Goal: Contribute content: Contribute content

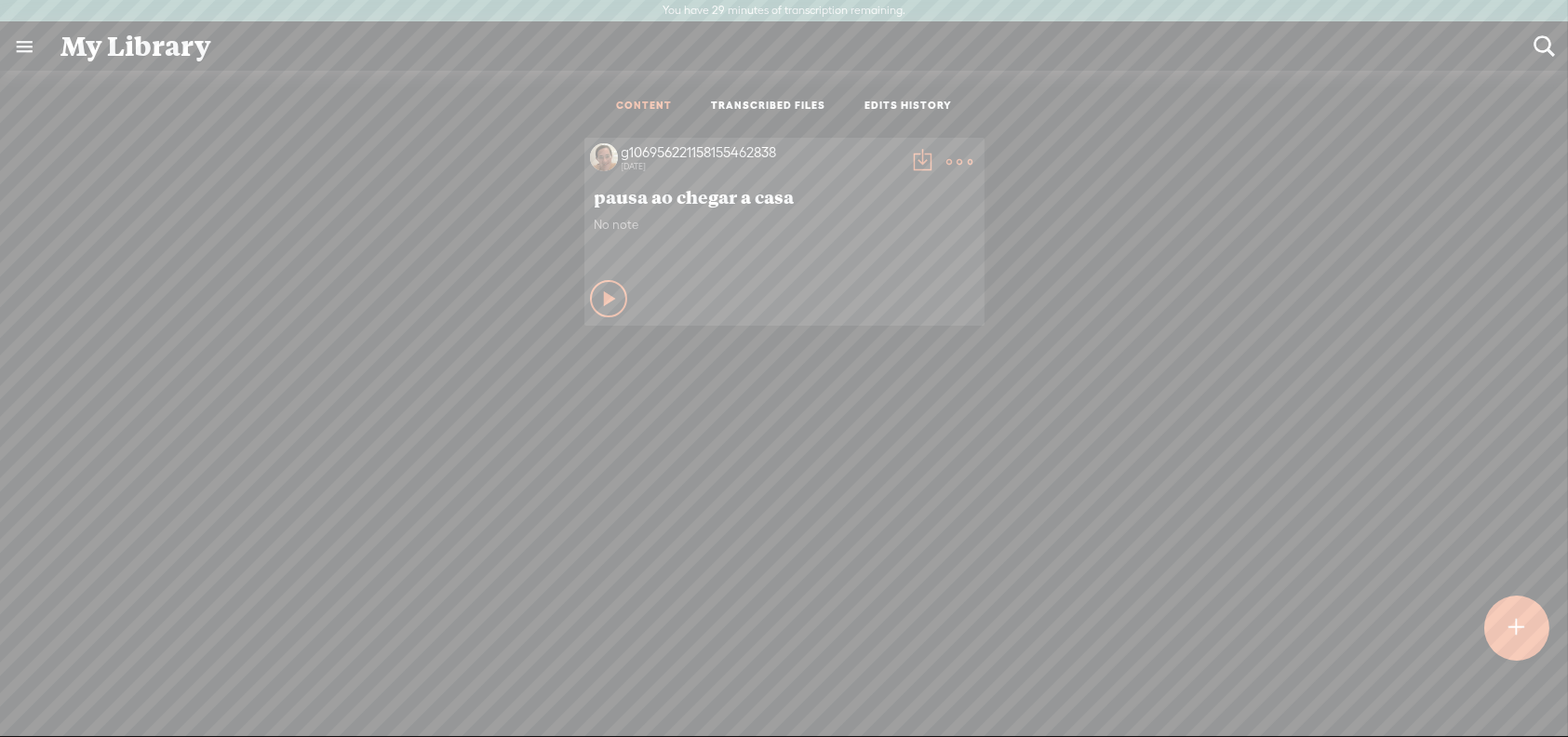
click at [1510, 638] on t at bounding box center [1516, 628] width 16 height 41
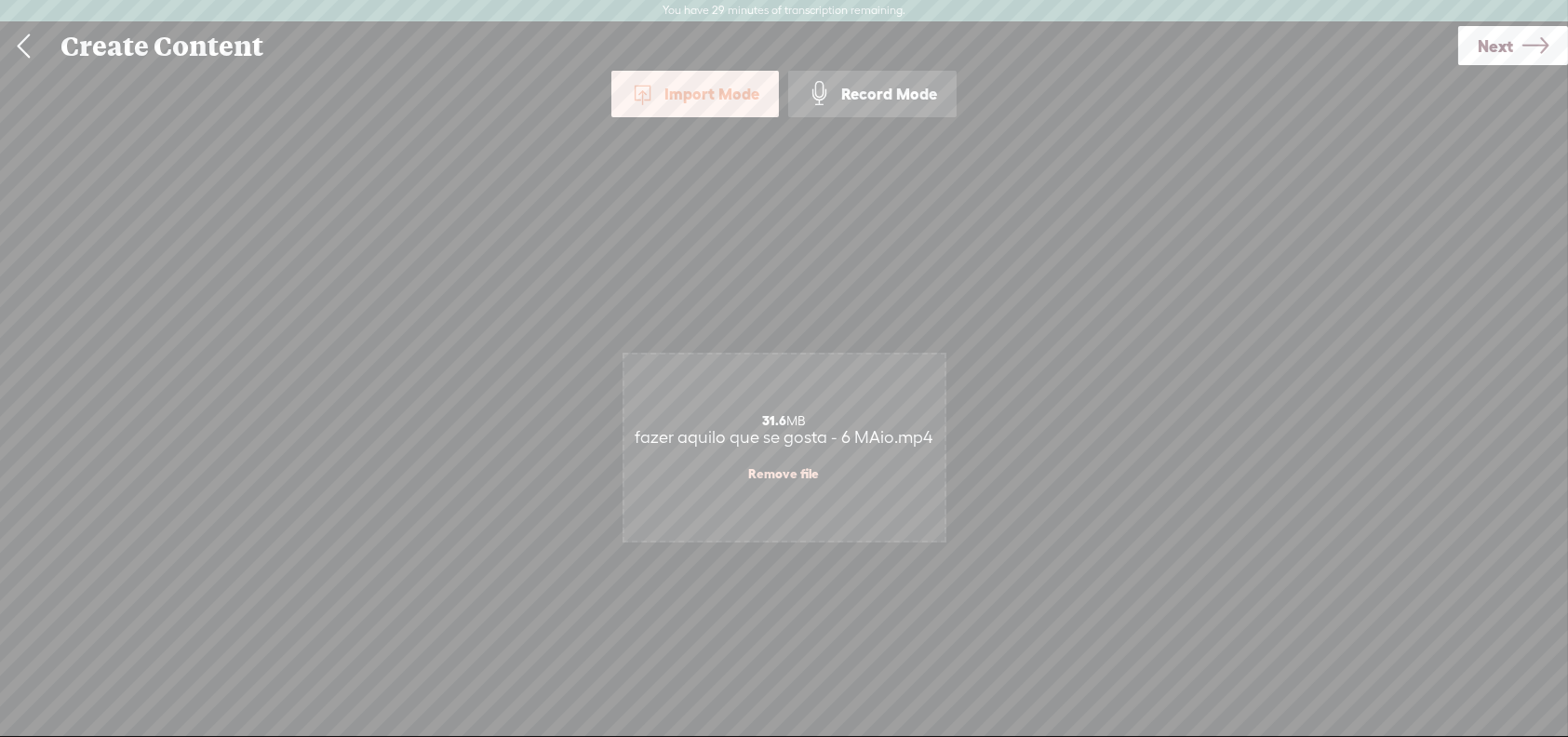
click at [1522, 40] on icon at bounding box center [1535, 46] width 26 height 48
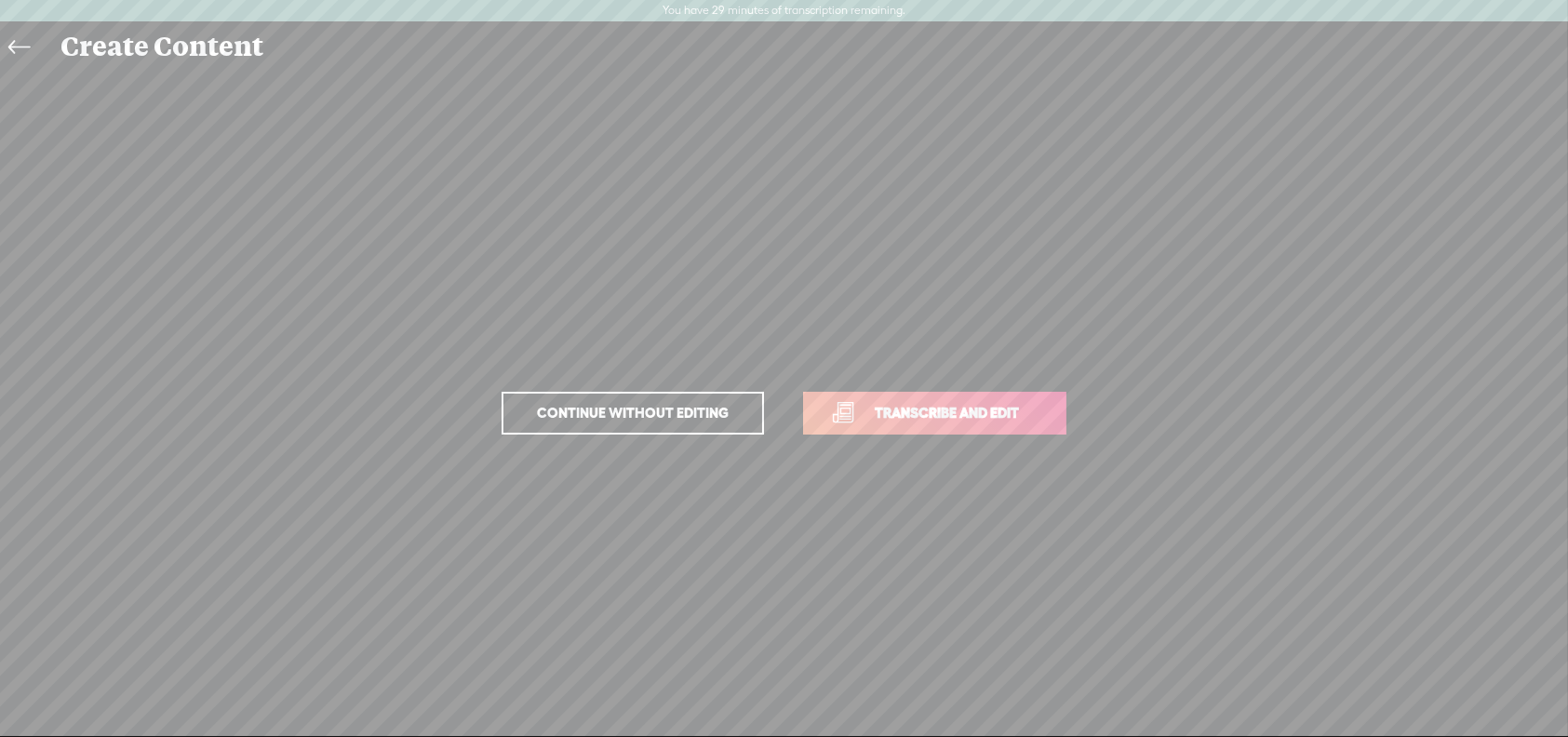
click at [916, 412] on span "Transcribe and edit" at bounding box center [947, 413] width 184 height 21
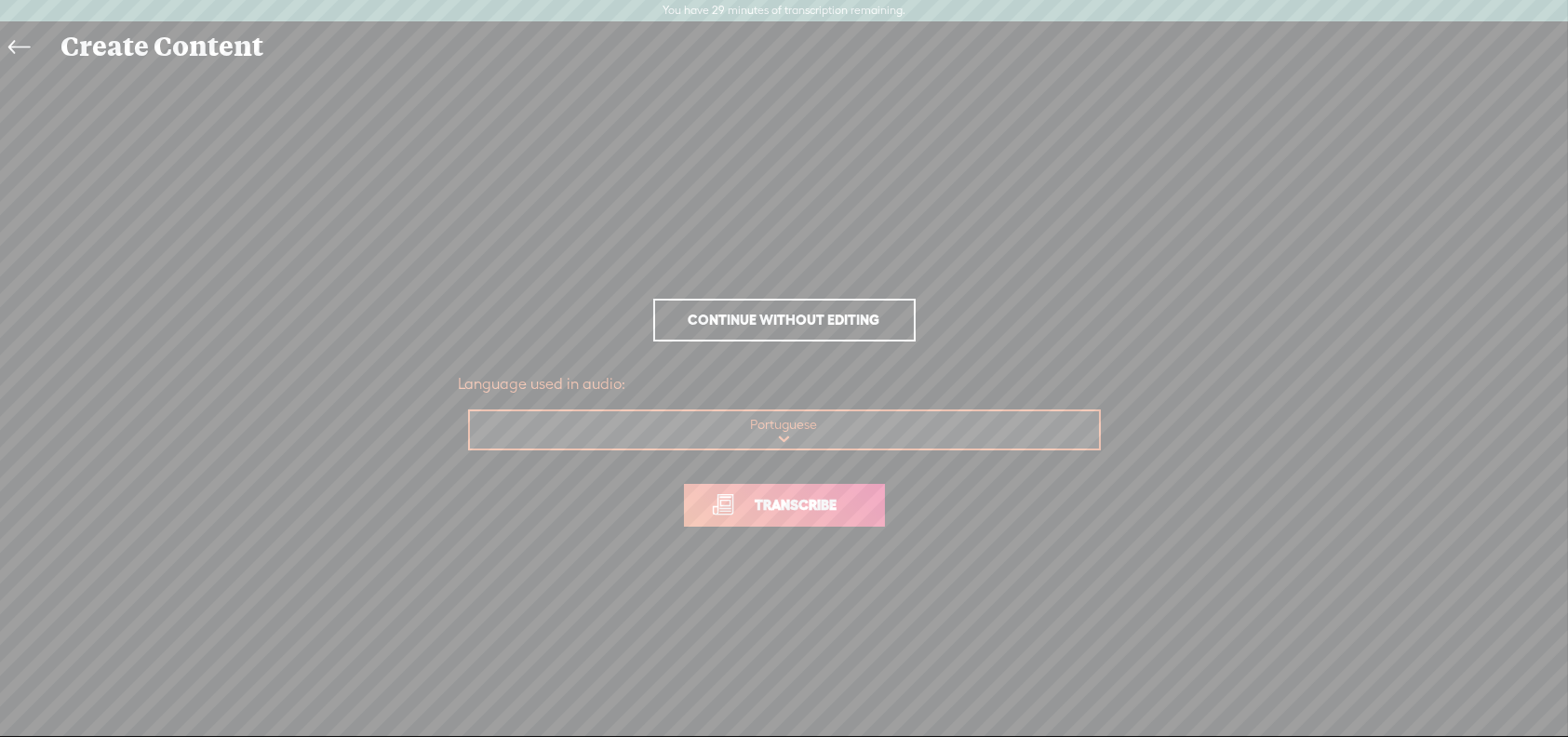
click at [830, 509] on span "Transcribe" at bounding box center [796, 504] width 121 height 21
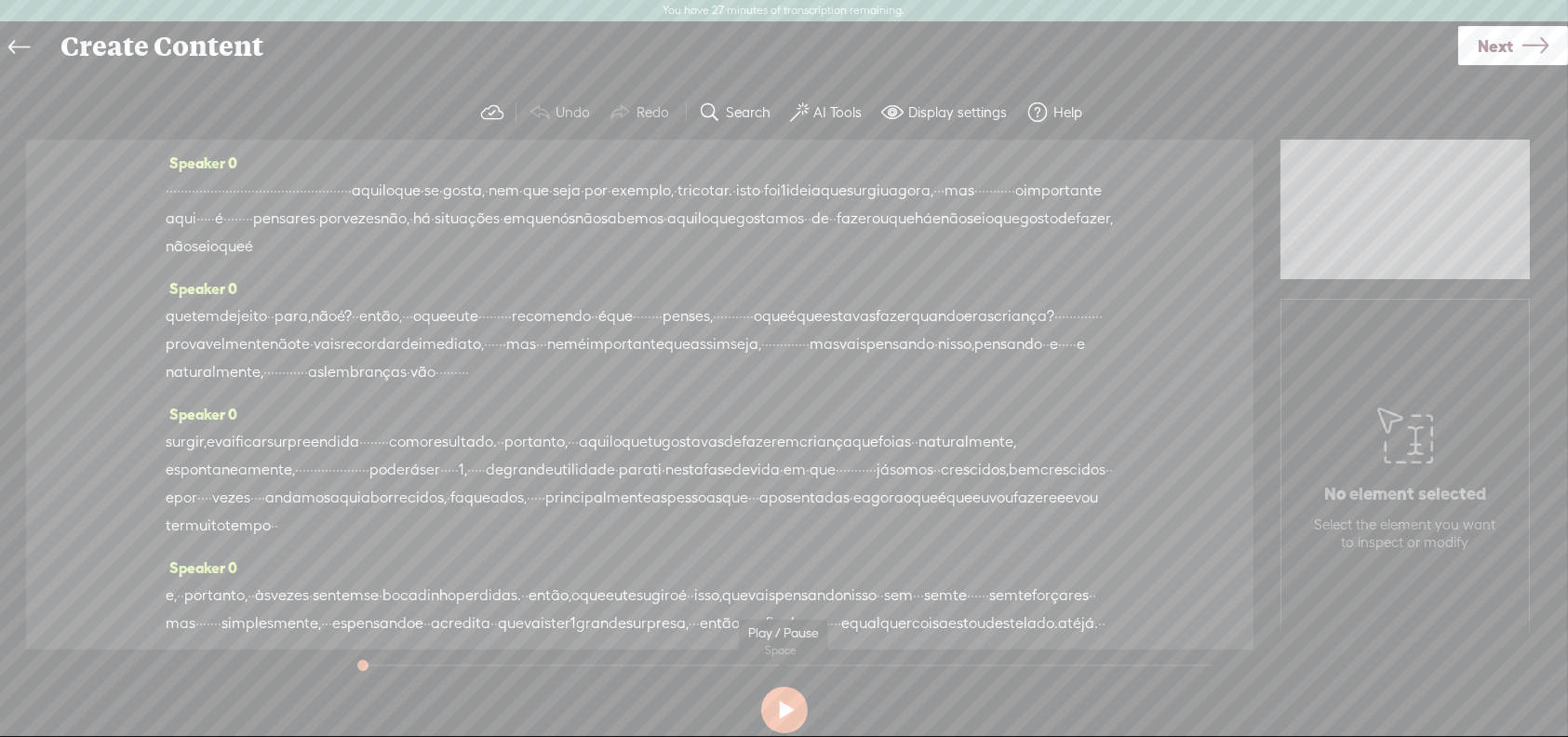
click at [781, 708] on button at bounding box center [784, 709] width 47 height 47
click at [797, 711] on button at bounding box center [784, 709] width 47 height 47
drag, startPoint x: 317, startPoint y: 223, endPoint x: 735, endPoint y: 229, distance: 418.0
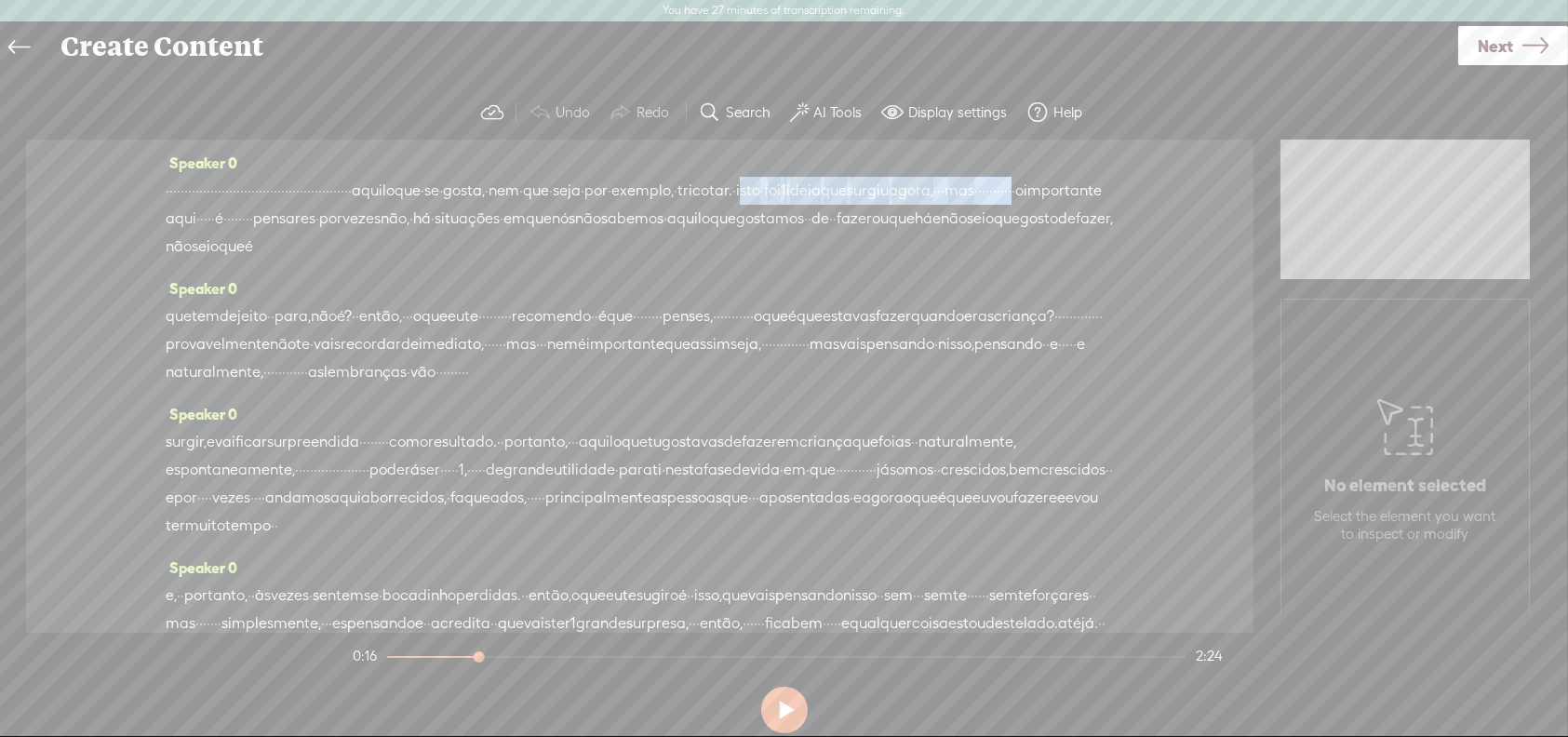
click at [735, 229] on div "· · · · · · · · · · · · · · · · · · · · · · · · · · · · · · · · · · · · · · · ·…" at bounding box center [639, 219] width 949 height 84
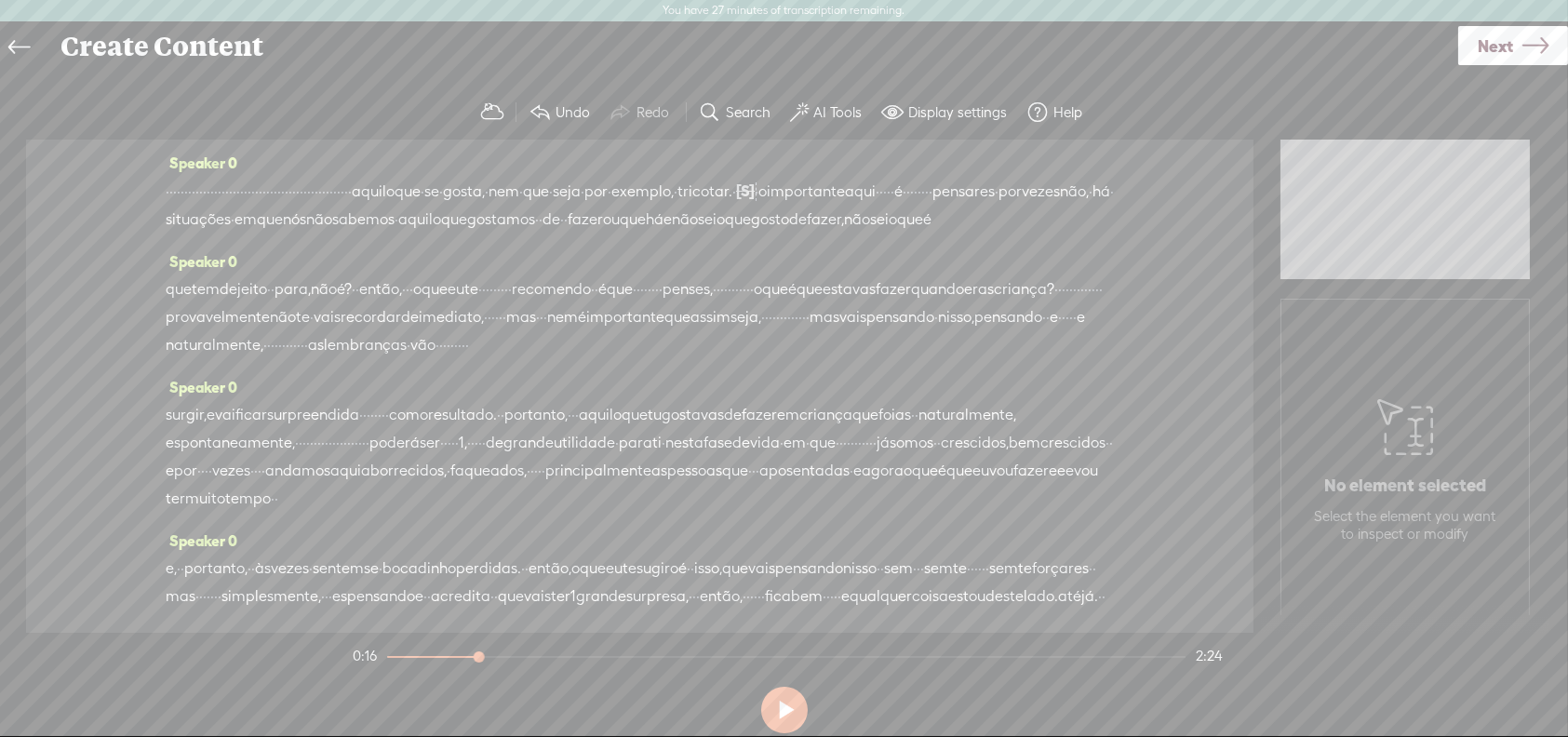
click at [612, 205] on span "exemplo," at bounding box center [643, 191] width 63 height 28
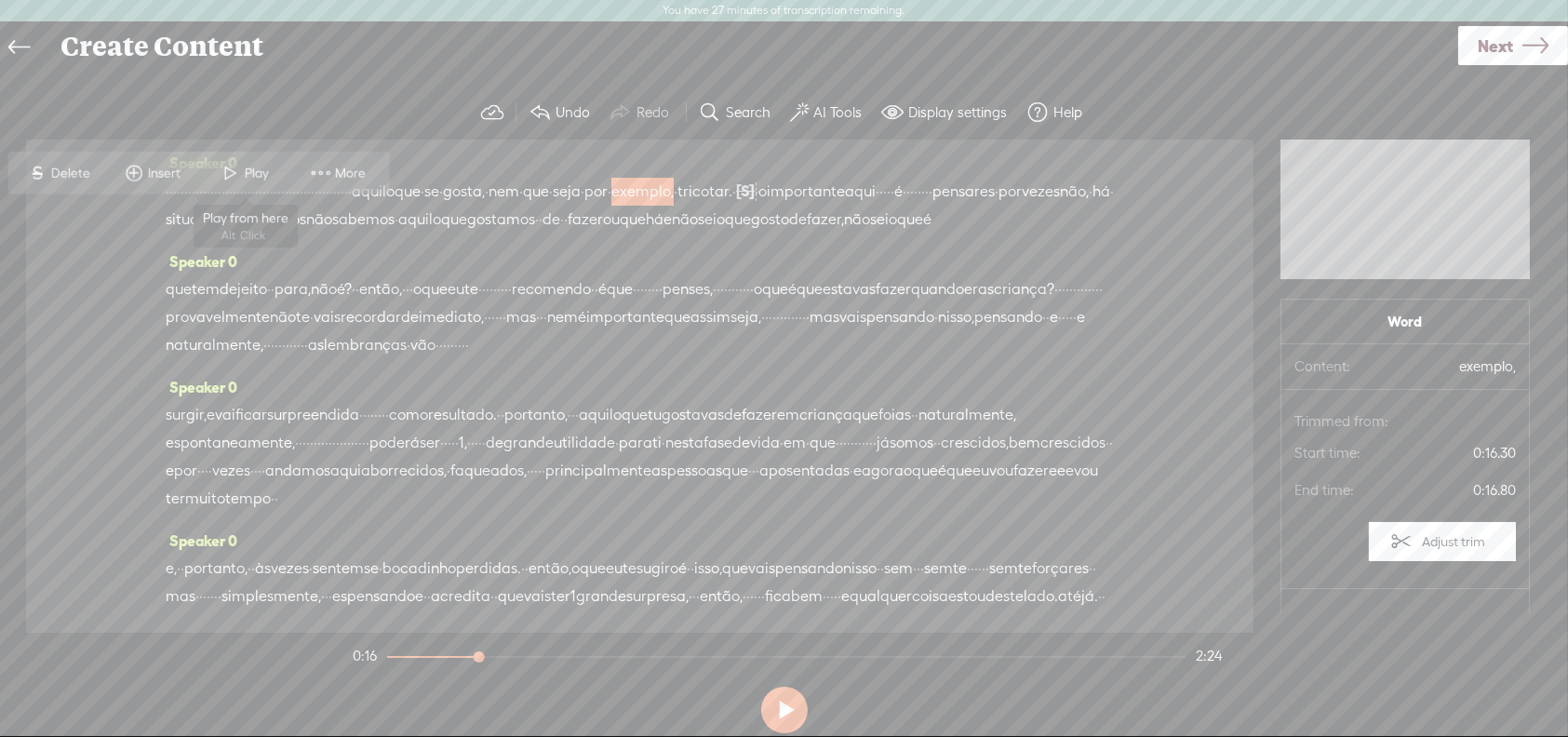
click at [243, 166] on span at bounding box center [230, 172] width 28 height 33
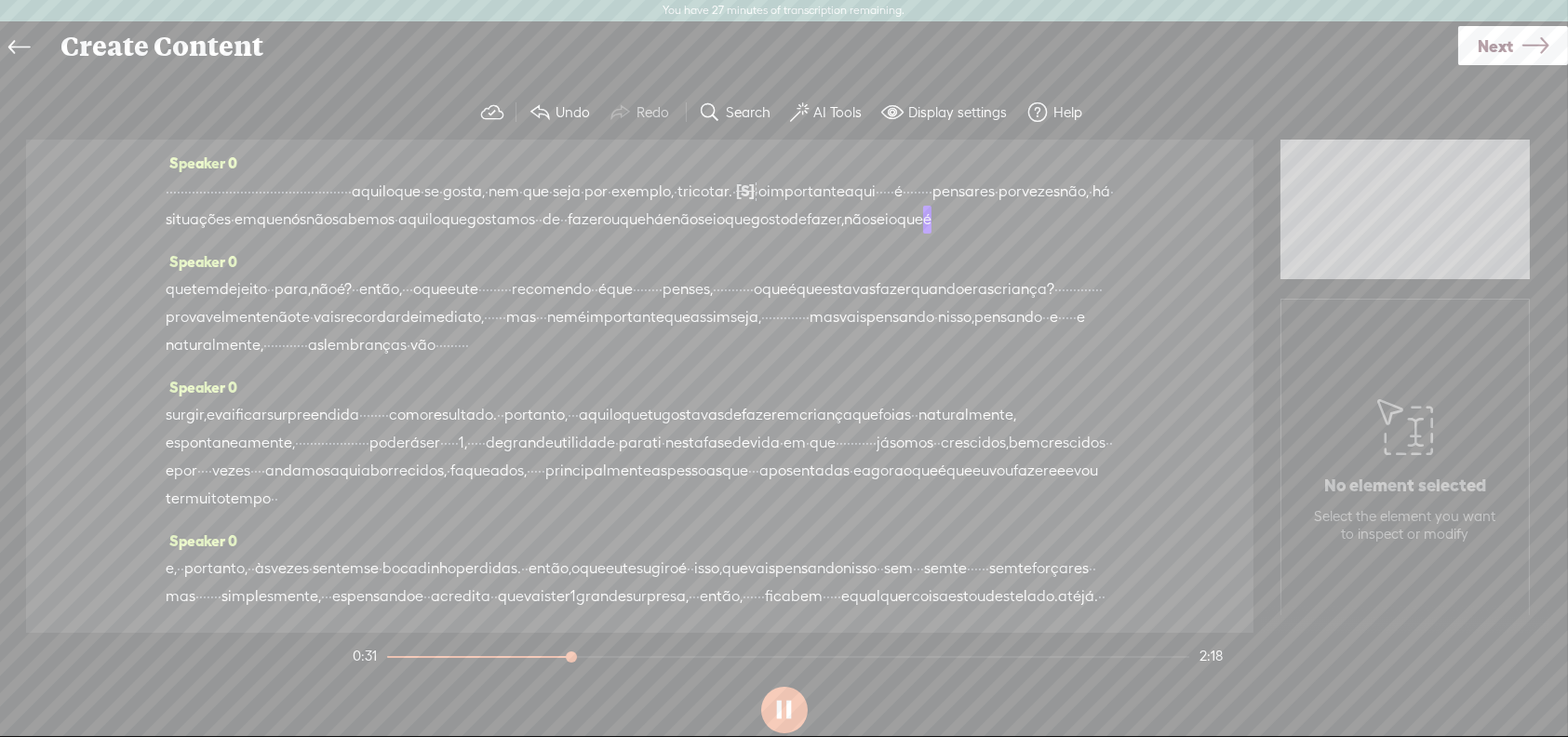
click at [783, 713] on button at bounding box center [784, 709] width 47 height 47
drag, startPoint x: 351, startPoint y: 215, endPoint x: 826, endPoint y: 209, distance: 475.0
click at [826, 209] on div "· · · · · · · · · · · · · · · · · · · · · · · · · · · · · · · · · · · · · · · ·…" at bounding box center [639, 205] width 949 height 57
click at [612, 205] on span "exemplo," at bounding box center [643, 191] width 63 height 28
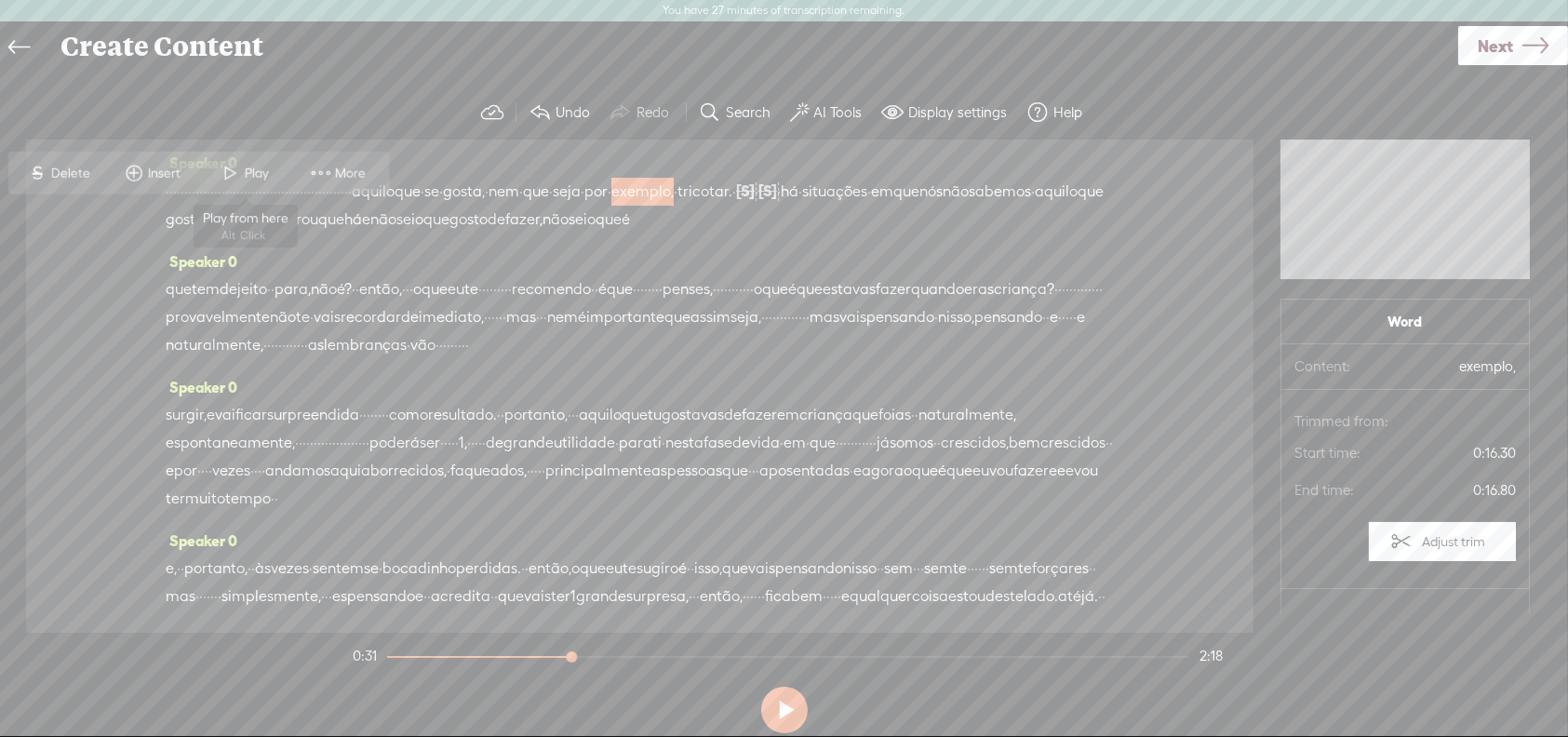
click at [261, 168] on span "Play" at bounding box center [259, 173] width 29 height 19
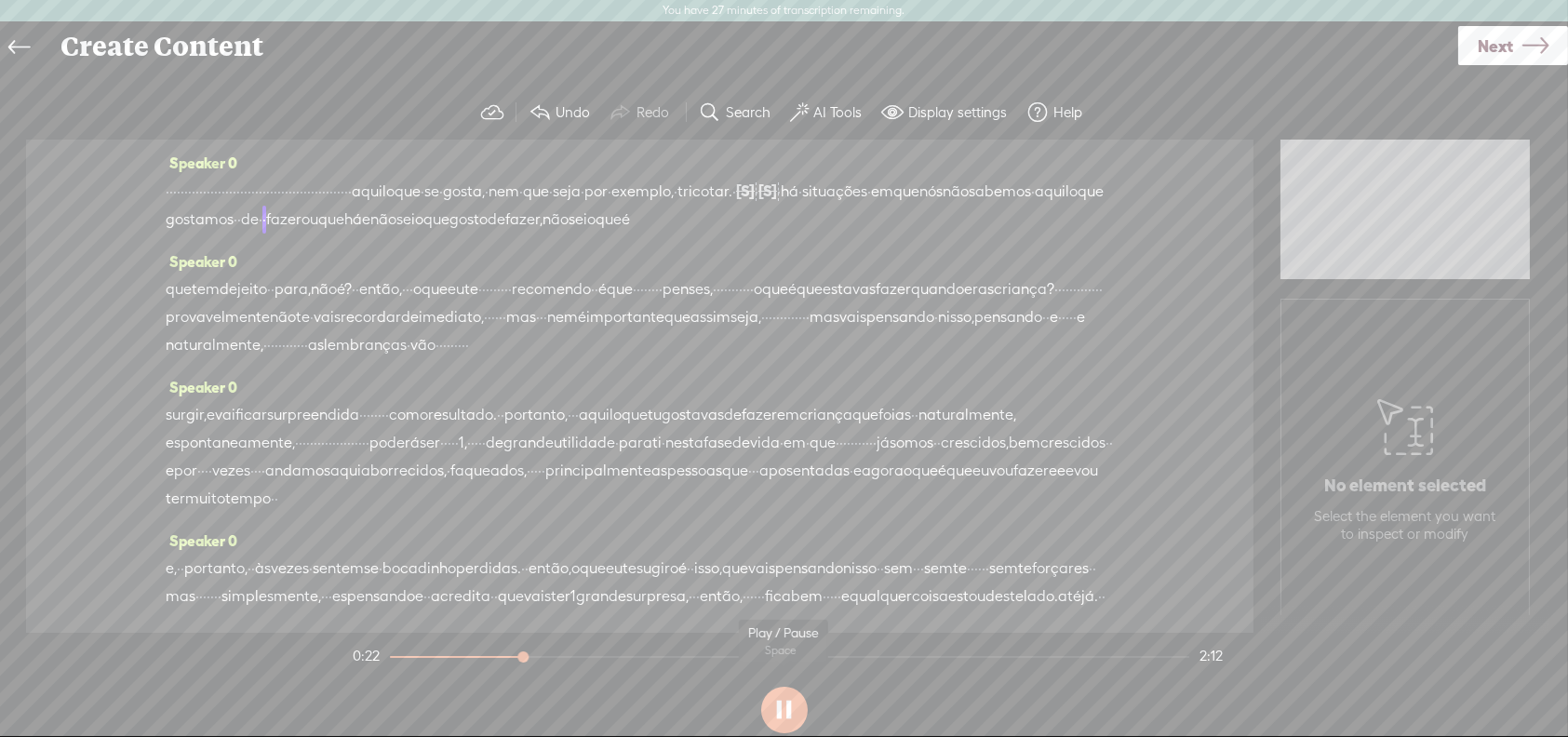
click at [782, 725] on button at bounding box center [784, 709] width 47 height 47
click at [395, 190] on span "aquilo" at bounding box center [373, 191] width 43 height 28
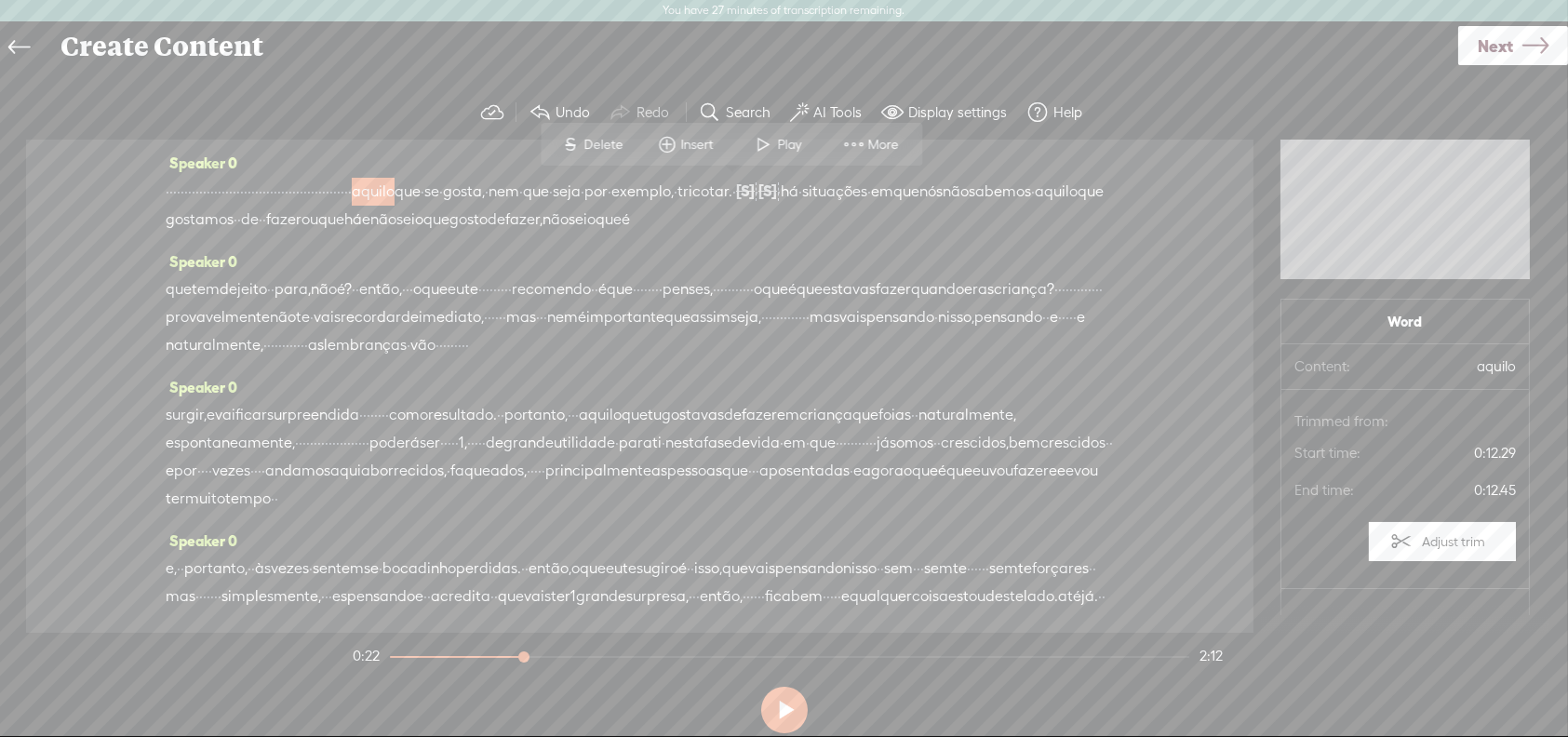
click at [766, 146] on span at bounding box center [763, 144] width 28 height 33
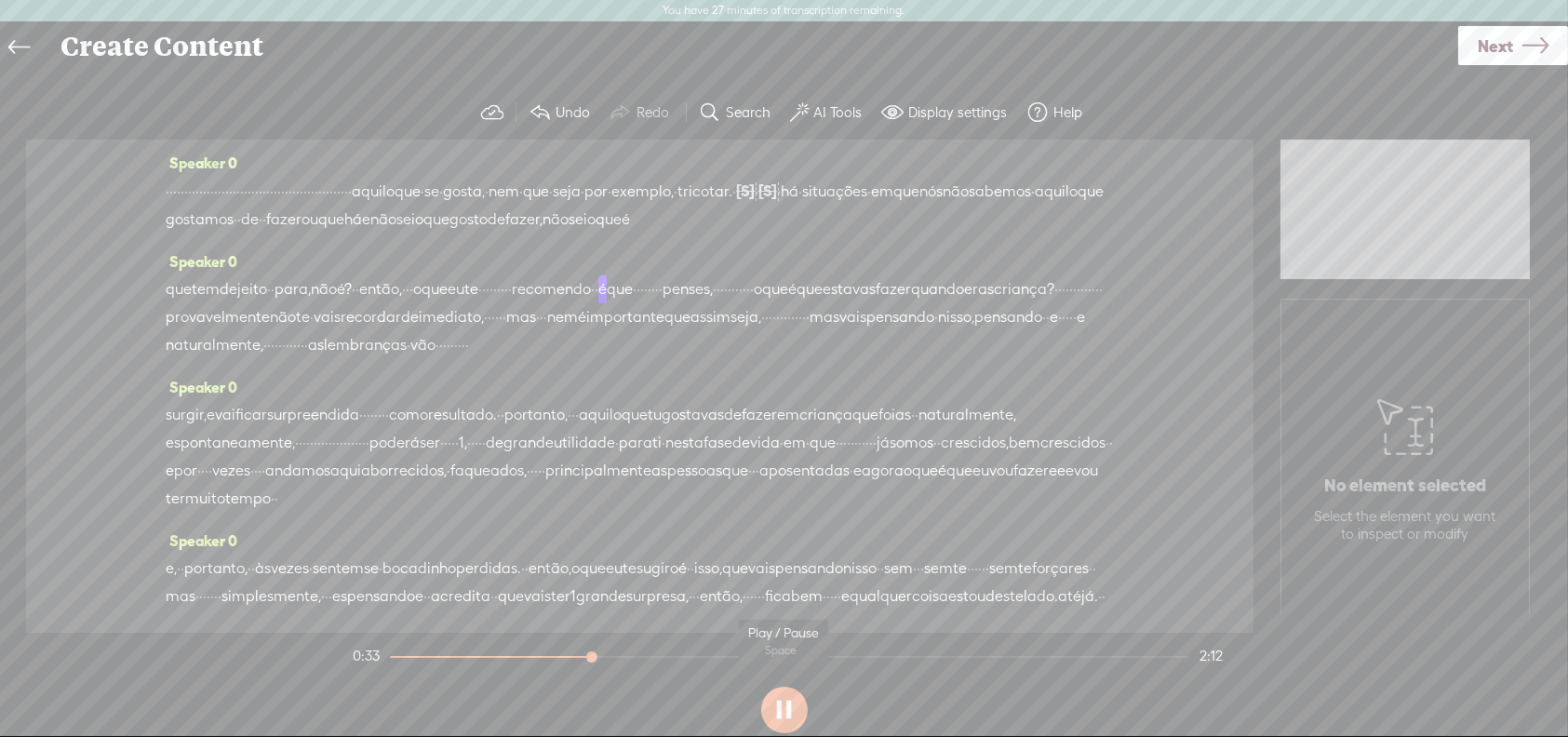
click at [783, 705] on button at bounding box center [784, 709] width 47 height 47
click at [833, 112] on label "AI Tools" at bounding box center [837, 113] width 49 height 19
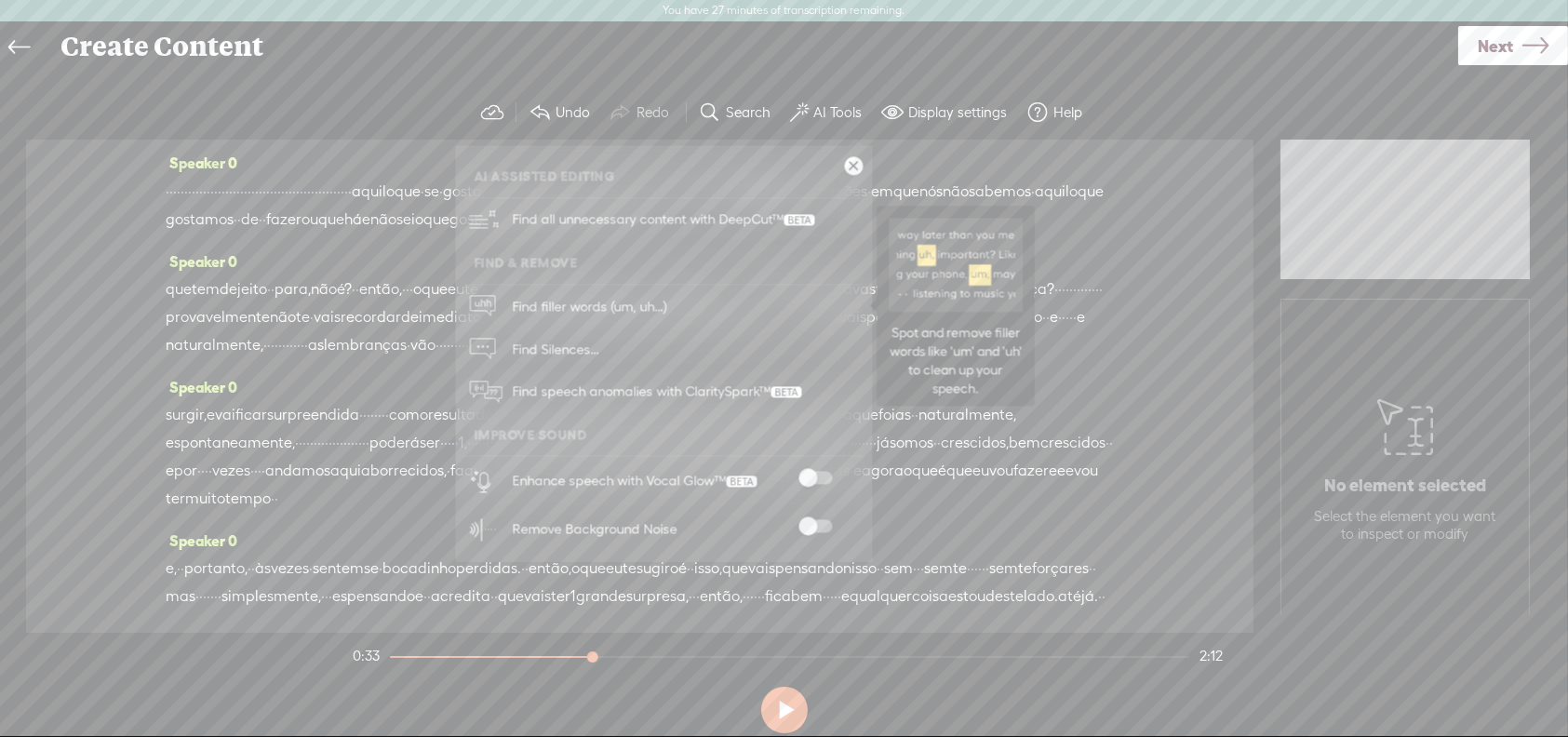
click at [570, 304] on span "Find filler words (um, uh...)" at bounding box center [589, 306] width 167 height 42
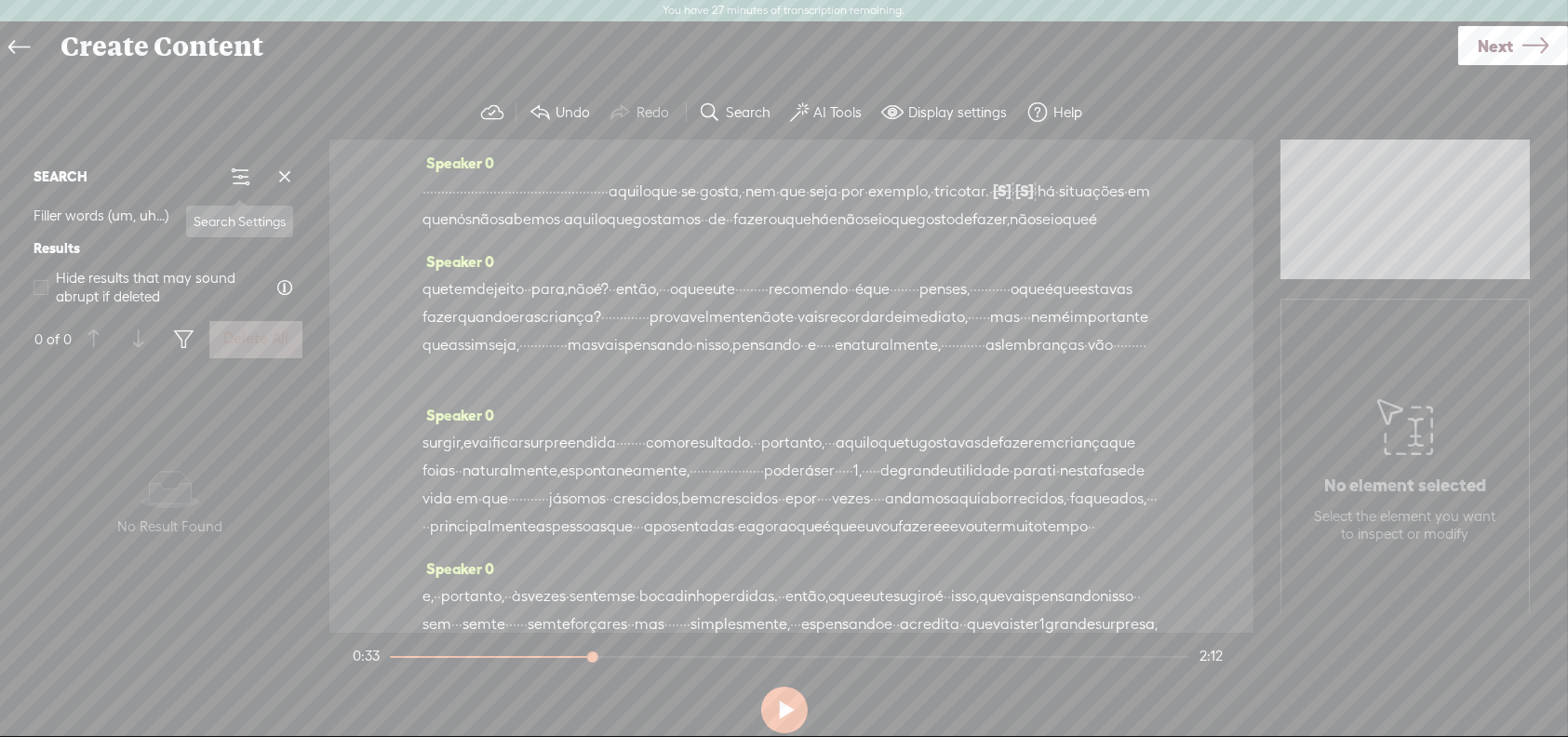
click at [236, 174] on span at bounding box center [240, 176] width 22 height 22
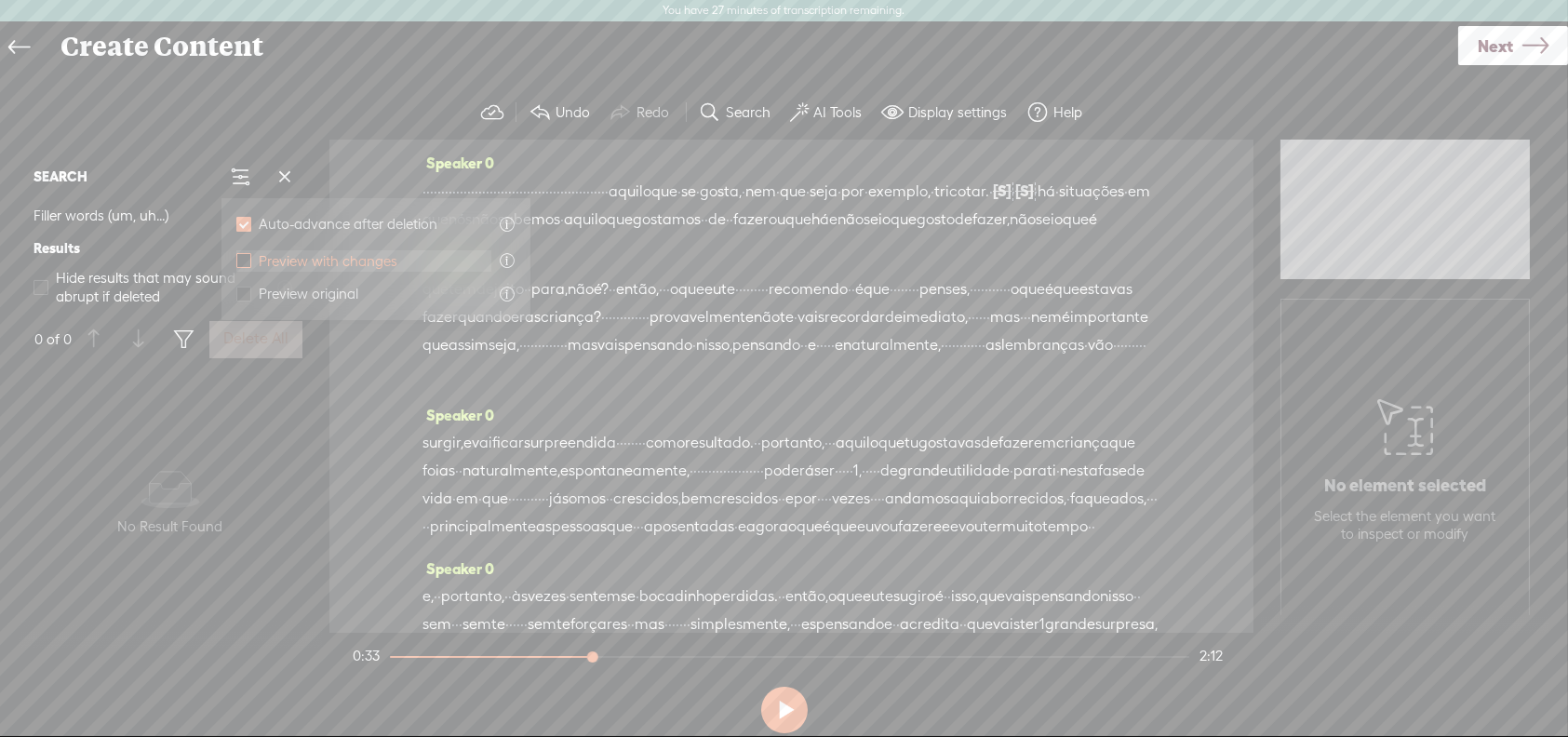
click at [245, 255] on span at bounding box center [244, 261] width 15 height 15
click at [245, 255] on input "Preview with changes" at bounding box center [244, 261] width 15 height 15
click at [245, 255] on span at bounding box center [244, 261] width 15 height 15
click at [245, 255] on input "Preview with changes" at bounding box center [244, 261] width 15 height 15
checkbox input "false"
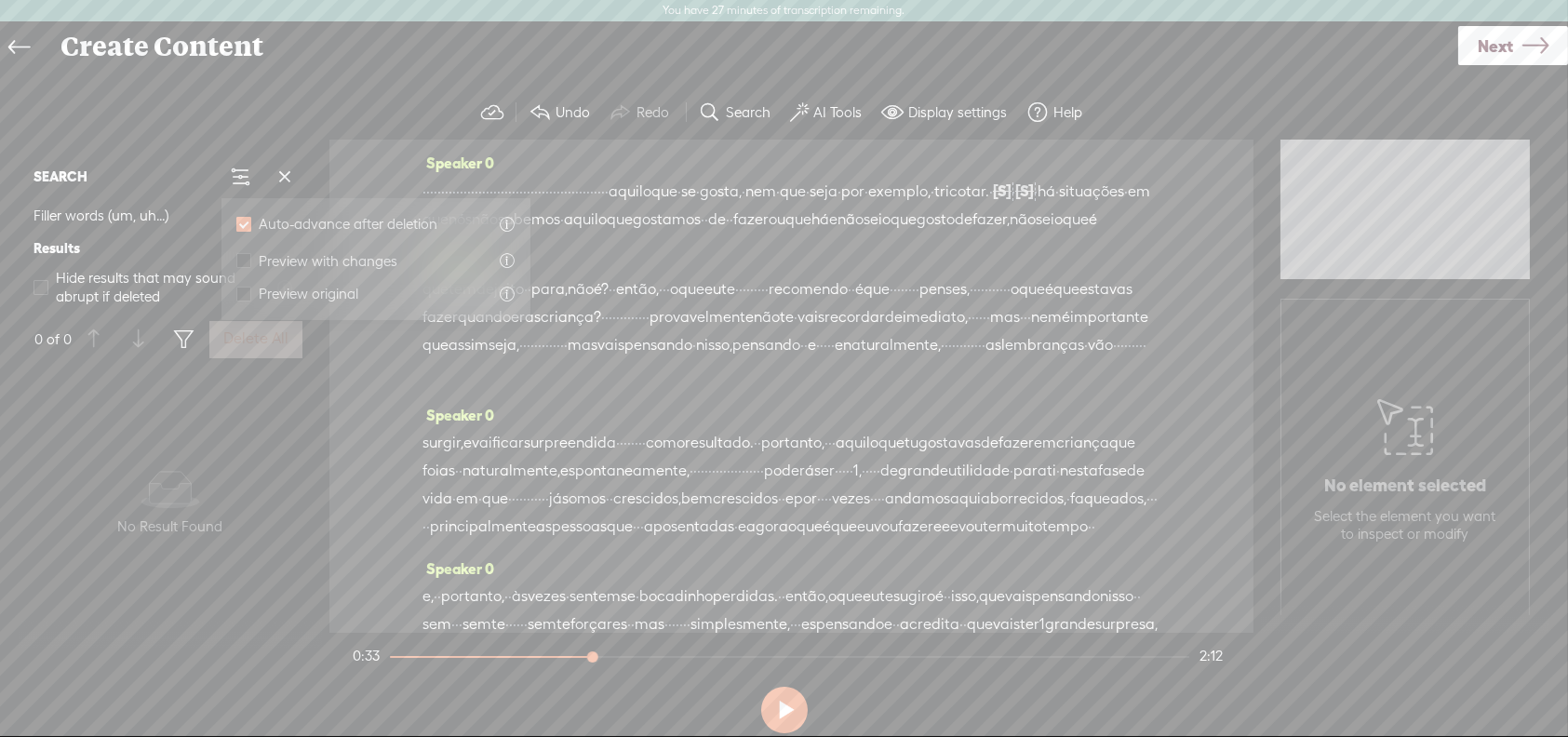
click at [90, 404] on div "No data No Result Found" at bounding box center [169, 504] width 288 height 271
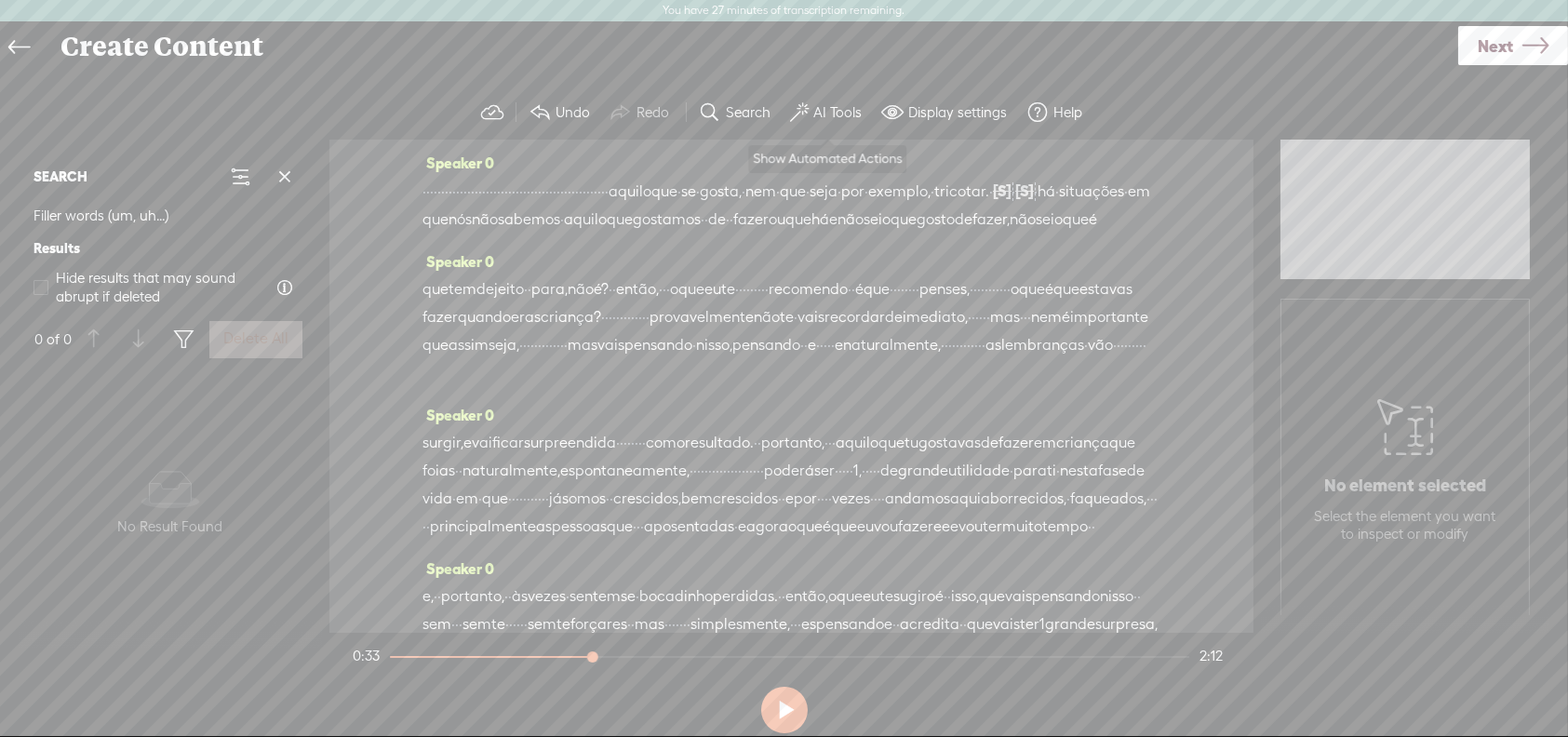
click at [826, 109] on label "AI Tools" at bounding box center [837, 113] width 49 height 19
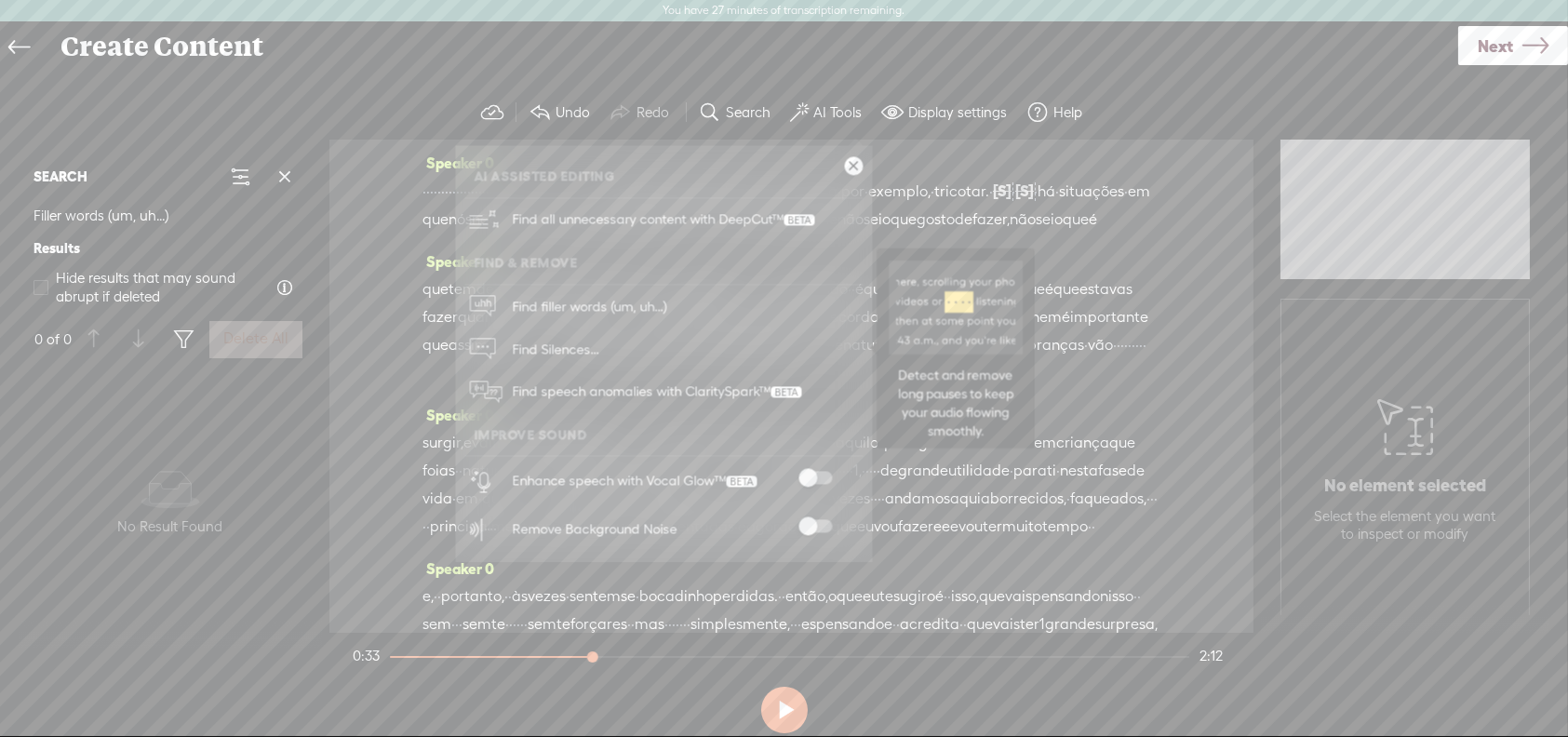
click at [558, 345] on span "Find Silences..." at bounding box center [555, 349] width 100 height 42
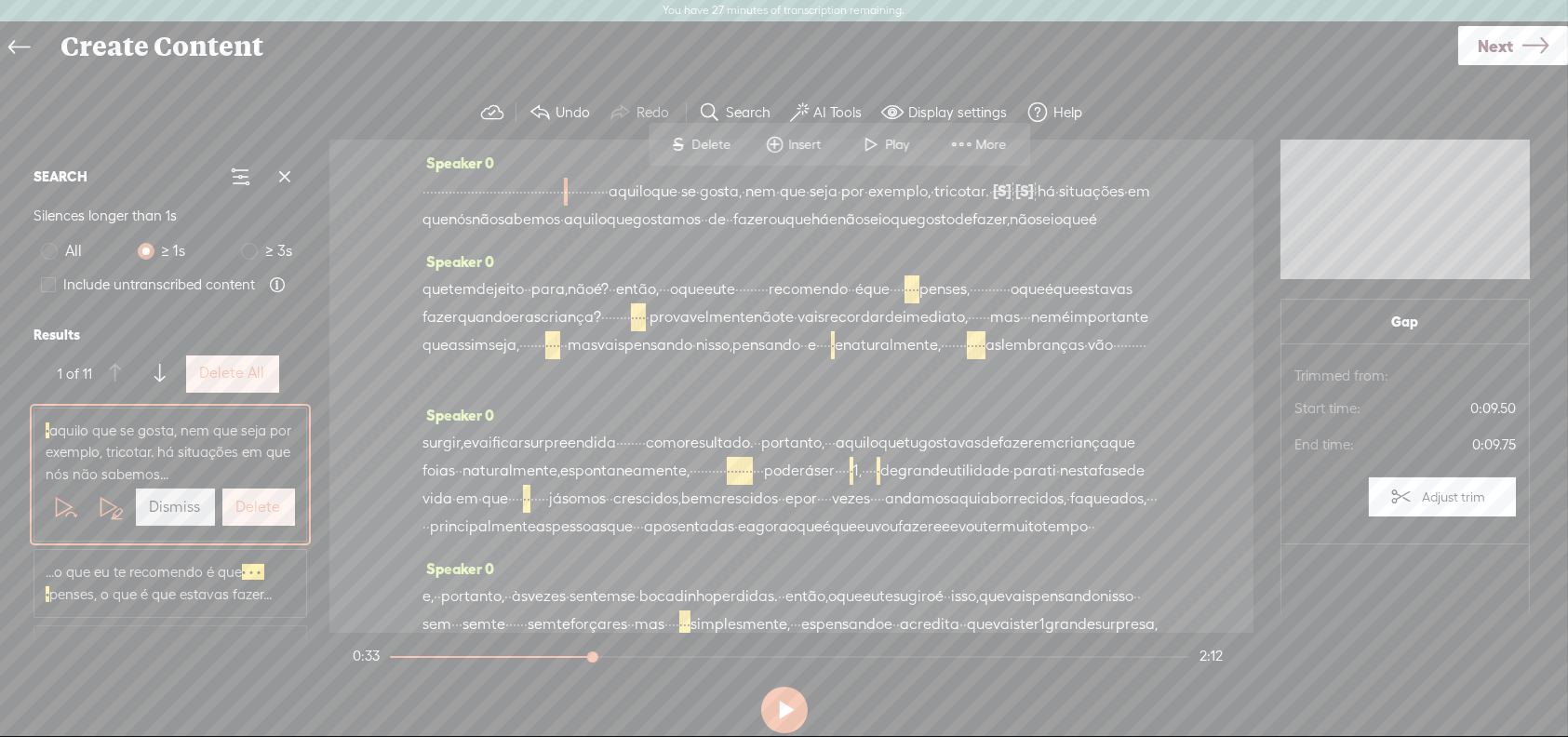
click at [239, 373] on label "Delete All" at bounding box center [232, 373] width 65 height 20
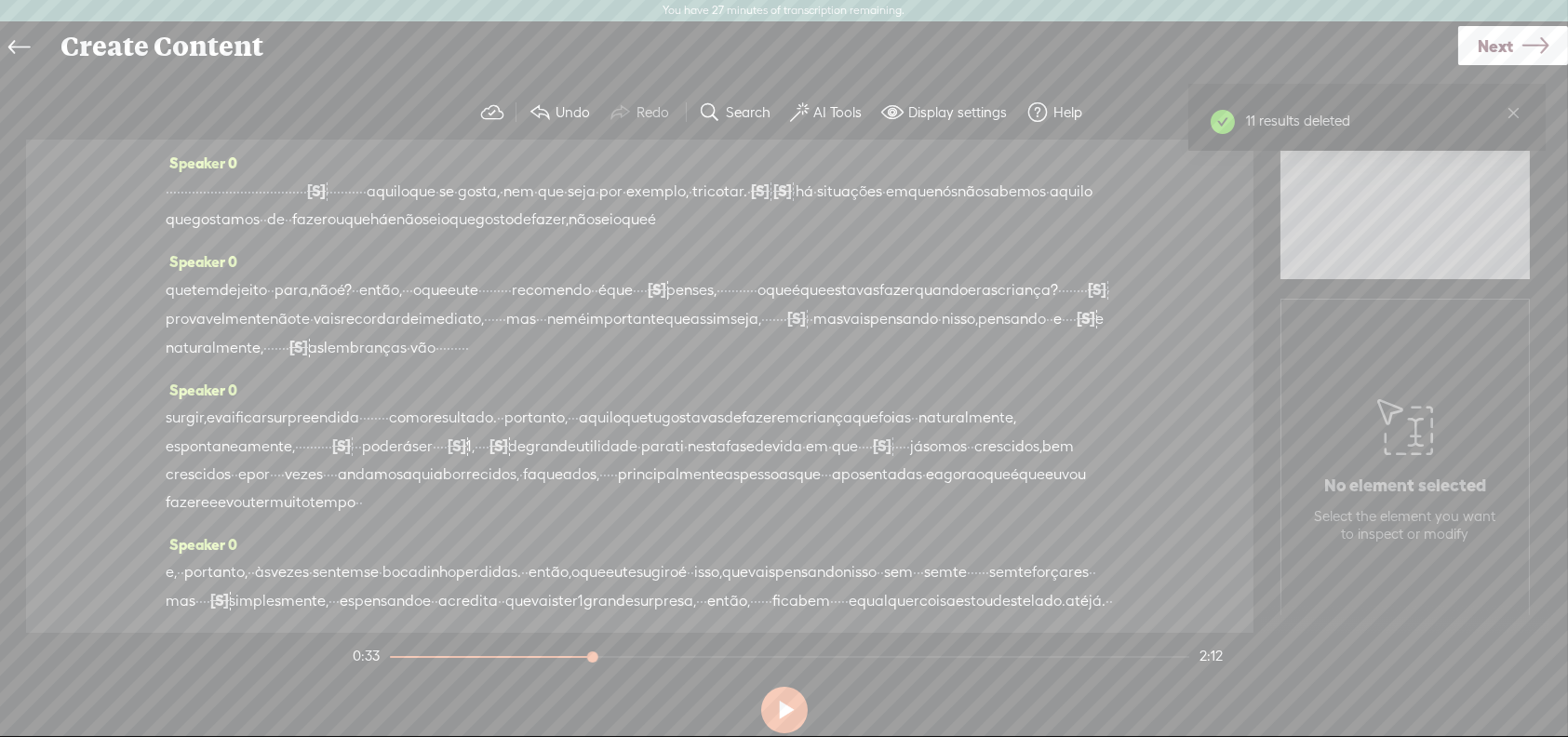
click at [169, 197] on span "·" at bounding box center [167, 191] width 4 height 28
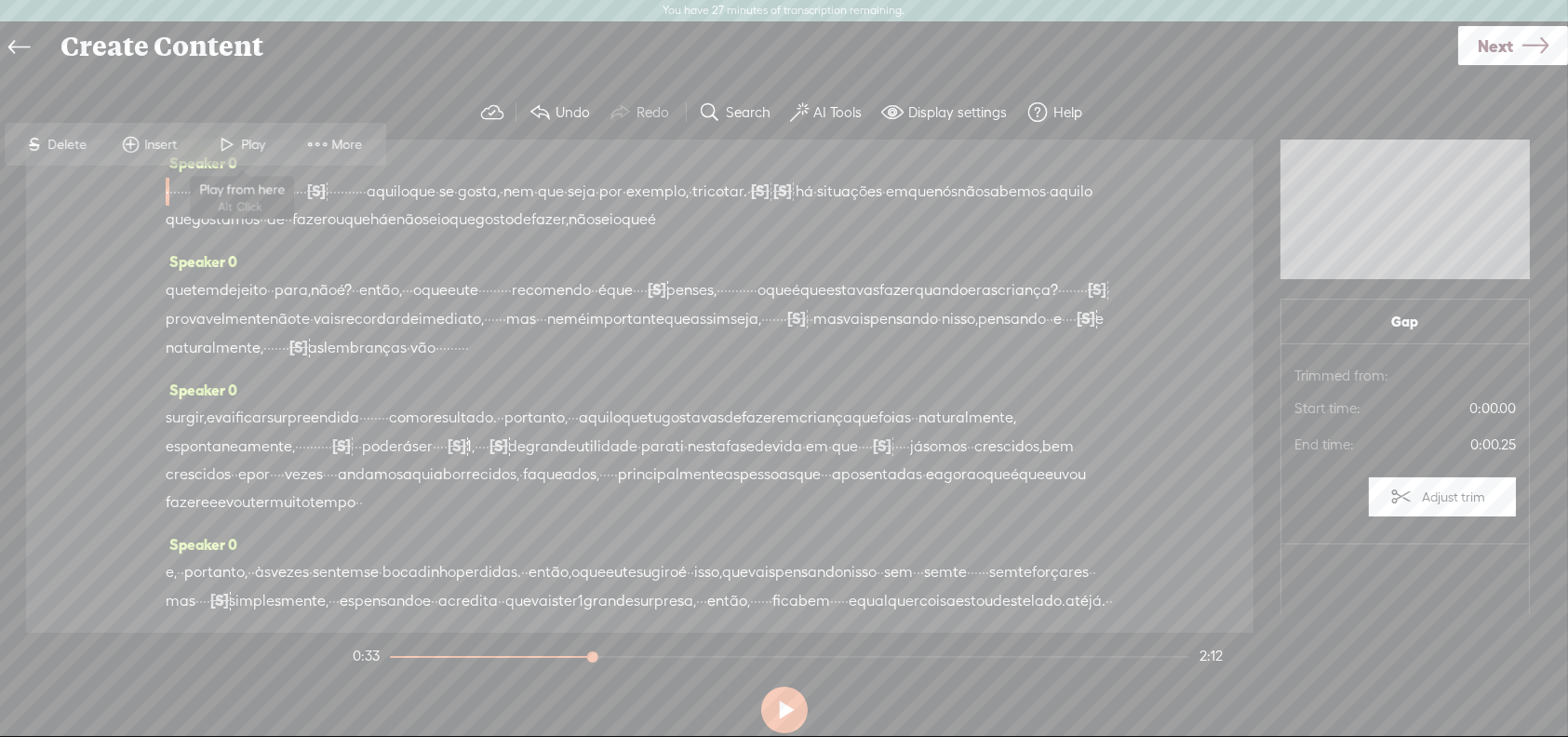
click at [260, 146] on span "Play" at bounding box center [256, 145] width 29 height 19
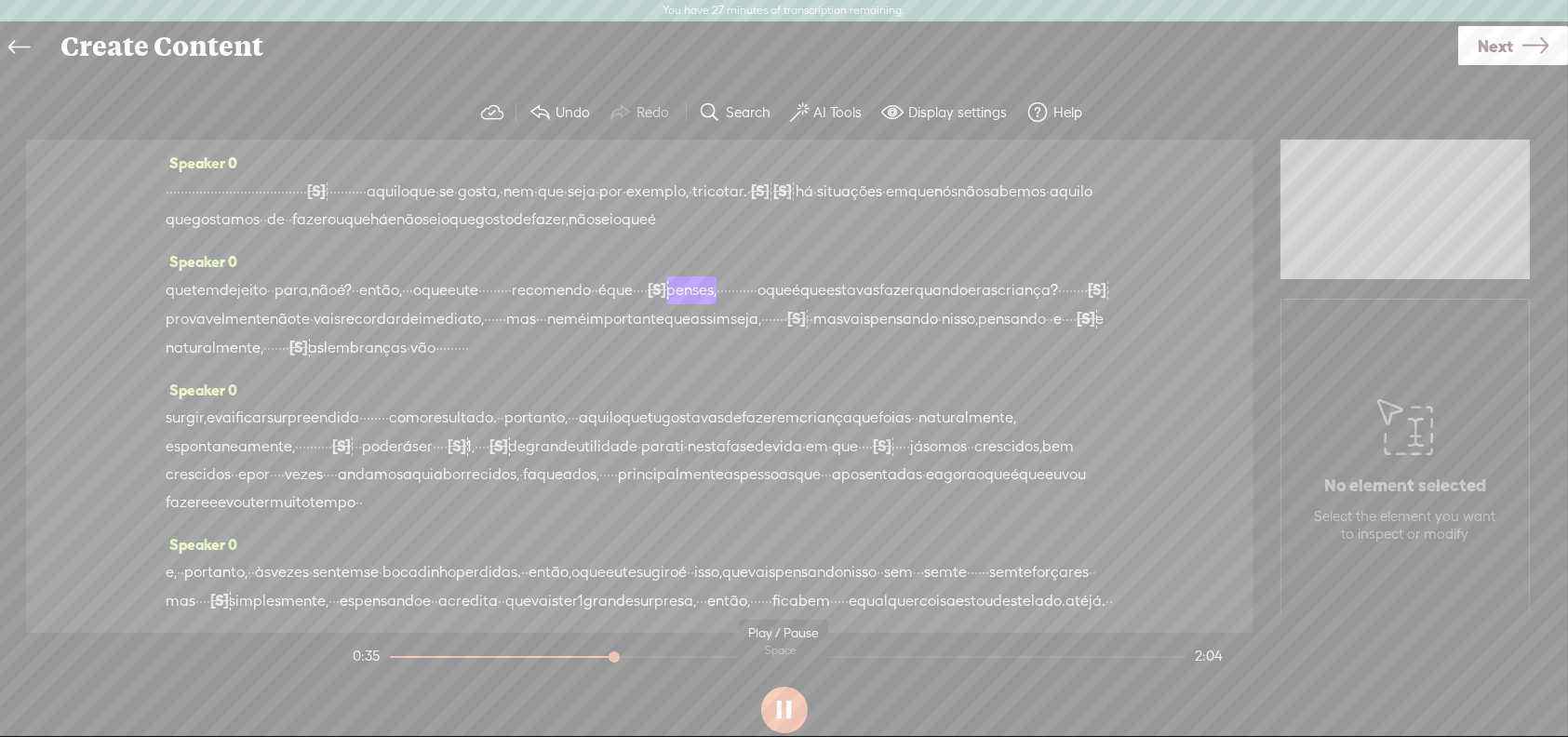
click at [780, 702] on button at bounding box center [784, 709] width 47 height 47
click at [327, 225] on span "fazer" at bounding box center [309, 219] width 35 height 28
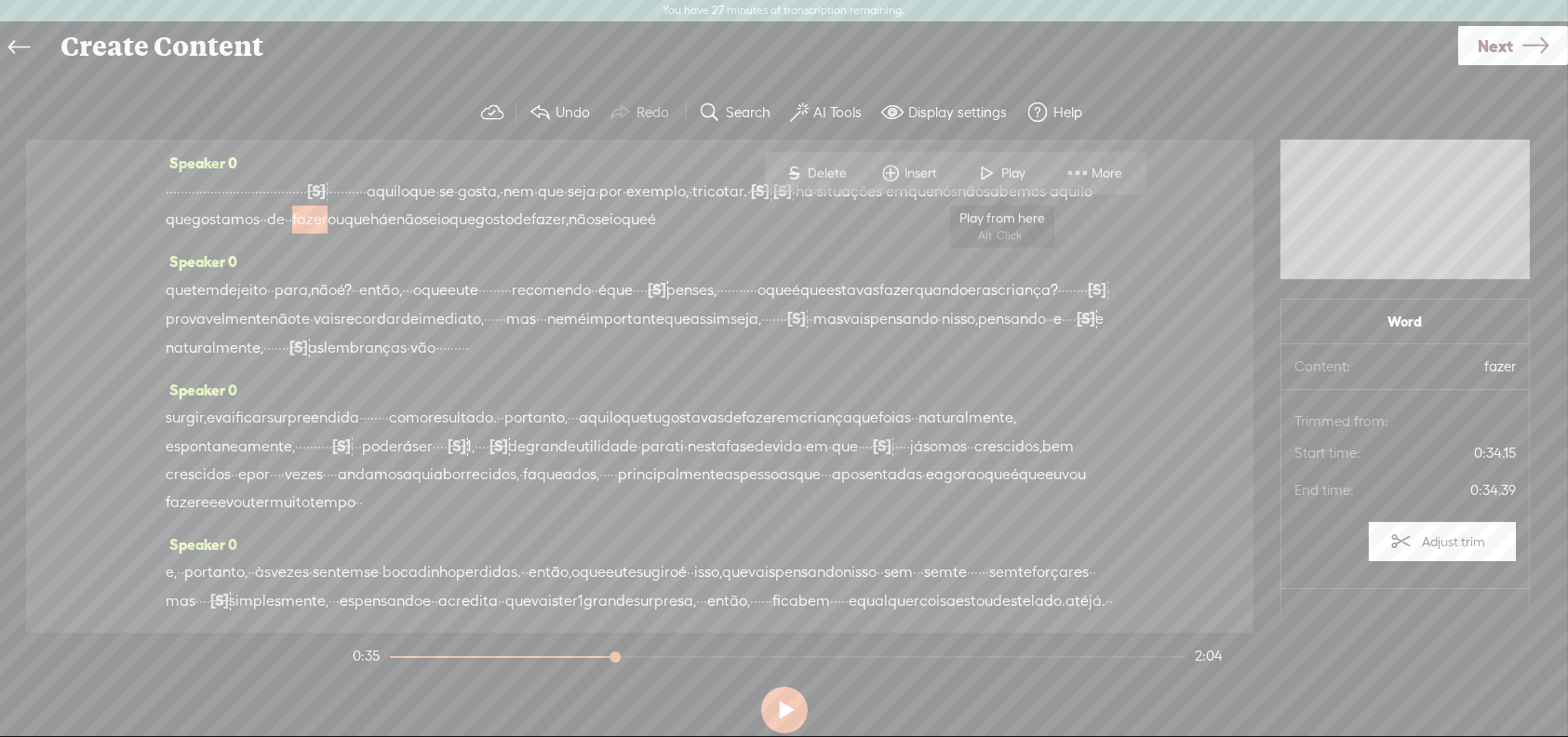
click at [1008, 170] on span "Play" at bounding box center [1015, 173] width 29 height 19
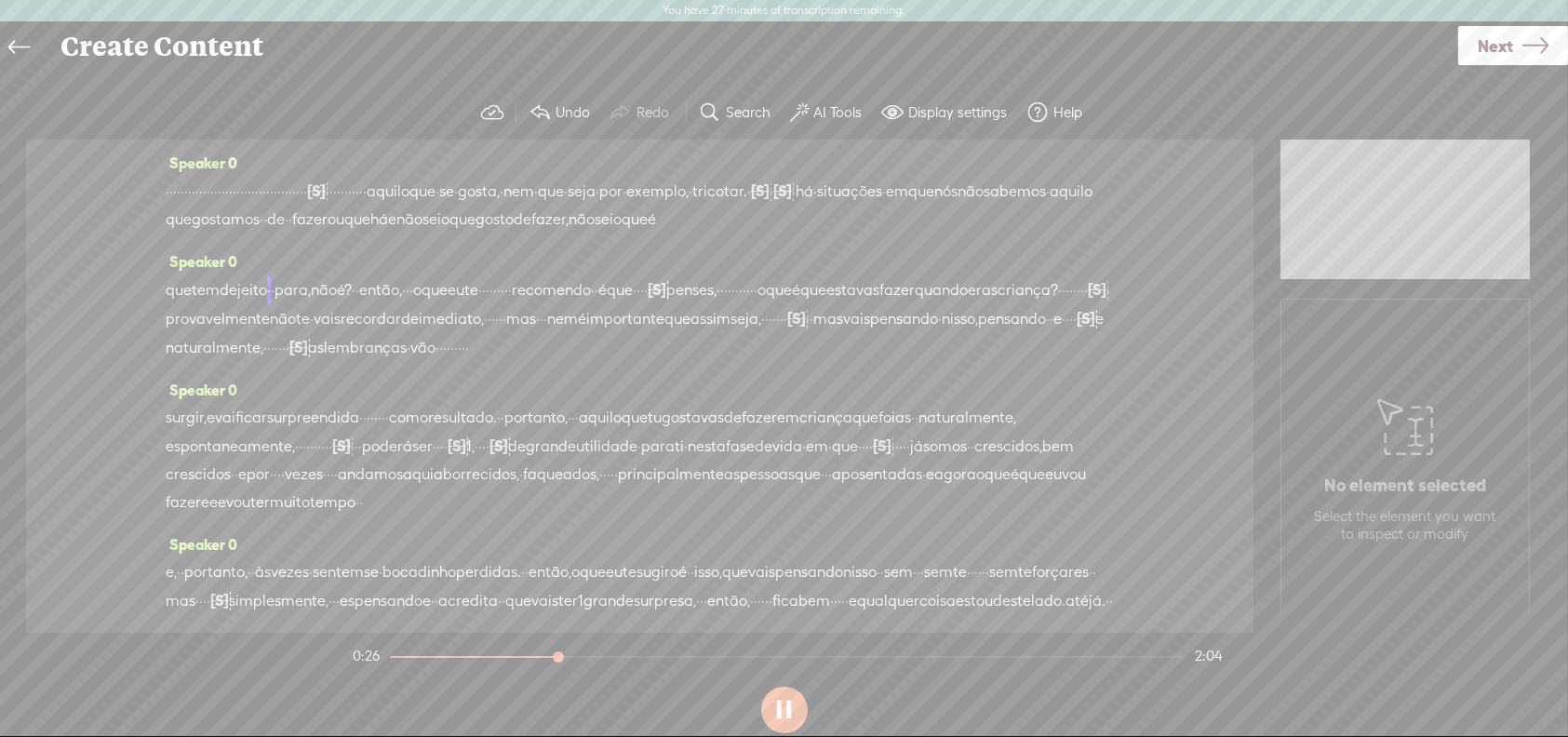
click at [788, 703] on button at bounding box center [784, 709] width 47 height 47
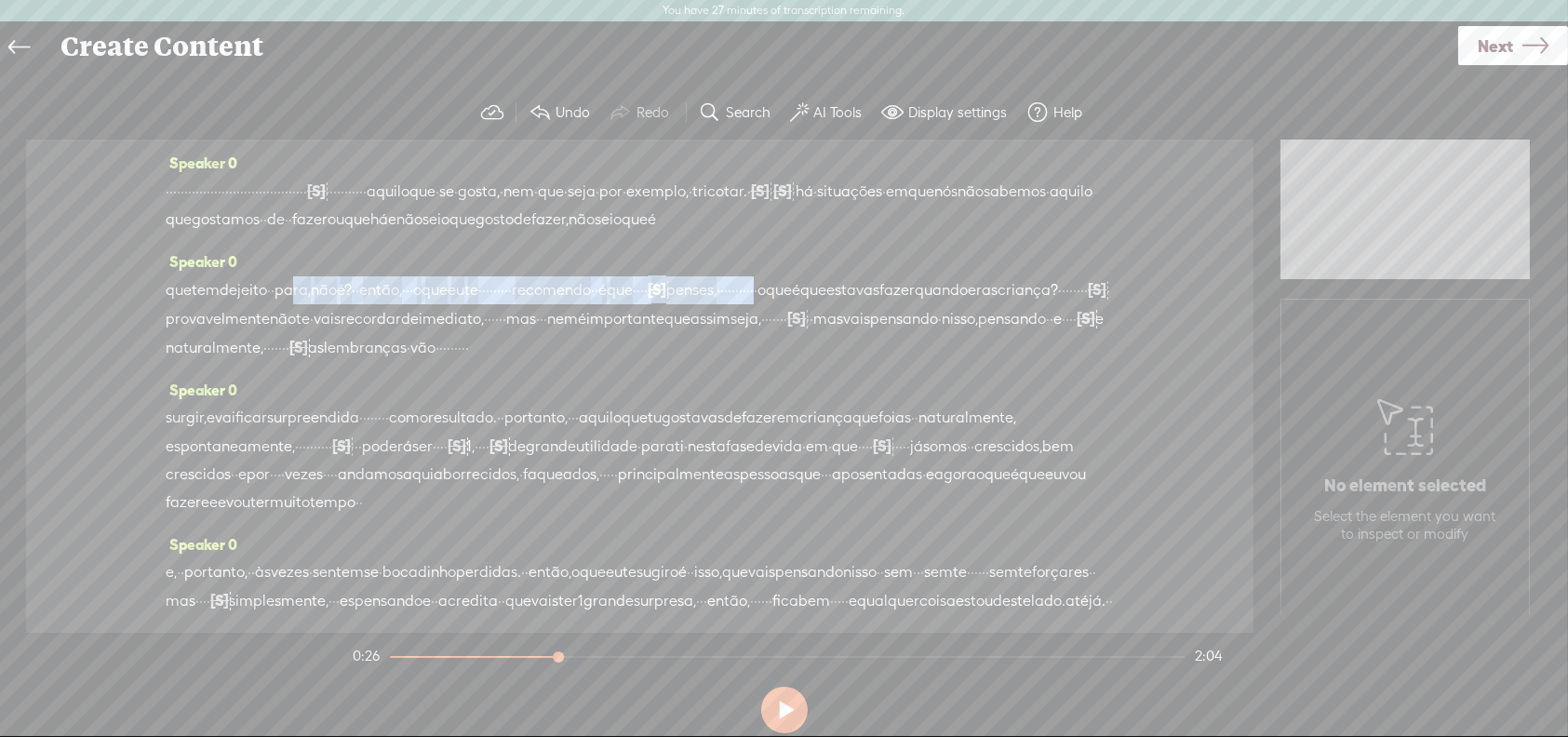
drag, startPoint x: 327, startPoint y: 321, endPoint x: 1123, endPoint y: 321, distance: 796.0
click at [1123, 321] on div "Speaker 0 · · · · · · · · · · · · · · · · · · · · · · · · · · · · · · · · · · ·…" at bounding box center [639, 386] width 1227 height 493
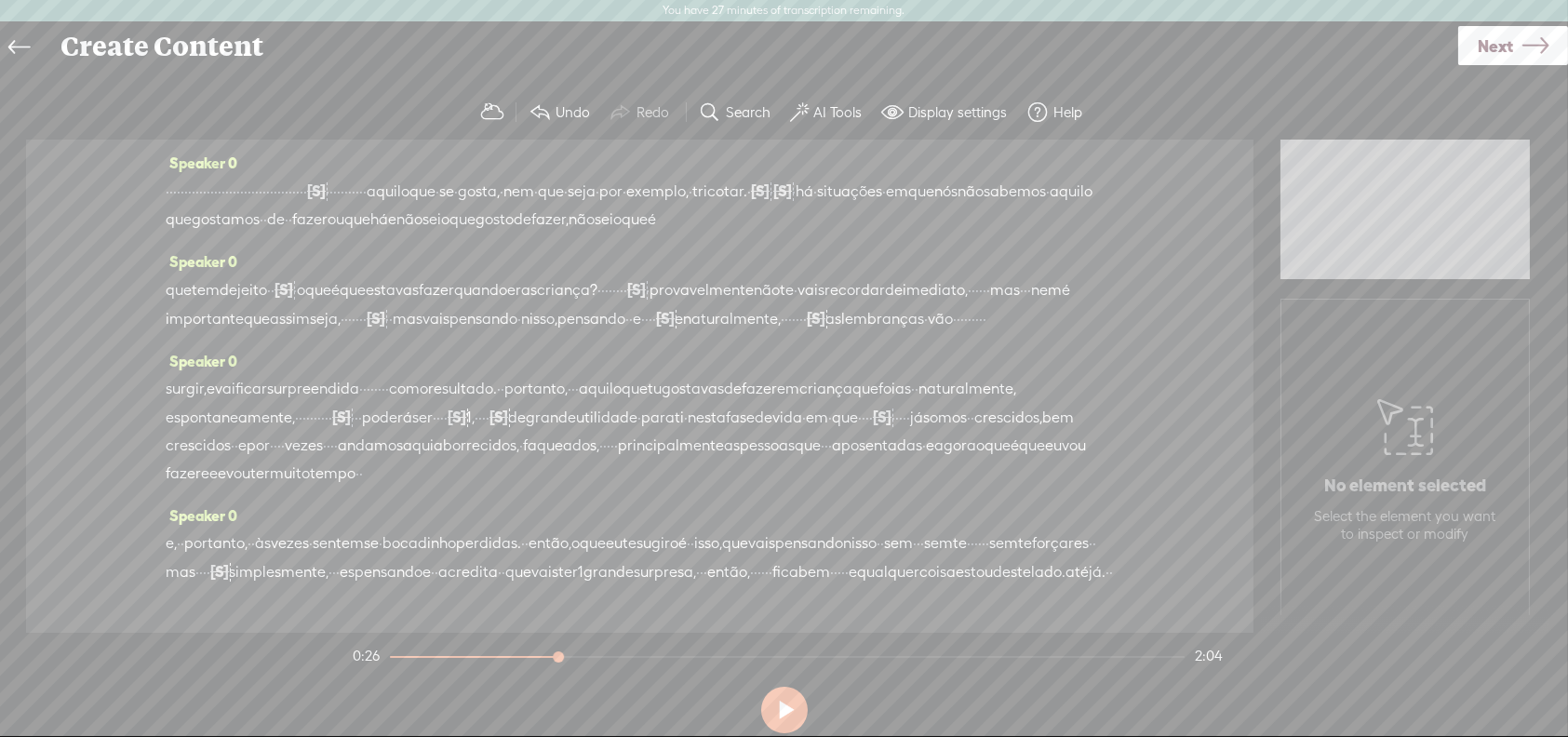
click at [160, 318] on div "Speaker 0 · · · · · · · · · · · · · · · · · · · · · · · · · · · · · · · · · · ·…" at bounding box center [639, 386] width 1227 height 493
click at [187, 304] on span "que" at bounding box center [178, 289] width 26 height 28
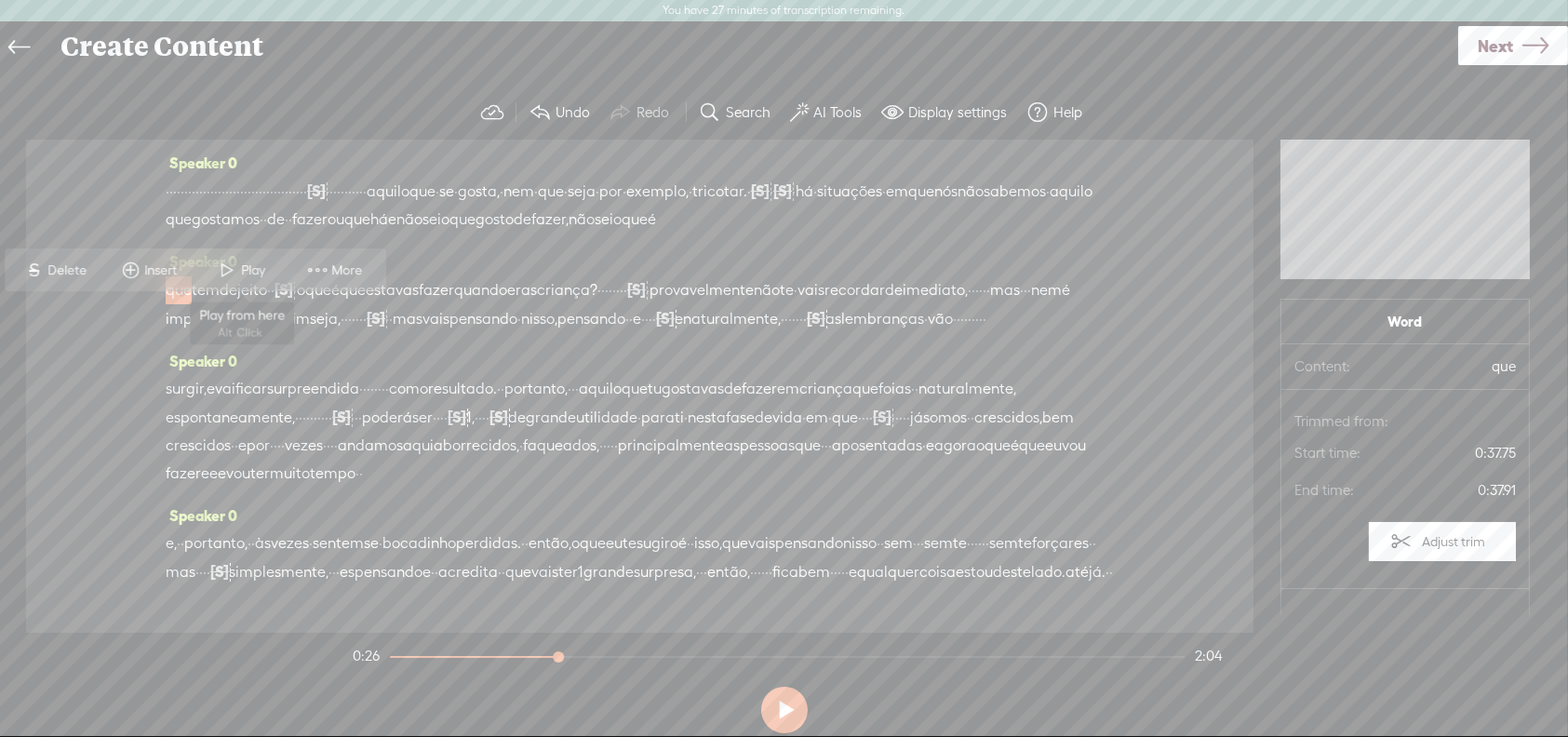
click at [242, 268] on span "Play" at bounding box center [256, 271] width 29 height 19
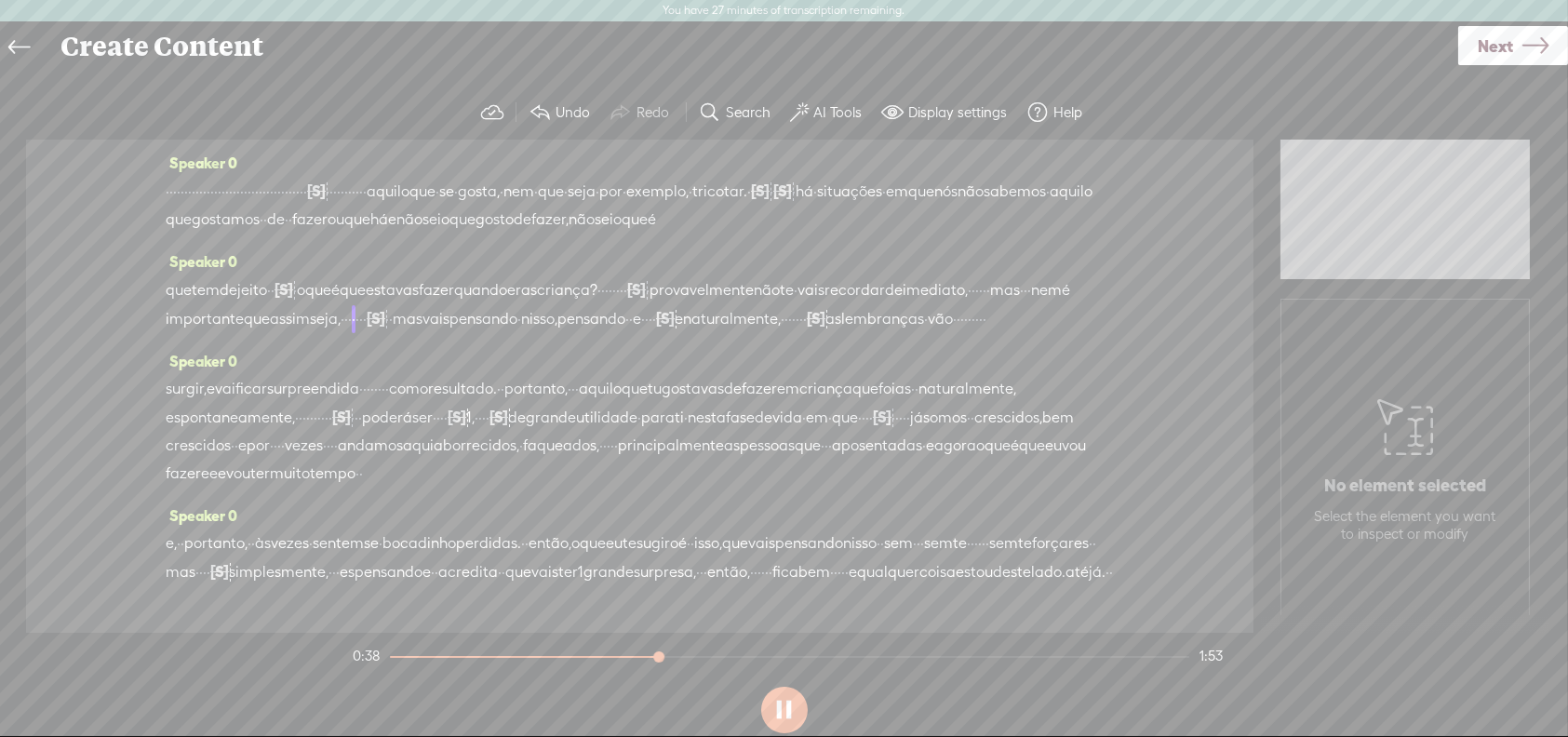
click at [788, 709] on button at bounding box center [784, 709] width 47 height 47
drag, startPoint x: 336, startPoint y: 352, endPoint x: 810, endPoint y: 353, distance: 474.0
click at [810, 333] on div "que tem de jeito · · [S] para, não é? · · então, · · · o que eu te · · · · · · …" at bounding box center [639, 303] width 949 height 58
click at [537, 304] on span "eras" at bounding box center [521, 289] width 29 height 28
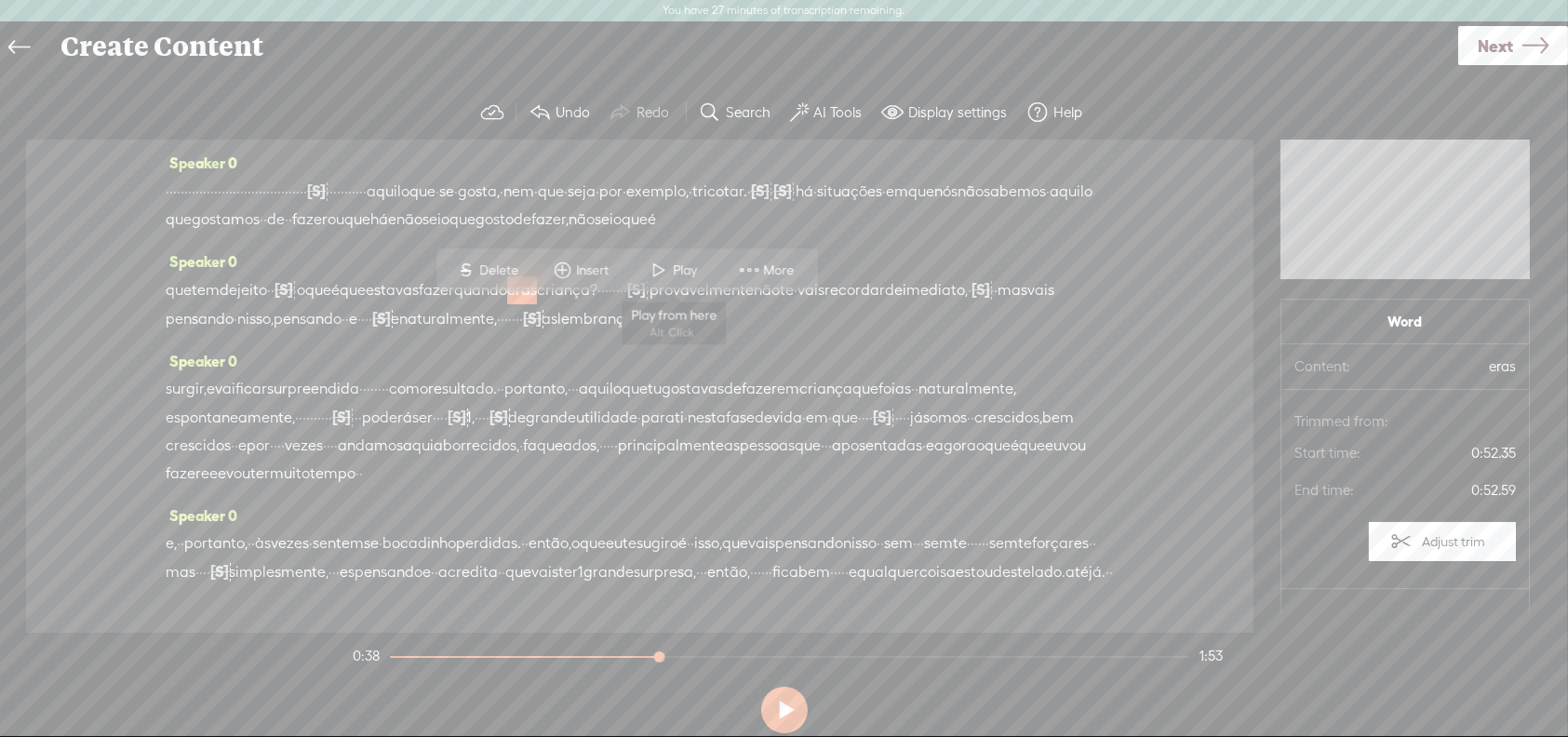
click at [683, 266] on span "Play" at bounding box center [688, 271] width 29 height 19
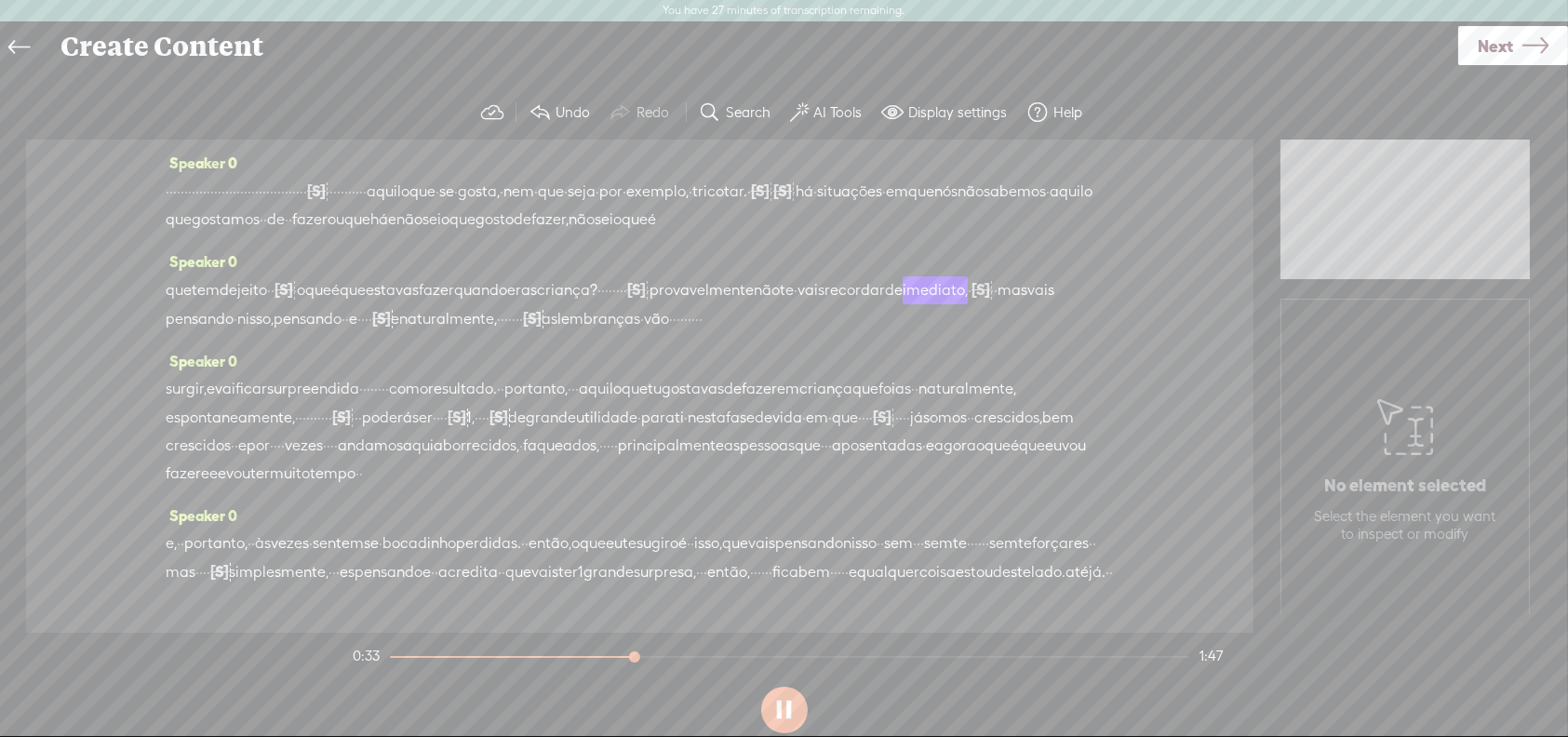
click at [777, 711] on button at bounding box center [784, 709] width 47 height 47
drag, startPoint x: 735, startPoint y: 311, endPoint x: 825, endPoint y: 310, distance: 90.0
click at [825, 310] on div "que tem de jeito · · [S] para, não é? · · então, · · · o que eu te · · · · · · …" at bounding box center [639, 303] width 949 height 58
click at [507, 304] on span "quando" at bounding box center [480, 289] width 53 height 28
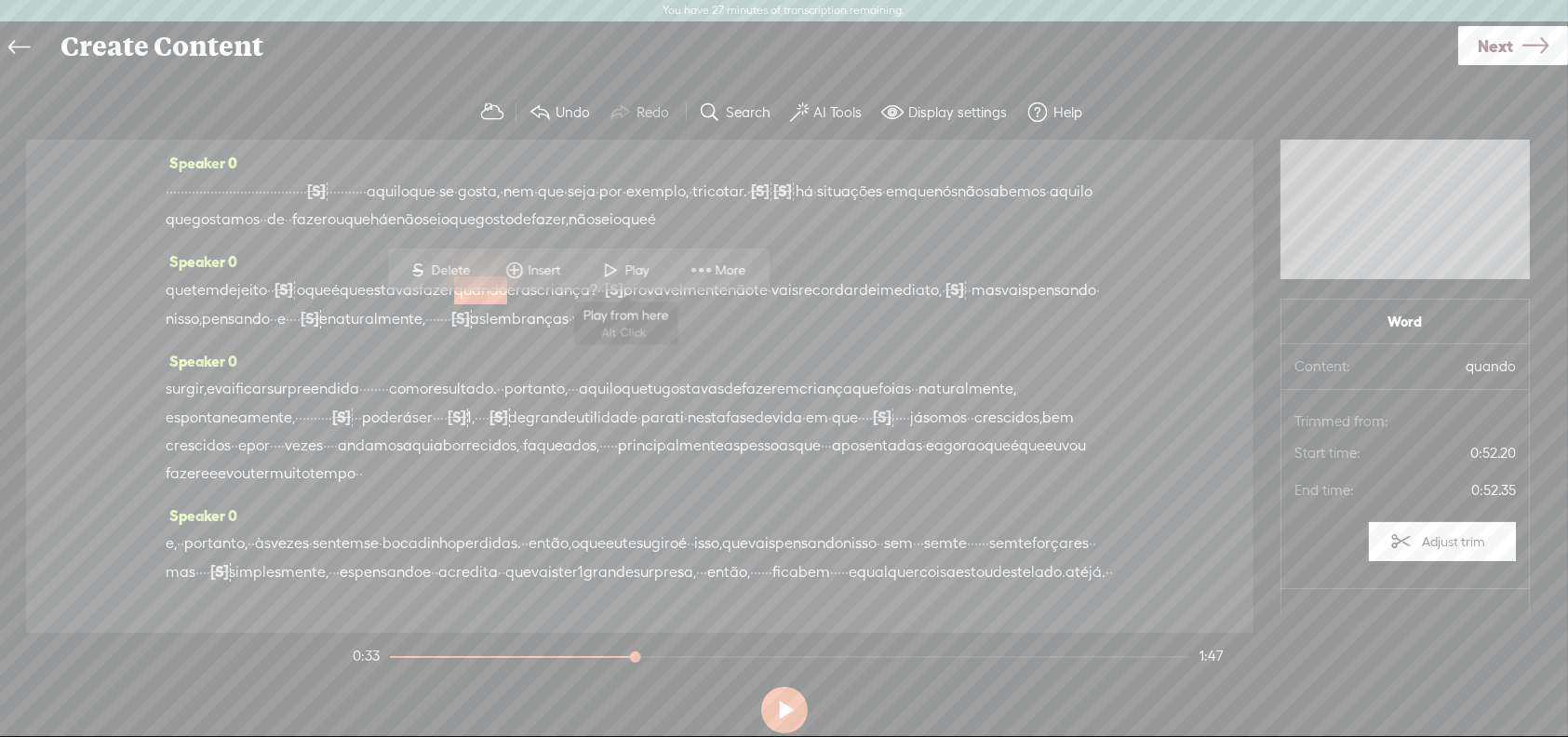
click at [622, 267] on span at bounding box center [611, 270] width 28 height 33
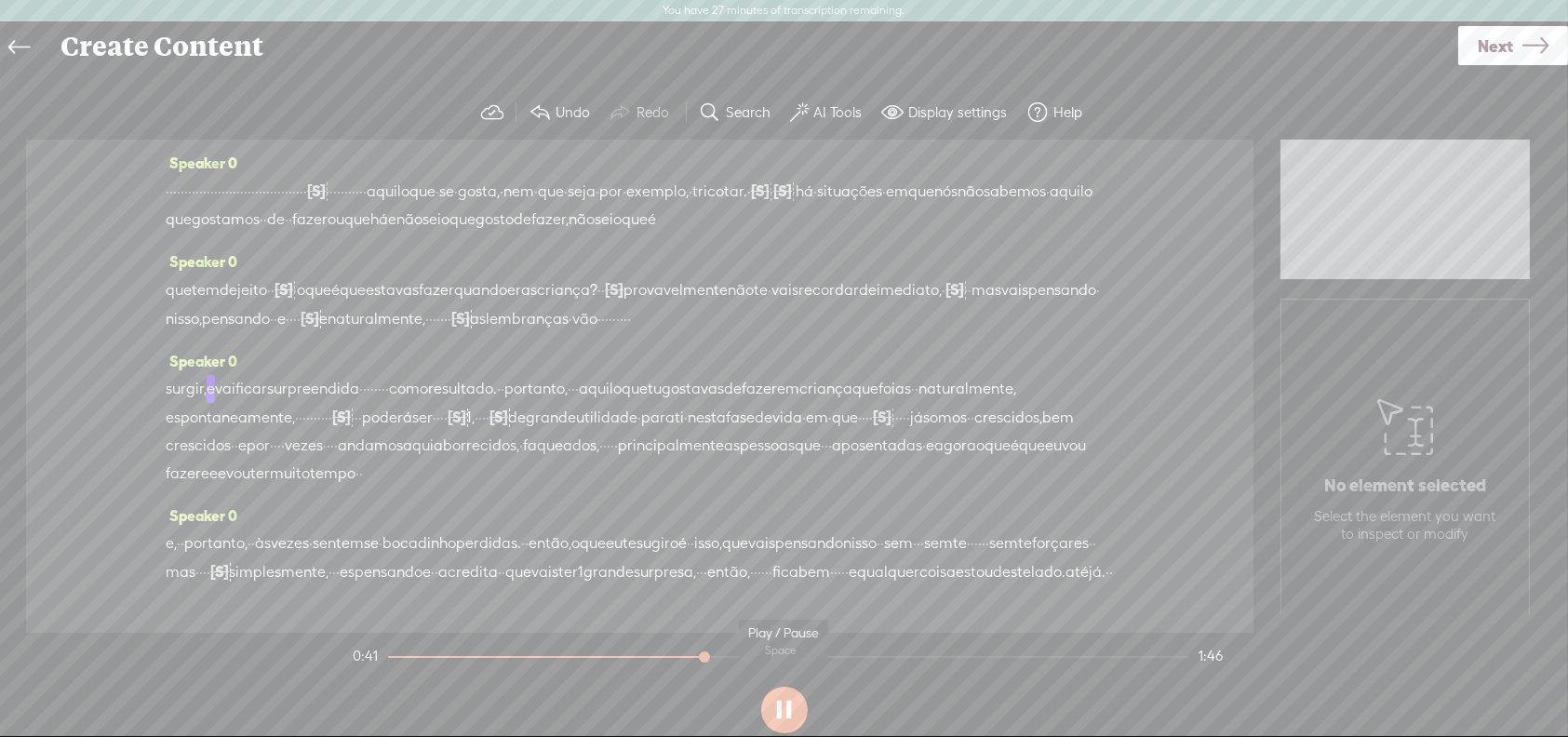
click at [783, 704] on button at bounding box center [784, 709] width 47 height 47
drag, startPoint x: 637, startPoint y: 335, endPoint x: 883, endPoint y: 338, distance: 246.0
click at [883, 333] on div "que tem de jeito · · [S] para, não é? · · então, · · · o que eu te · · · · · · …" at bounding box center [639, 303] width 949 height 58
click at [202, 333] on span "nisso," at bounding box center [184, 319] width 36 height 28
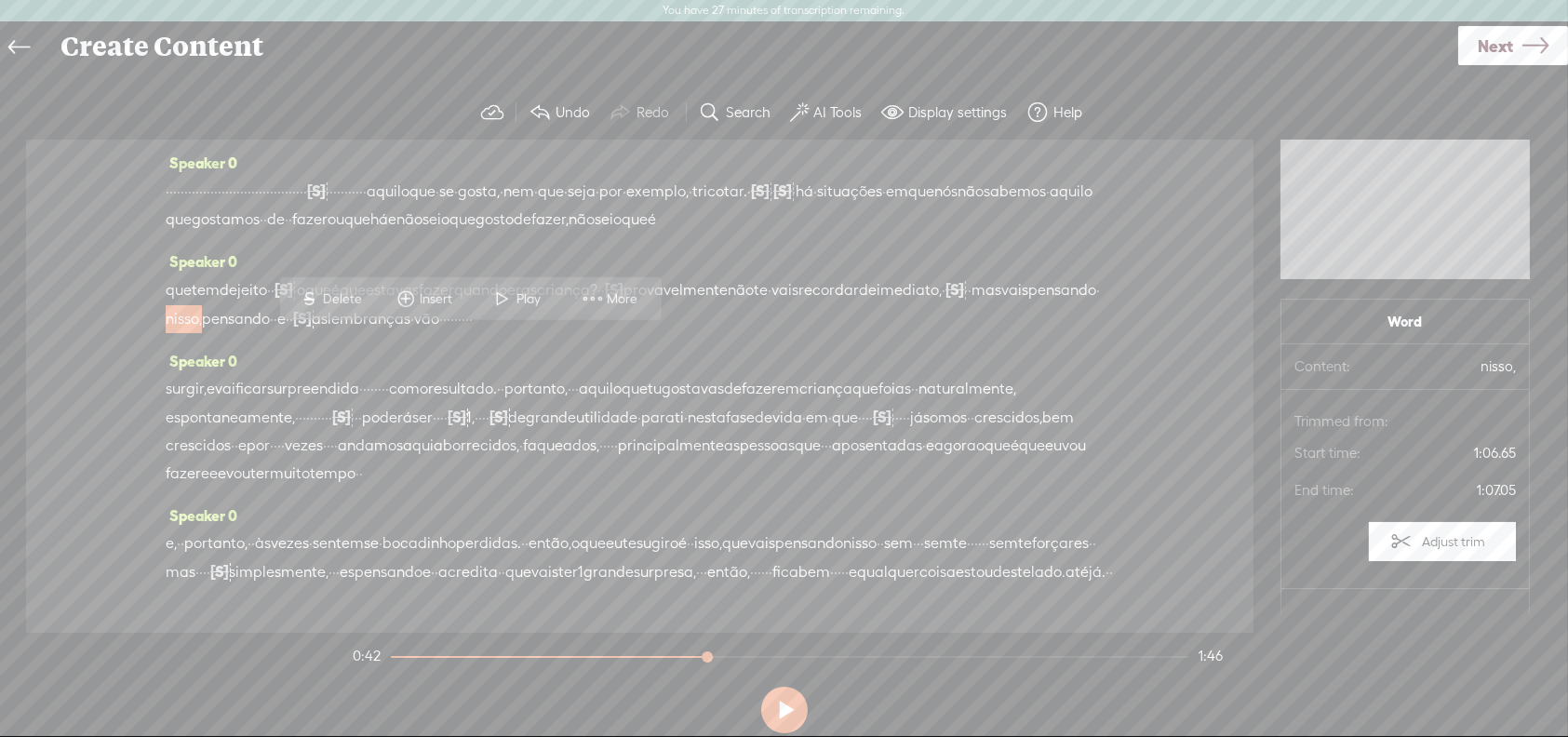
click at [783, 709] on button at bounding box center [784, 709] width 47 height 47
click at [801, 709] on button at bounding box center [784, 709] width 47 height 47
click at [525, 294] on span "Play" at bounding box center [531, 299] width 29 height 19
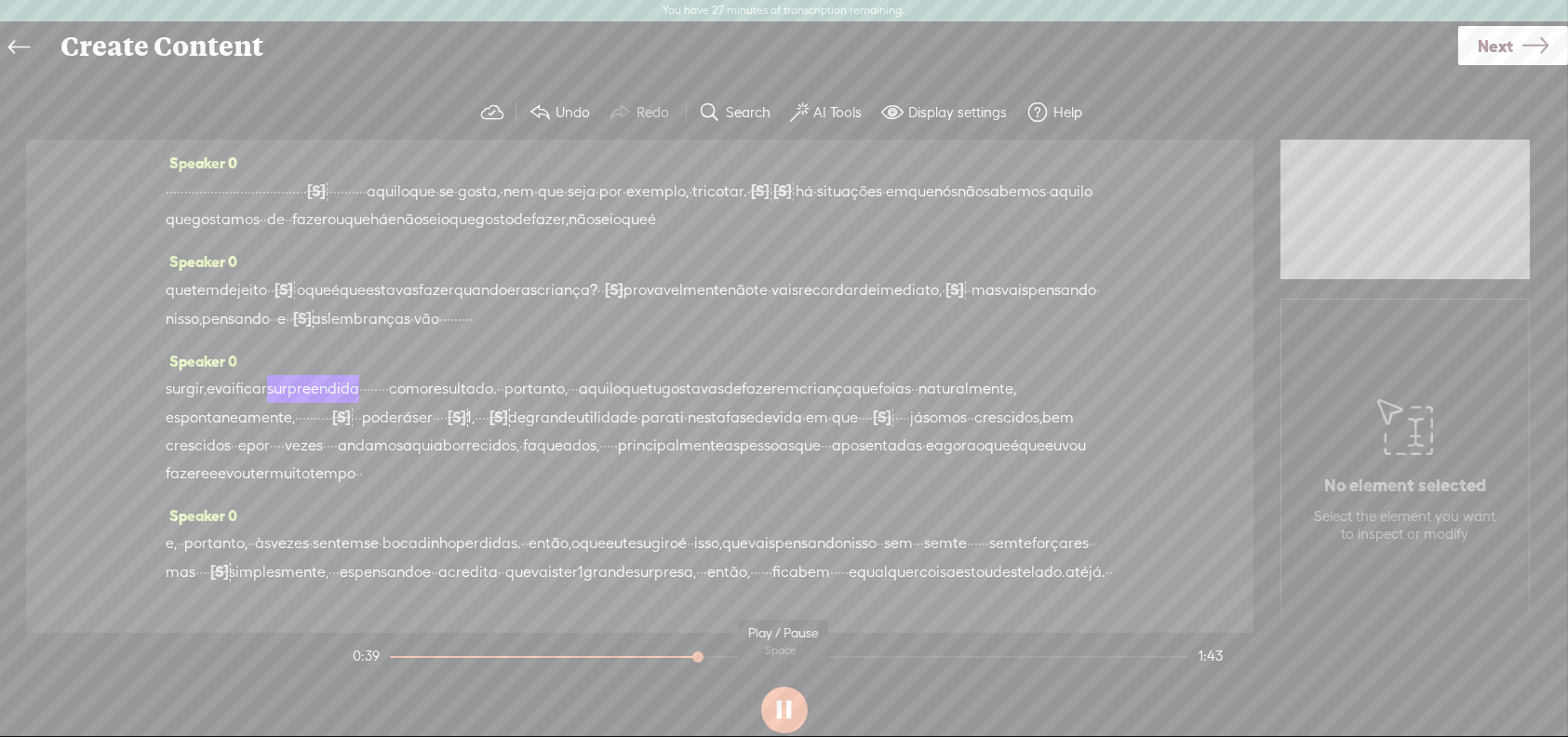
click at [775, 718] on button at bounding box center [784, 709] width 47 height 47
drag, startPoint x: 835, startPoint y: 352, endPoint x: 922, endPoint y: 345, distance: 87.3
click at [922, 333] on div "que tem de jeito · · [S] para, não é? · · então, · · · o que eu te · · · · · · …" at bounding box center [639, 303] width 949 height 58
click at [202, 333] on span "nisso," at bounding box center [184, 319] width 36 height 28
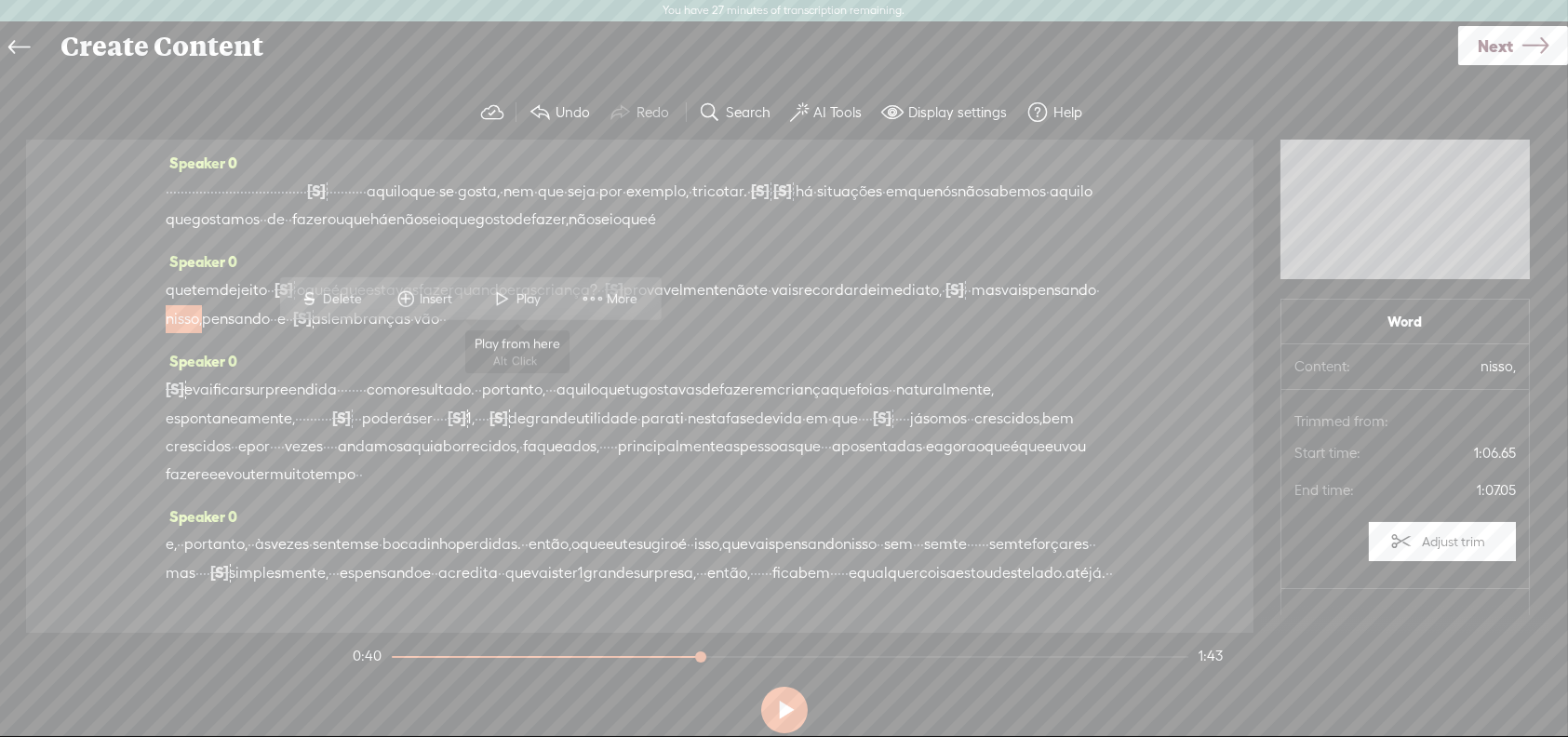
click at [517, 298] on span "Play" at bounding box center [531, 299] width 29 height 19
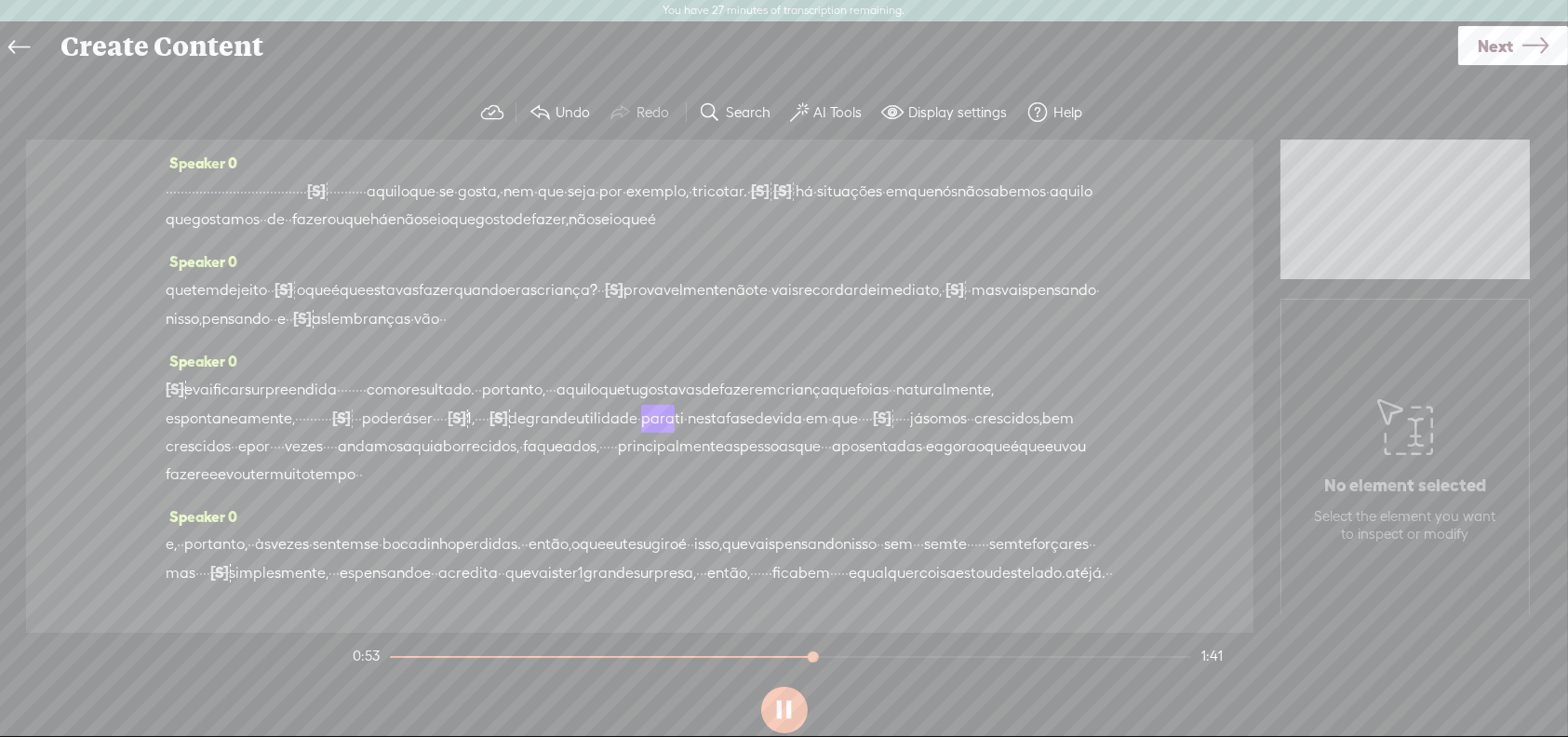
click at [783, 716] on button at bounding box center [784, 709] width 47 height 47
drag, startPoint x: 726, startPoint y: 444, endPoint x: 832, endPoint y: 444, distance: 106.0
click at [832, 444] on div "[S] · · · · · · · [GEOGRAPHIC_DATA], e vai ficar surpreendida · · · · · · · · c…" at bounding box center [639, 431] width 949 height 113
drag, startPoint x: 325, startPoint y: 466, endPoint x: 417, endPoint y: 462, distance: 92.1
click at [417, 462] on div "[S] · · · · · · · [GEOGRAPHIC_DATA], e vai ficar surpreendida · · · · · · · · c…" at bounding box center [639, 431] width 949 height 113
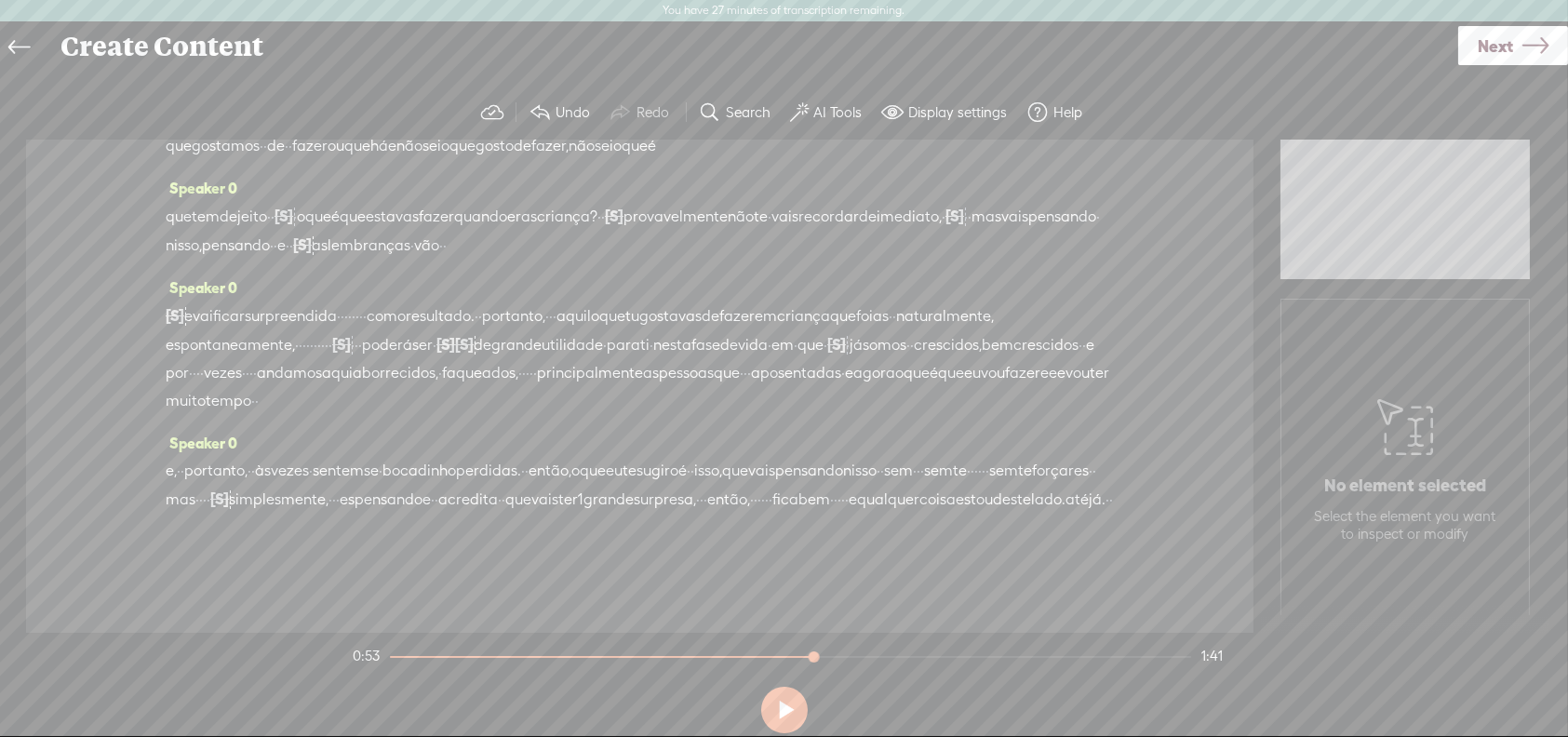
scroll to position [93, 0]
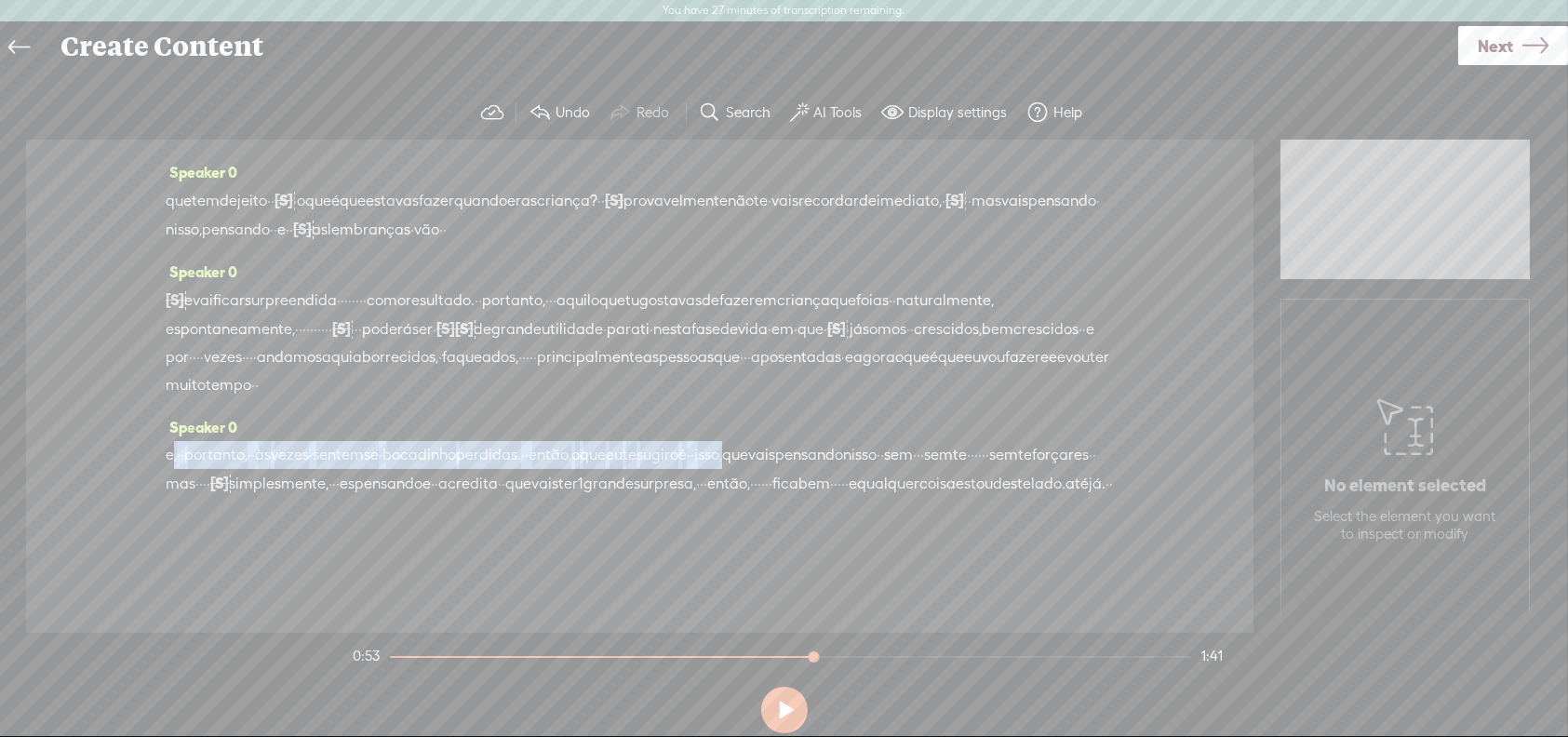
drag, startPoint x: 171, startPoint y: 497, endPoint x: 885, endPoint y: 495, distance: 714.0
click at [885, 495] on div "e, · · portanto, · · às vezes · sentemse · [GEOGRAPHIC_DATA] perdidas. · · entã…" at bounding box center [639, 483] width 949 height 85
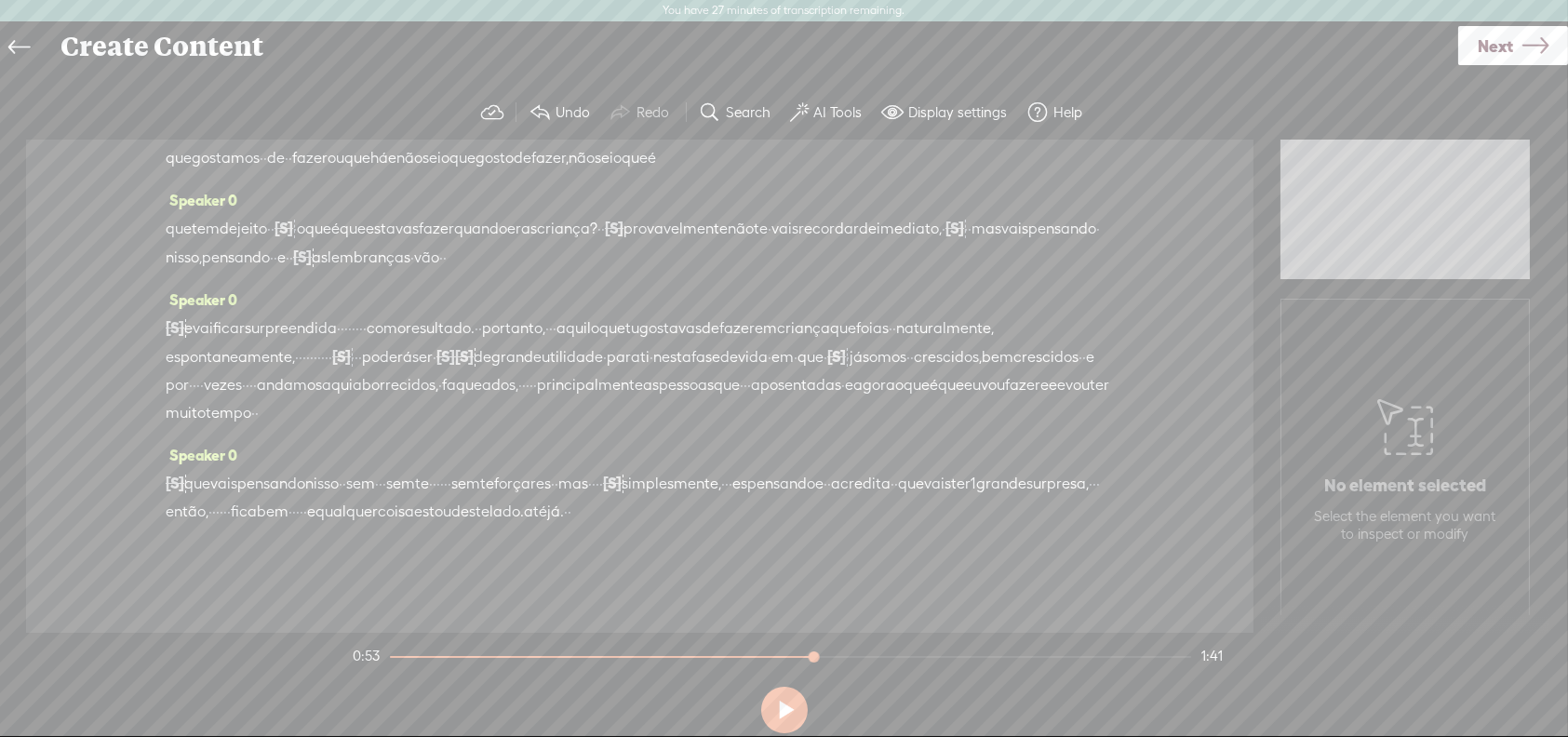
click at [171, 231] on span "que" at bounding box center [178, 228] width 26 height 28
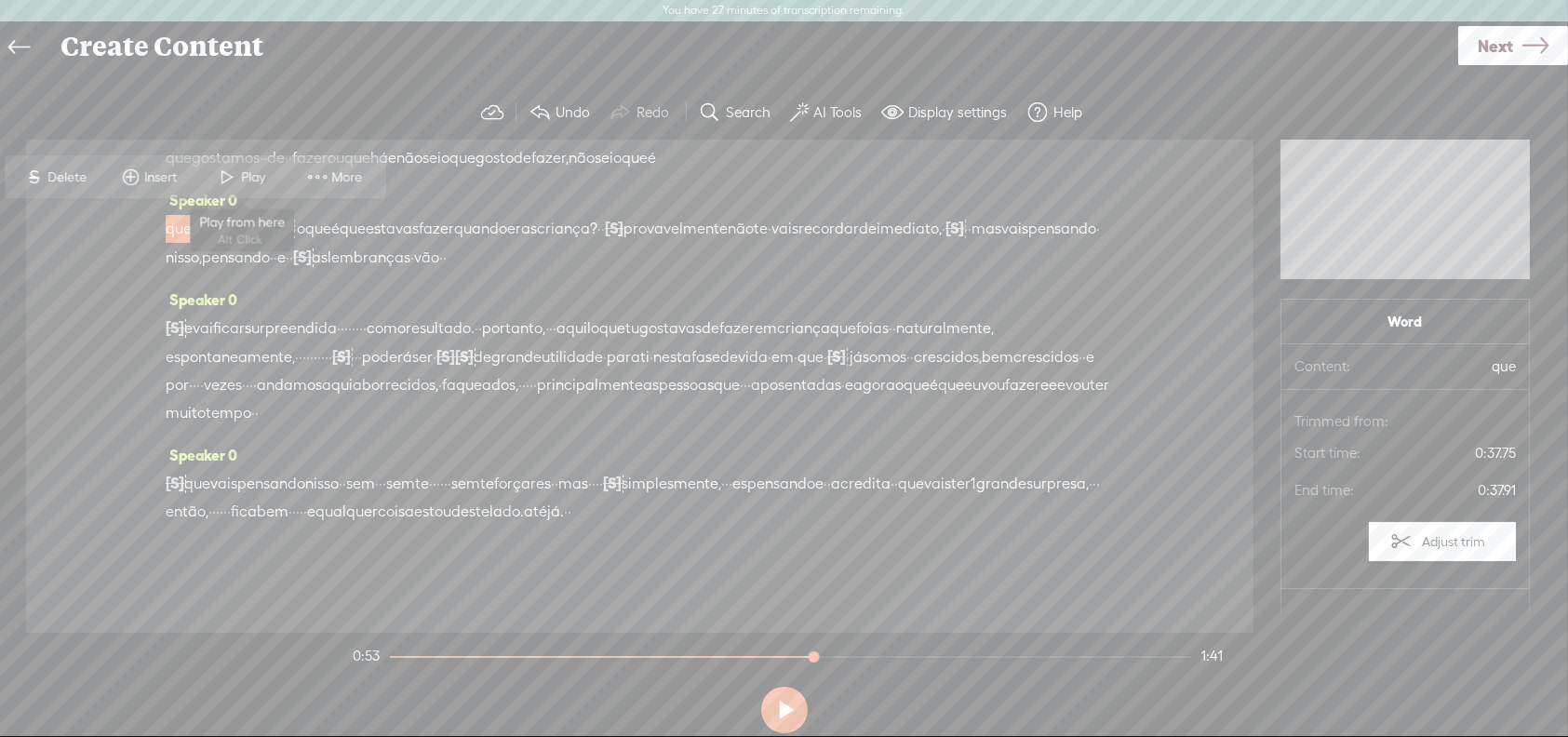
click at [239, 167] on span at bounding box center [227, 177] width 28 height 33
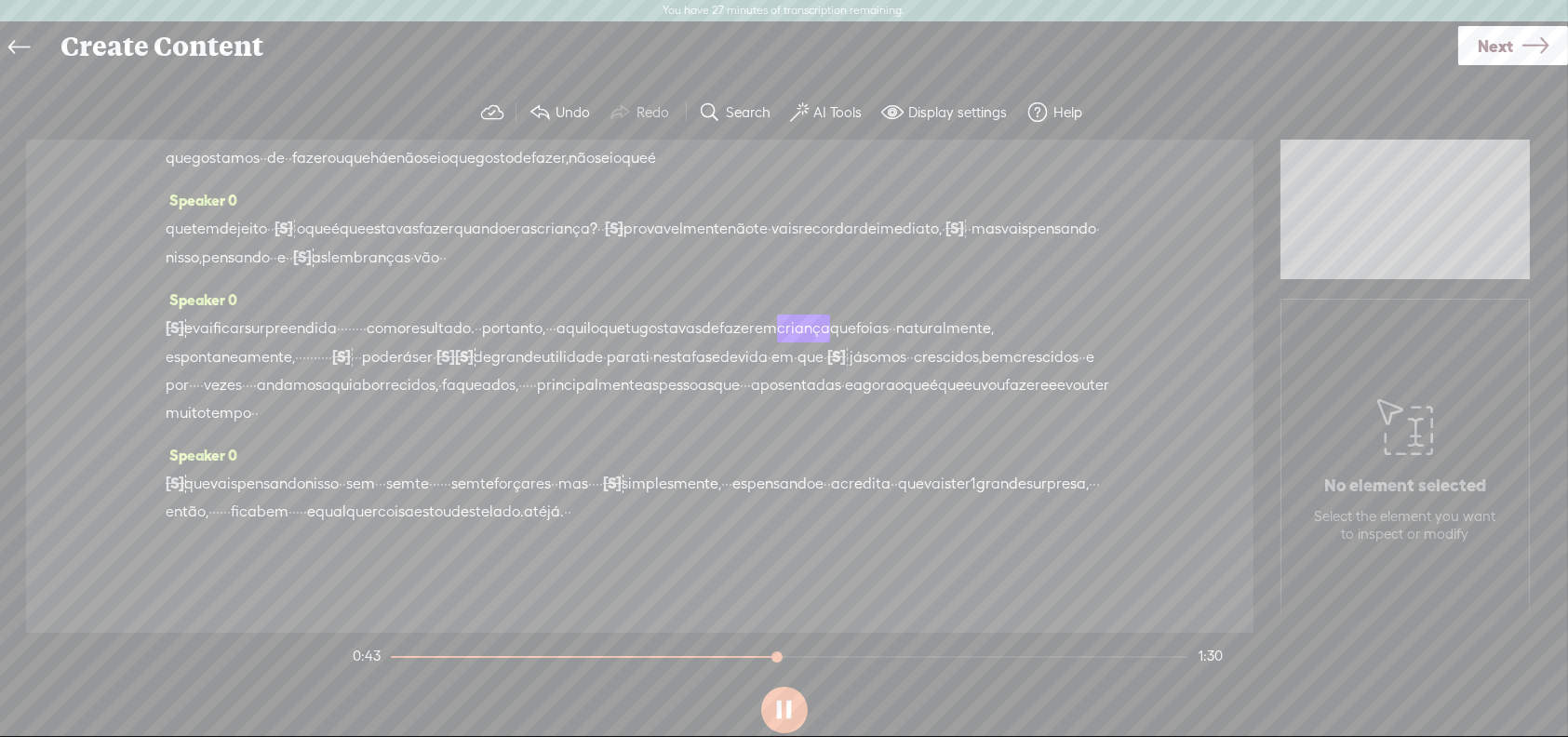
click at [786, 698] on button at bounding box center [784, 709] width 47 height 47
drag, startPoint x: 581, startPoint y: 318, endPoint x: 687, endPoint y: 332, distance: 106.9
click at [687, 332] on div "[S] · · · · · · · [GEOGRAPHIC_DATA], e vai ficar surpreendida · · · · · · · · c…" at bounding box center [639, 370] width 949 height 113
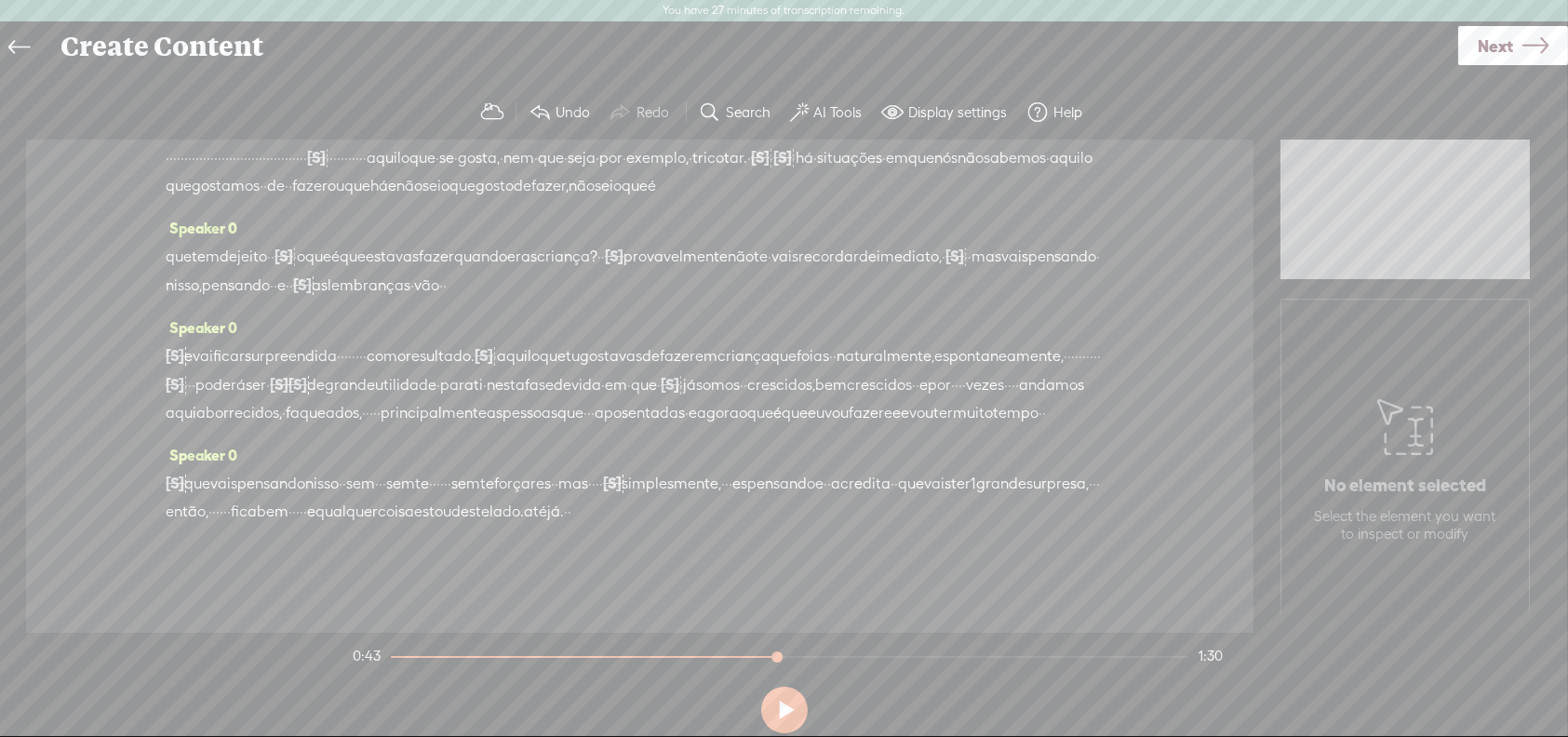
click at [398, 342] on span "com" at bounding box center [382, 356] width 30 height 28
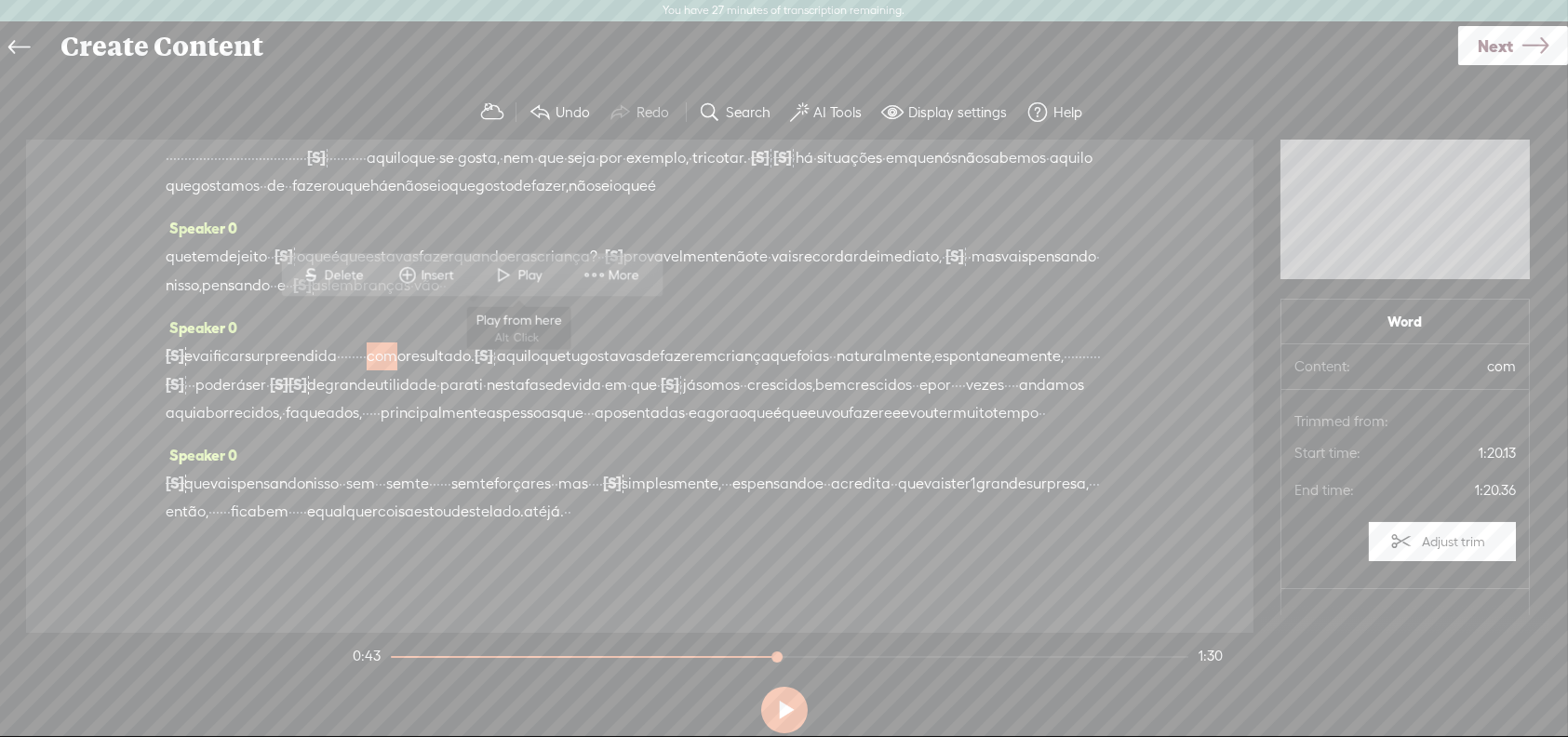
click at [504, 269] on span at bounding box center [503, 275] width 28 height 33
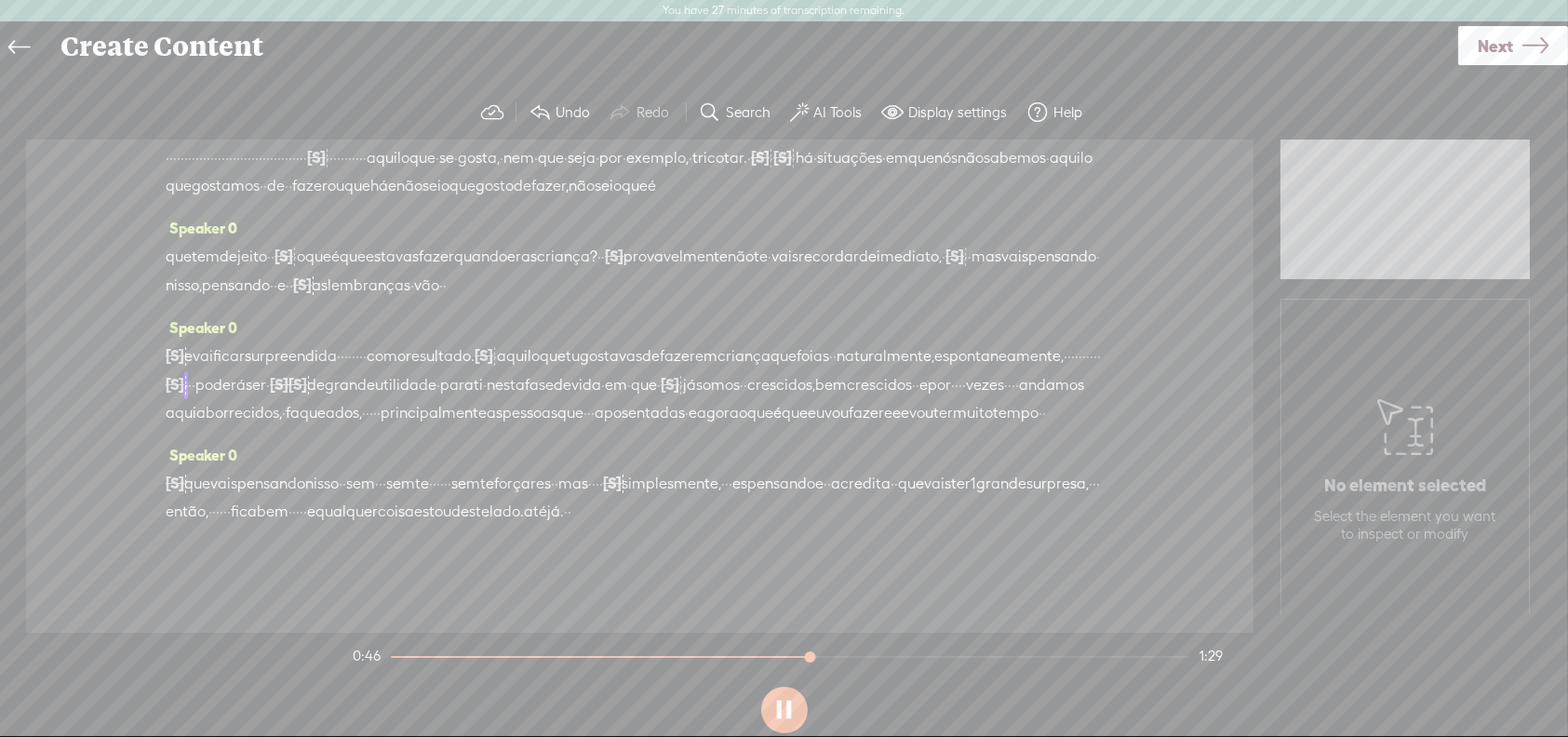
click at [782, 697] on button at bounding box center [784, 709] width 47 height 47
drag, startPoint x: 950, startPoint y: 321, endPoint x: 552, endPoint y: 343, distance: 398.6
click at [552, 343] on div "[S] · · · · · · · [GEOGRAPHIC_DATA], e vai ficar surpreendida · · · · · · · · c…" at bounding box center [639, 384] width 949 height 86
click at [539, 342] on span "aquilo" at bounding box center [518, 356] width 43 height 28
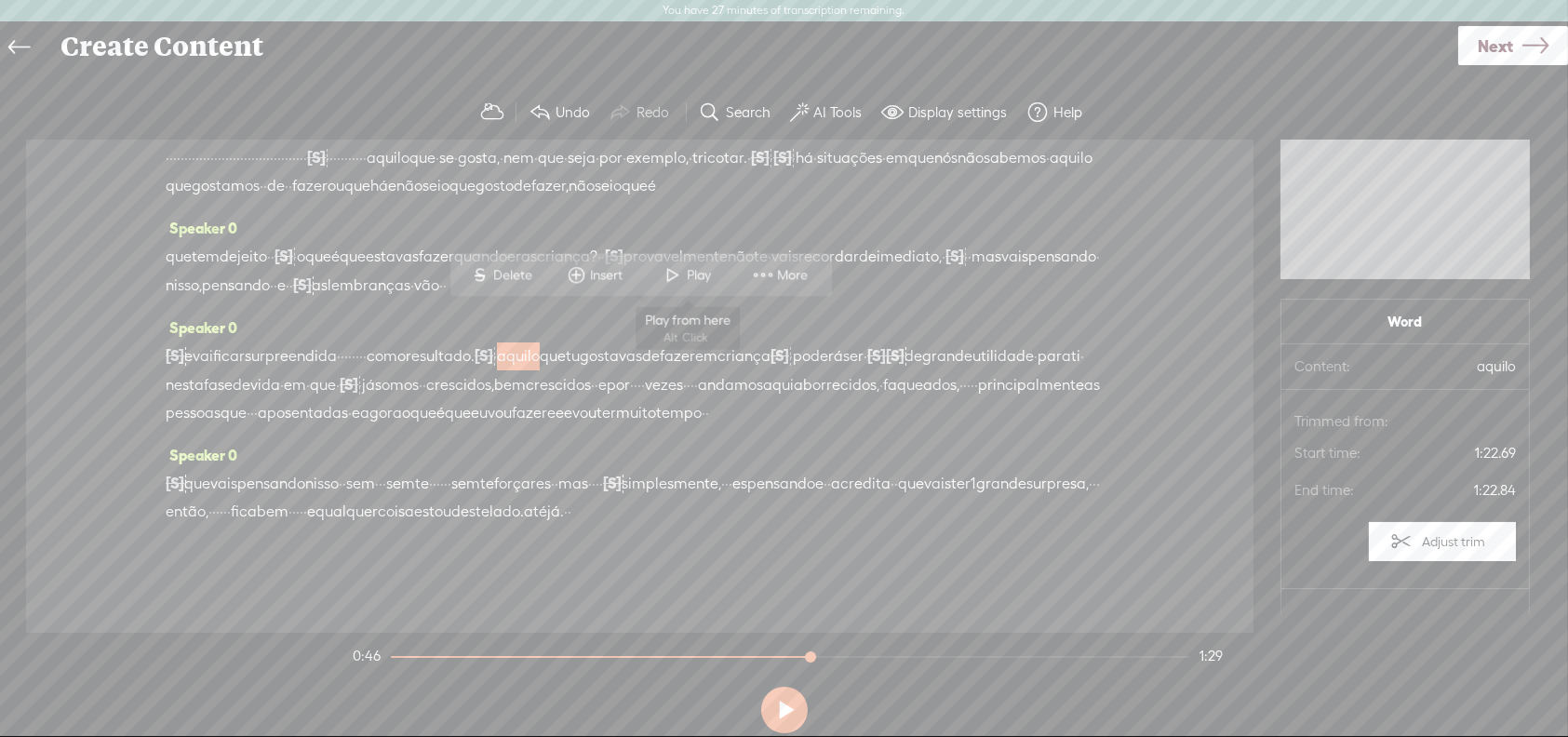
click at [672, 274] on span at bounding box center [673, 275] width 28 height 33
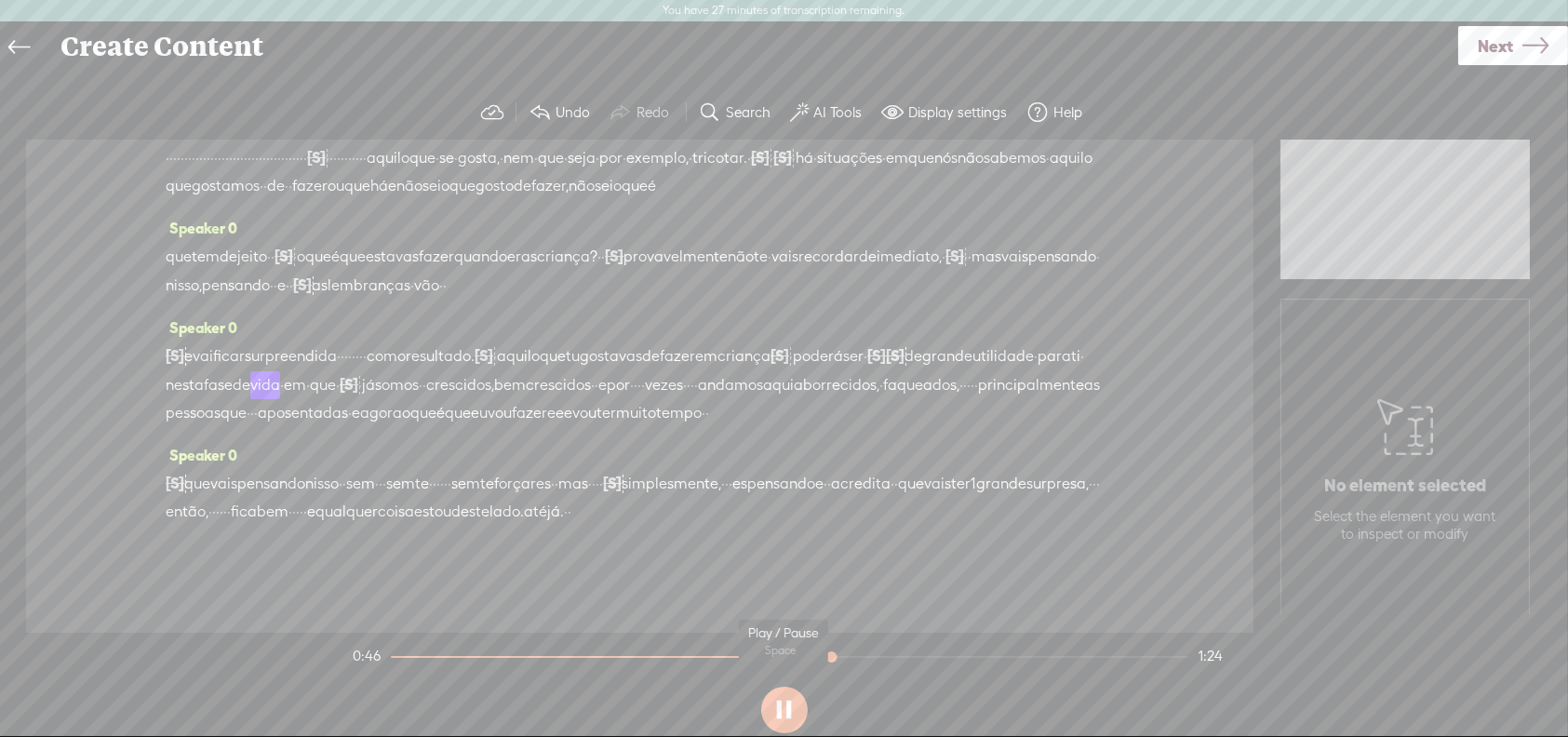
click at [771, 708] on button at bounding box center [784, 709] width 47 height 47
click at [559, 104] on label "Undo" at bounding box center [573, 113] width 34 height 19
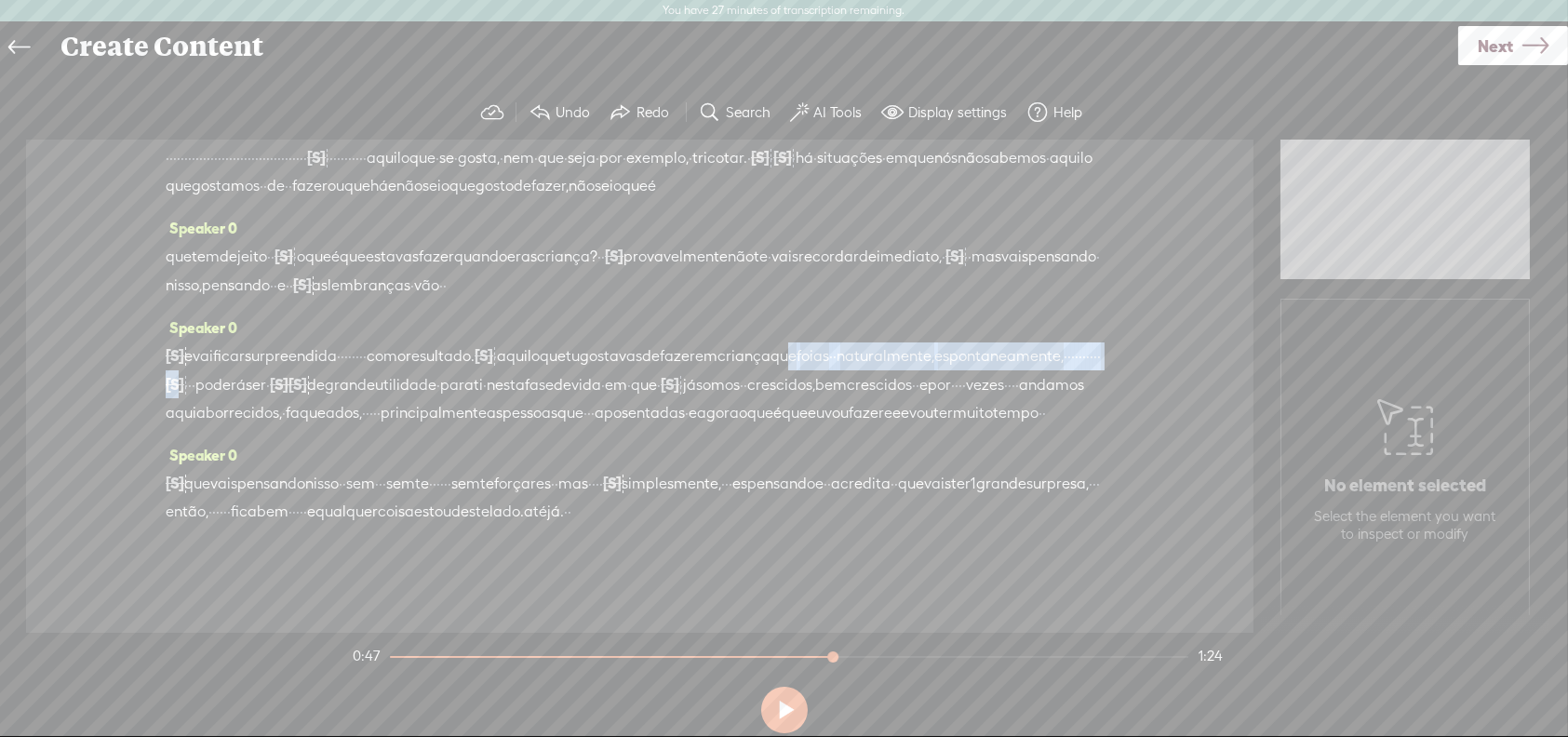
drag, startPoint x: 522, startPoint y: 340, endPoint x: 957, endPoint y: 314, distance: 435.8
click at [957, 341] on div "[S] · · · · · · · [GEOGRAPHIC_DATA], e vai ficar surpreendida · · · · · · · · c…" at bounding box center [639, 384] width 949 height 86
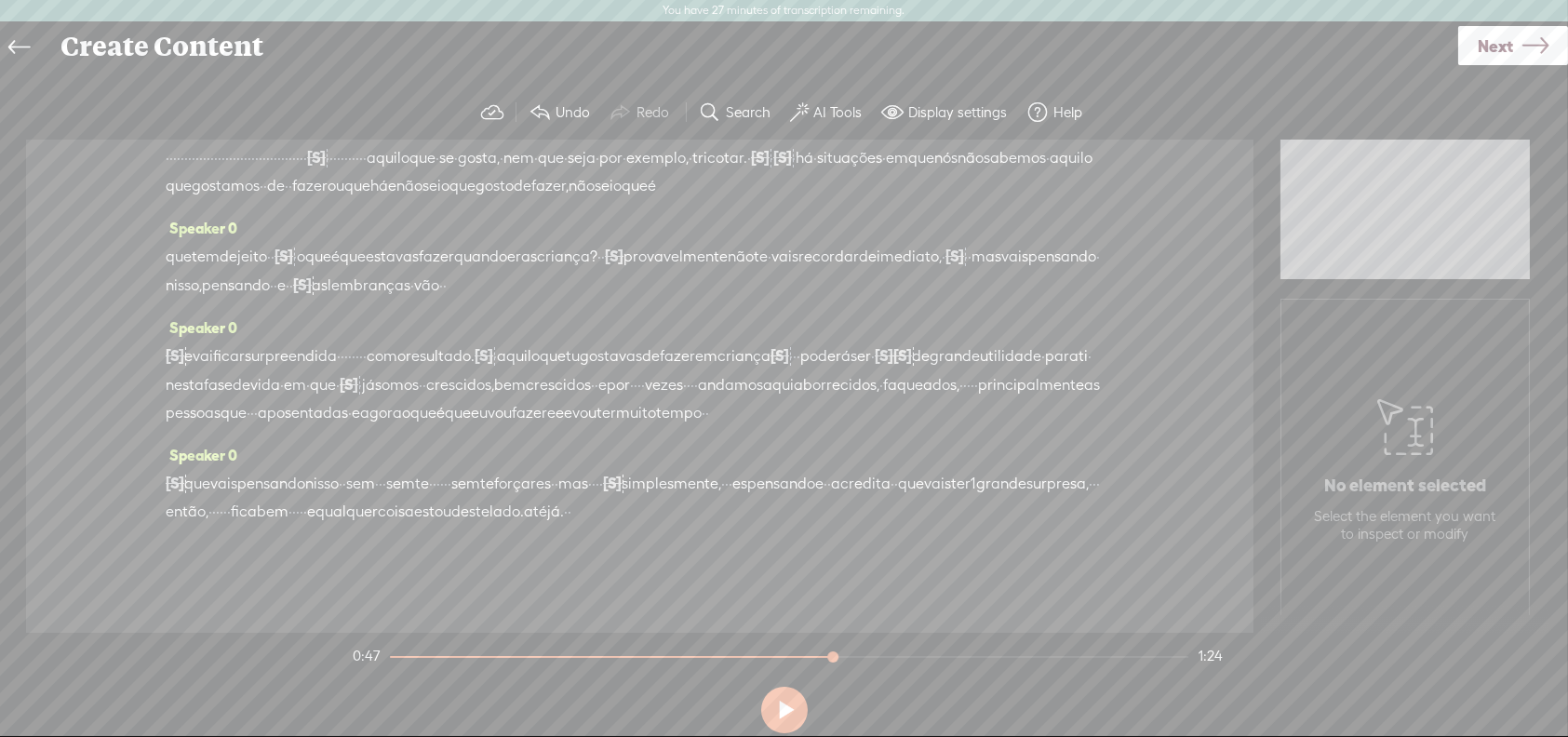
click at [539, 342] on span "aquilo" at bounding box center [518, 356] width 43 height 28
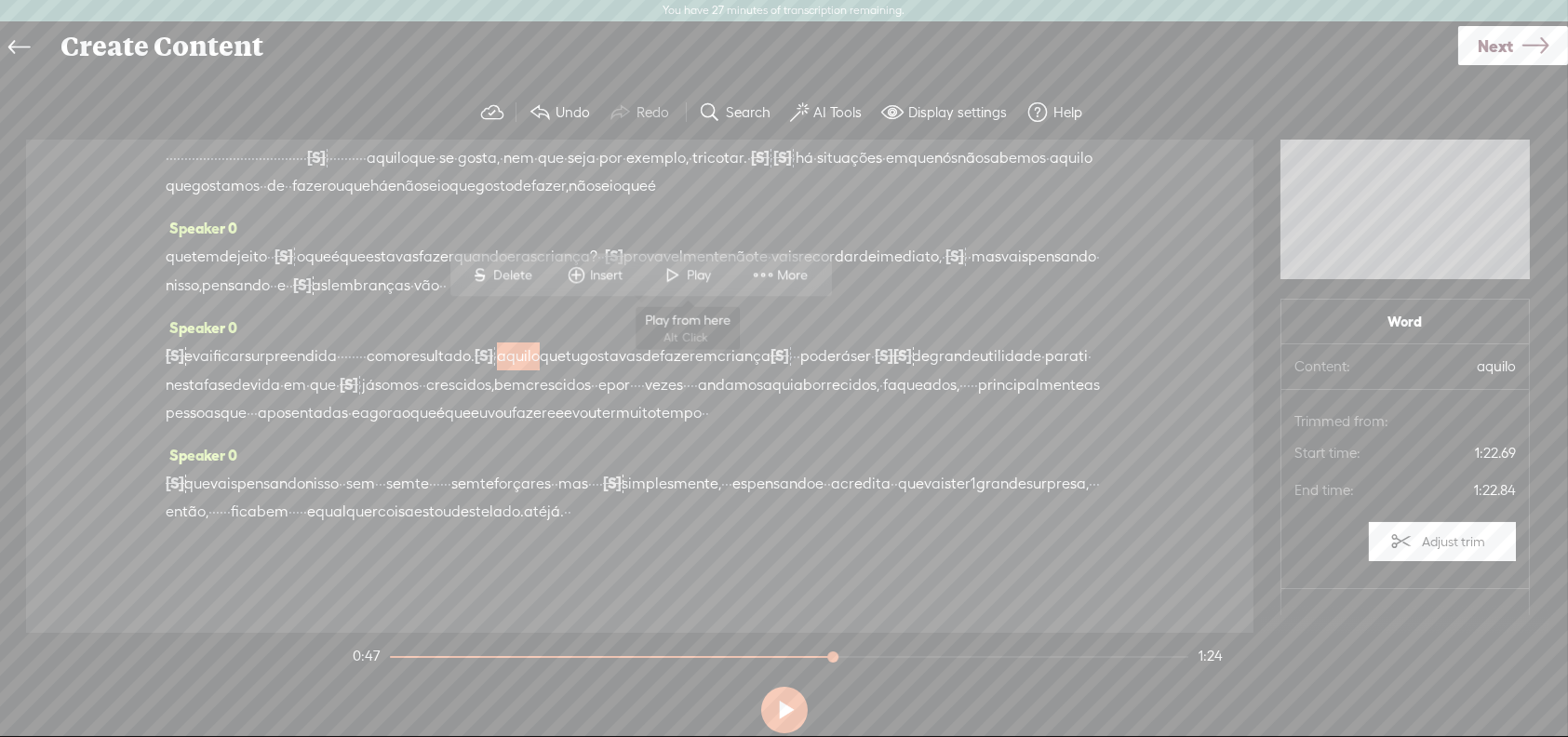
click at [680, 281] on span at bounding box center [673, 275] width 28 height 33
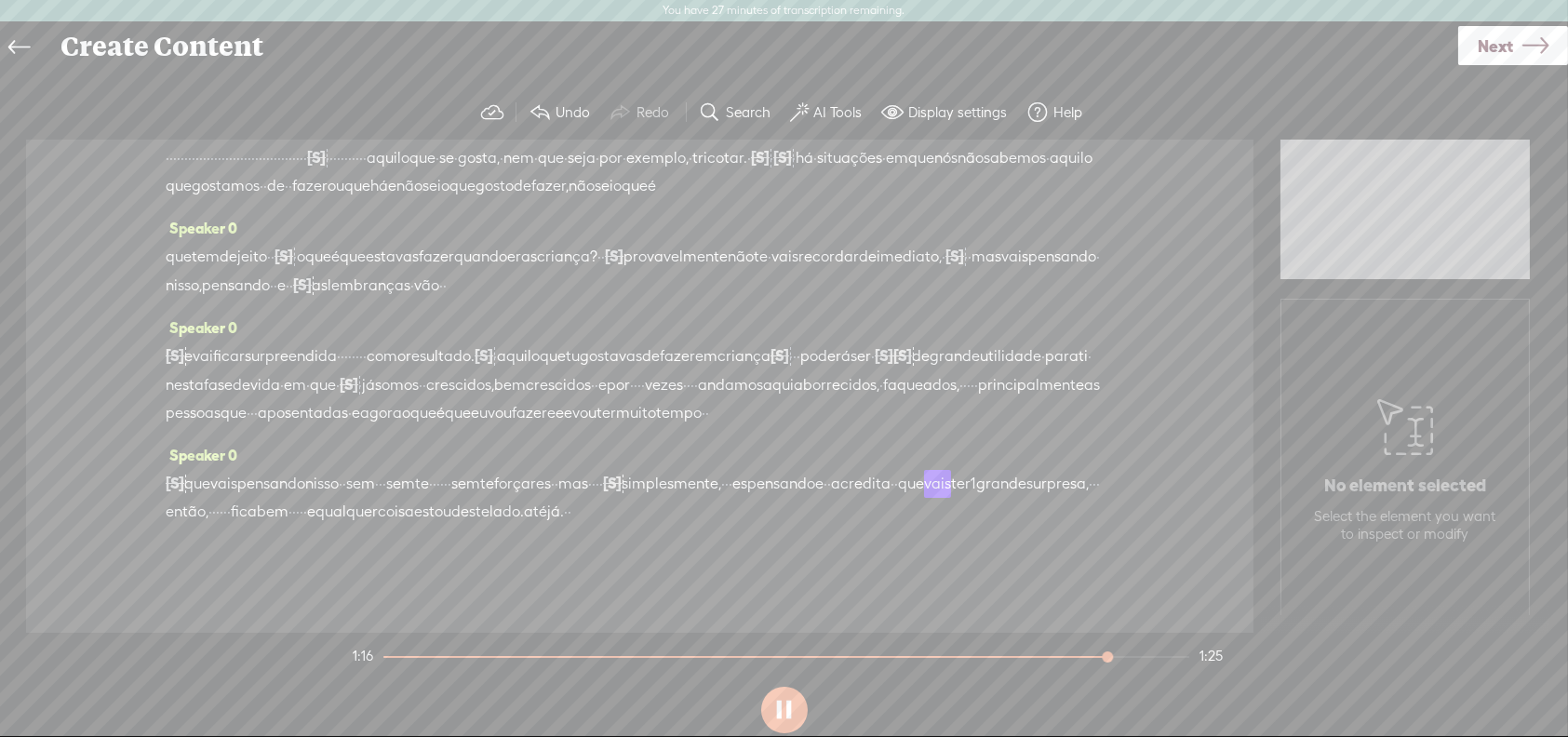
click at [783, 705] on button at bounding box center [784, 709] width 47 height 47
drag, startPoint x: 392, startPoint y: 473, endPoint x: 1060, endPoint y: 465, distance: 668.0
click at [1060, 469] on div "[S] e, · · portanto, · · às vezes · sentemse · bocadinho perdidas. · · então, o…" at bounding box center [639, 497] width 949 height 57
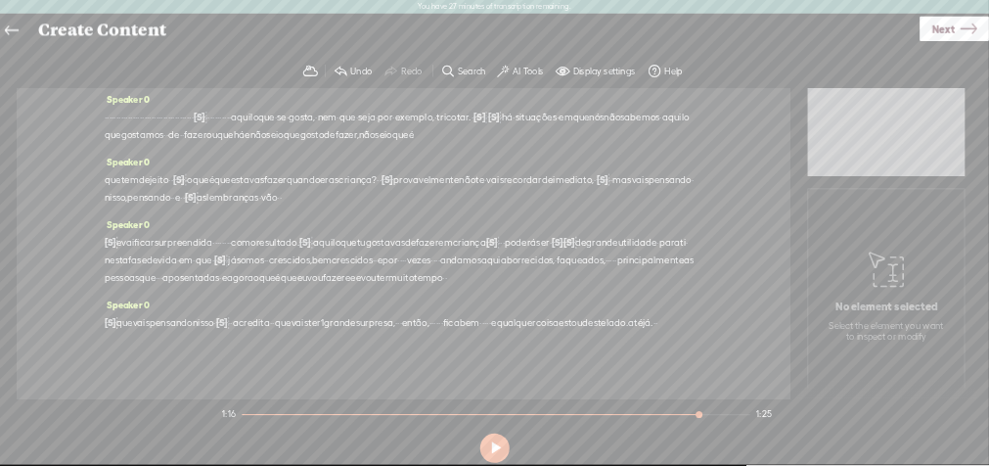
scroll to position [87, 0]
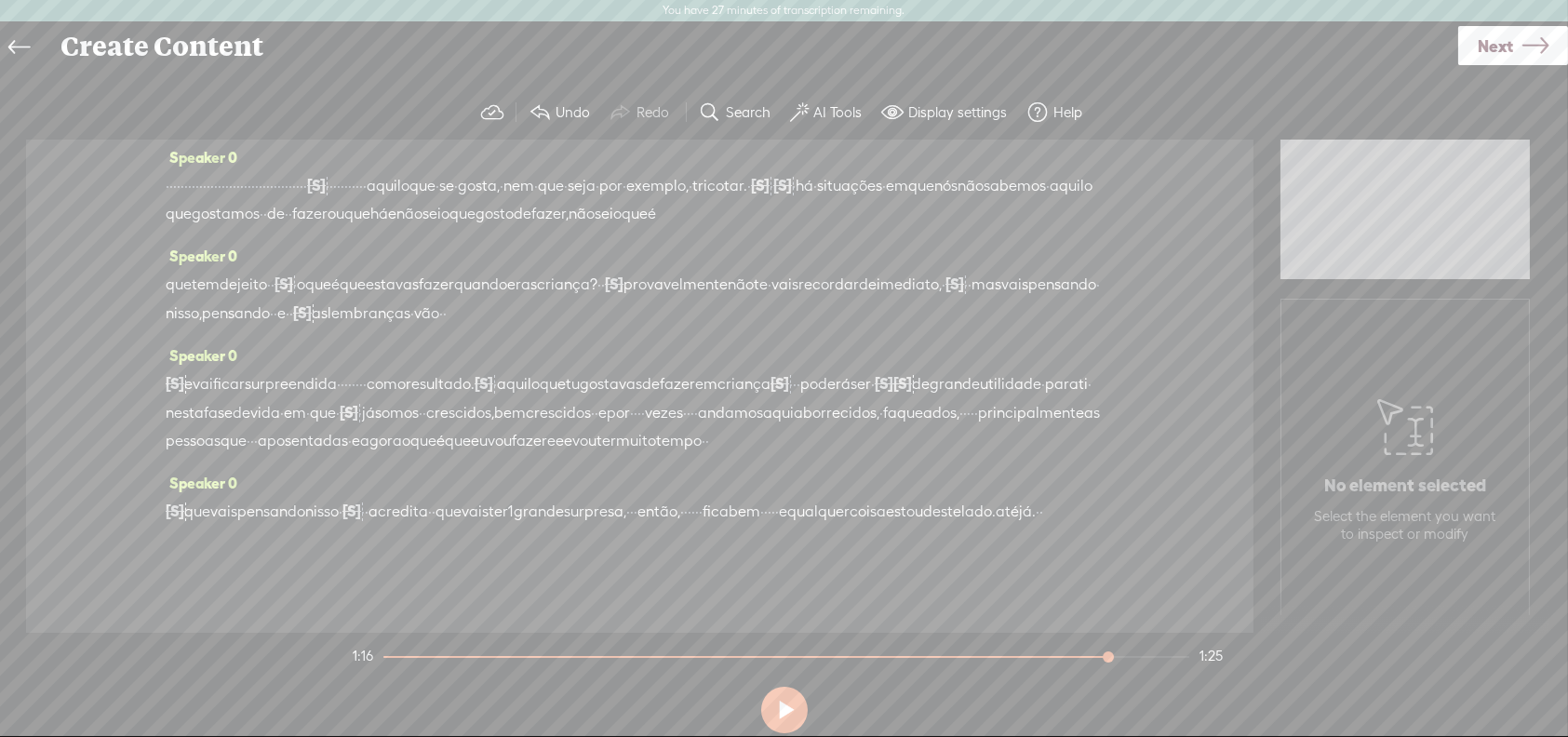
click at [210, 497] on span "que" at bounding box center [197, 511] width 26 height 28
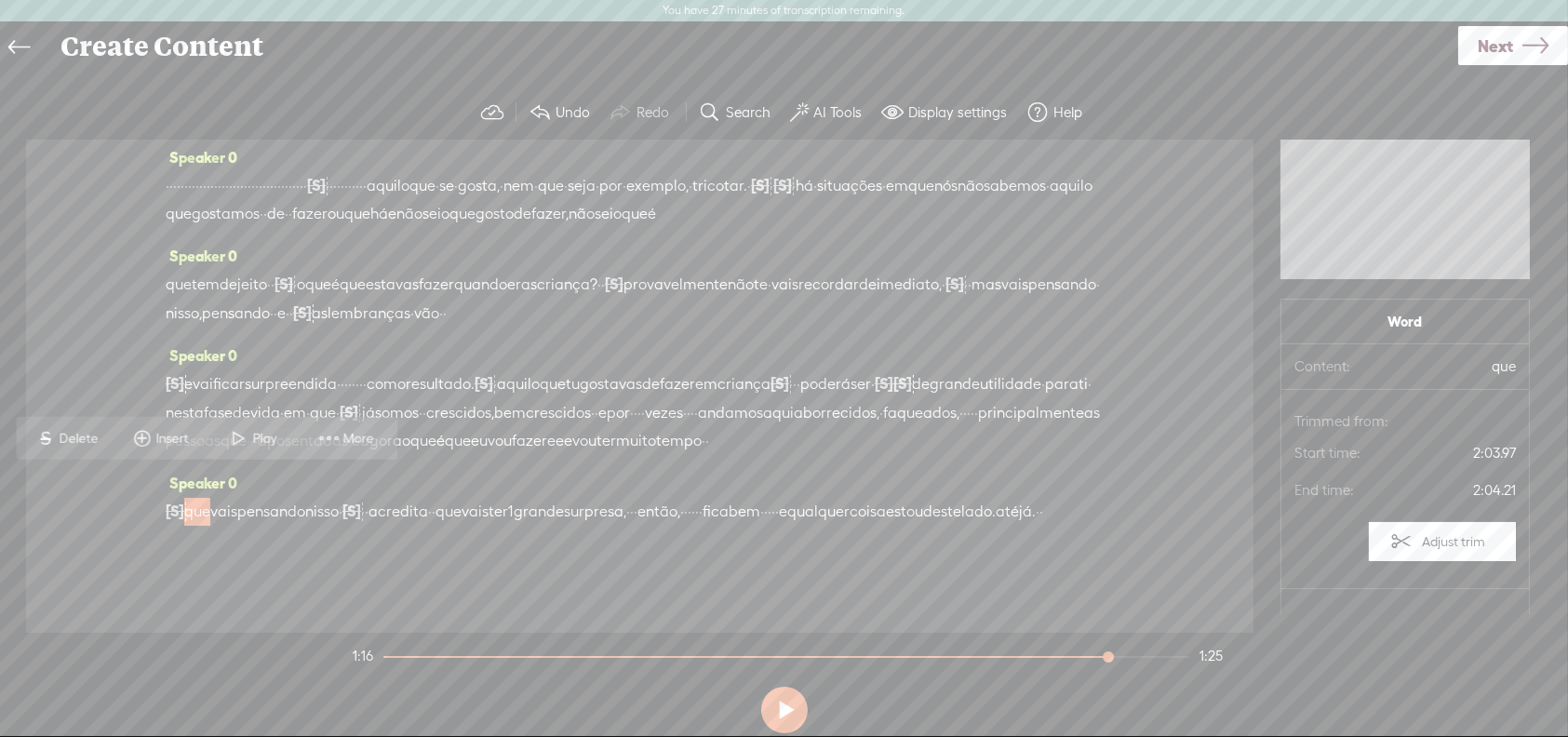
click at [186, 496] on div "[S] e, · · portanto, · · às vezes · sentemse · bocadinho perdidas. · · então, o…" at bounding box center [639, 511] width 949 height 29
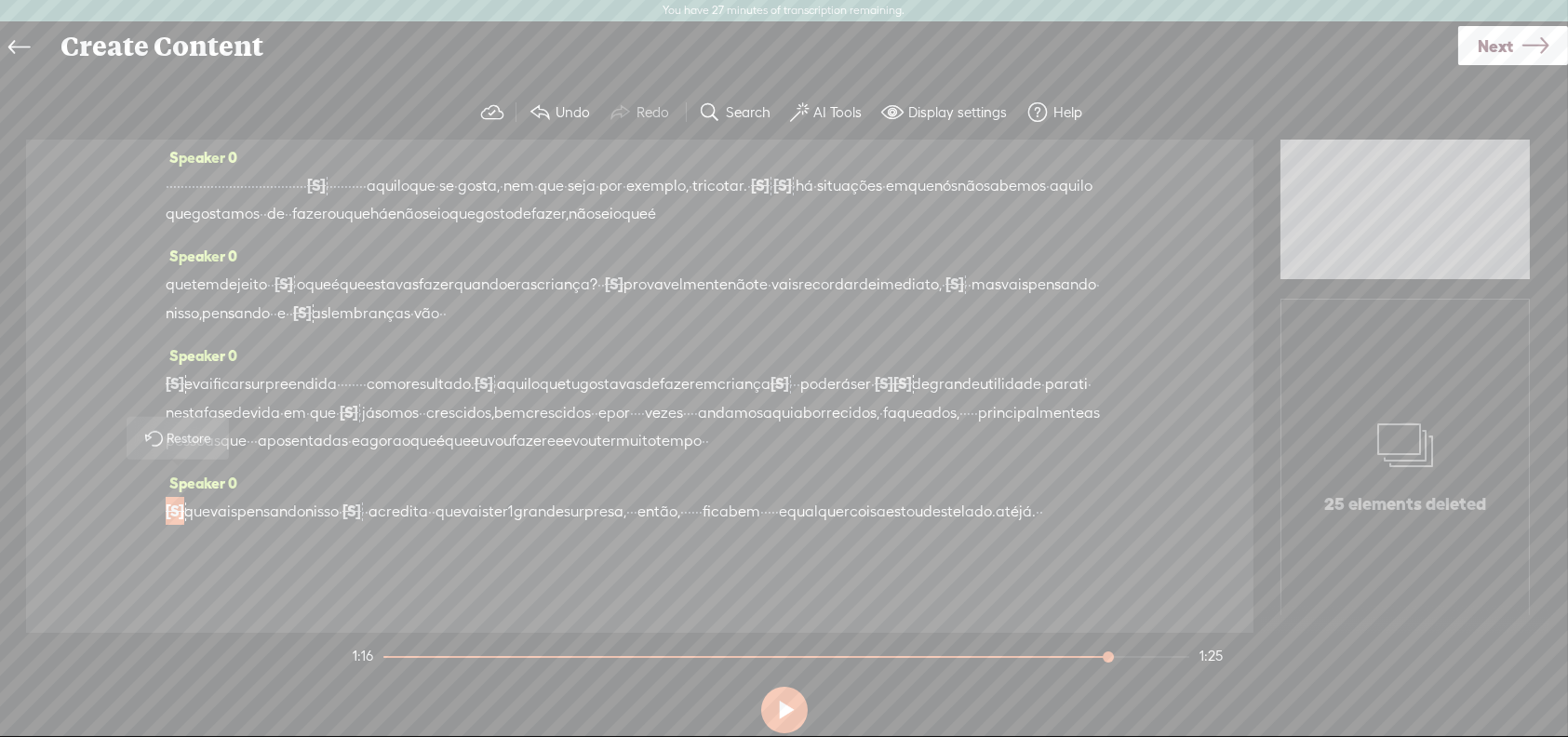
click at [199, 497] on span "que" at bounding box center [197, 511] width 26 height 28
click at [471, 427] on span "eu" at bounding box center [480, 440] width 17 height 28
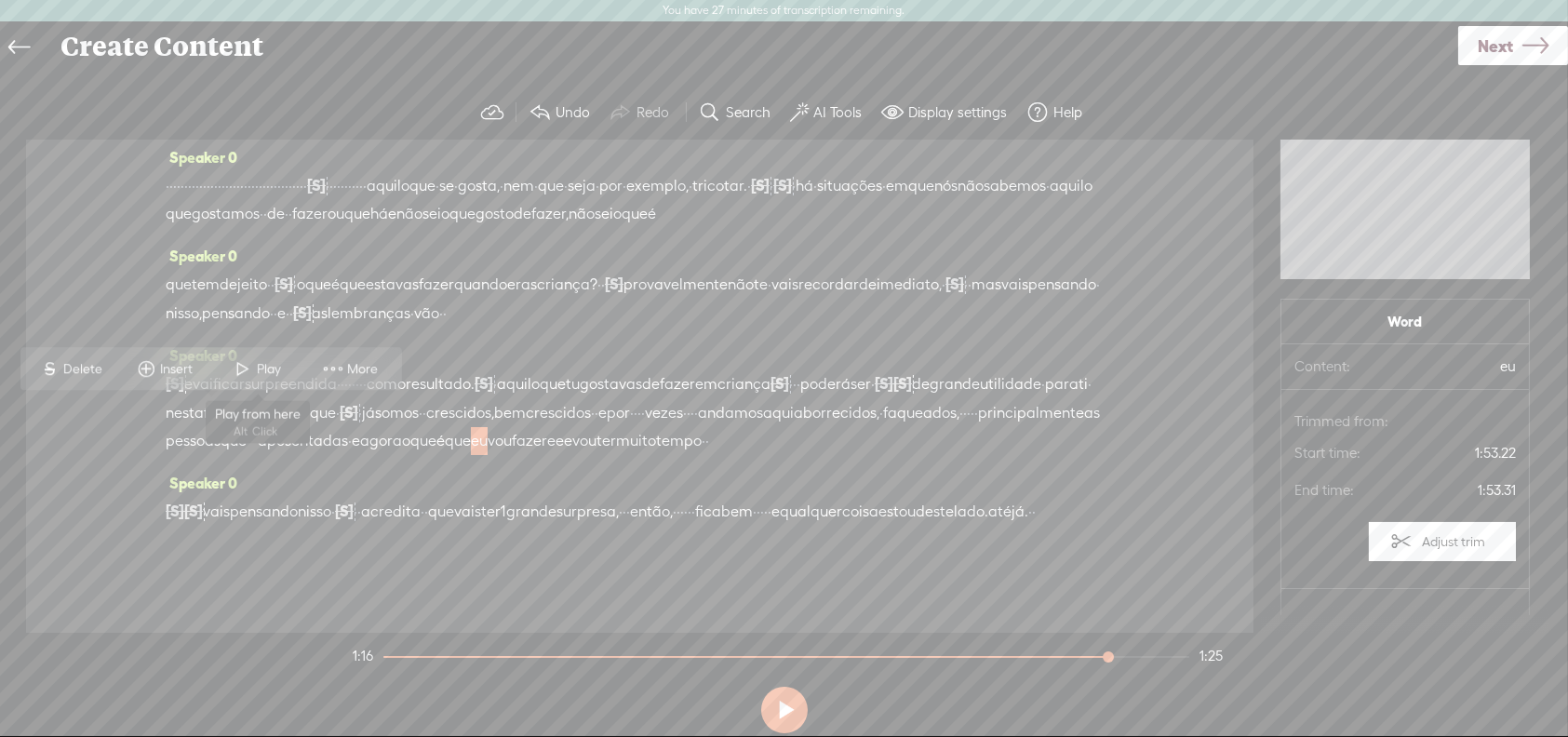
click at [265, 361] on span "Play" at bounding box center [271, 369] width 29 height 19
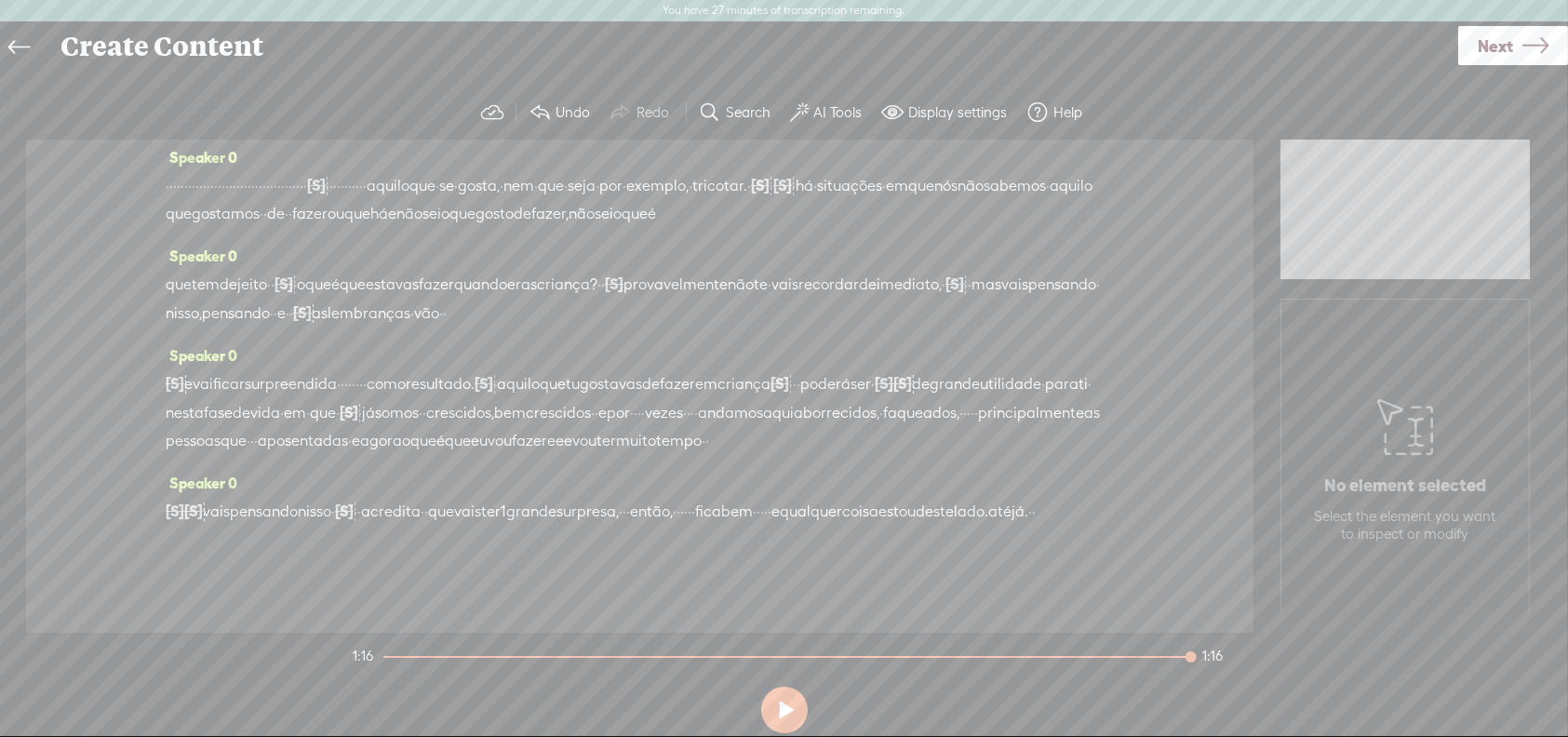
click at [1487, 42] on span "Next" at bounding box center [1495, 46] width 35 height 48
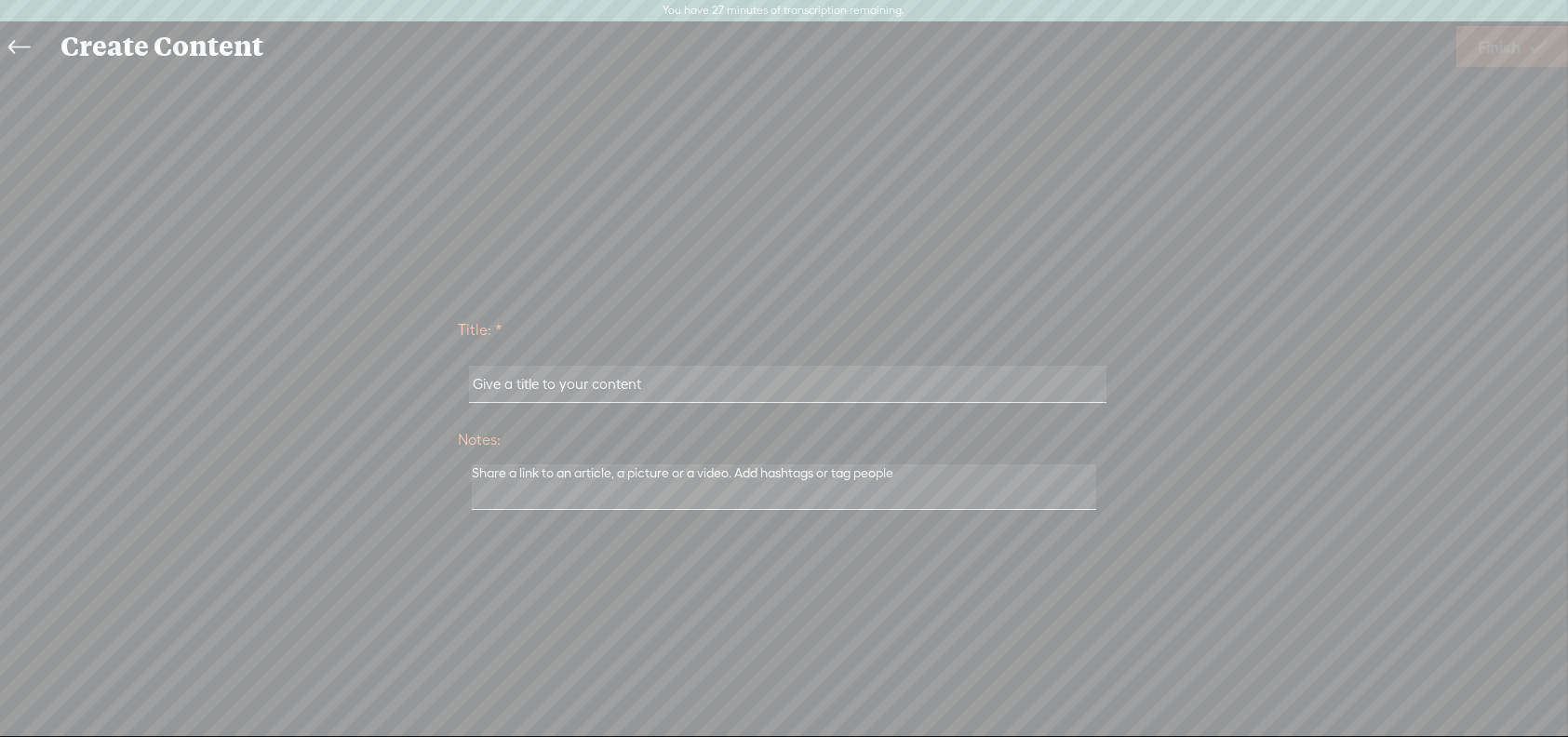
click at [664, 379] on input "text" at bounding box center [788, 383] width 637 height 36
click at [594, 378] on input "text" at bounding box center [788, 383] width 637 height 36
type input "fazer aquilo que se gosta"
click at [1510, 52] on span "Finish" at bounding box center [1499, 47] width 43 height 48
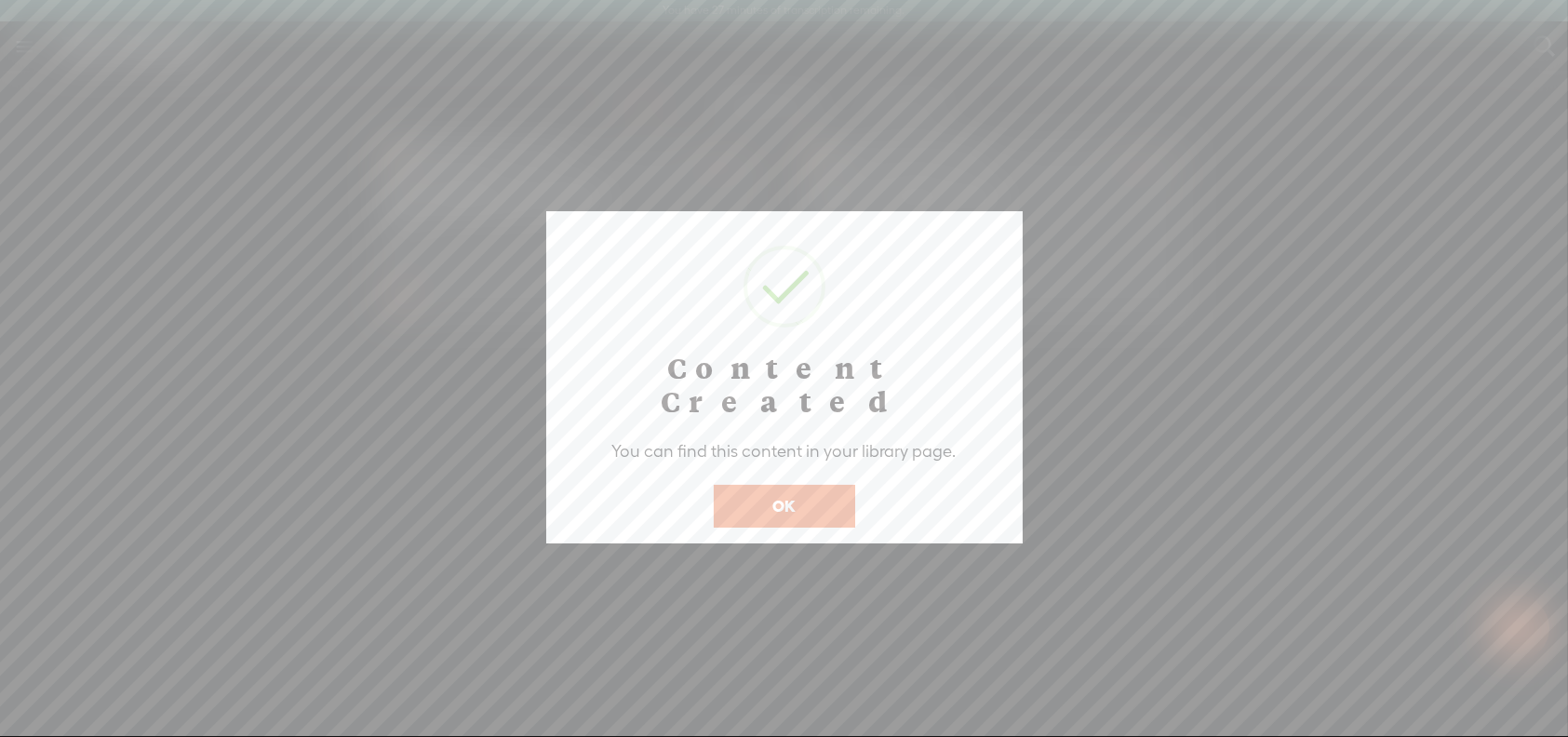
click at [767, 485] on button "OK" at bounding box center [784, 506] width 142 height 43
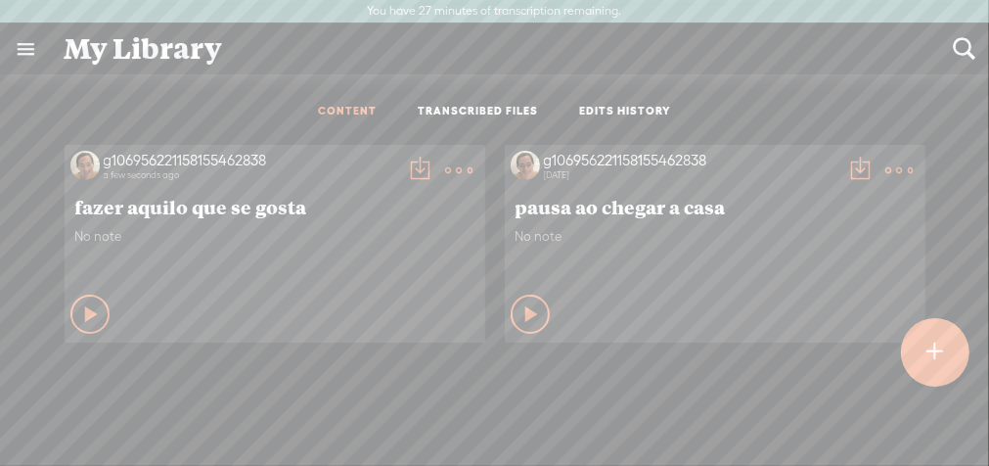
click at [458, 165] on t at bounding box center [459, 169] width 27 height 27
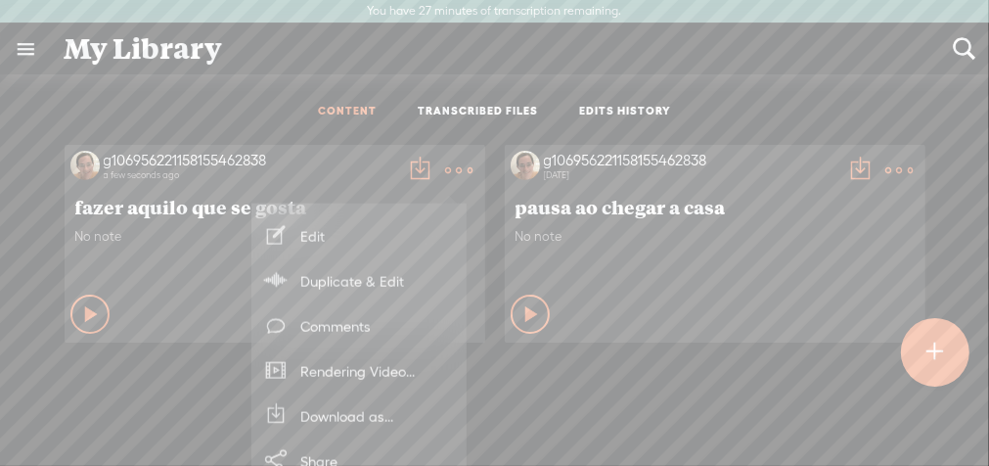
click at [543, 417] on div "g106956221158155462838 a few seconds ago fazer aquilo que se gosta No note Play…" at bounding box center [494, 333] width 959 height 397
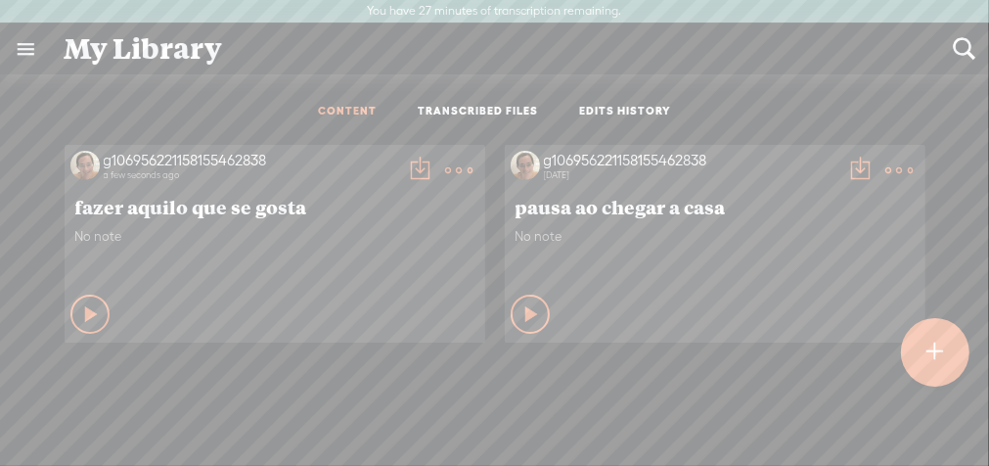
click at [893, 163] on t at bounding box center [899, 169] width 27 height 27
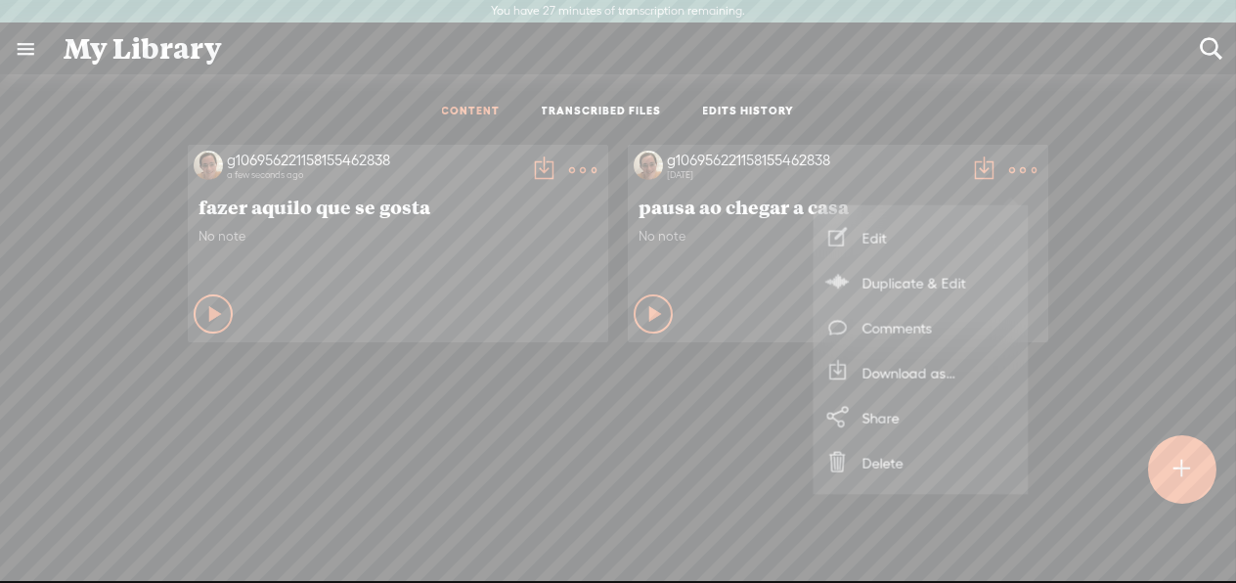
click at [569, 164] on t at bounding box center [582, 169] width 27 height 27
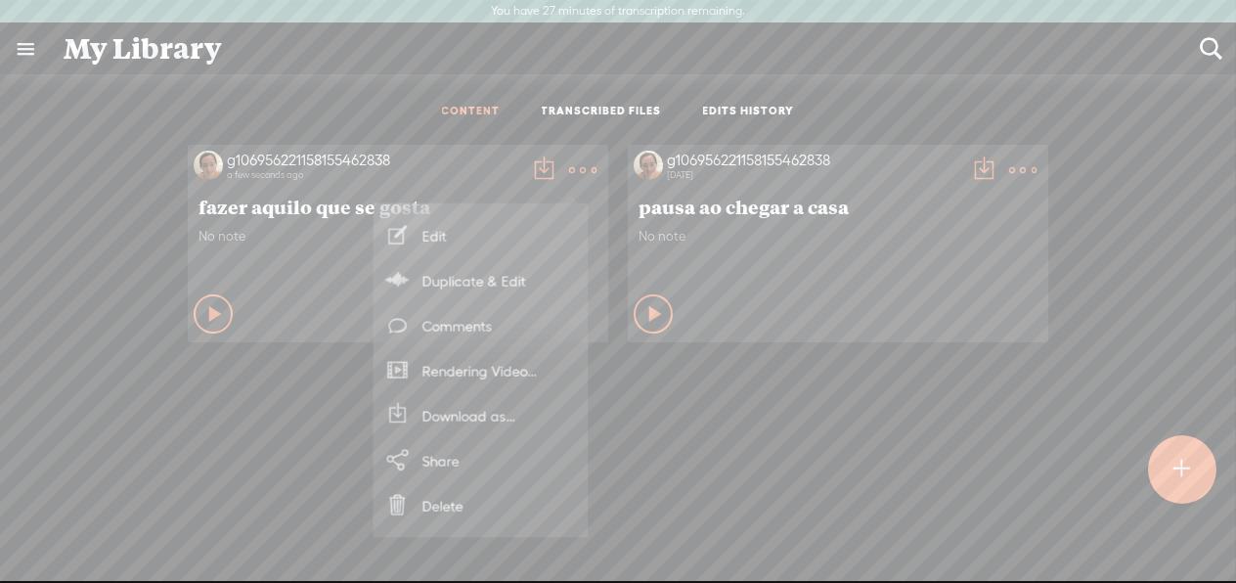
click at [709, 458] on div "g106956221158155462838 a few seconds ago fazer aquilo que se gosta No note Play…" at bounding box center [618, 392] width 1207 height 514
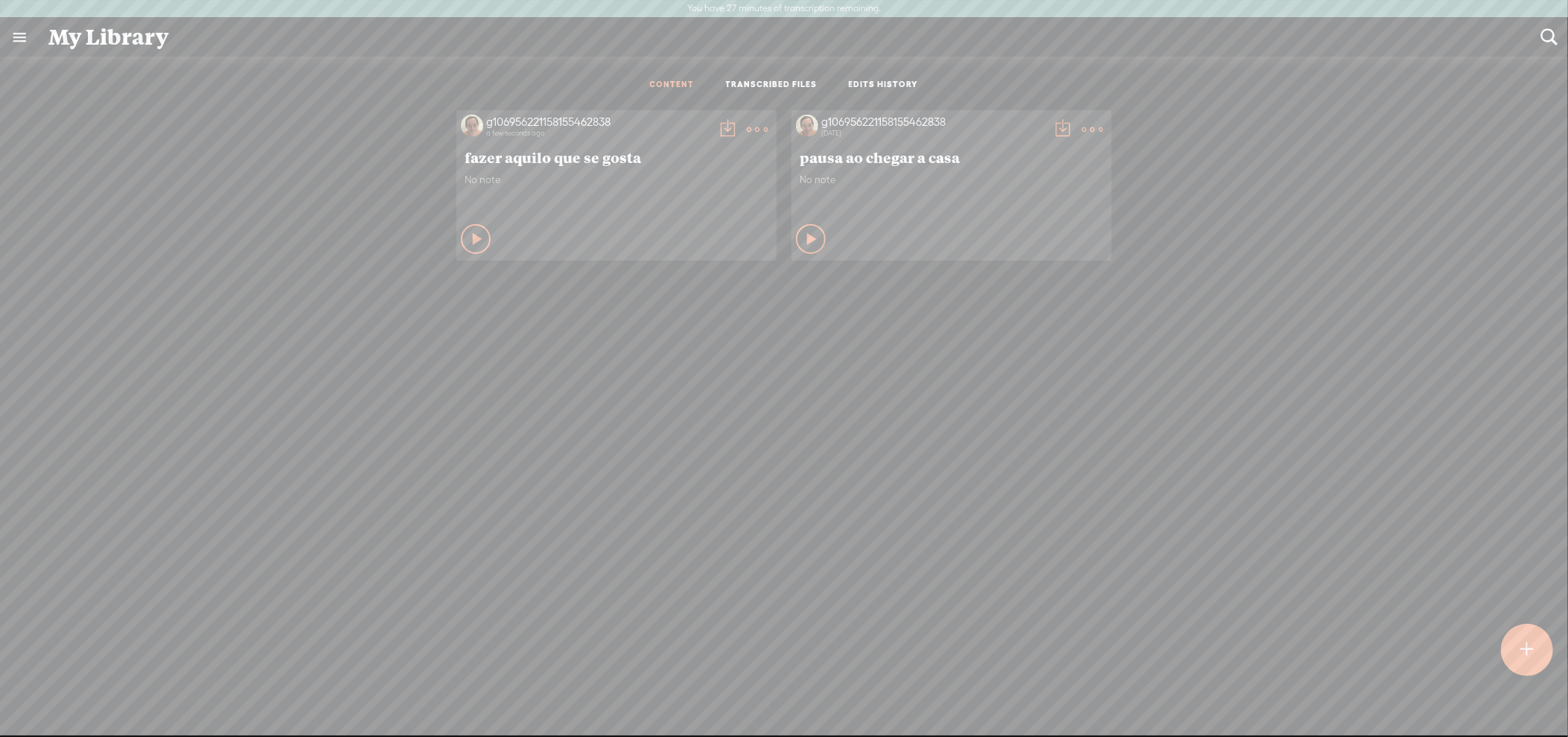
click at [750, 128] on t at bounding box center [757, 129] width 21 height 21
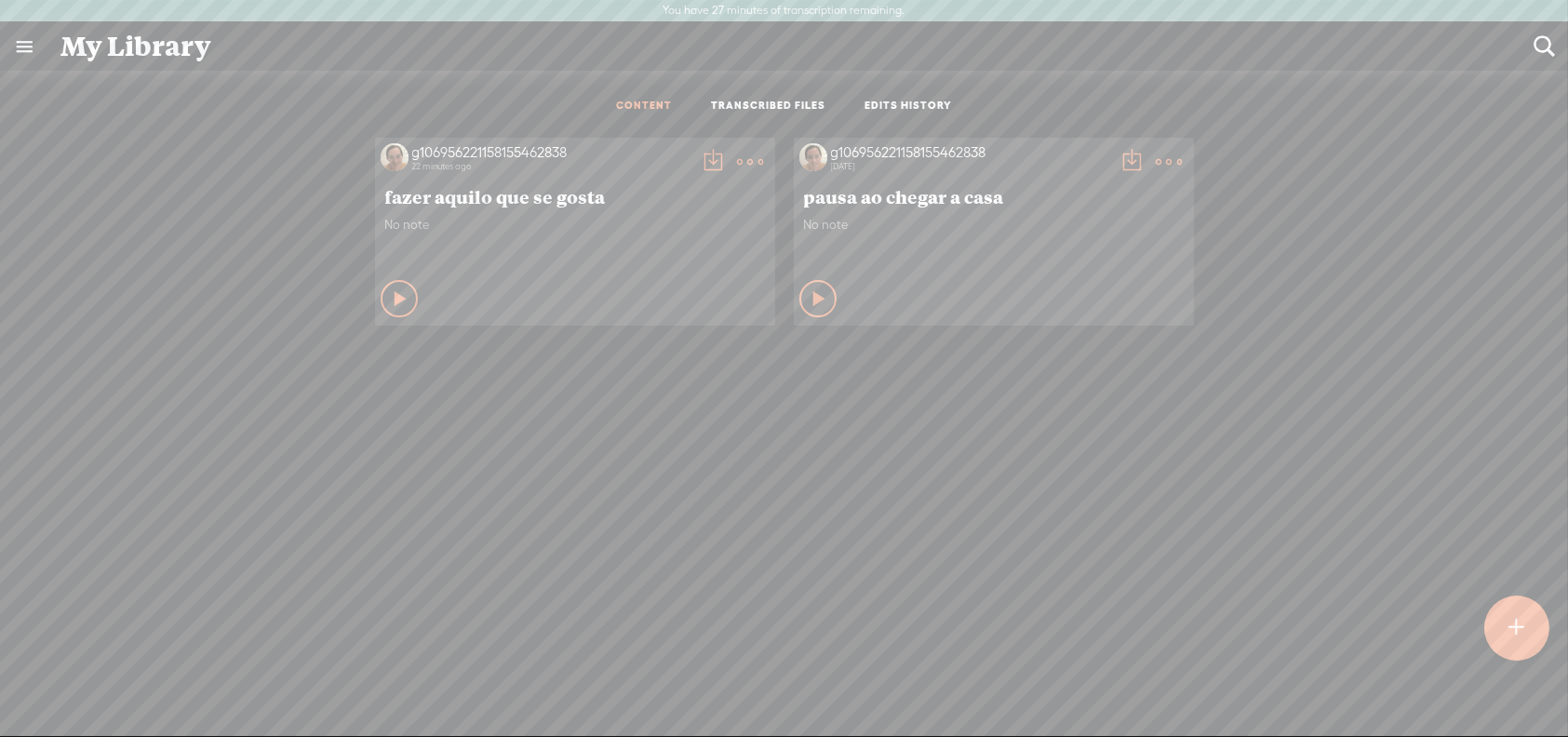
click at [741, 154] on t at bounding box center [751, 161] width 26 height 26
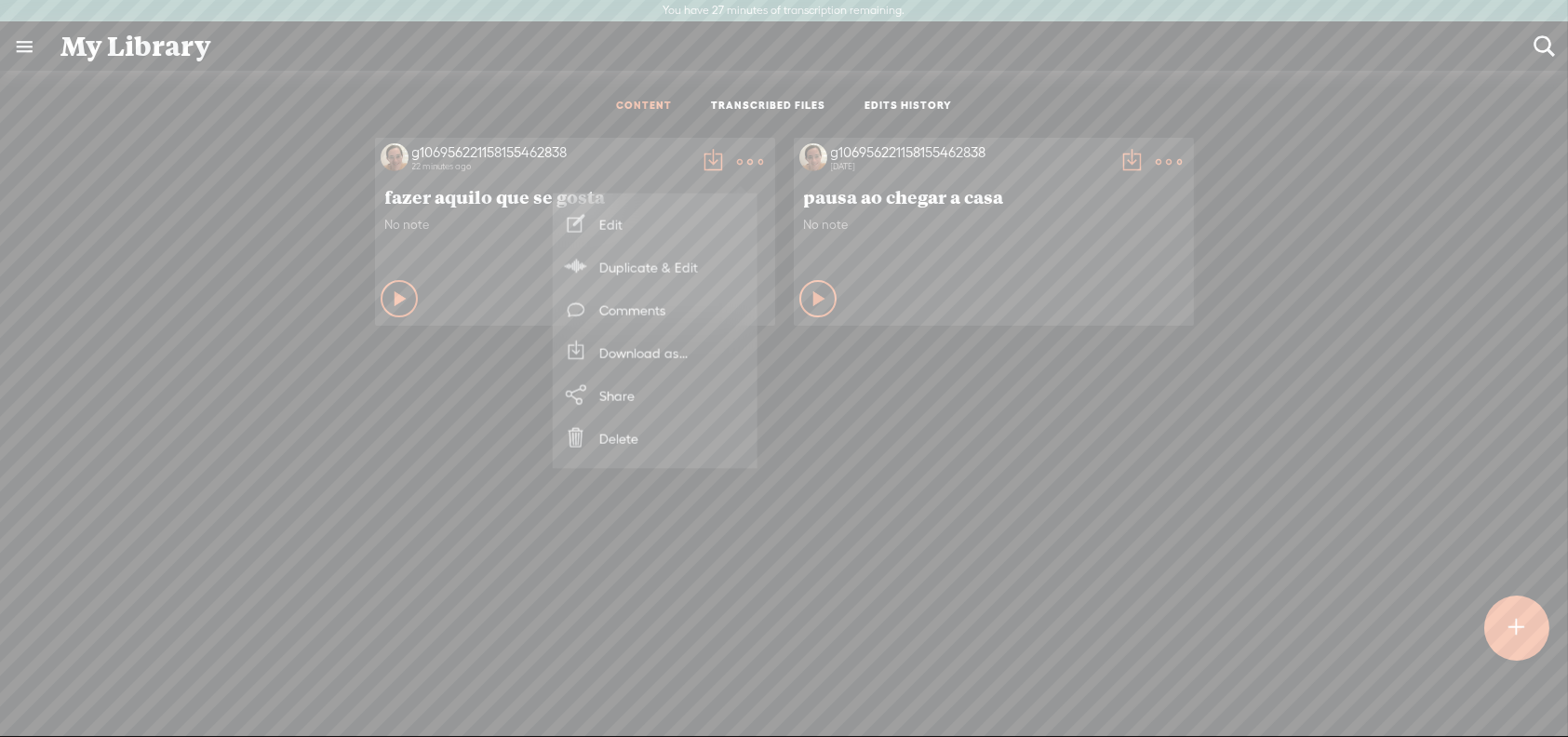
click at [642, 346] on link "Download as..." at bounding box center [656, 352] width 186 height 43
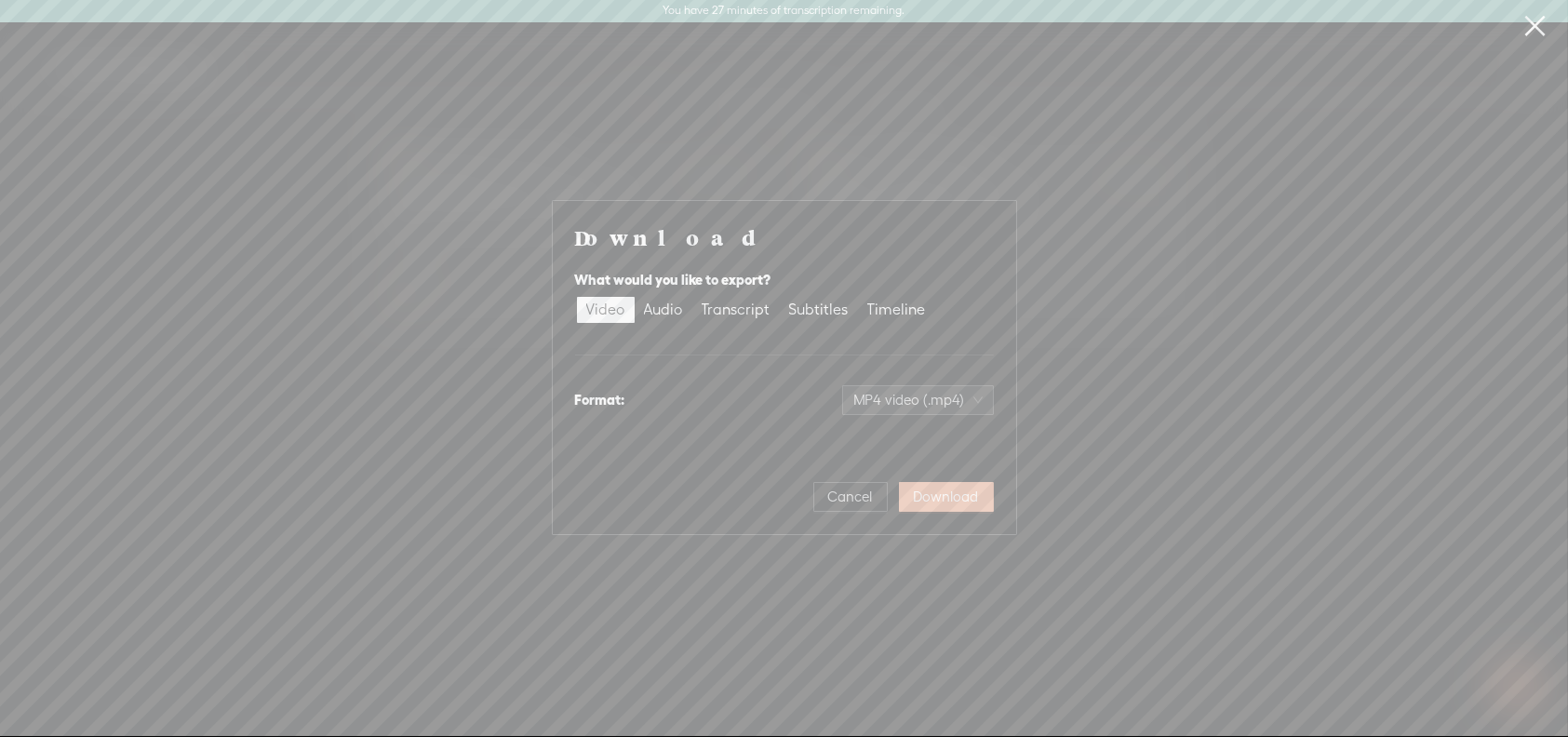
click at [938, 495] on span "Download" at bounding box center [946, 496] width 65 height 19
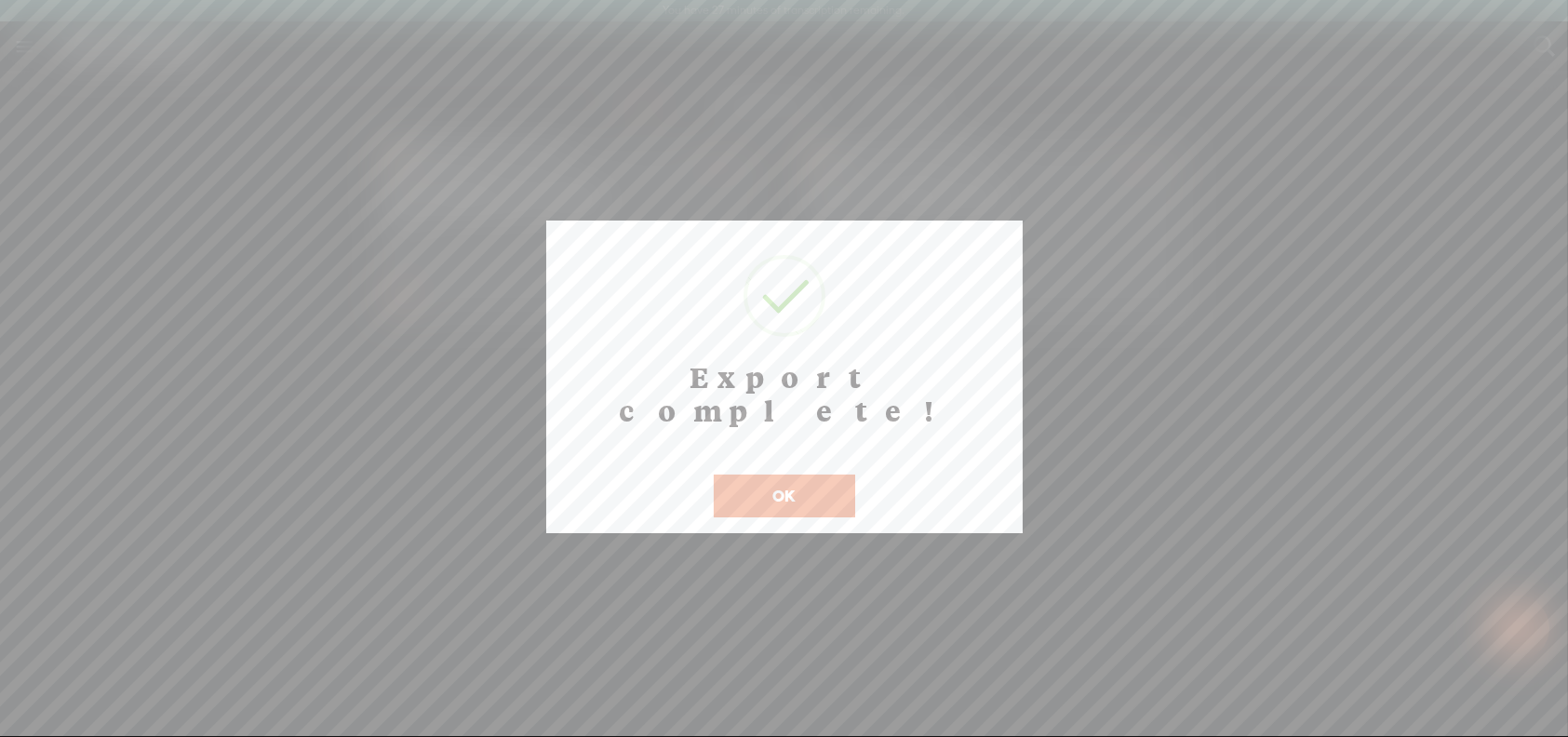
click at [820, 475] on button "OK" at bounding box center [784, 495] width 142 height 43
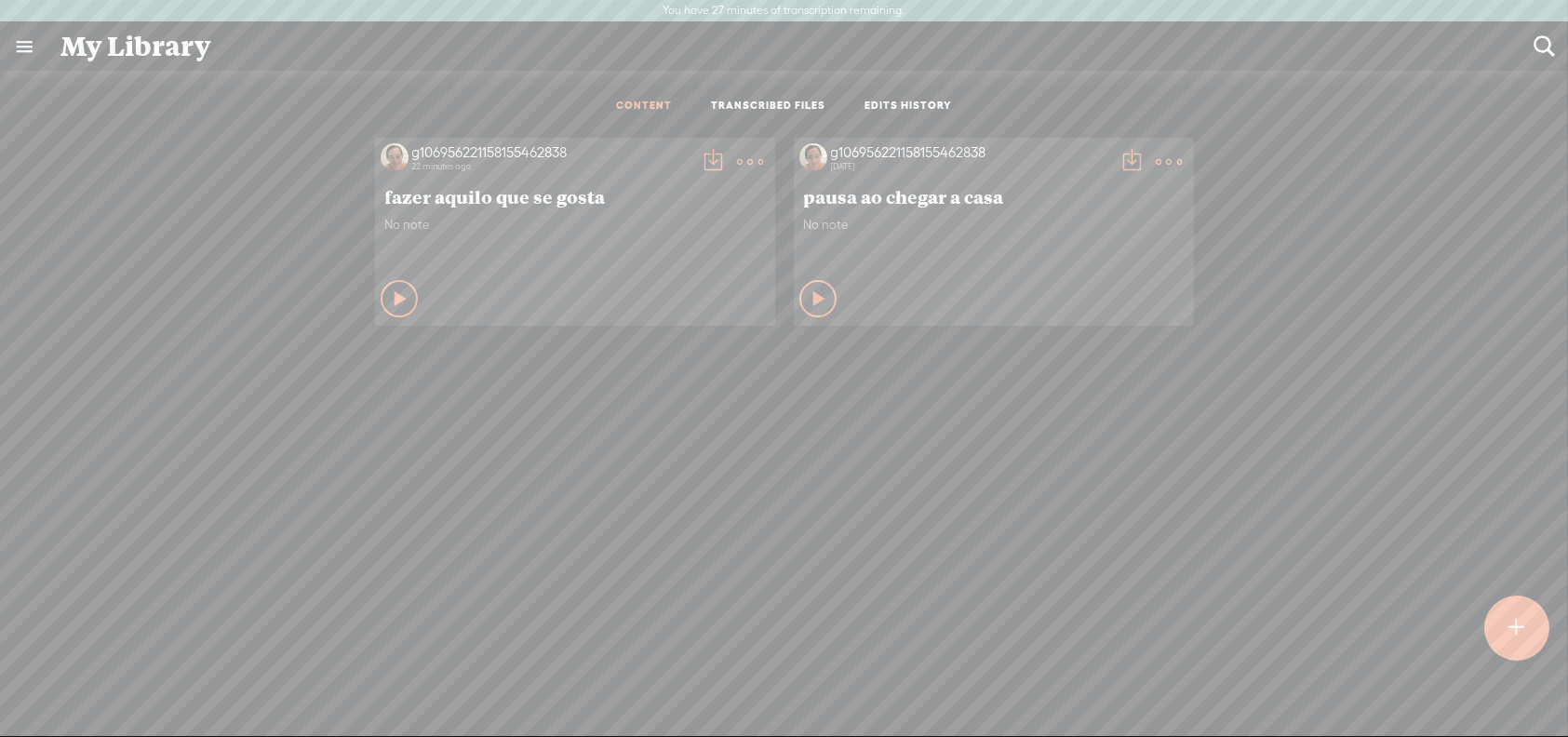
click at [1505, 618] on div at bounding box center [1517, 628] width 65 height 65
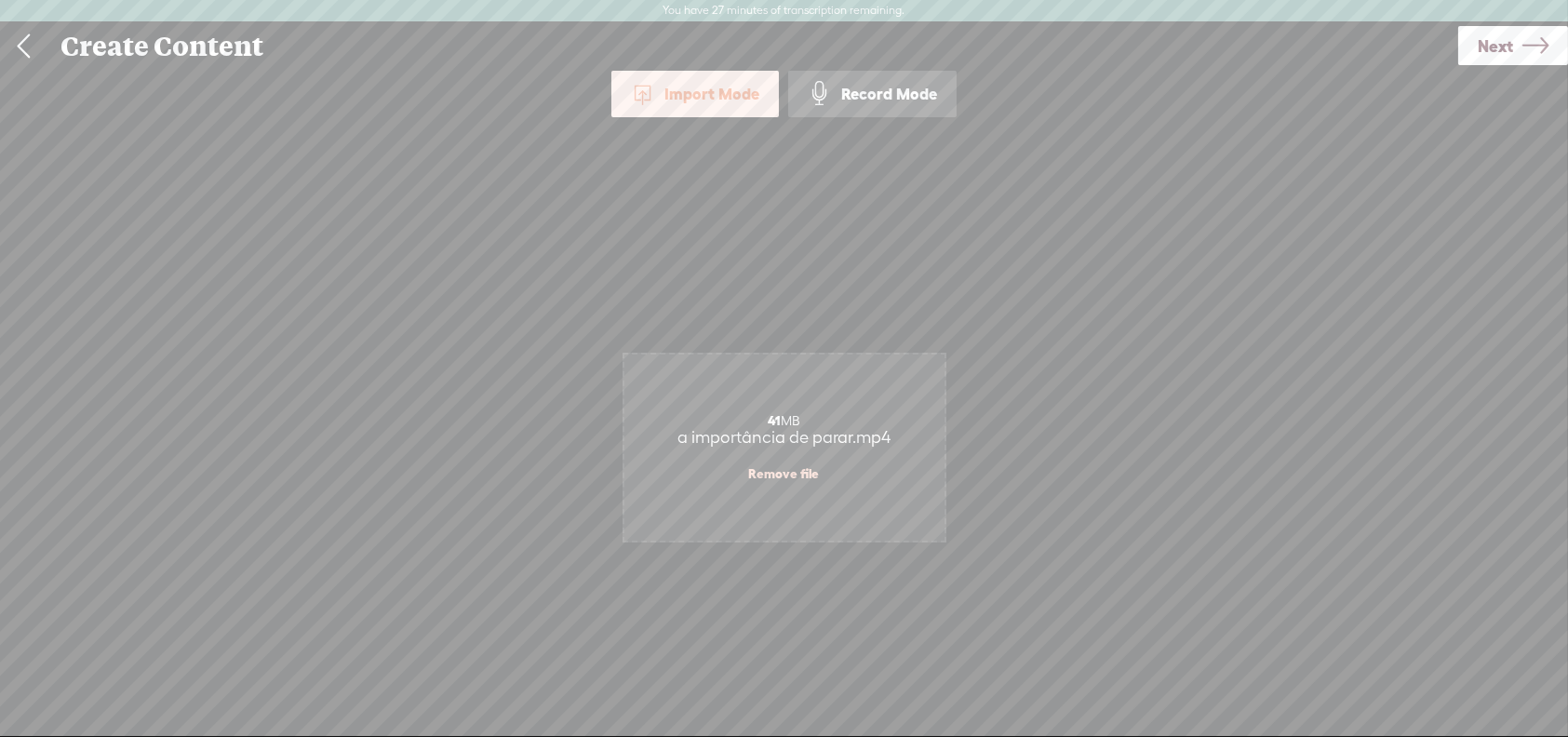
click at [1491, 48] on span "Next" at bounding box center [1495, 46] width 35 height 48
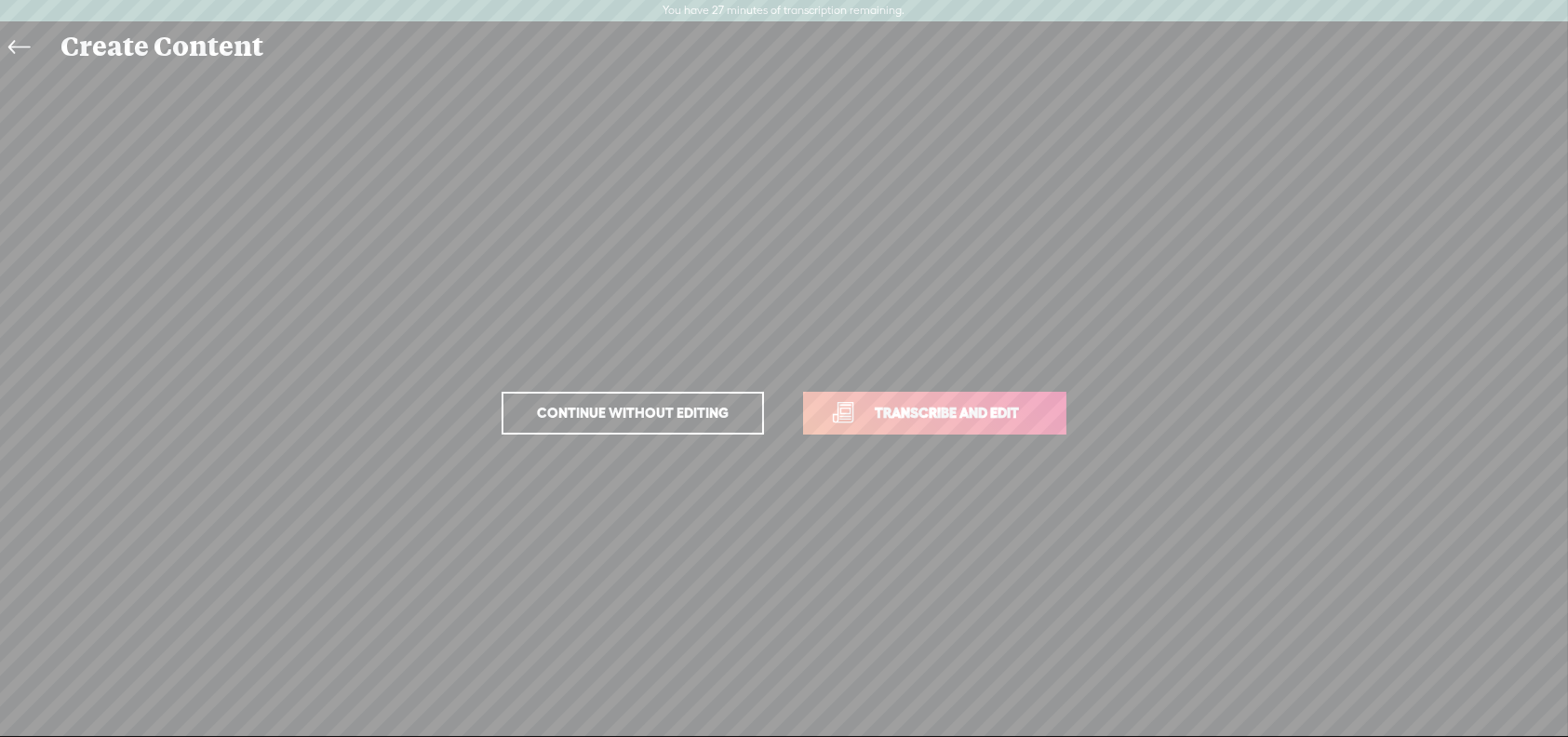
click at [929, 407] on span "Transcribe and edit" at bounding box center [947, 413] width 184 height 21
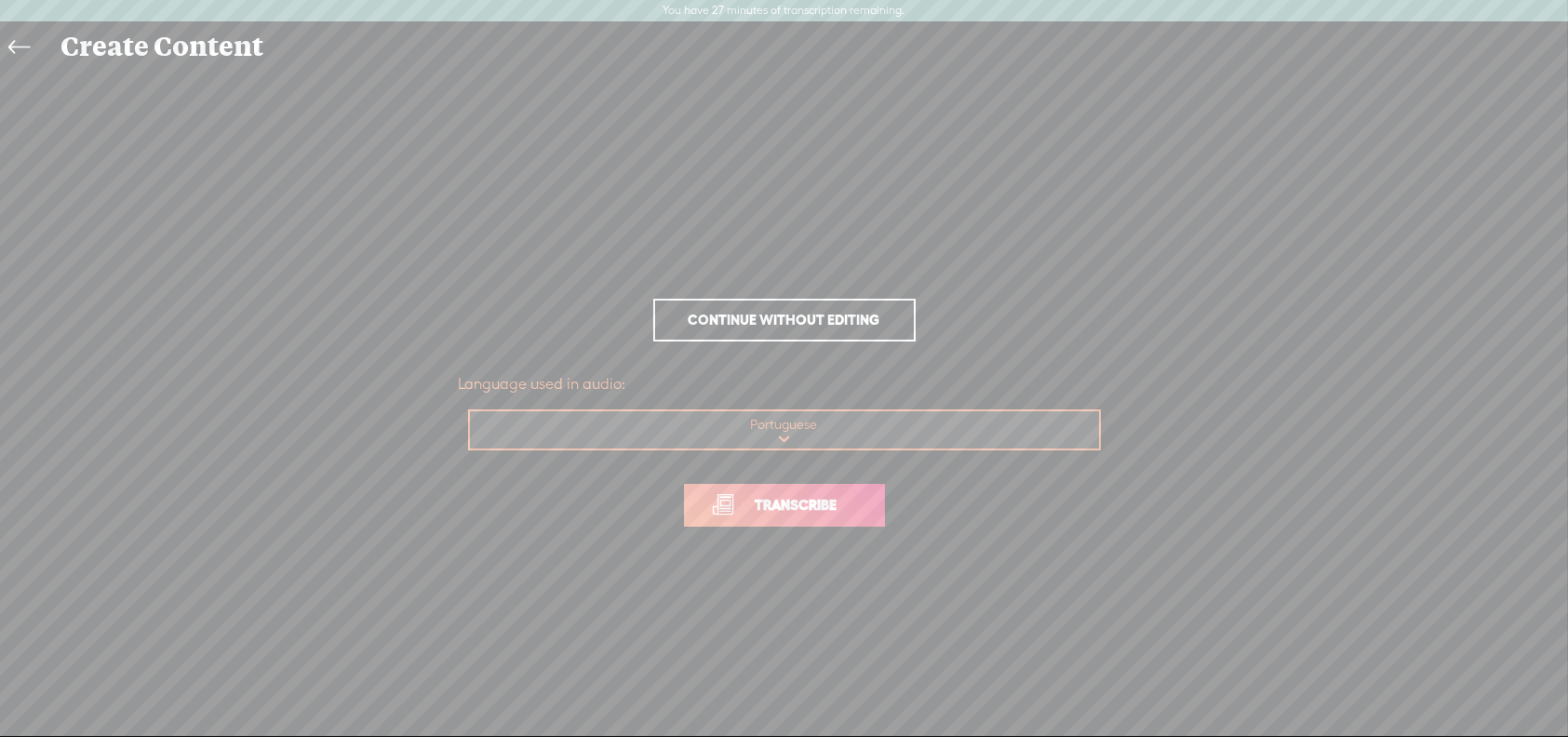
click at [792, 512] on span "Transcribe" at bounding box center [796, 504] width 121 height 21
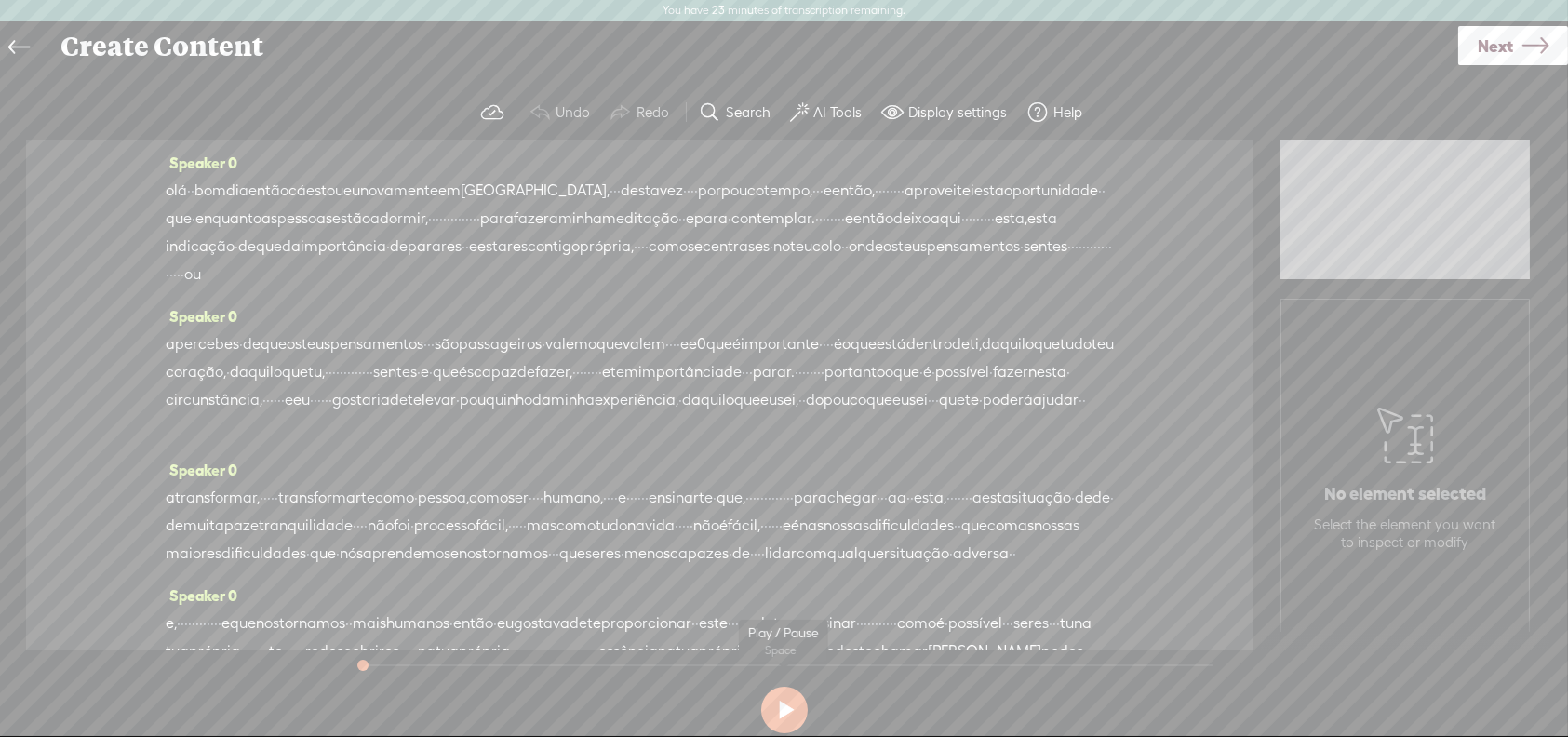
click at [777, 710] on button at bounding box center [784, 709] width 47 height 47
click at [785, 704] on button at bounding box center [784, 709] width 47 height 47
drag, startPoint x: 880, startPoint y: 244, endPoint x: 84, endPoint y: 180, distance: 798.6
click at [84, 180] on div "Speaker 0 olá · · bom dia então cá estou eu novamente em braga, · · · desta vez…" at bounding box center [639, 386] width 1227 height 493
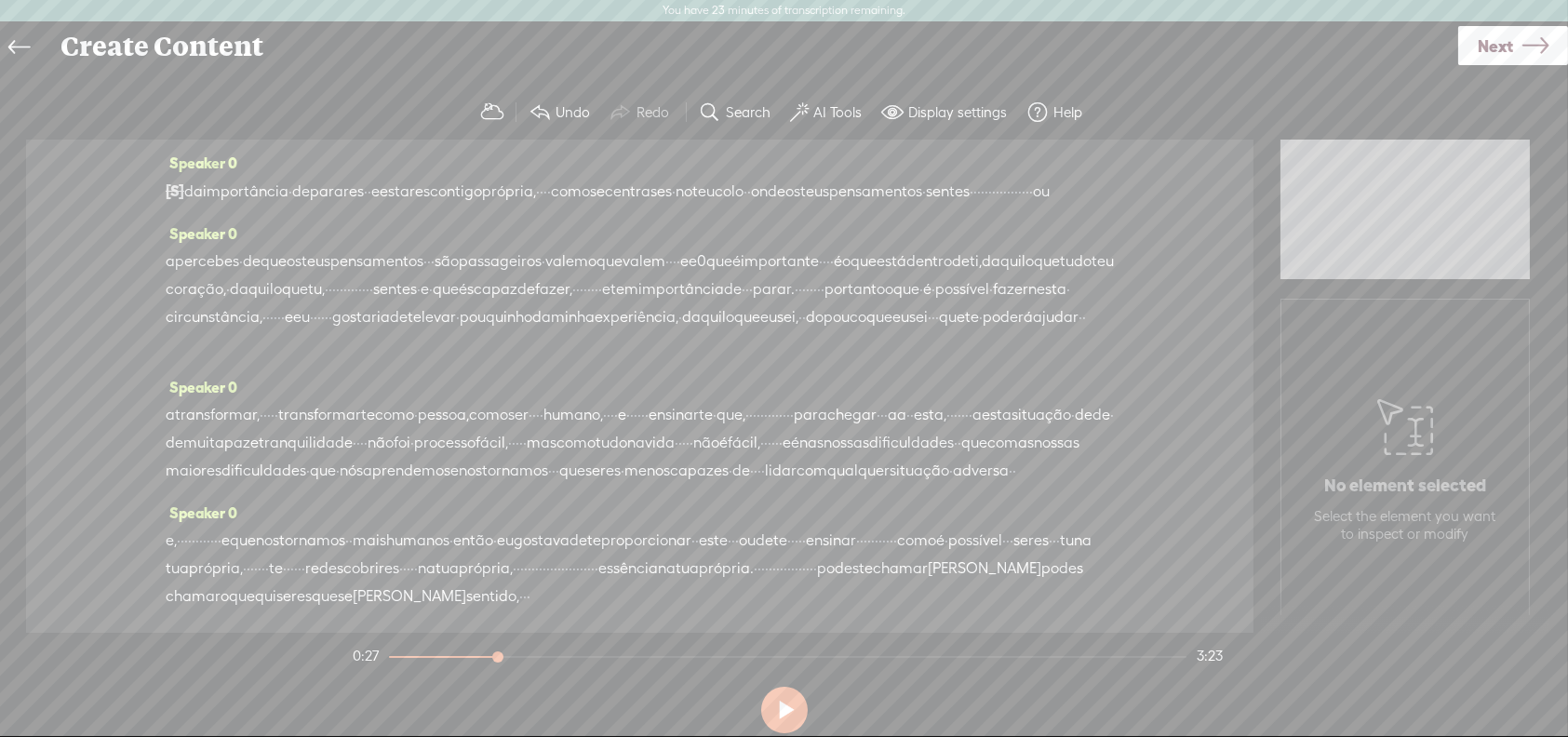
click at [167, 187] on span "[S]" at bounding box center [175, 191] width 19 height 17
click at [199, 189] on span "da" at bounding box center [194, 191] width 19 height 28
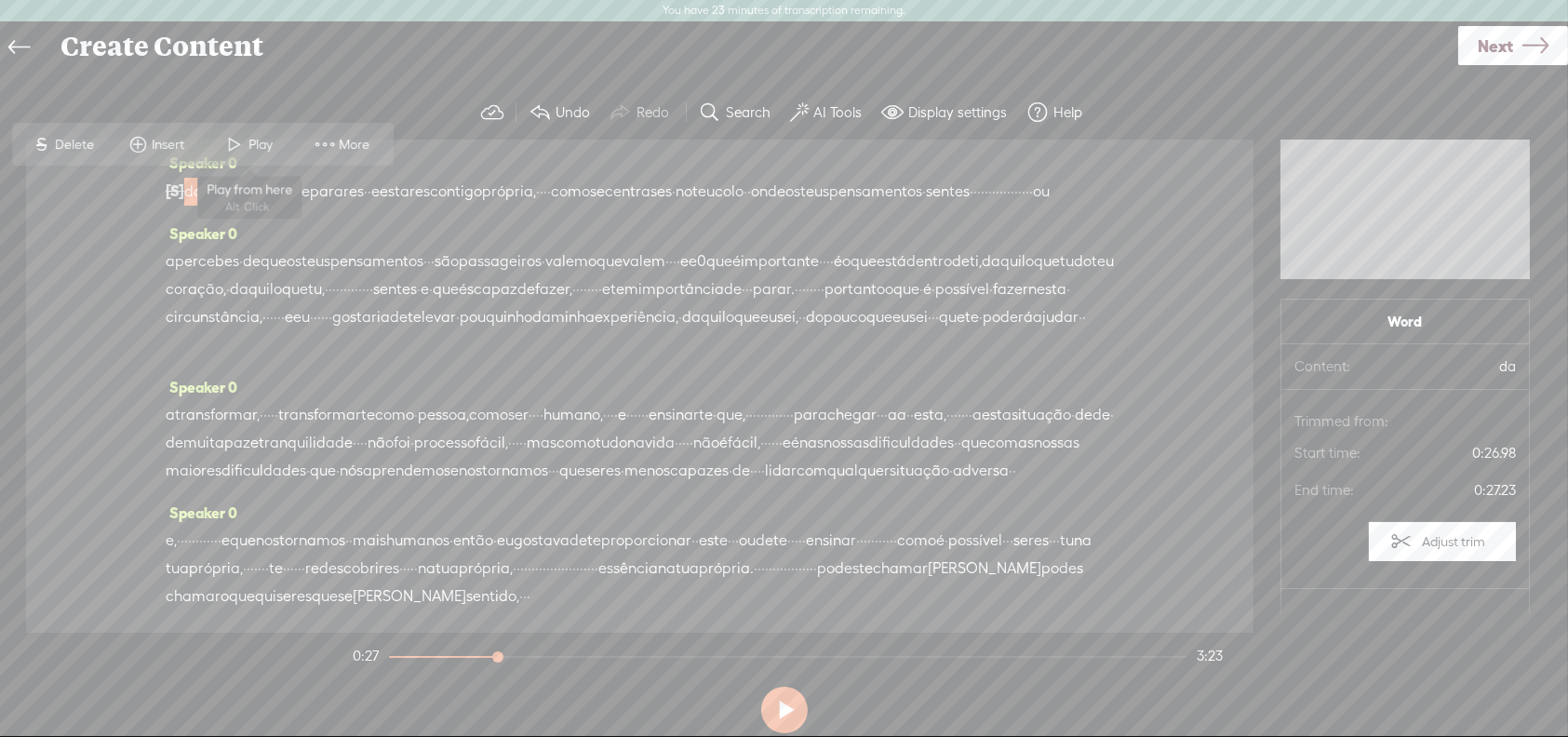
click at [251, 138] on span "Play" at bounding box center [264, 145] width 29 height 19
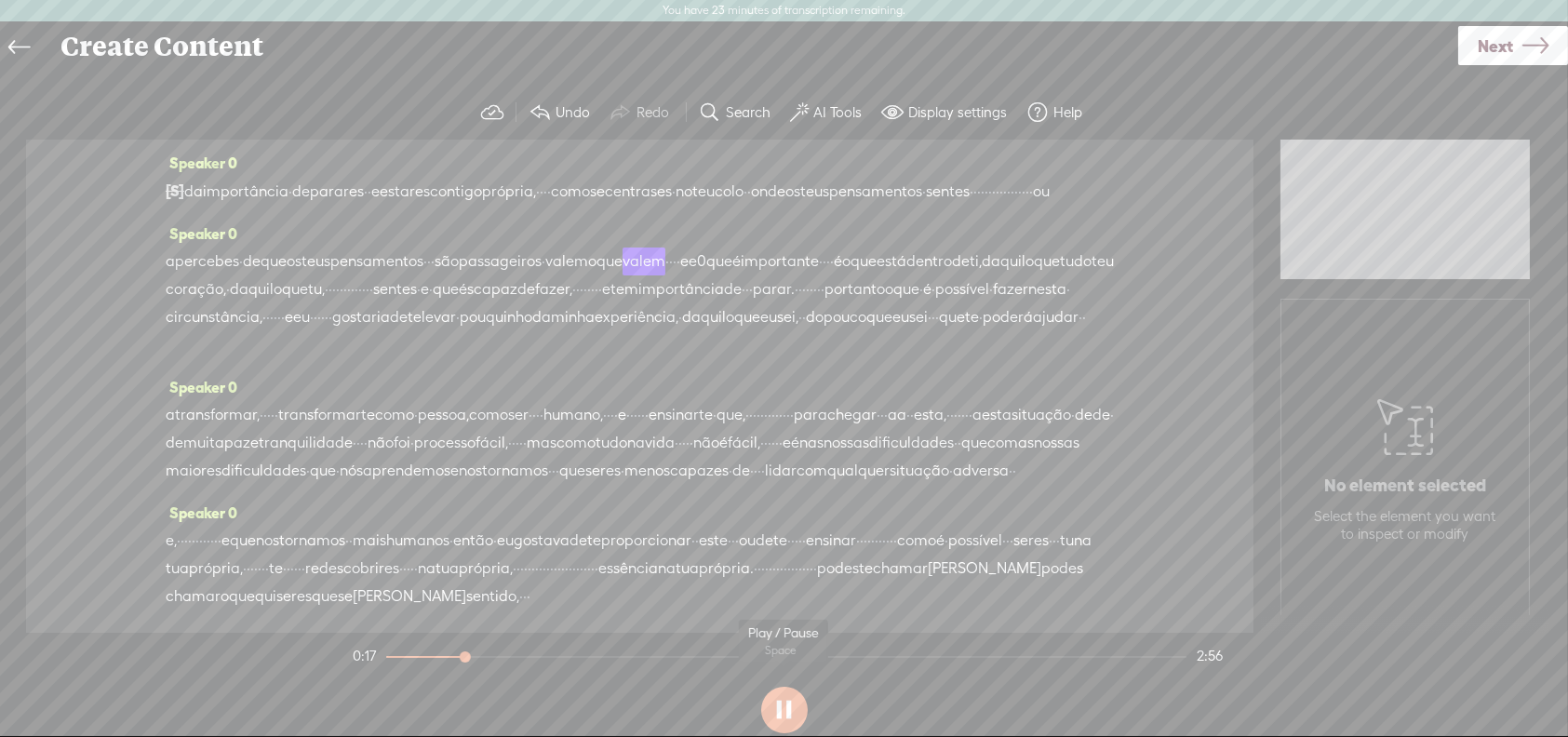
click at [784, 709] on button at bounding box center [784, 709] width 47 height 47
drag, startPoint x: 283, startPoint y: 220, endPoint x: 498, endPoint y: 285, distance: 224.6
click at [498, 285] on div "Speaker 0 [S] olá · · bom dia então cá estou eu novamente em braga, · · · desta…" at bounding box center [639, 386] width 1227 height 493
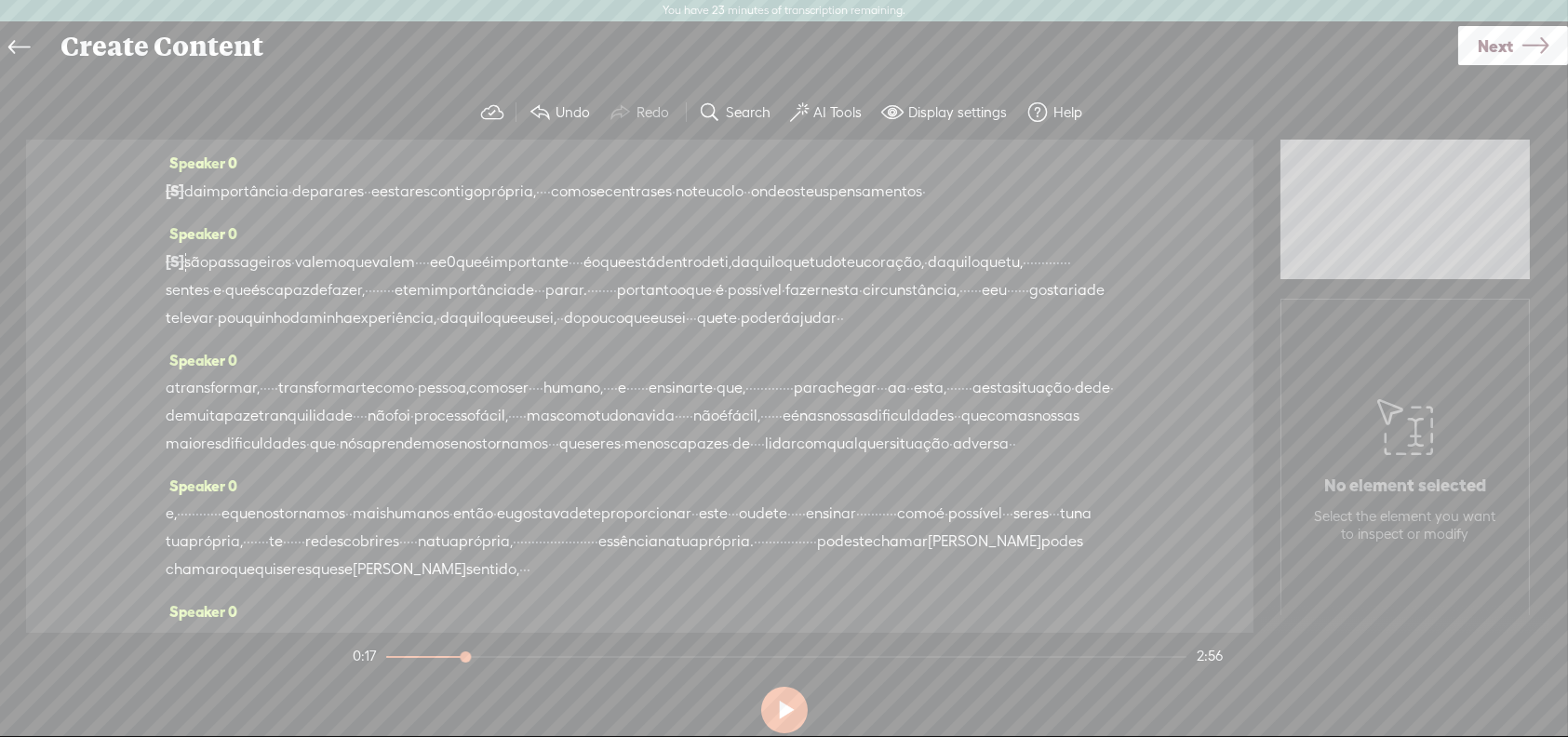
click at [743, 192] on span "colo" at bounding box center [729, 191] width 29 height 28
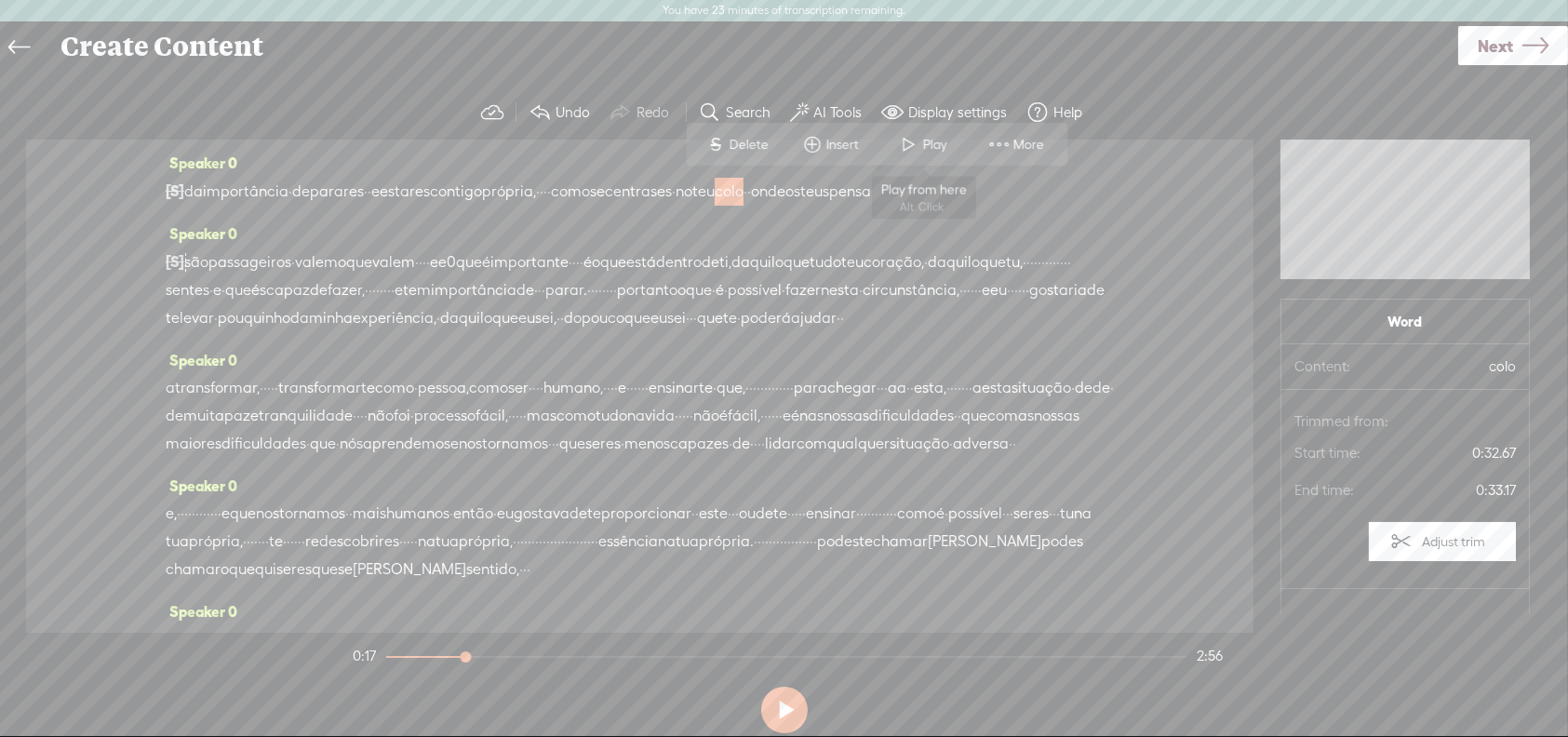
click at [925, 144] on span "Play" at bounding box center [937, 145] width 29 height 19
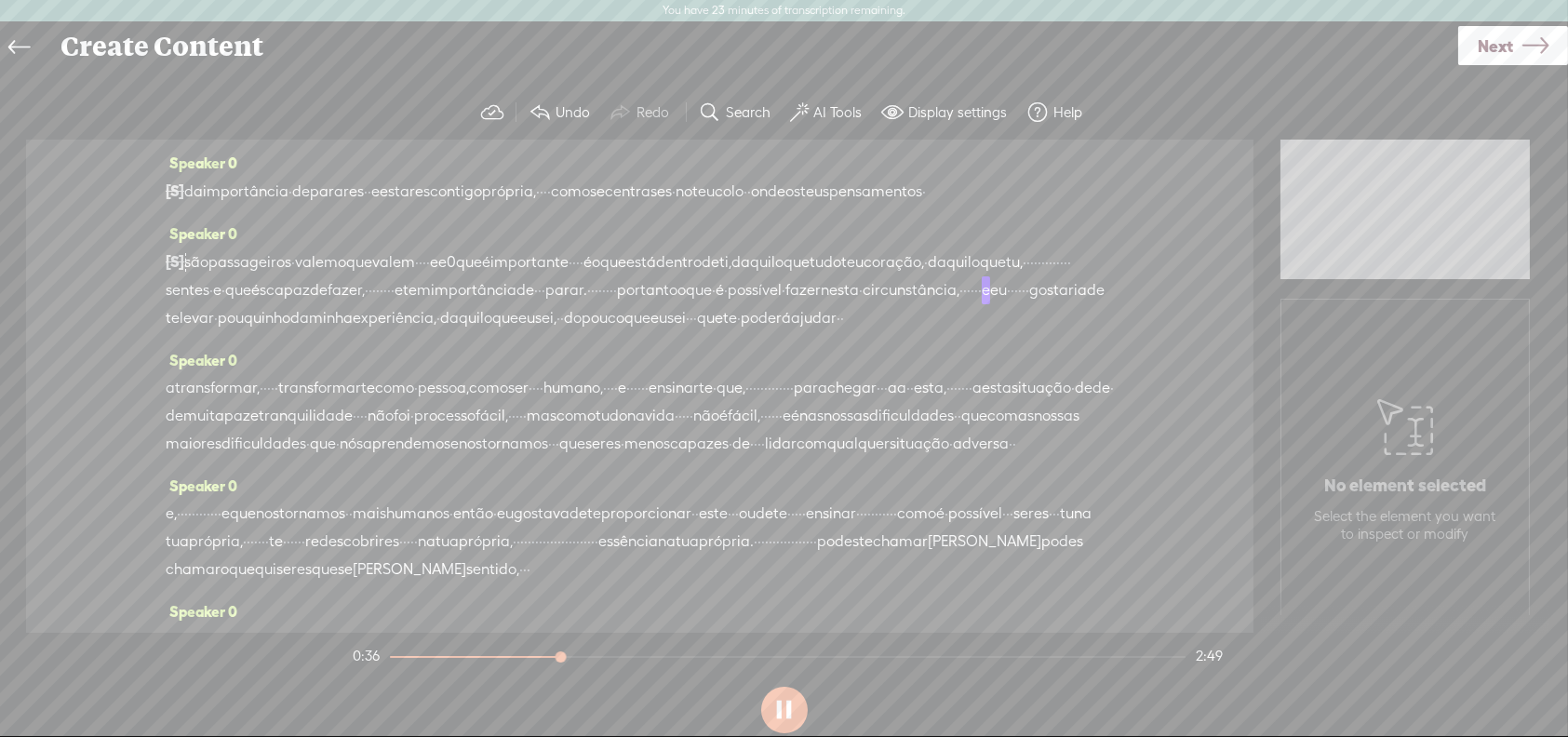
click at [780, 707] on section at bounding box center [784, 709] width 870 height 62
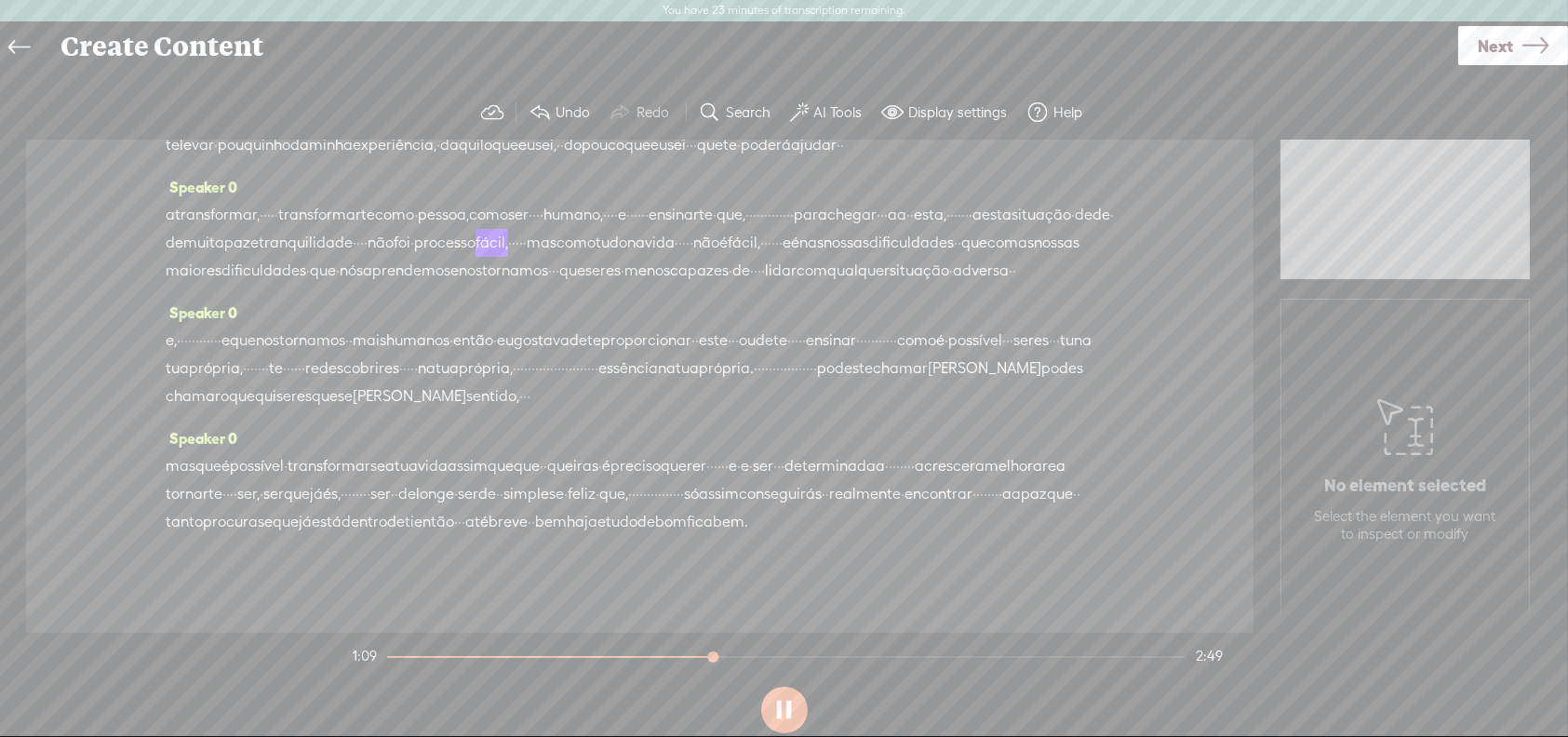
scroll to position [186, 0]
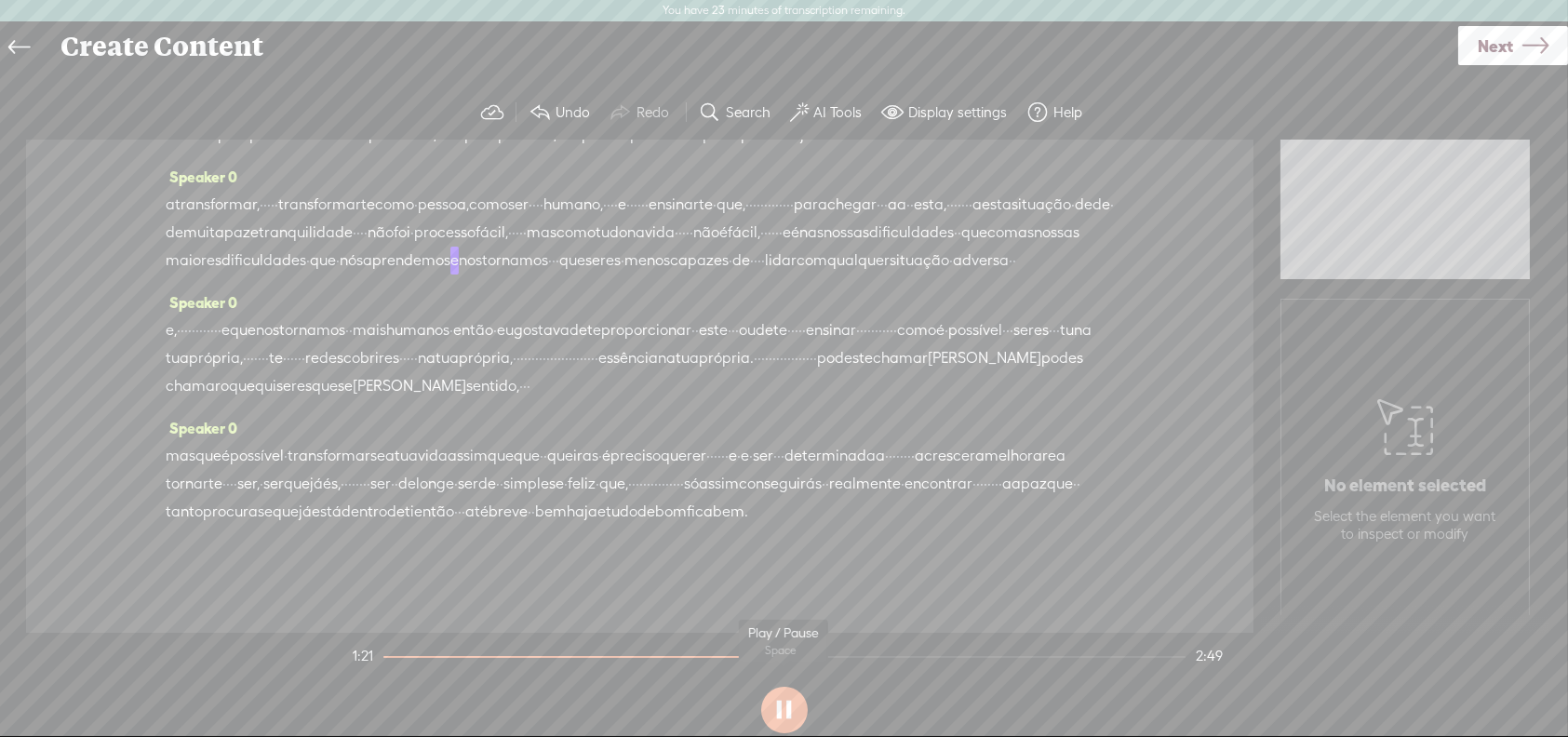
click at [780, 710] on button at bounding box center [784, 709] width 47 height 47
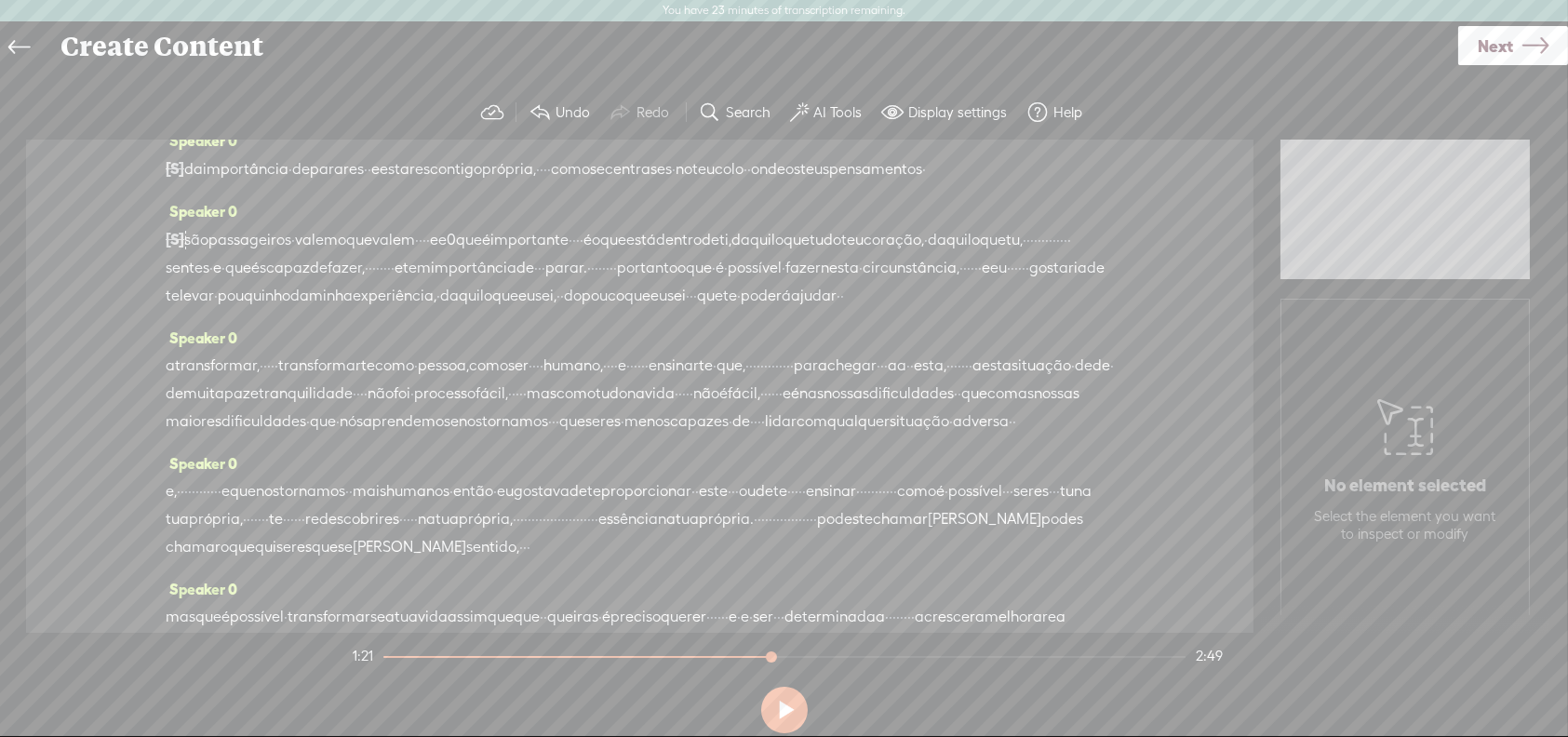
scroll to position [0, 0]
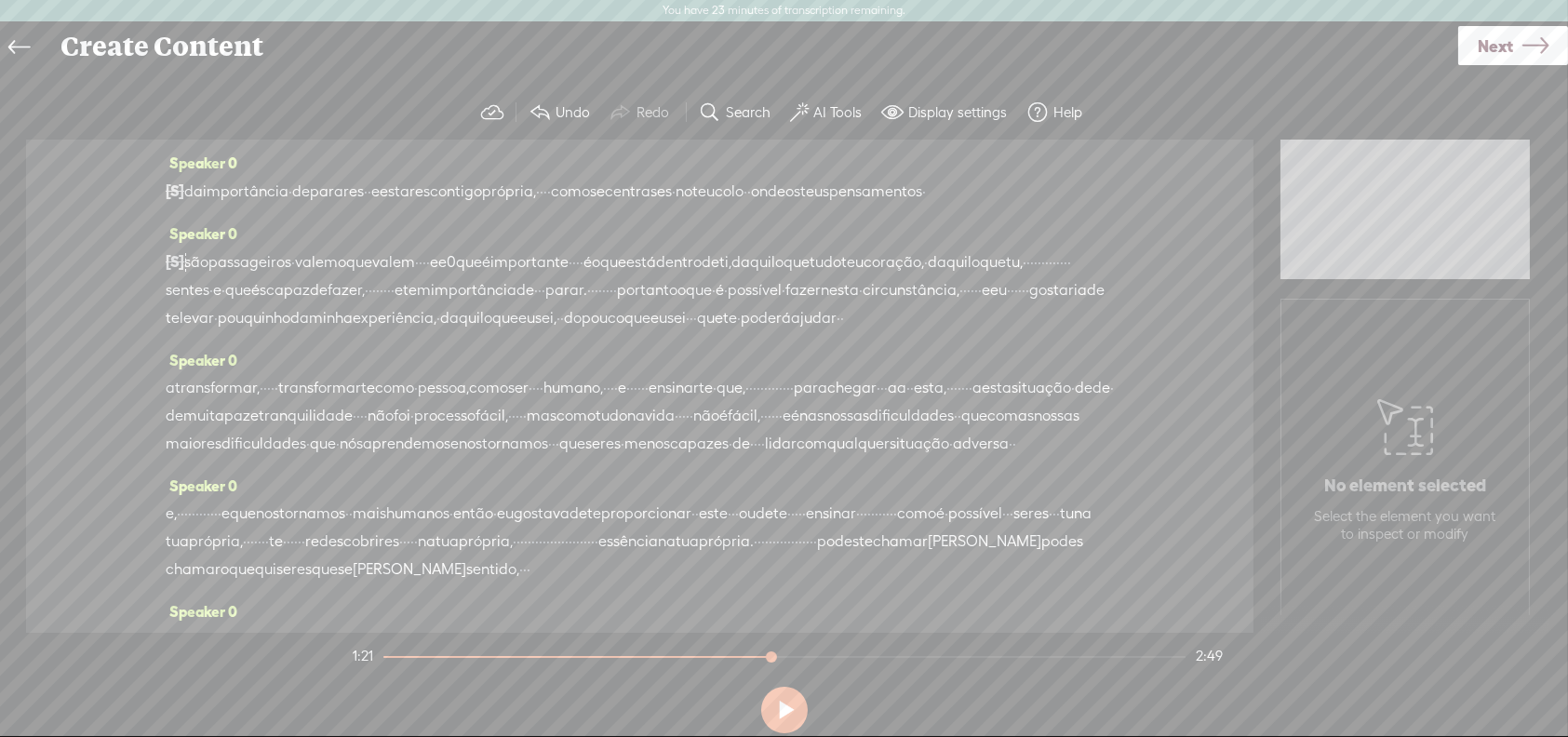
click at [824, 276] on span "tu" at bounding box center [816, 262] width 14 height 28
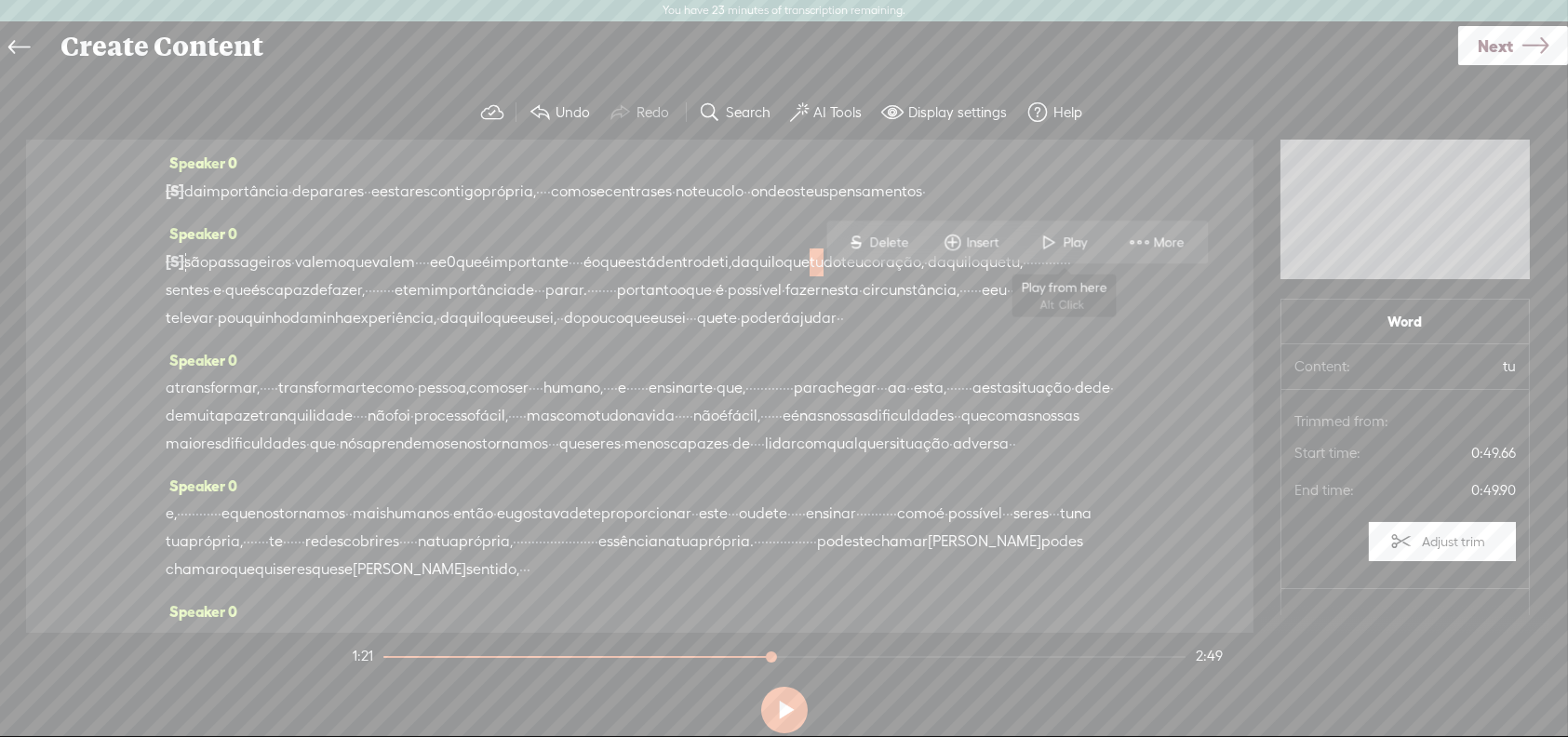
click at [1075, 239] on span "Play" at bounding box center [1078, 242] width 29 height 19
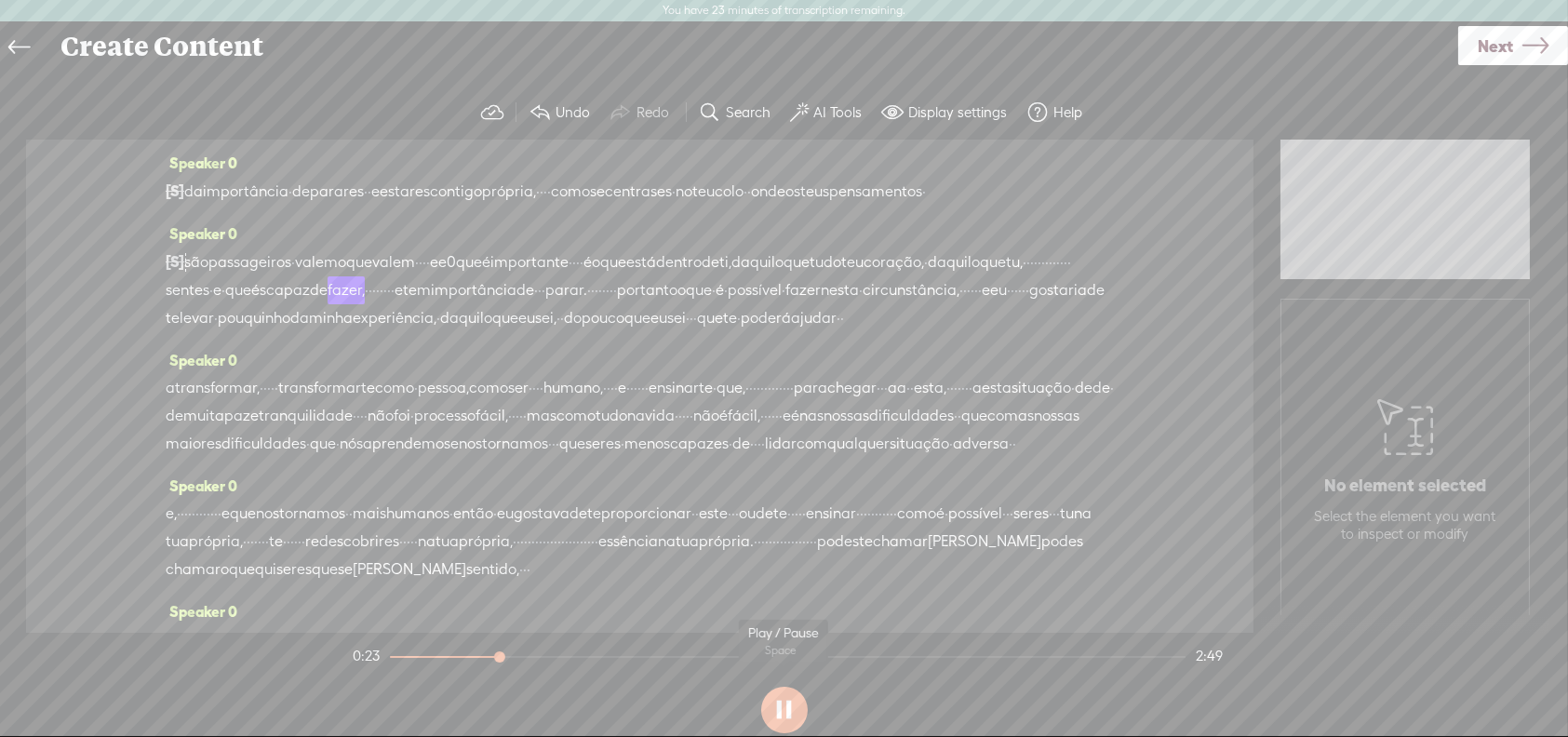
click at [787, 711] on button at bounding box center [784, 709] width 47 height 47
drag, startPoint x: 776, startPoint y: 314, endPoint x: 274, endPoint y: 438, distance: 517.1
click at [274, 438] on div "Speaker 0 [S] olá · · bom dia então cá estou eu novamente em braga, · · · desta…" at bounding box center [639, 386] width 1227 height 493
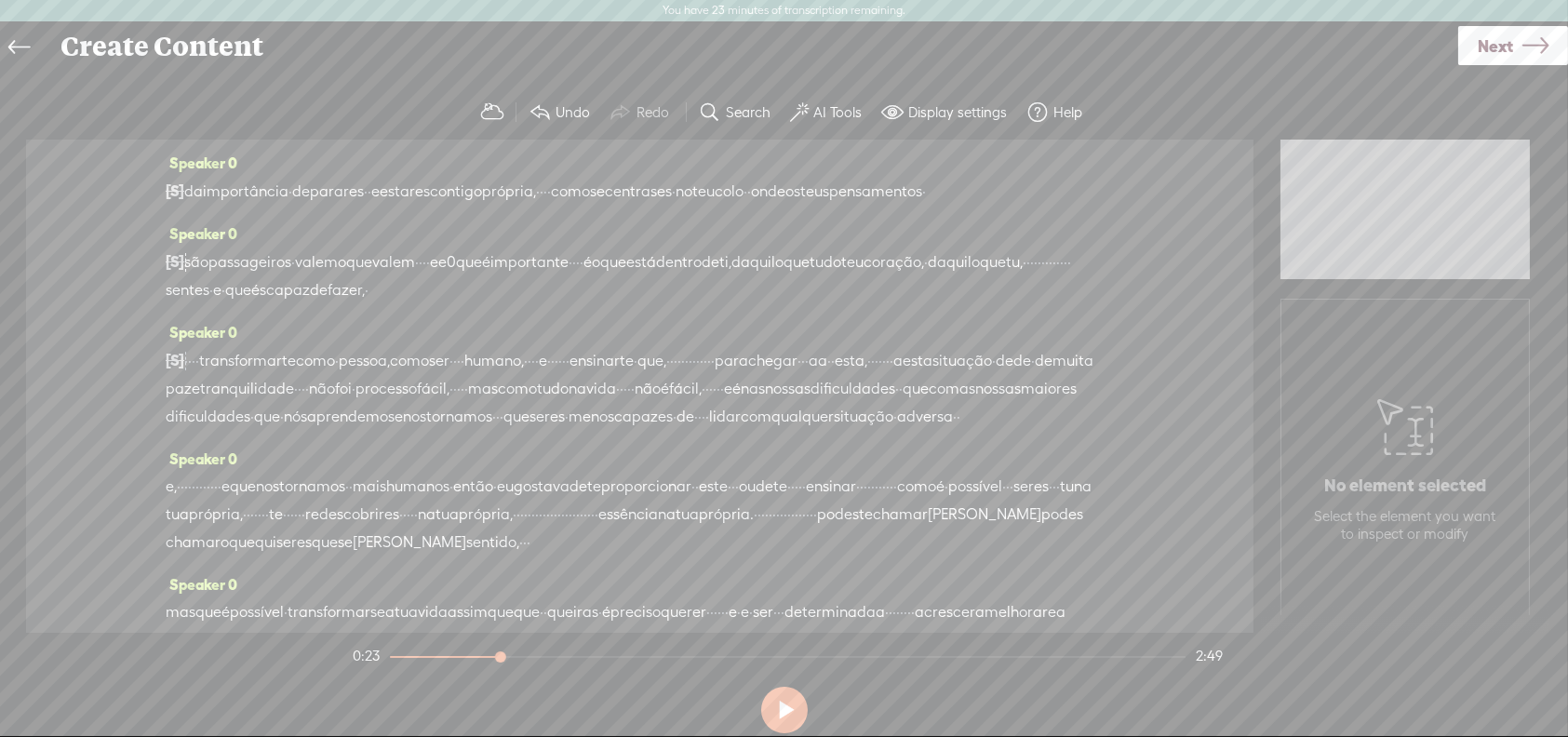
click at [209, 304] on span "sentes" at bounding box center [187, 289] width 44 height 28
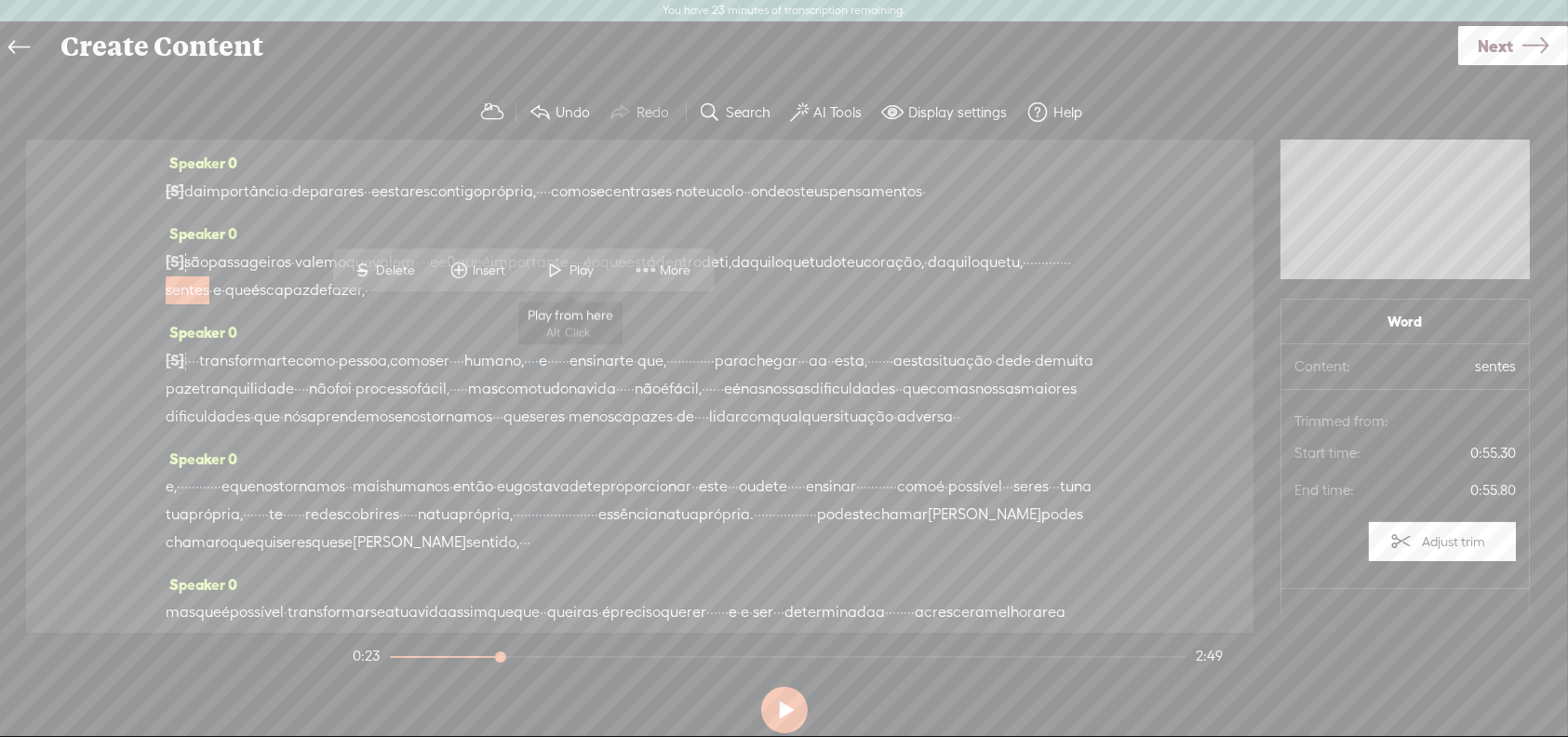
click at [563, 270] on span at bounding box center [555, 270] width 28 height 33
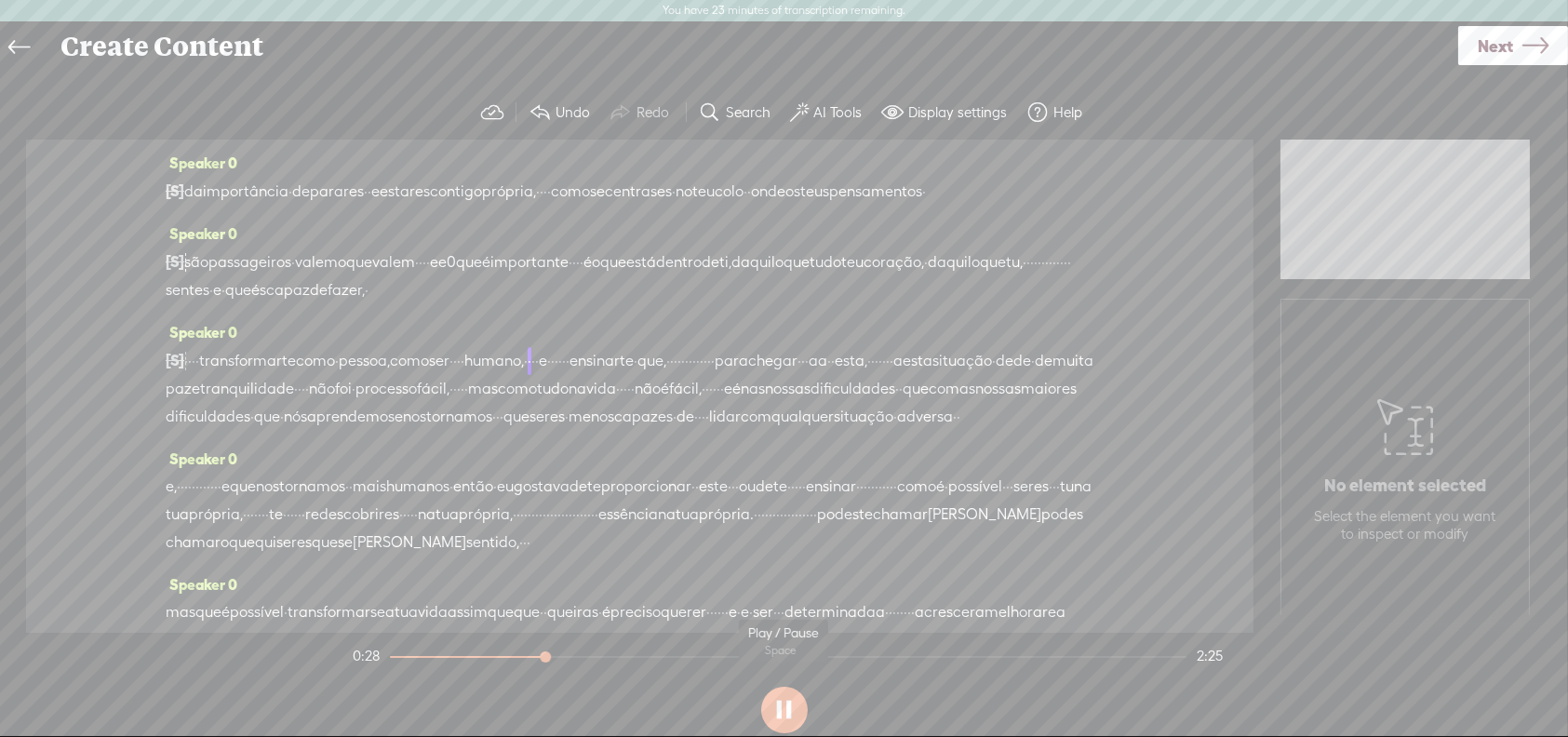
click at [770, 701] on button at bounding box center [784, 709] width 47 height 47
click at [791, 705] on button at bounding box center [784, 709] width 47 height 47
click at [776, 710] on button at bounding box center [784, 709] width 47 height 47
click at [222, 304] on span "e" at bounding box center [217, 289] width 9 height 28
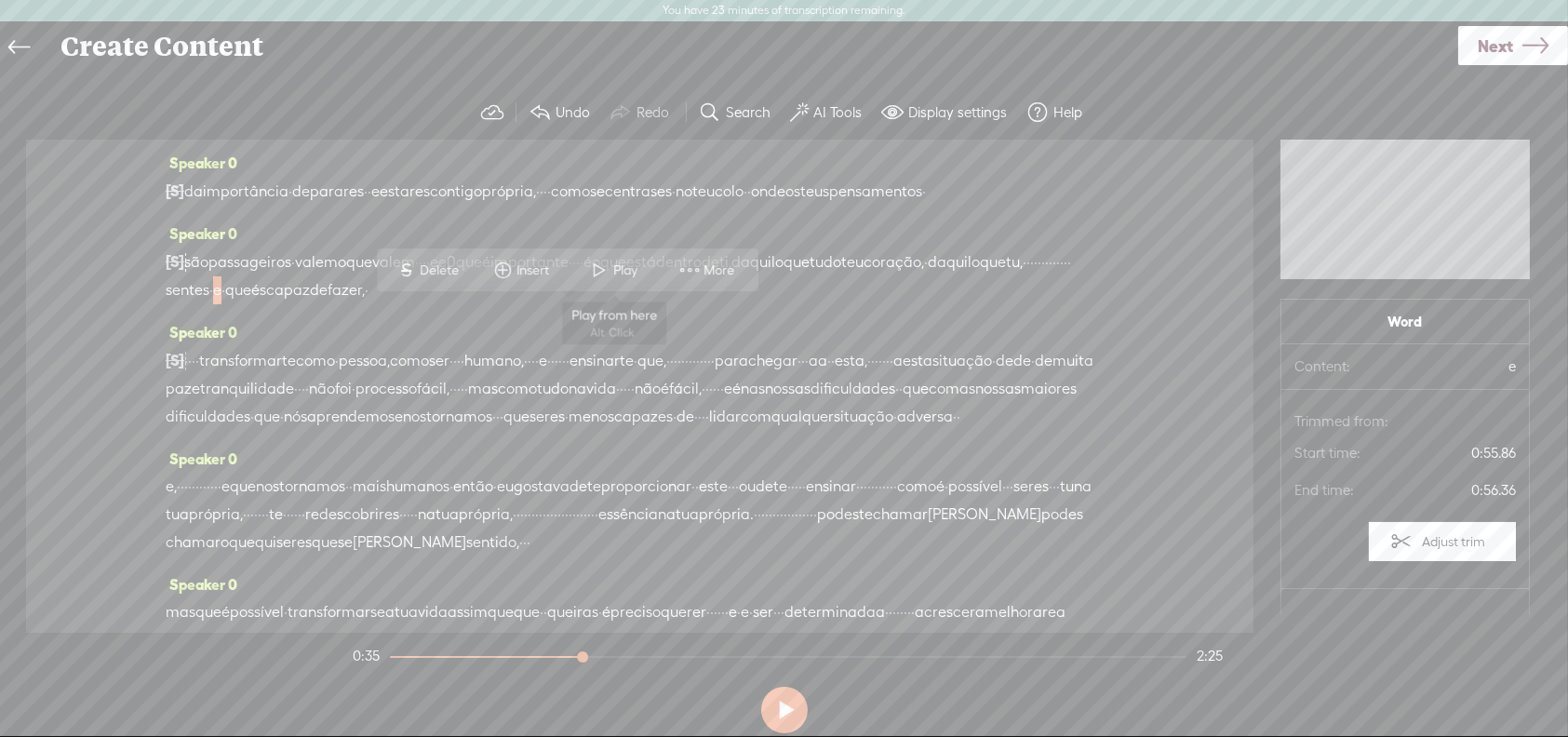
click at [606, 260] on span at bounding box center [599, 270] width 28 height 33
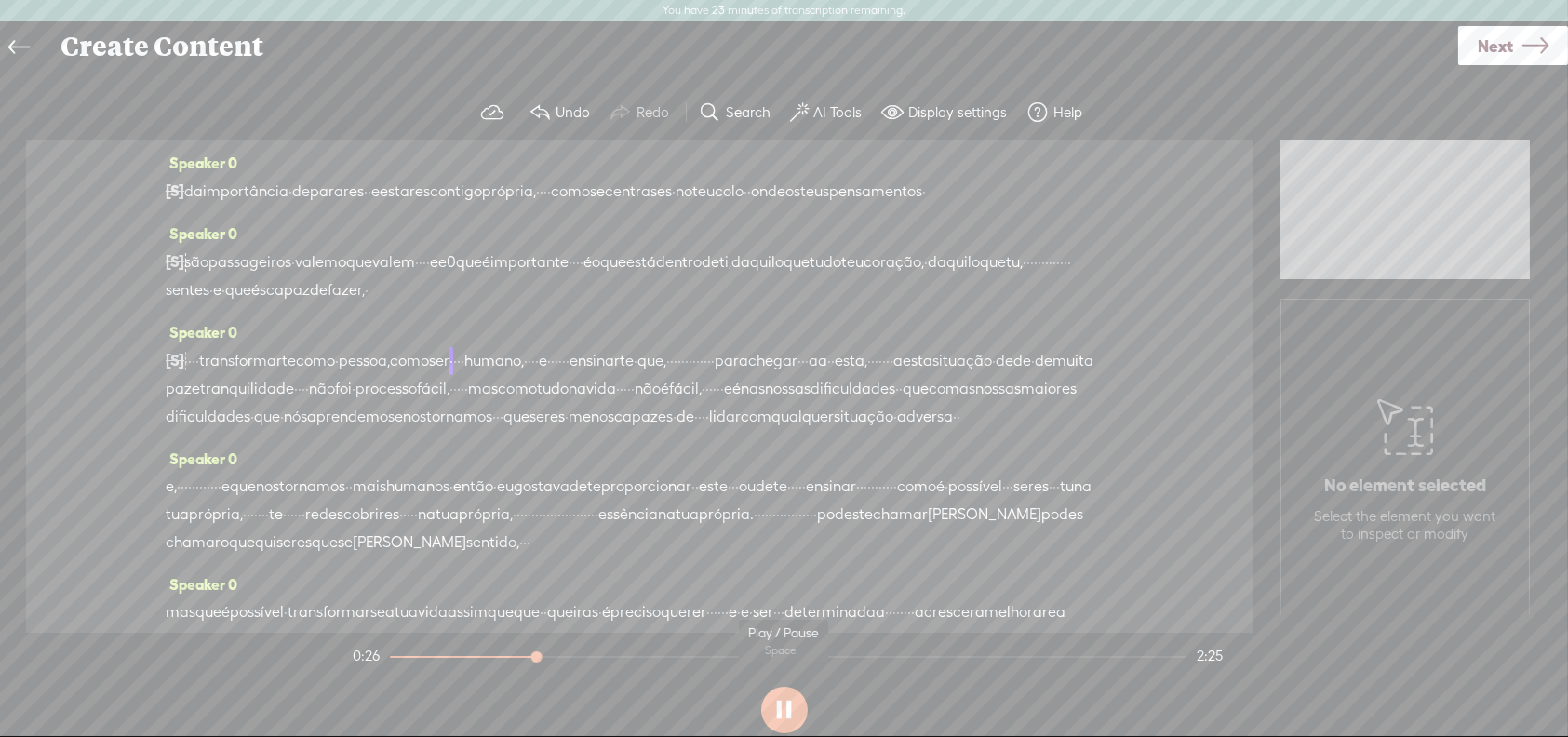
click at [789, 713] on button at bounding box center [784, 709] width 47 height 47
drag, startPoint x: 634, startPoint y: 376, endPoint x: 1065, endPoint y: 411, distance: 432.4
click at [1065, 411] on div "[S] · · · · · · · e tem importância de · · · parar. · · · · · · · · portanto o …" at bounding box center [639, 388] width 949 height 85
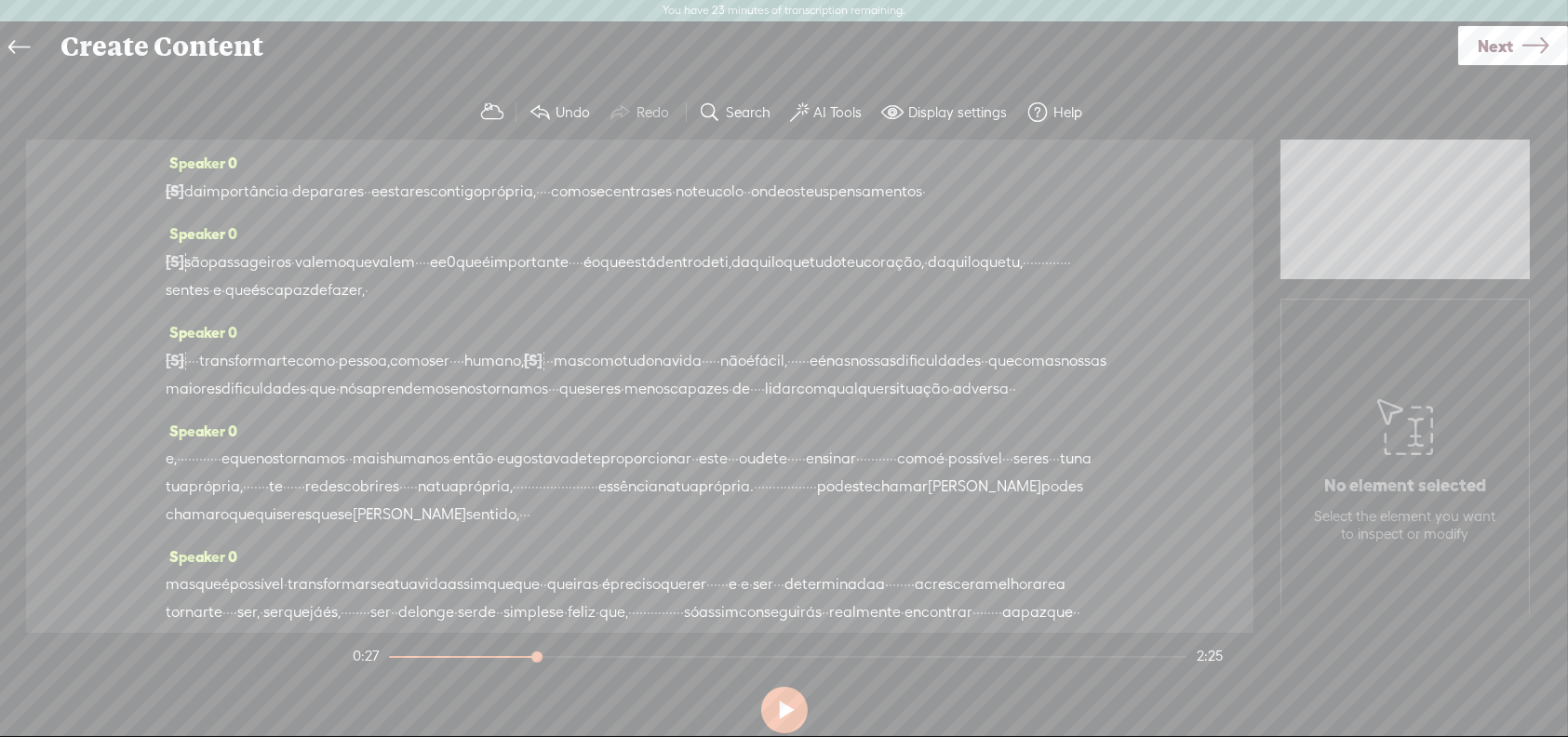
click at [390, 375] on span "pessoa," at bounding box center [364, 360] width 51 height 28
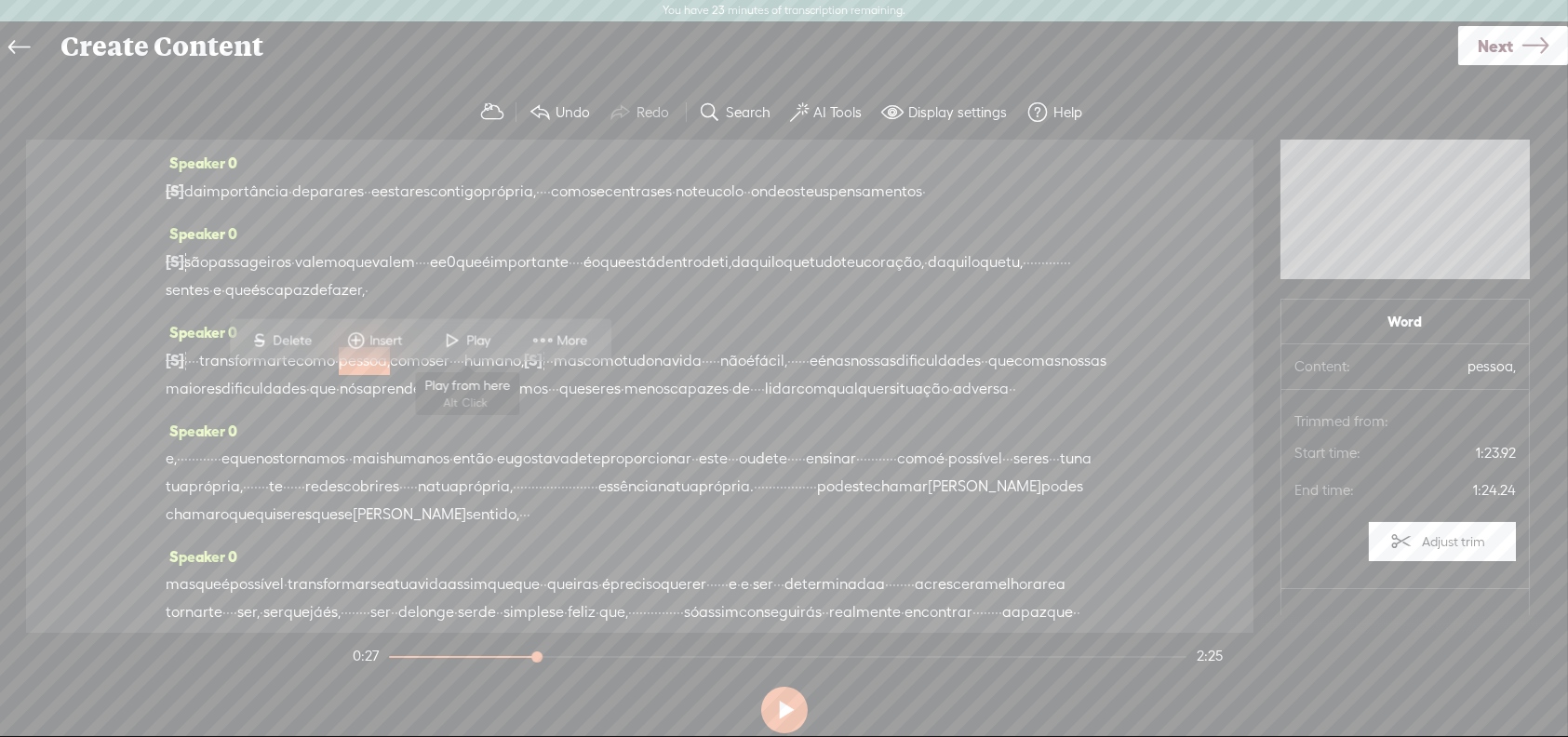
click at [494, 341] on span "Play" at bounding box center [481, 340] width 29 height 19
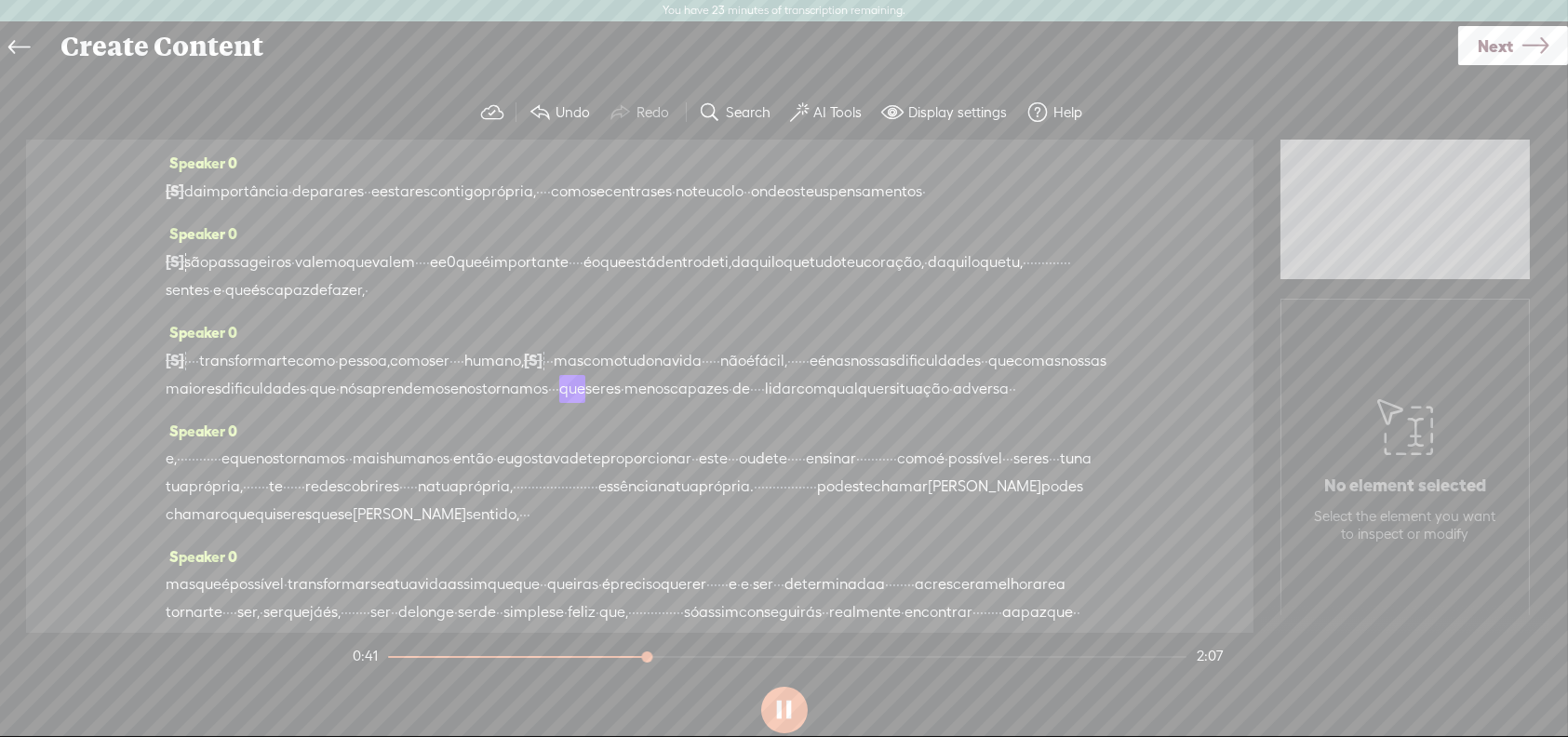
click at [787, 708] on button at bounding box center [784, 709] width 47 height 47
drag, startPoint x: 383, startPoint y: 409, endPoint x: 676, endPoint y: 412, distance: 293.0
click at [676, 402] on div "[S] · · · · · · · e tem importância de · · · parar. · · · · · · · · portanto o …" at bounding box center [639, 375] width 949 height 57
click at [818, 375] on span "é" at bounding box center [822, 360] width 9 height 28
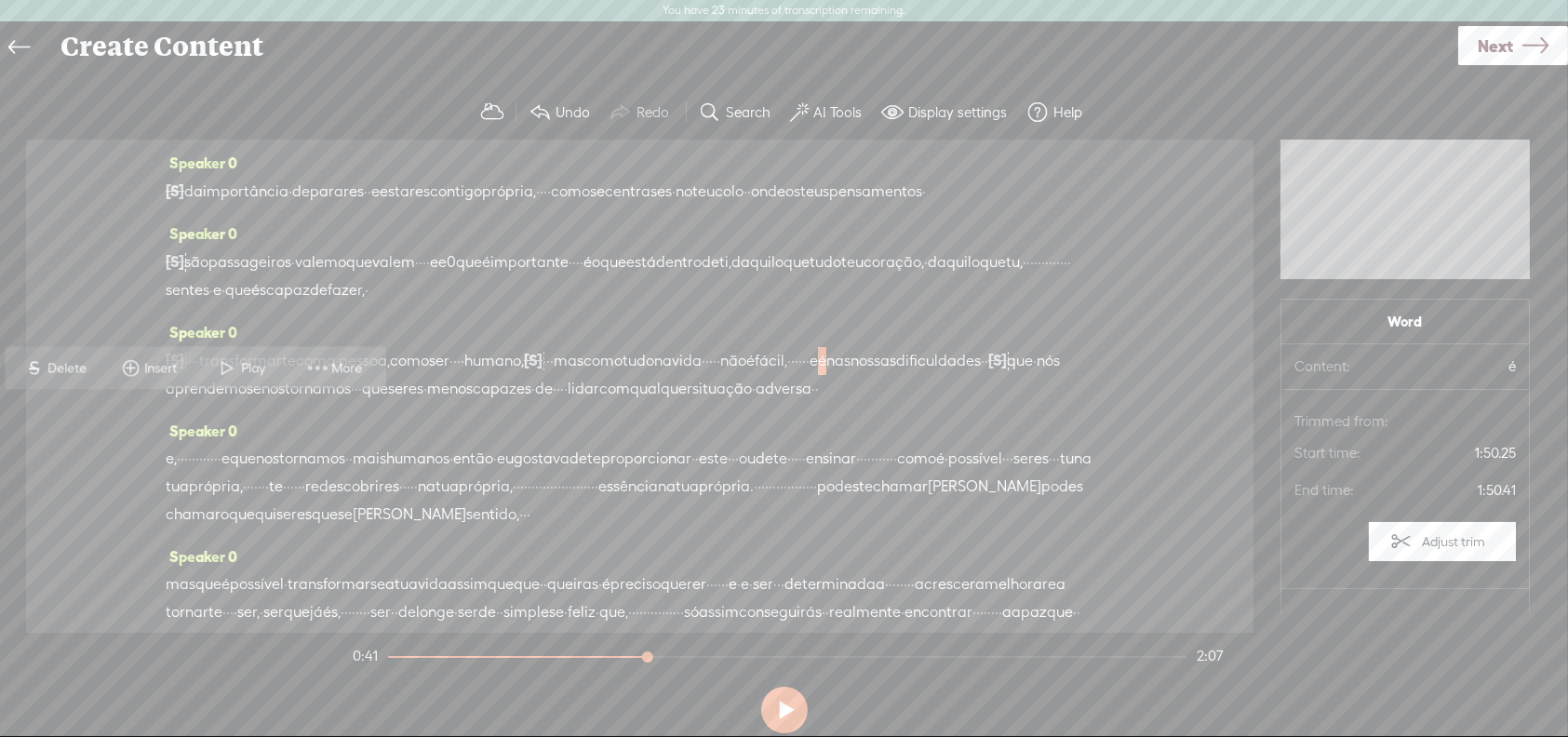
click at [236, 363] on span at bounding box center [227, 368] width 28 height 33
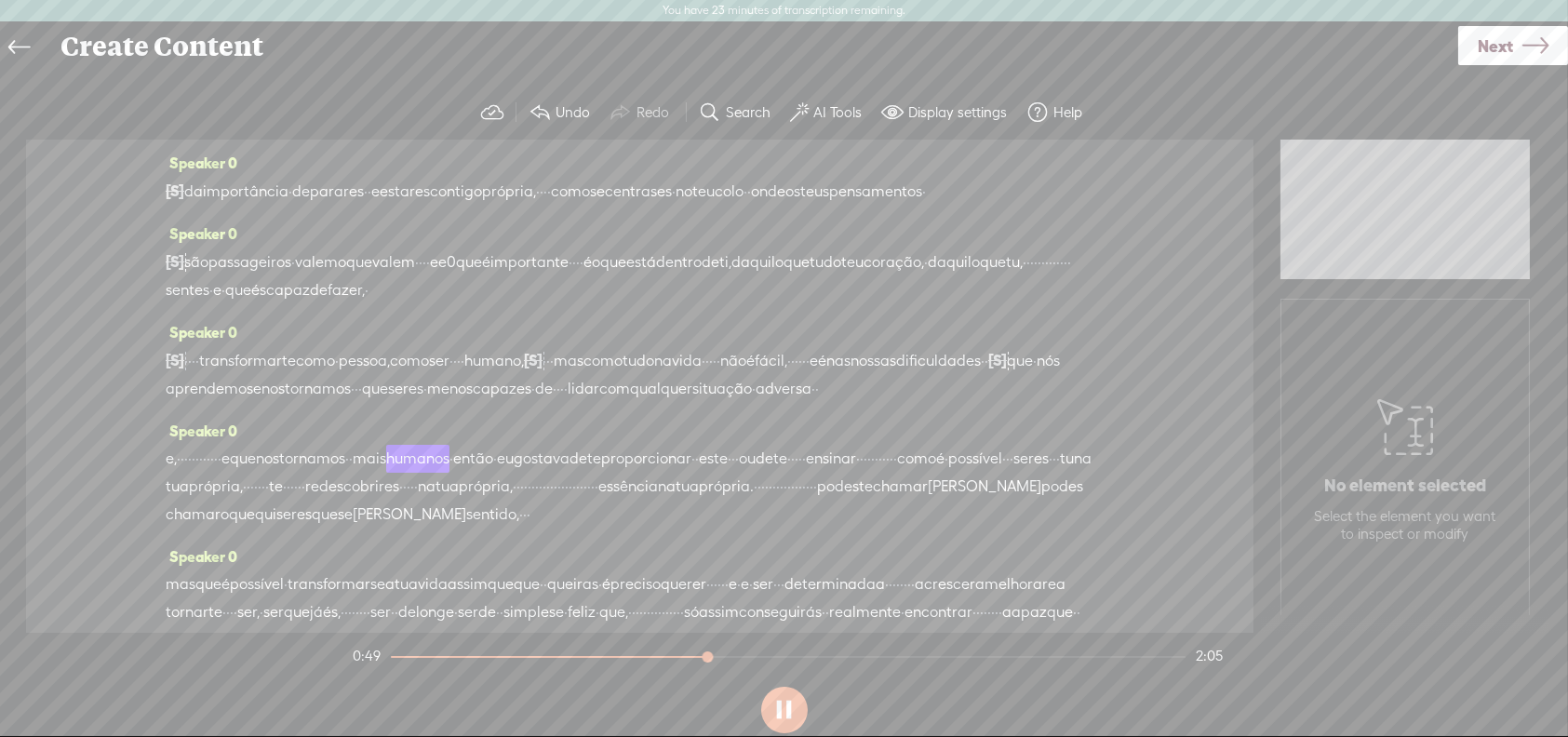
click at [783, 708] on button at bounding box center [784, 709] width 47 height 47
drag, startPoint x: 718, startPoint y: 413, endPoint x: 476, endPoint y: 509, distance: 260.3
click at [476, 509] on div "Speaker 0 [S] olá · · bom dia então cá estou eu novamente em braga, · · · desta…" at bounding box center [639, 386] width 1227 height 493
click at [253, 402] on span "aprendemos" at bounding box center [209, 388] width 88 height 28
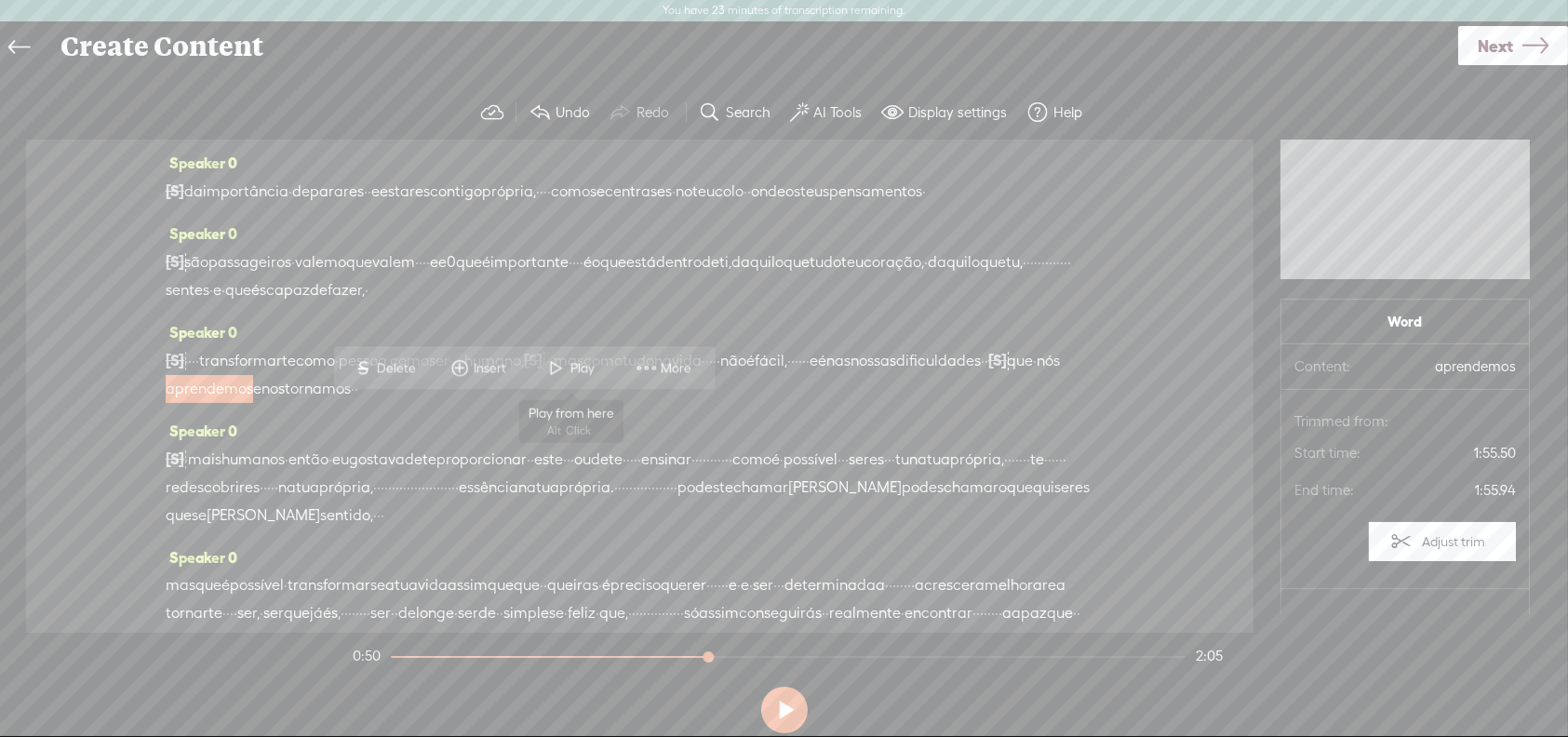
click at [556, 360] on span at bounding box center [556, 368] width 28 height 33
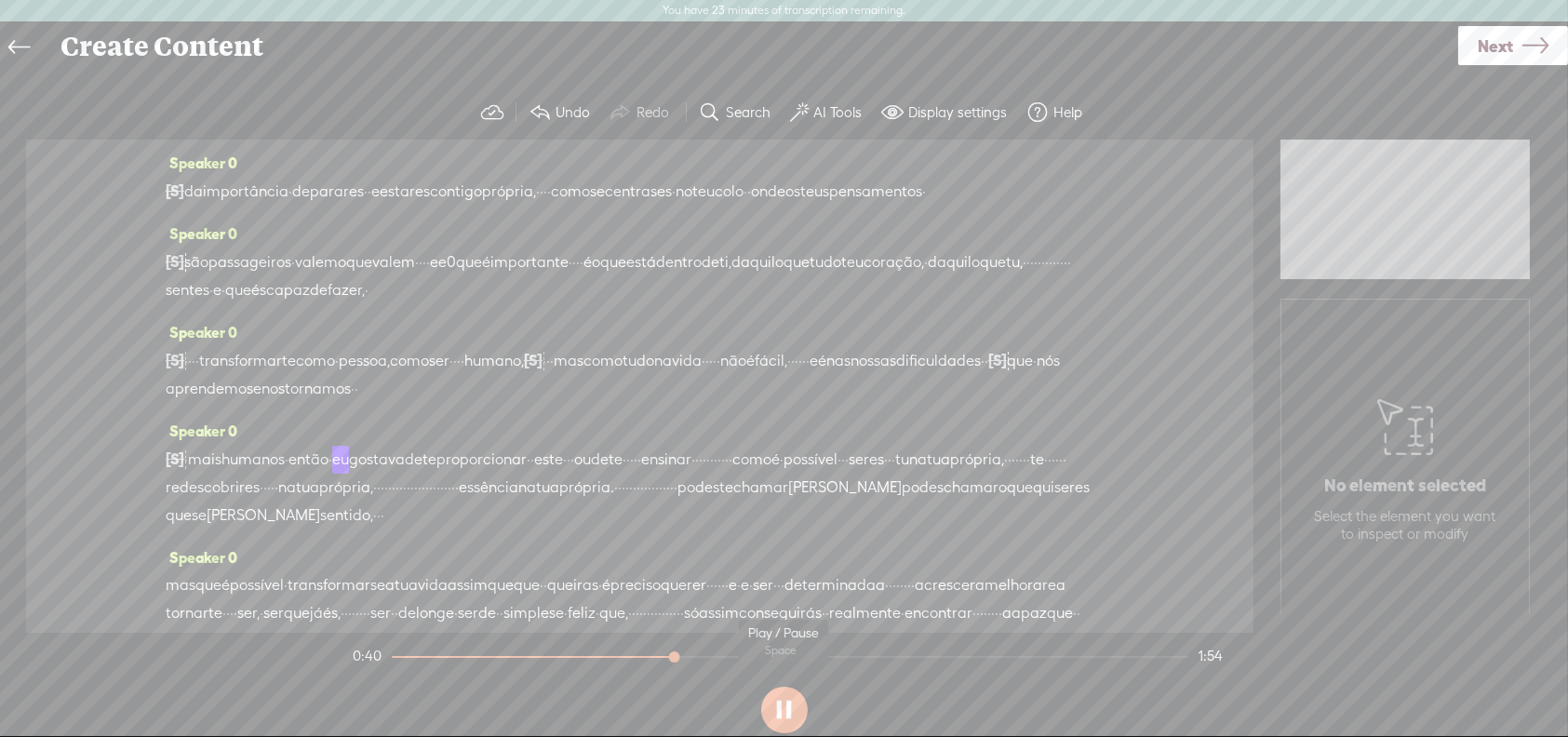
click at [783, 712] on button at bounding box center [784, 709] width 47 height 47
drag, startPoint x: 698, startPoint y: 400, endPoint x: 716, endPoint y: 406, distance: 19.0
click at [716, 402] on div "[S] · · · · · · · e tem importância de · · · parar. · · · · · · · · portanto o …" at bounding box center [639, 375] width 949 height 57
click at [262, 402] on span "e" at bounding box center [257, 388] width 9 height 28
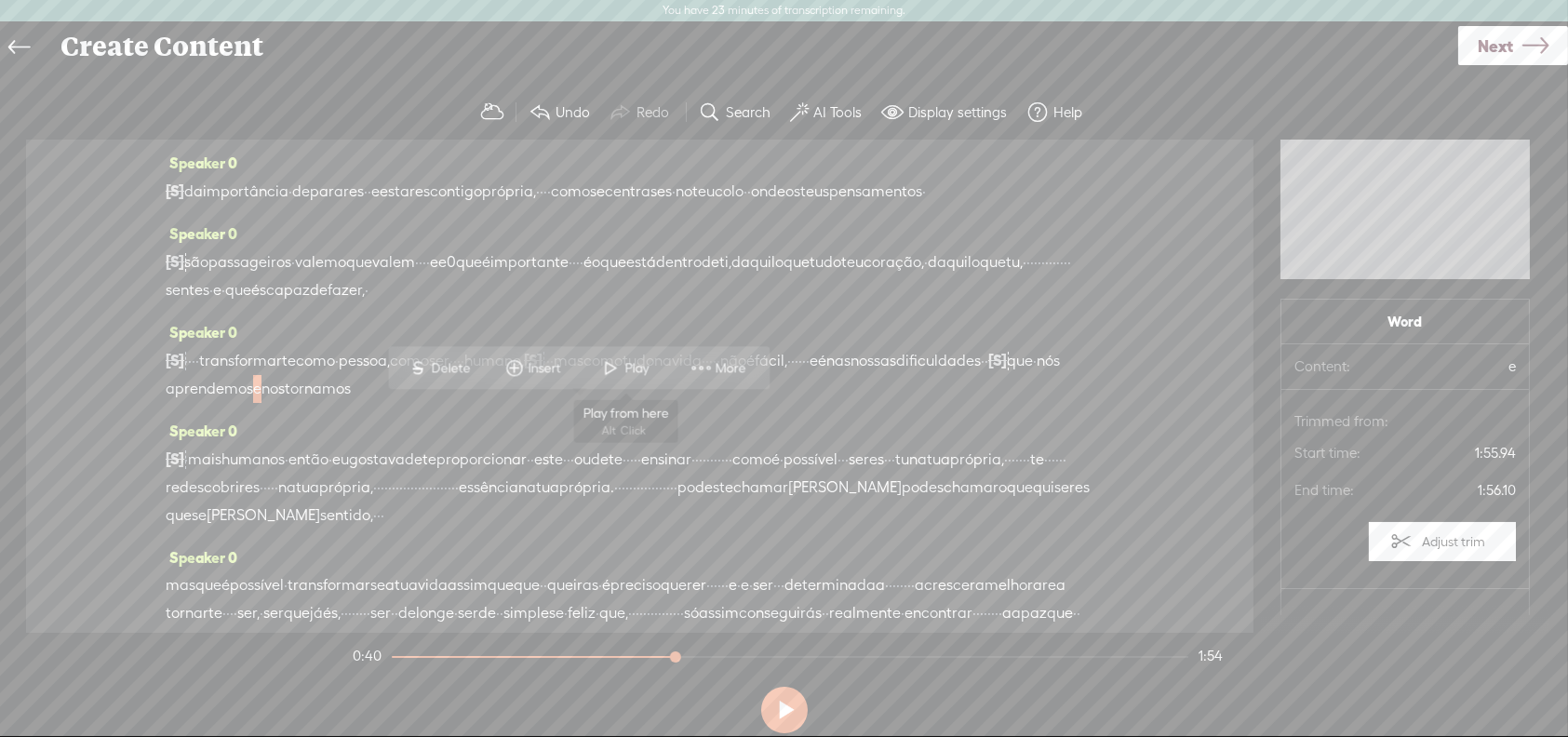
click at [633, 355] on span "Play" at bounding box center [626, 368] width 93 height 33
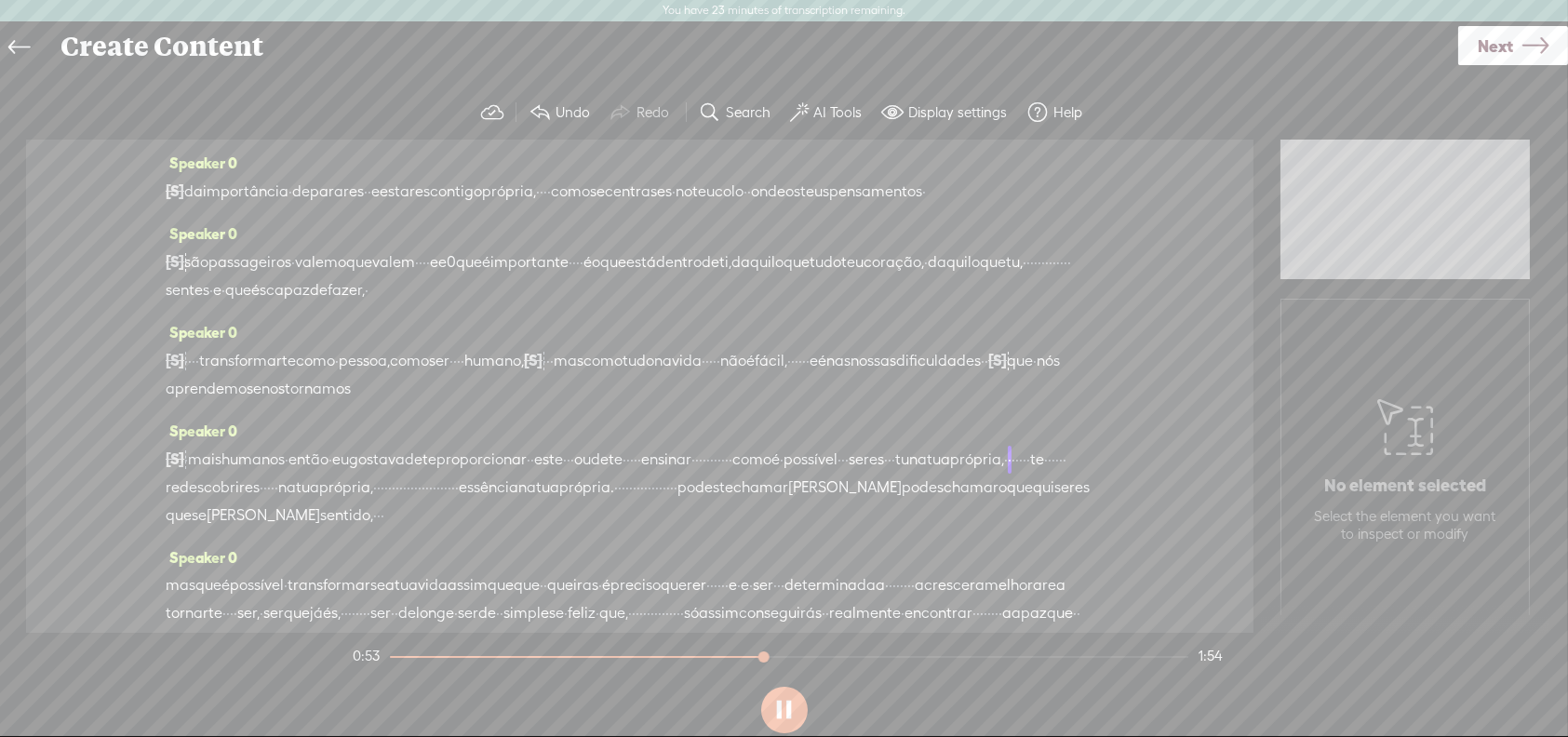
click at [784, 711] on button at bounding box center [784, 709] width 47 height 47
drag, startPoint x: 635, startPoint y: 483, endPoint x: 226, endPoint y: 514, distance: 410.2
click at [226, 514] on div "[S] · · · que seres · menos capazes · de · · · · lidar com qualquer situação · …" at bounding box center [639, 486] width 949 height 85
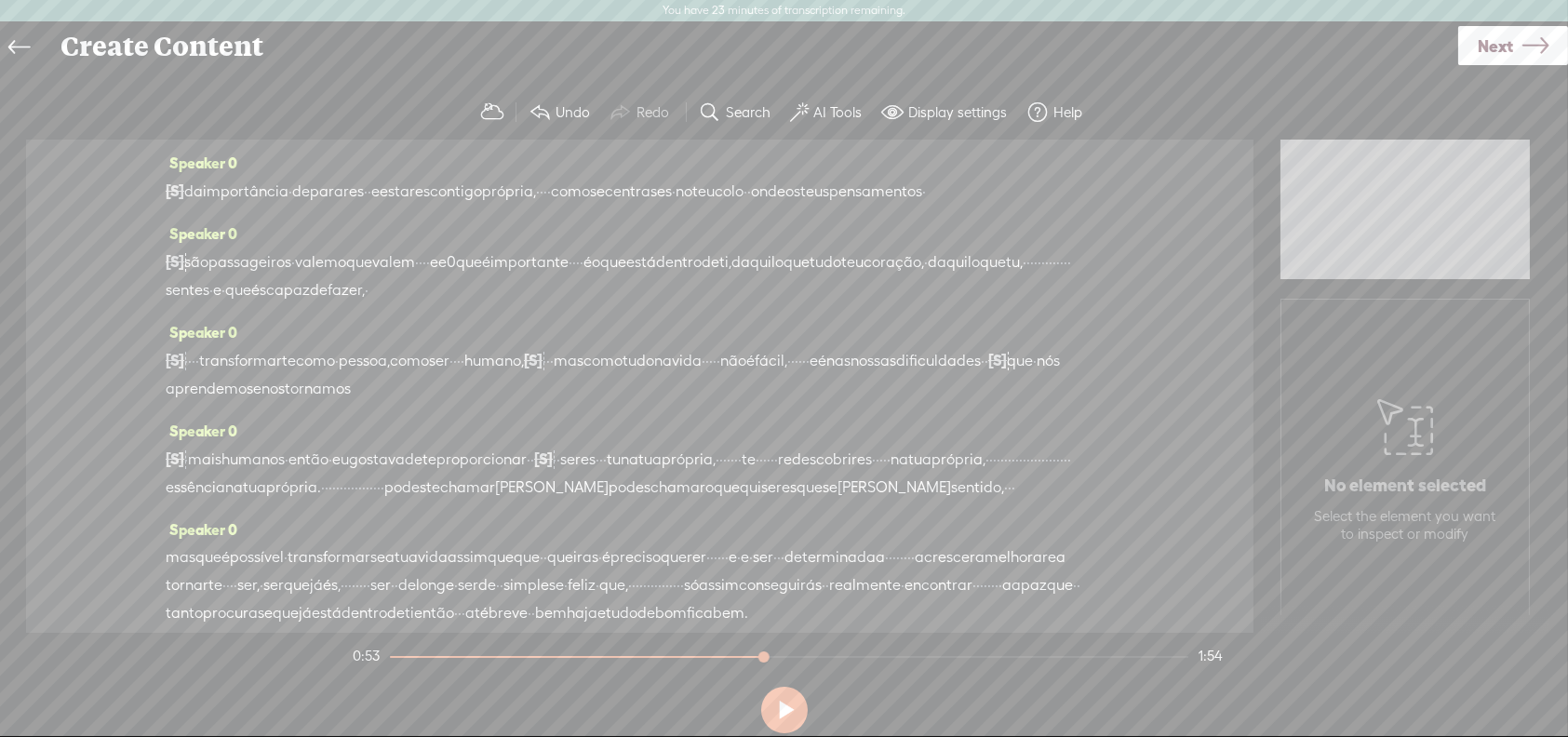
click at [422, 474] on span "de" at bounding box center [413, 458] width 18 height 28
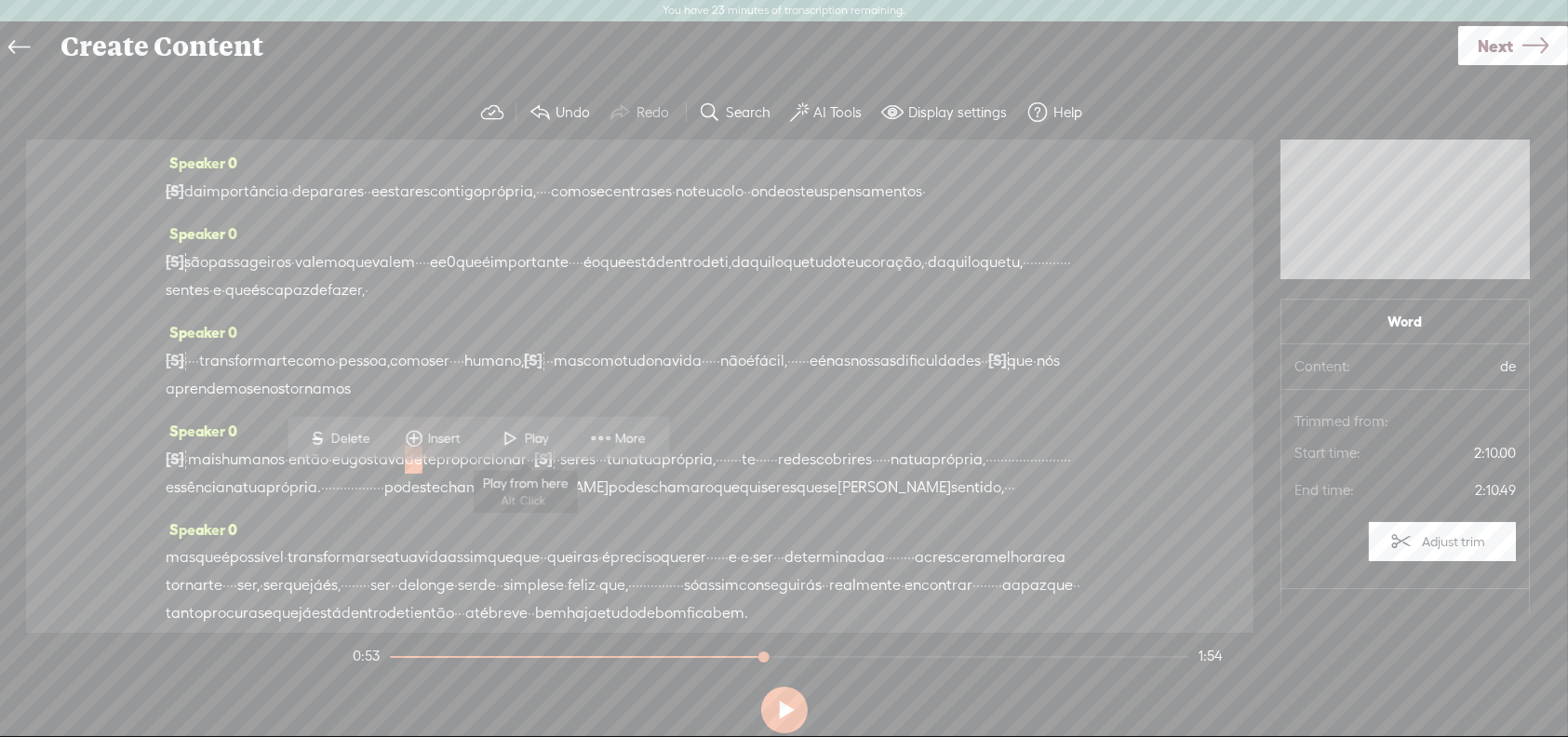
click at [521, 436] on span at bounding box center [510, 437] width 28 height 33
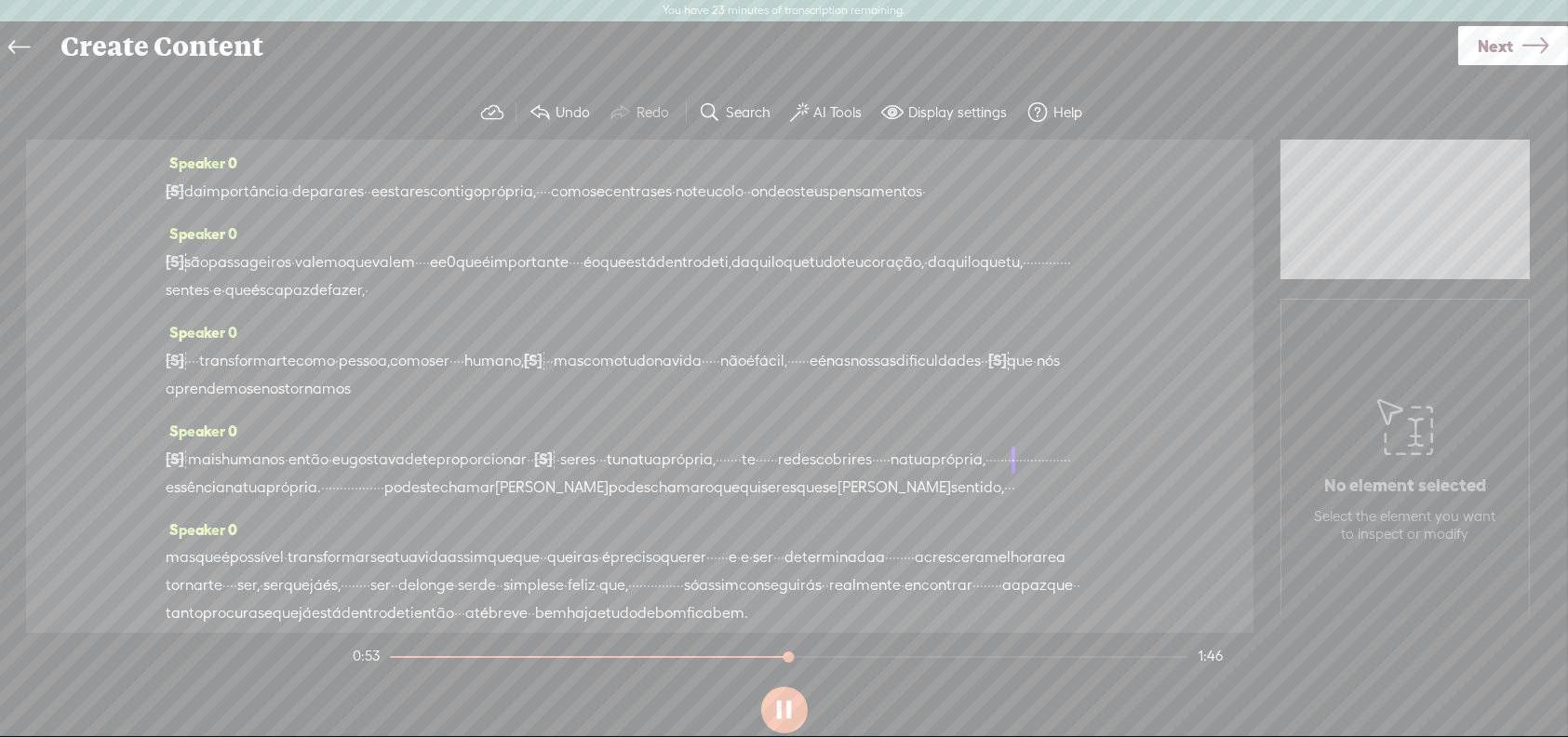
click at [781, 706] on button at bounding box center [784, 709] width 47 height 47
drag, startPoint x: 629, startPoint y: 486, endPoint x: 943, endPoint y: 491, distance: 314.0
click at [943, 491] on div "[S] · · · que seres · menos capazes · de · · · · lidar com qualquer situação · …" at bounding box center [639, 473] width 949 height 57
click at [404, 474] on span "gostava" at bounding box center [377, 458] width 56 height 28
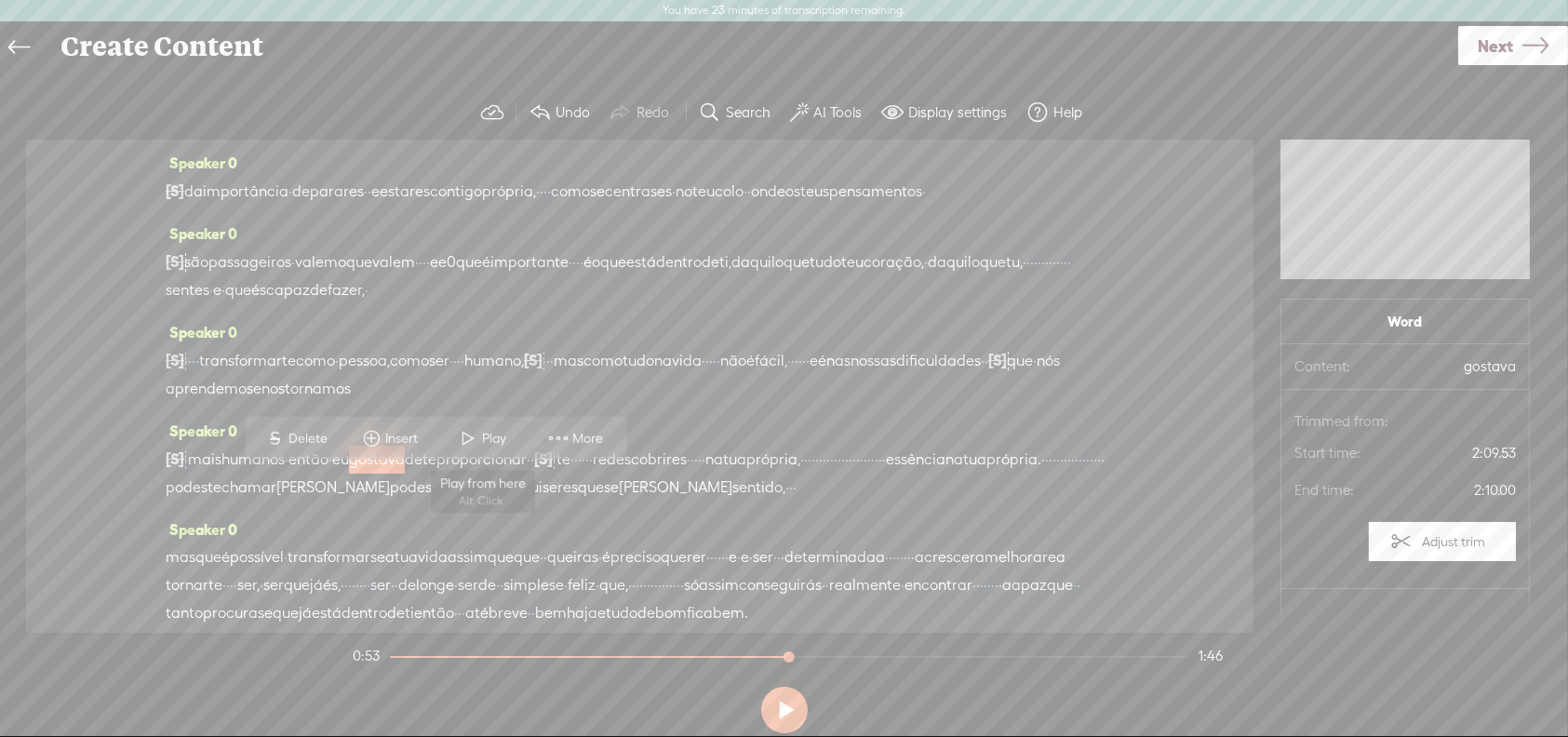
click at [491, 439] on span "Play" at bounding box center [498, 438] width 29 height 19
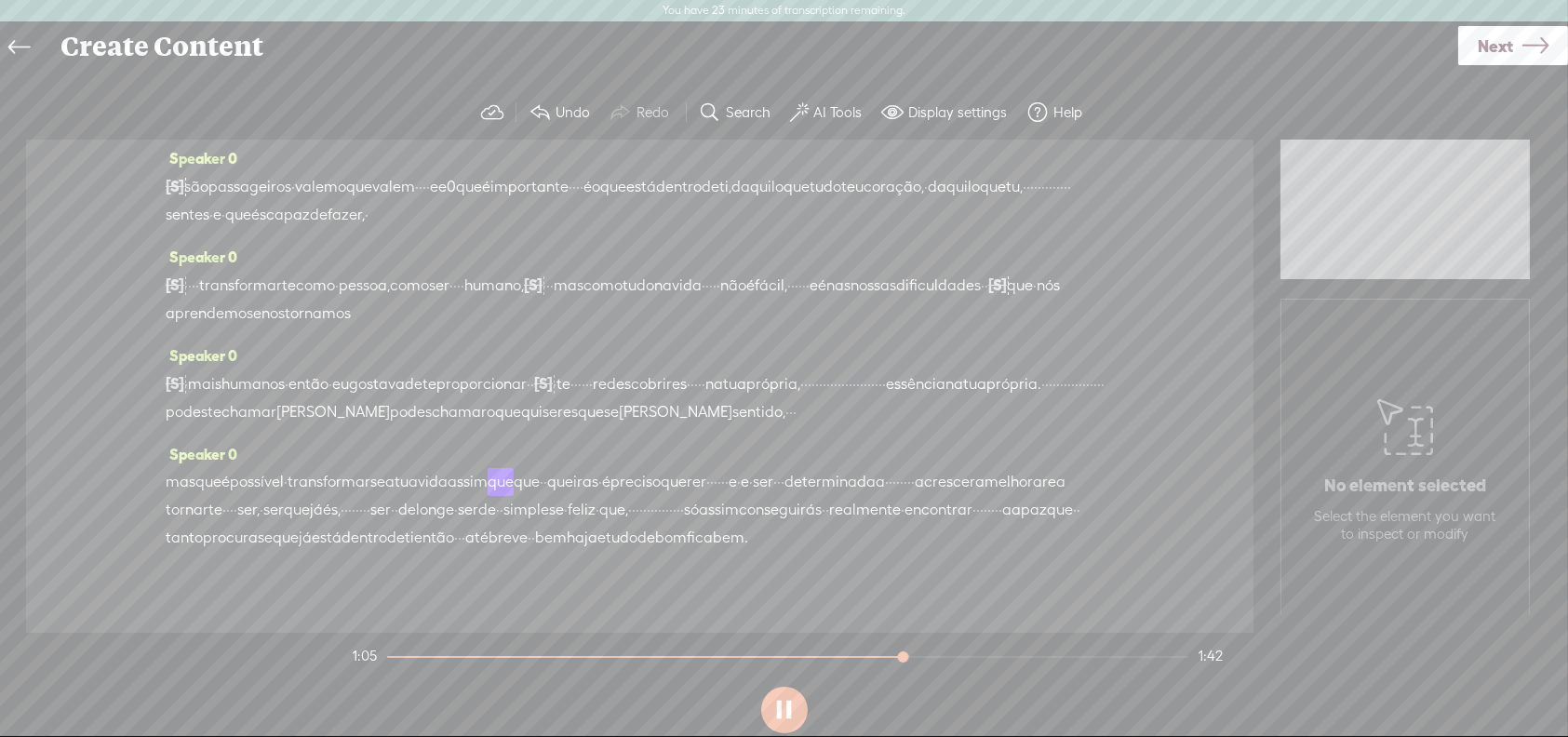
scroll to position [93, 0]
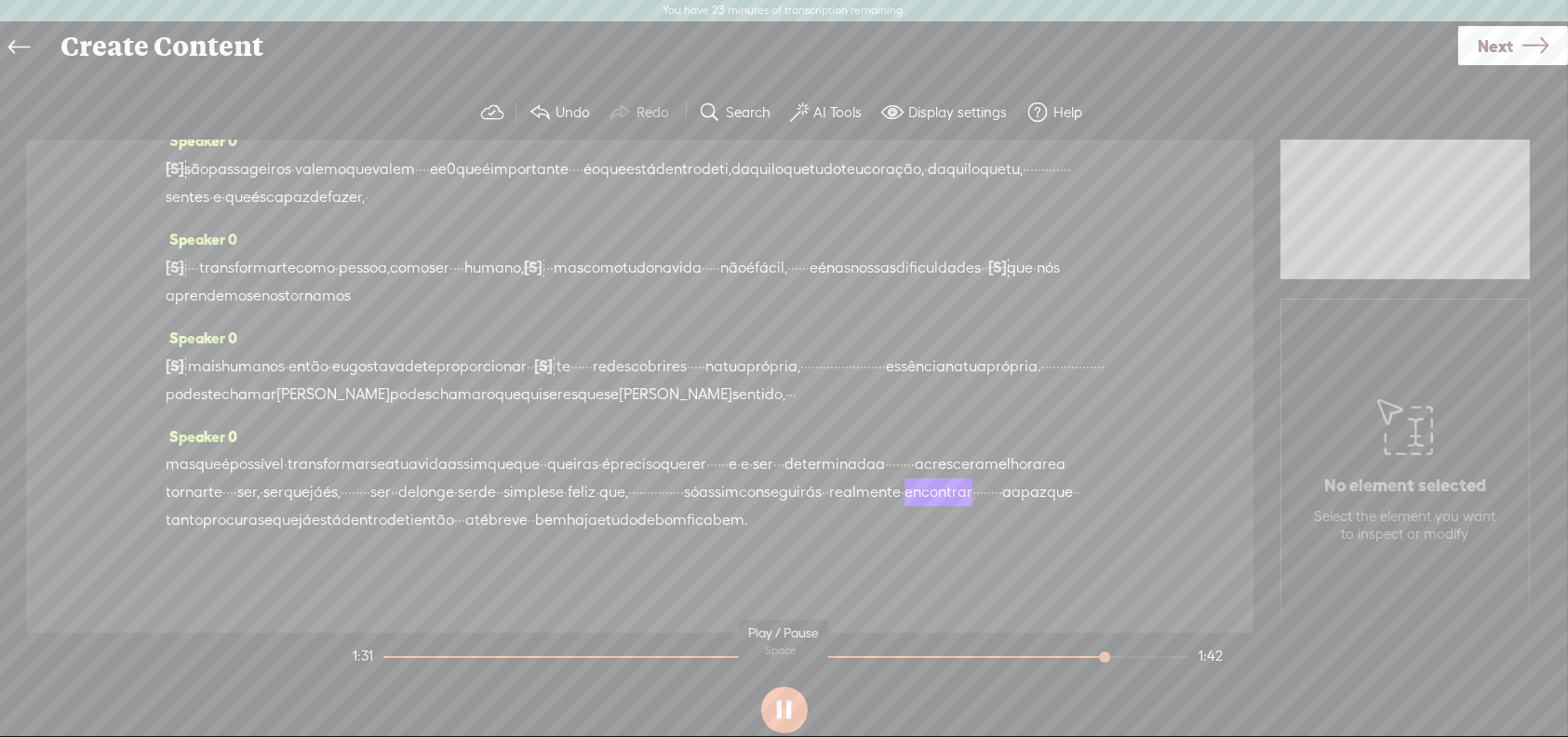
click at [786, 697] on button at bounding box center [784, 709] width 47 height 47
drag, startPoint x: 294, startPoint y: 570, endPoint x: 411, endPoint y: 583, distance: 117.7
click at [411, 533] on div "mas que é possível · transformarse a tua vida assim que que · · queiras · é pre…" at bounding box center [639, 492] width 949 height 84
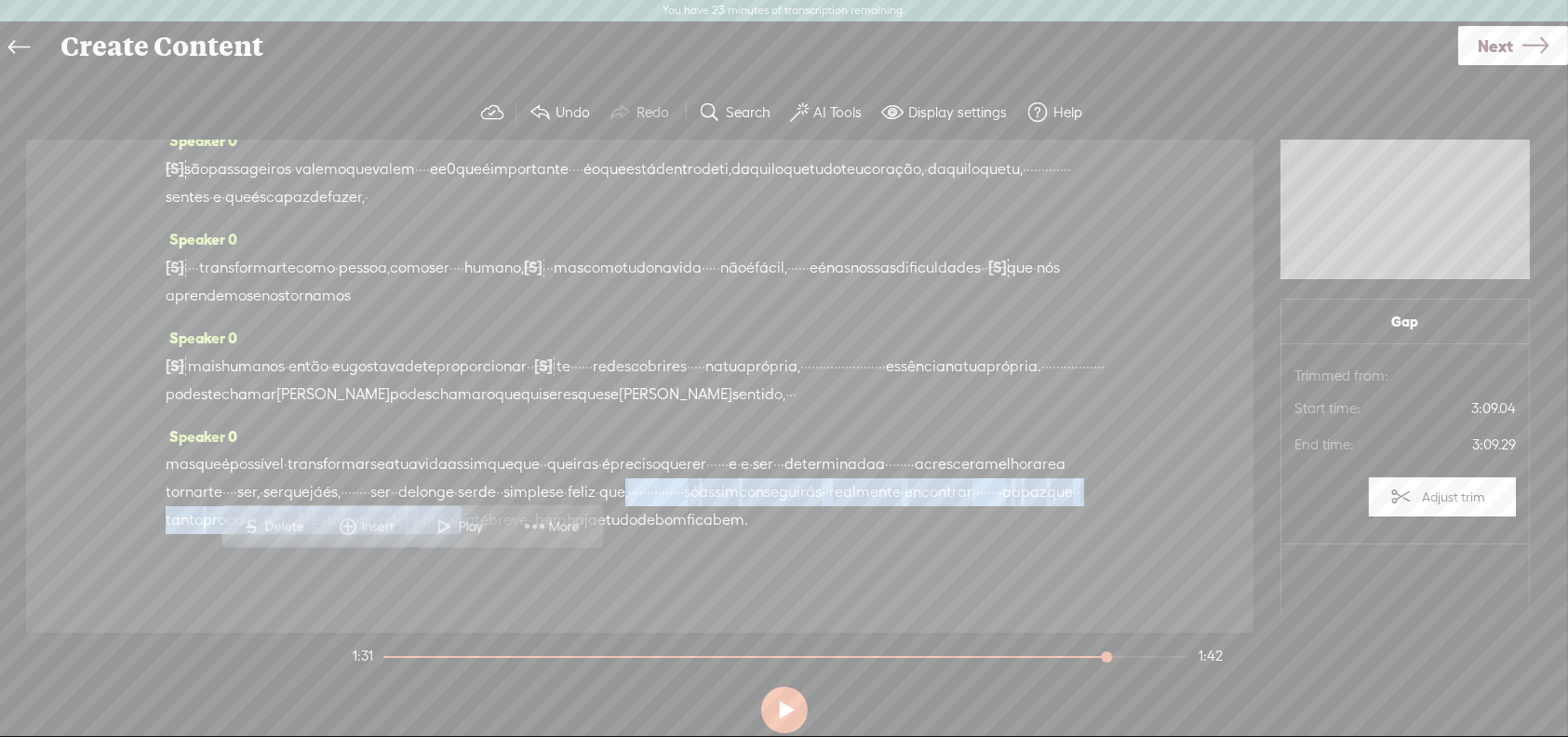
drag, startPoint x: 318, startPoint y: 572, endPoint x: 486, endPoint y: 593, distance: 169.3
click at [486, 533] on div "mas que é possível · transformarse a tua vida assim que que · · queiras · é pre…" at bounding box center [639, 492] width 949 height 84
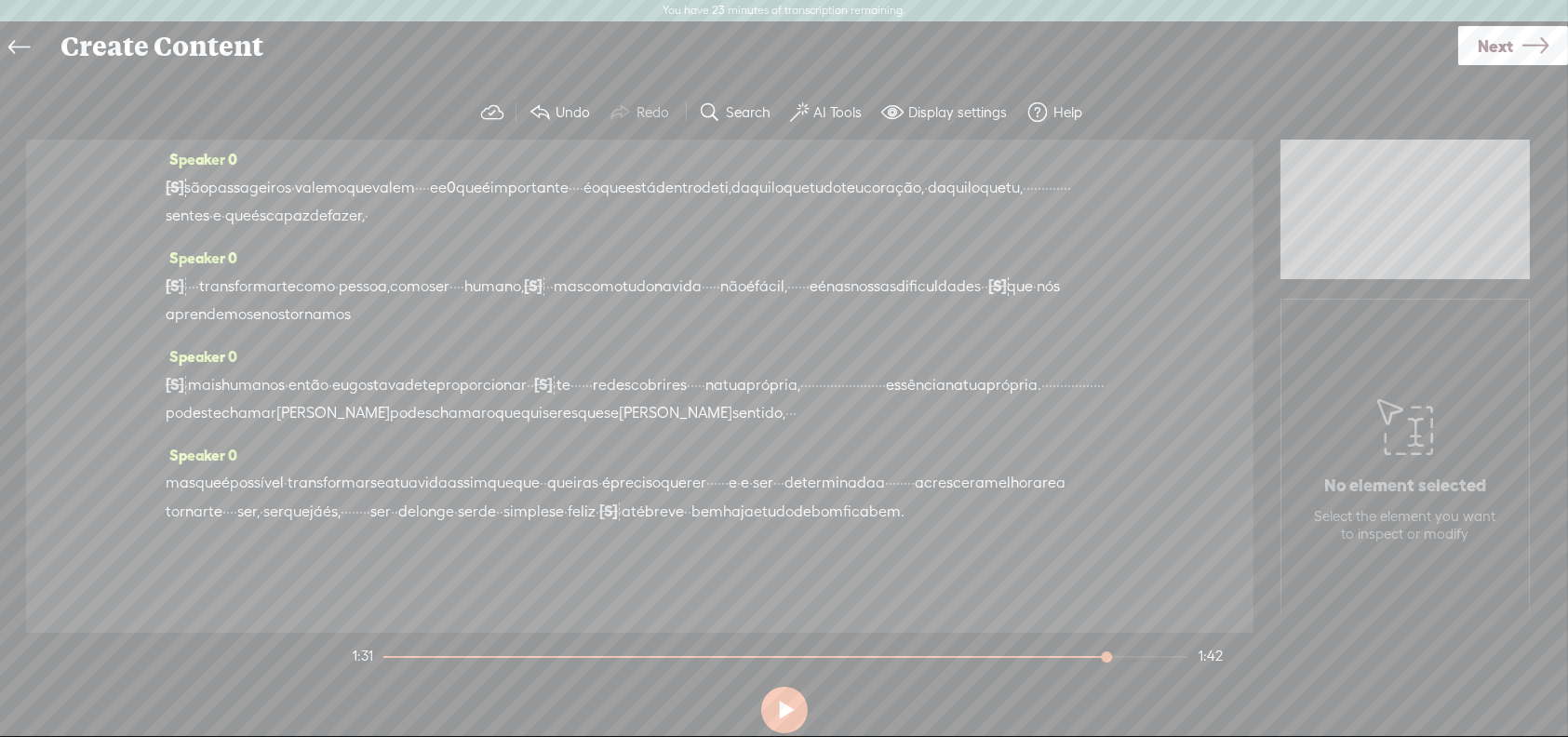
click at [230, 496] on span "é" at bounding box center [225, 482] width 9 height 28
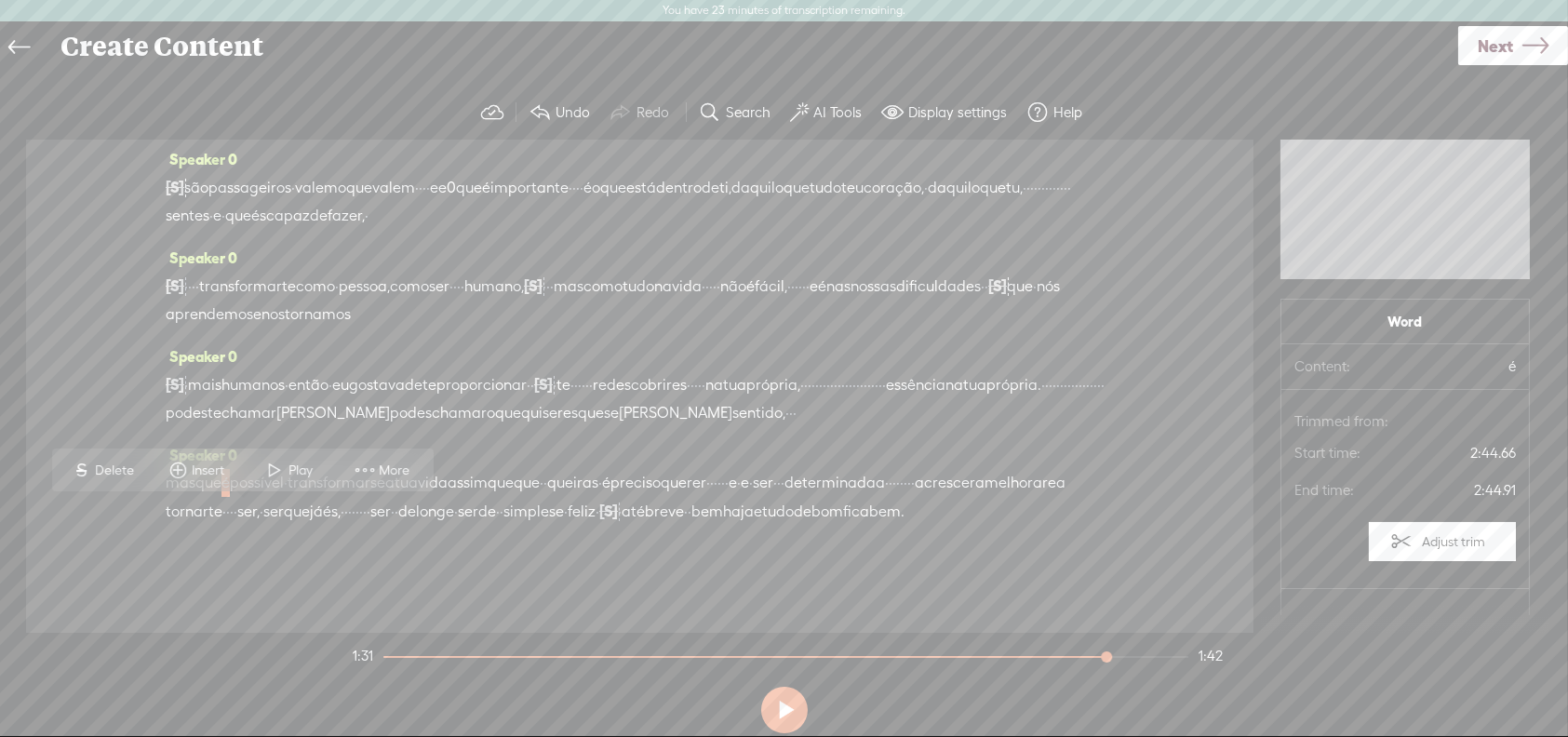
click at [305, 472] on span "Play" at bounding box center [304, 471] width 29 height 19
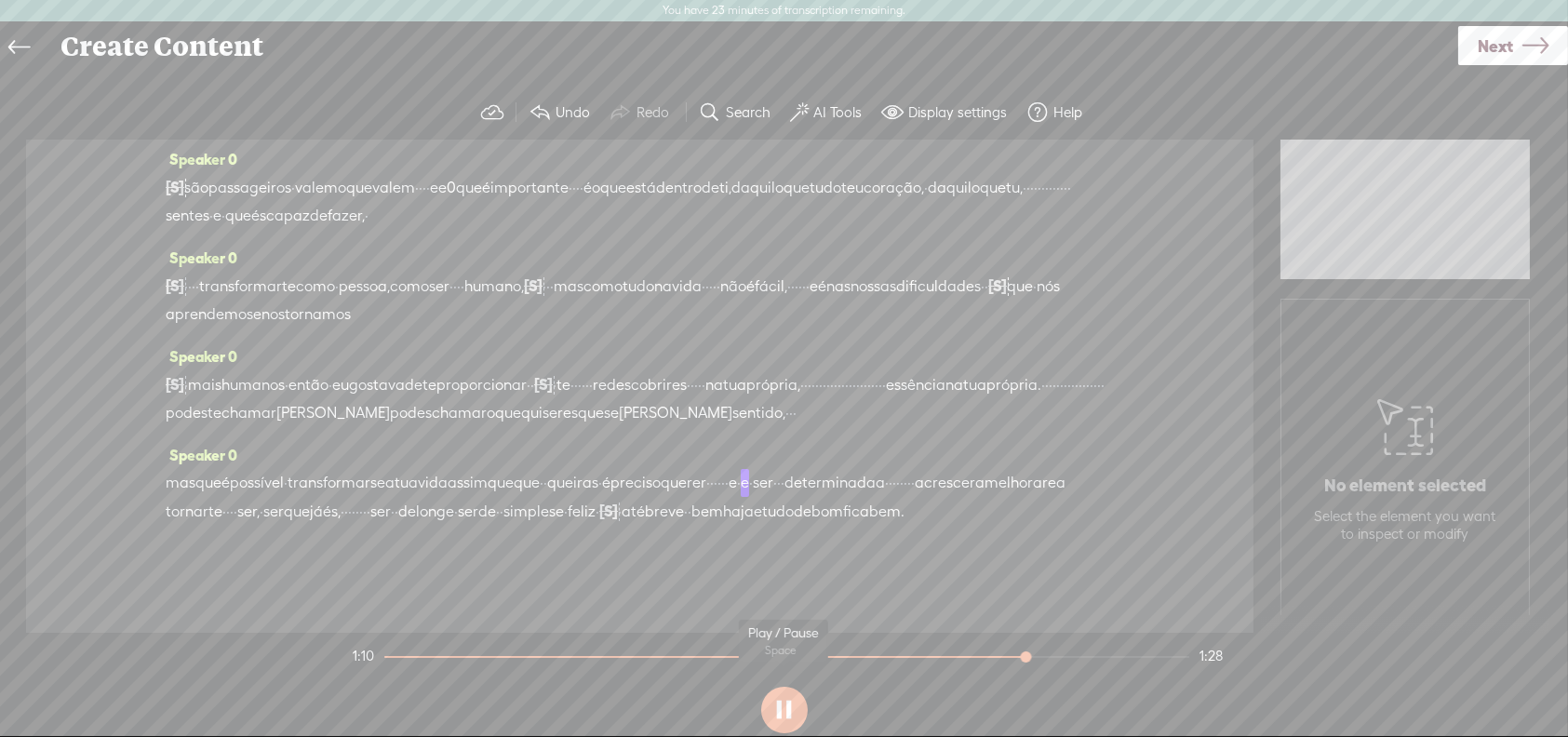
click at [795, 702] on button at bounding box center [784, 709] width 47 height 47
click at [192, 195] on span "são" at bounding box center [196, 187] width 24 height 28
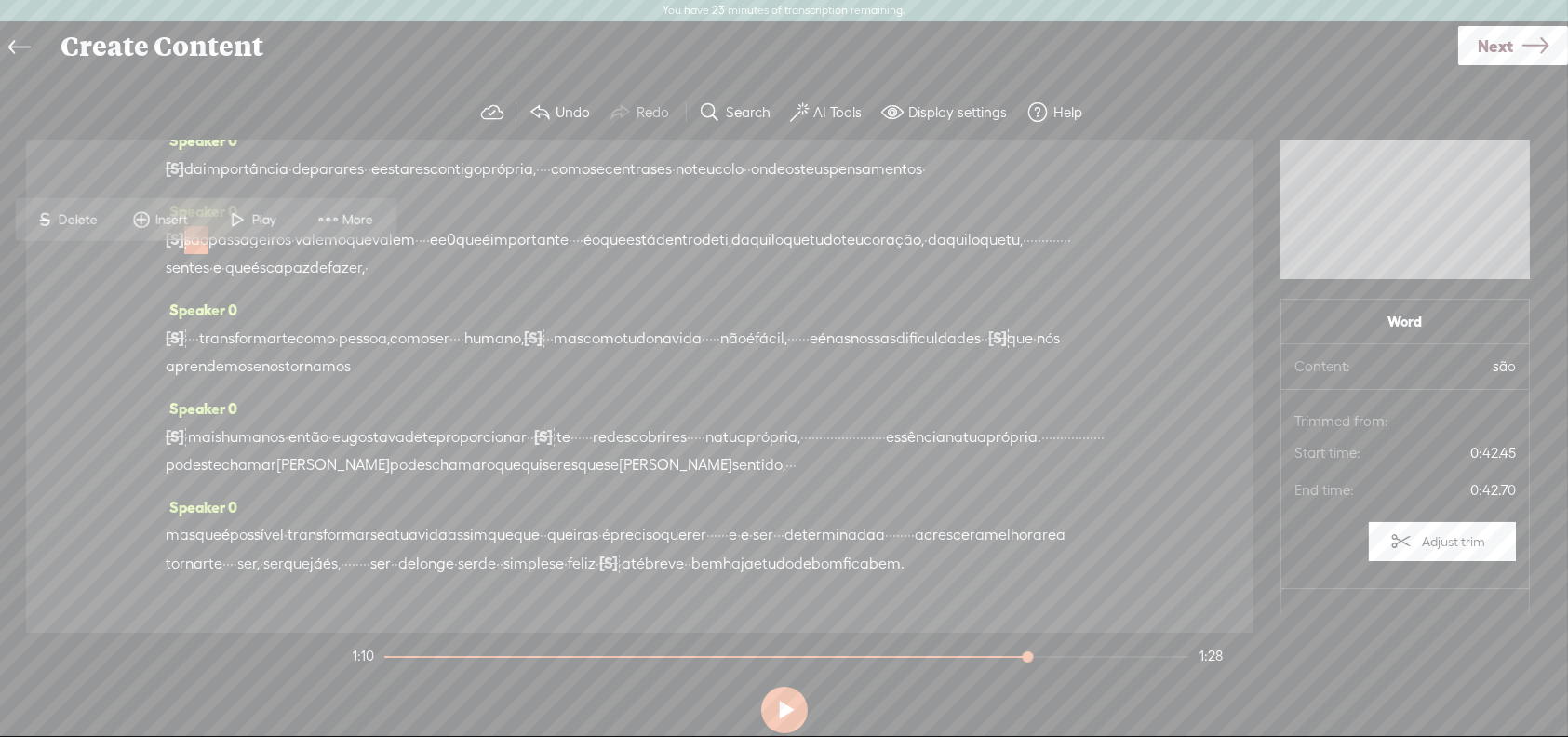
scroll to position [0, 0]
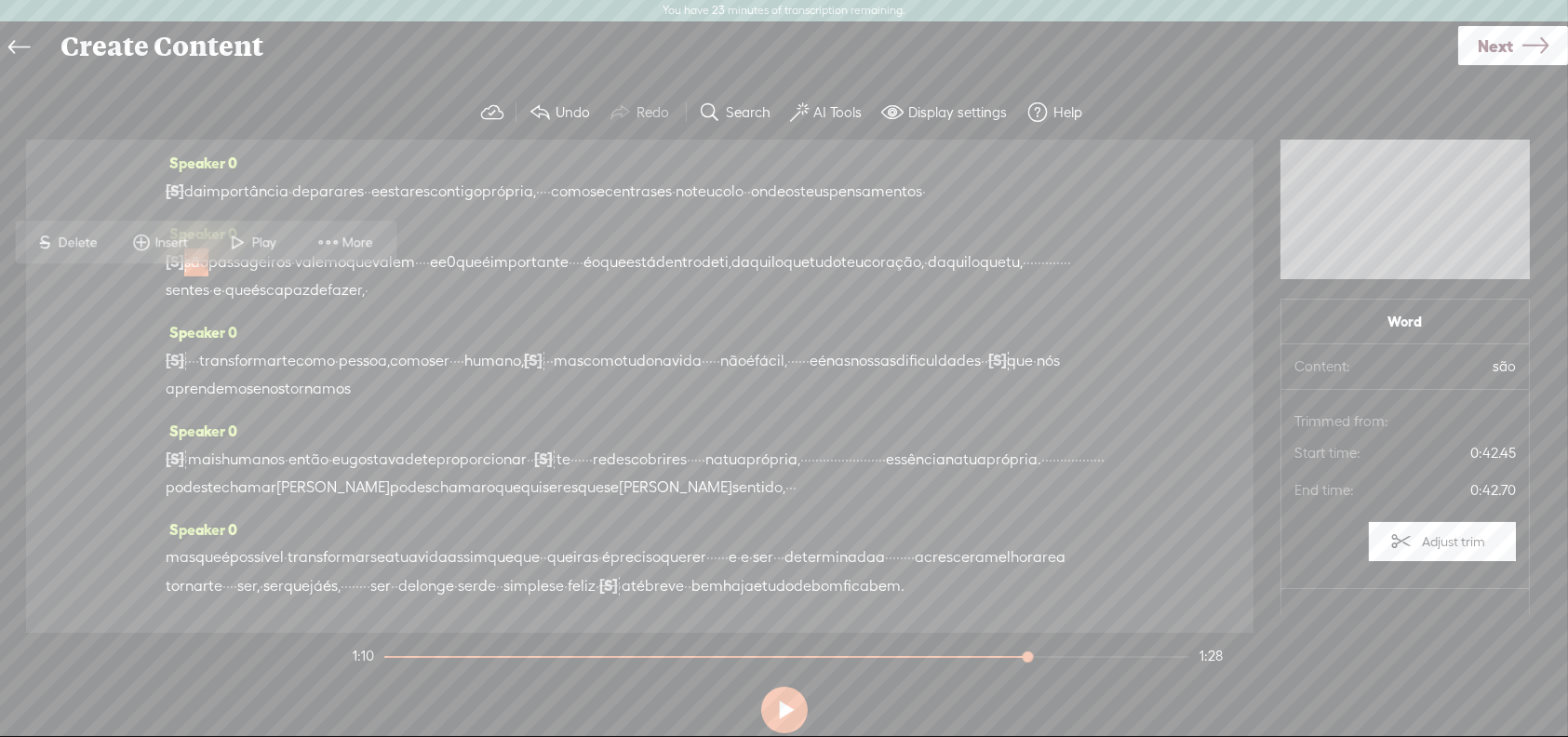
click at [193, 197] on span "da" at bounding box center [194, 191] width 19 height 28
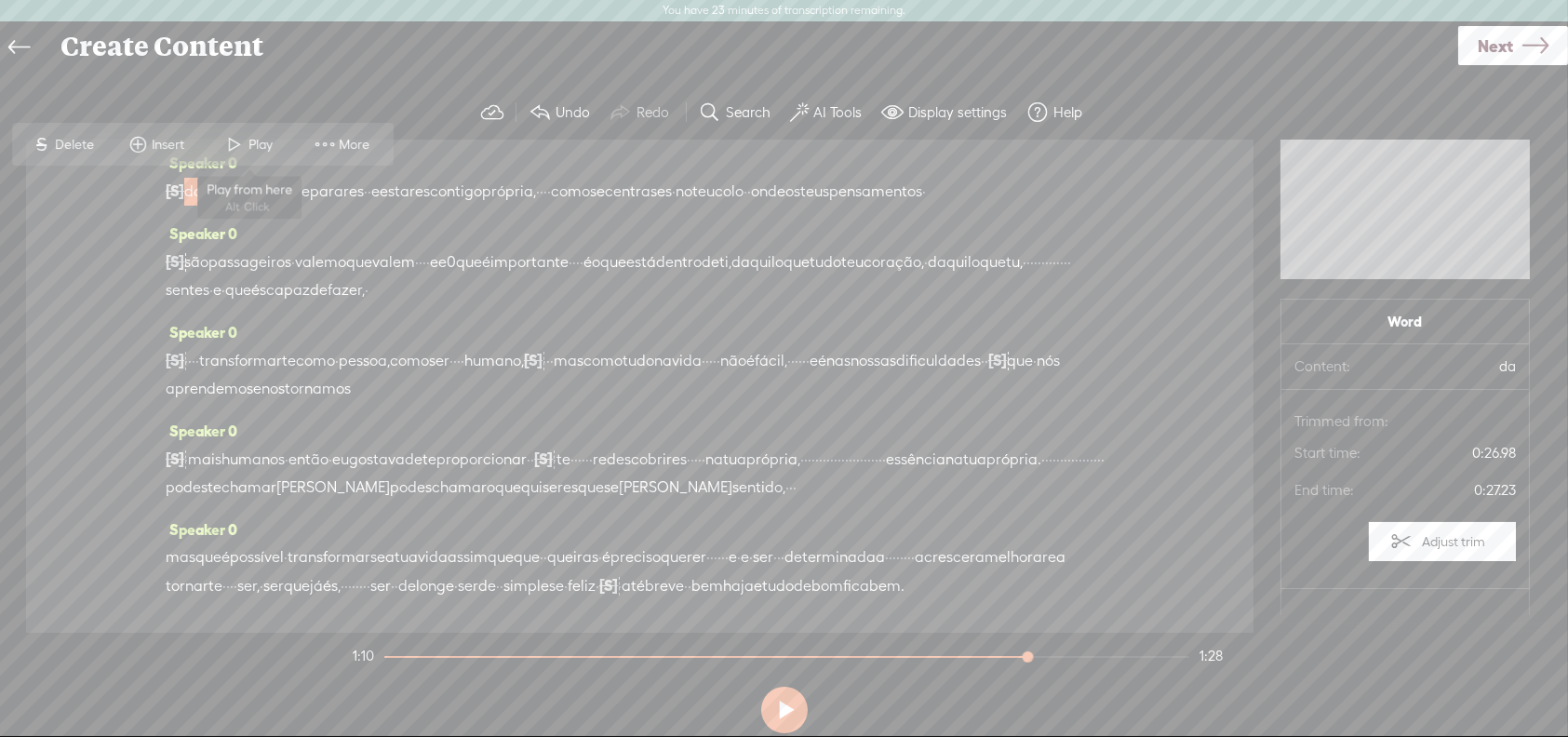
click at [240, 141] on span at bounding box center [235, 144] width 28 height 33
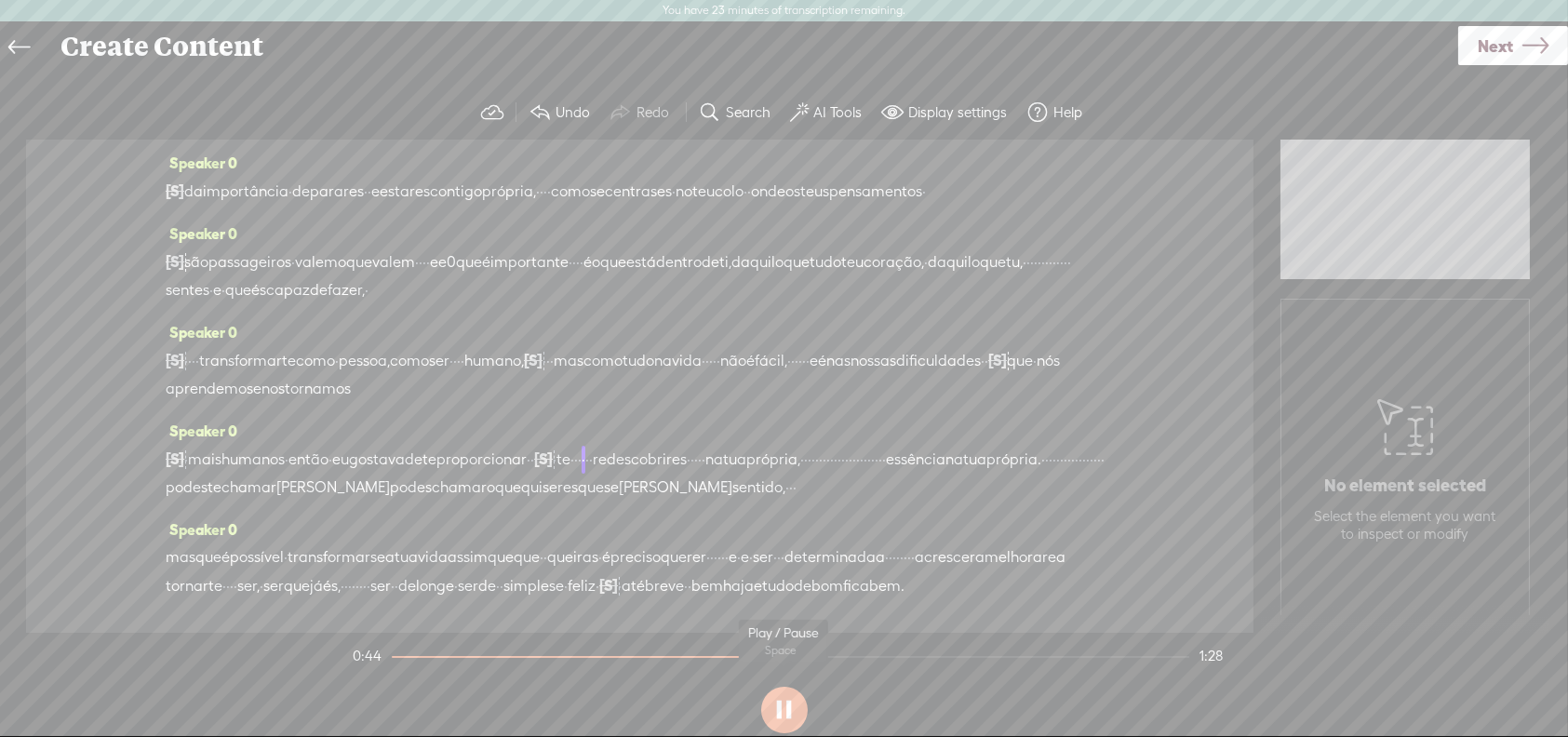
click at [777, 710] on button at bounding box center [784, 709] width 47 height 47
drag, startPoint x: 613, startPoint y: 470, endPoint x: 633, endPoint y: 472, distance: 20.1
click at [633, 472] on div "[S] · · · que seres · menos capazes · de · · · · lidar com qualquer situação · …" at bounding box center [639, 473] width 949 height 57
click at [328, 474] on span "então" at bounding box center [308, 458] width 40 height 28
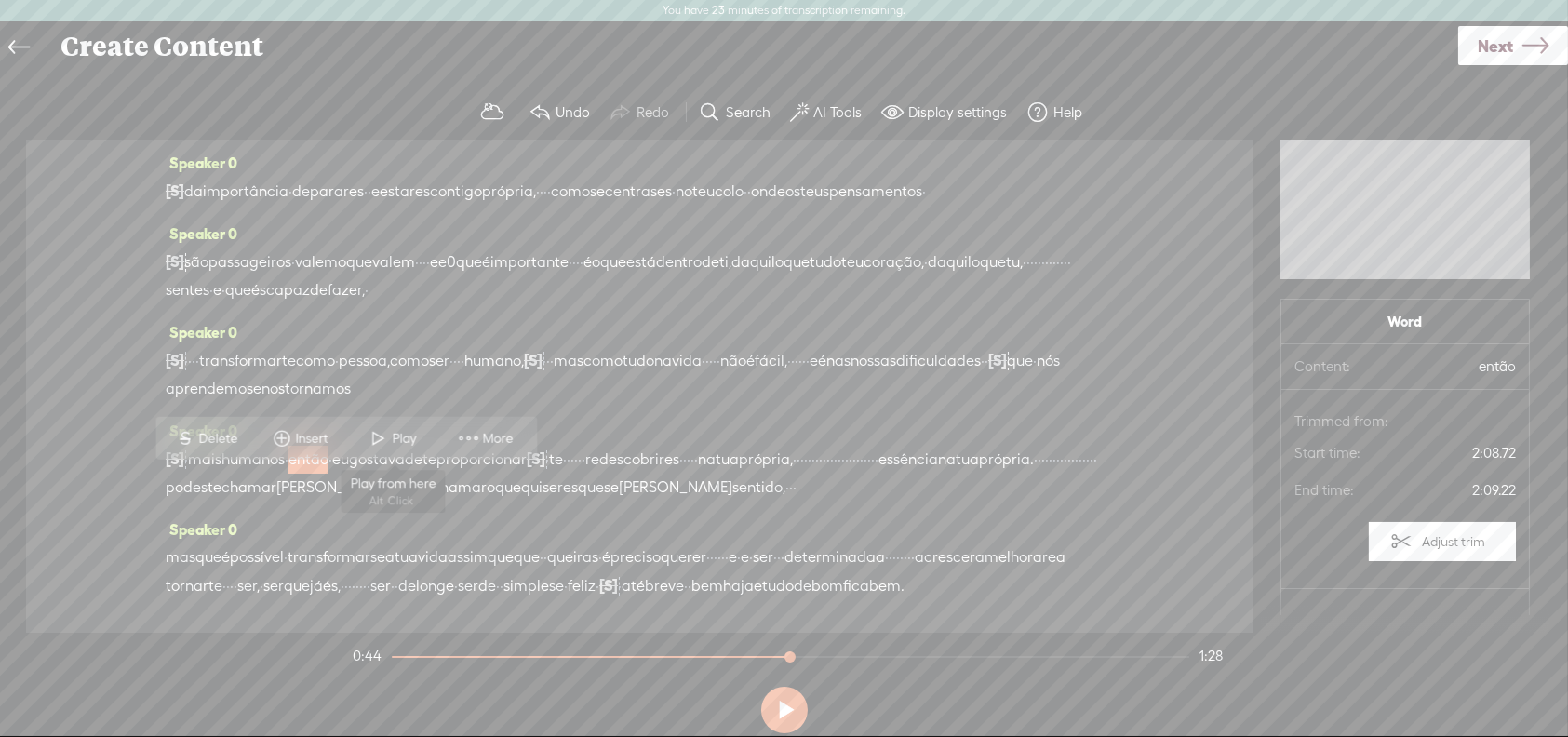
click at [397, 435] on span "Play" at bounding box center [407, 438] width 29 height 19
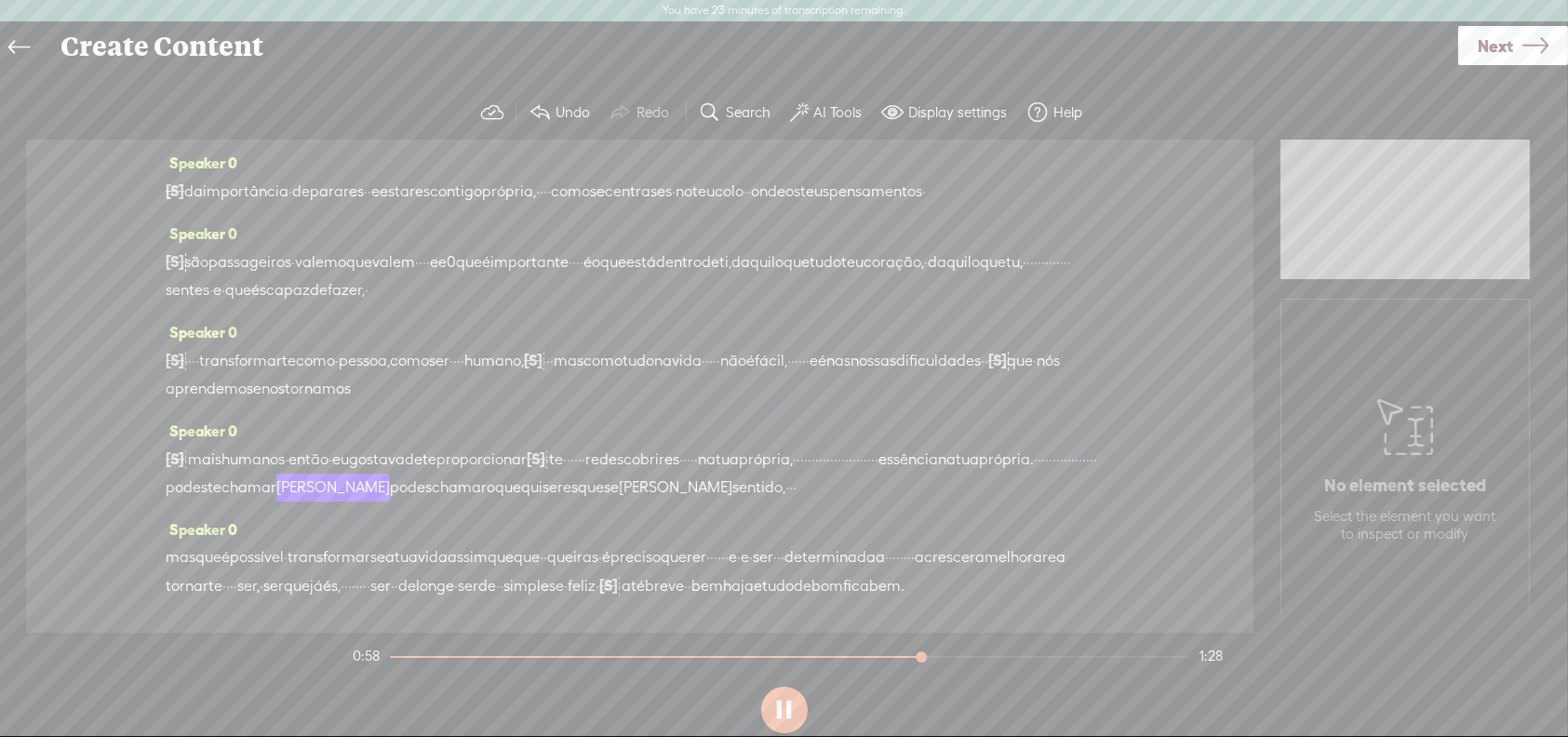
click at [787, 701] on button at bounding box center [784, 709] width 47 height 47
drag, startPoint x: 326, startPoint y: 484, endPoint x: 232, endPoint y: 600, distance: 149.3
click at [232, 600] on div "Speaker 0 [S] olá · · bom dia então cá estou eu novamente em braga, · · · desta…" at bounding box center [639, 386] width 1227 height 493
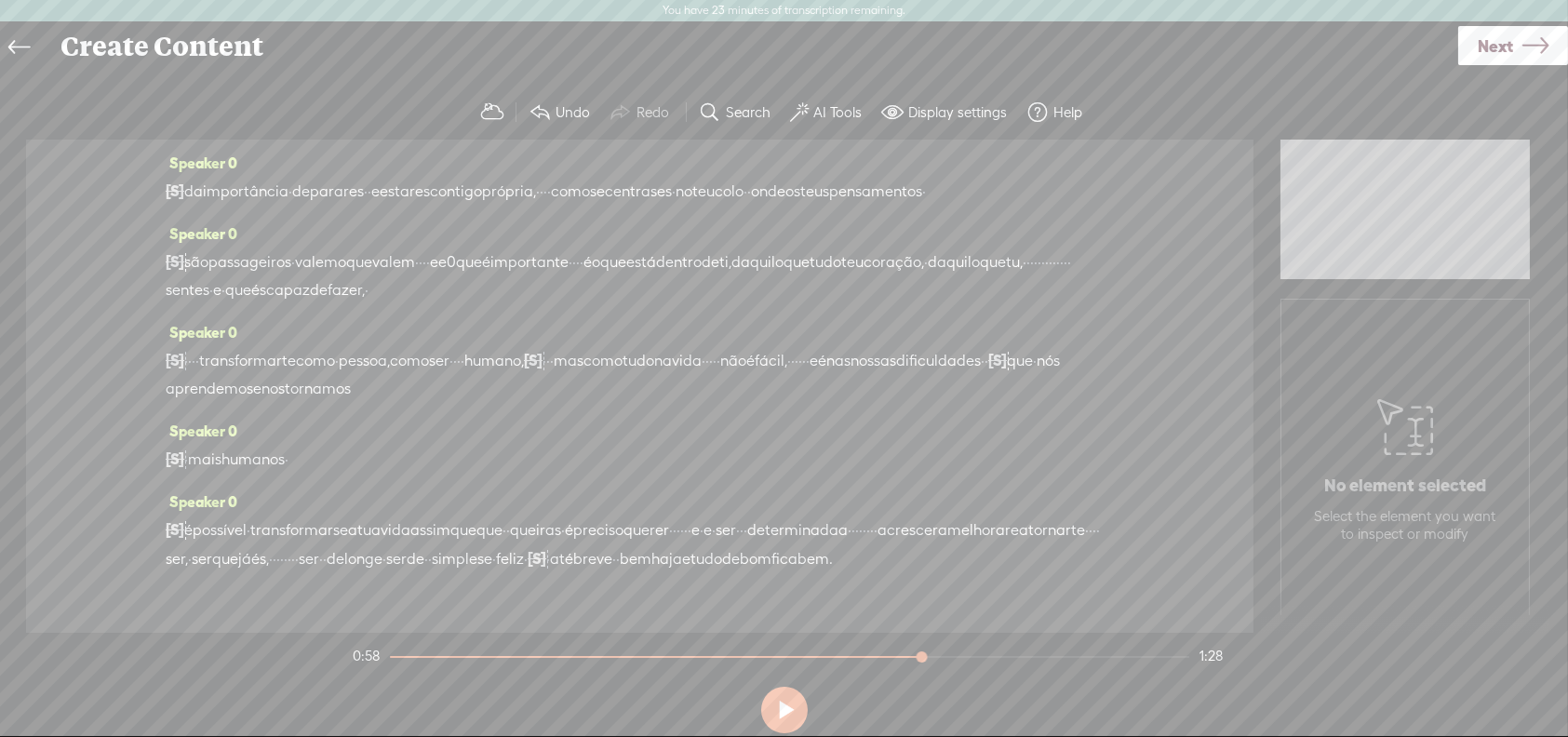
click at [253, 402] on span "aprendemos" at bounding box center [209, 388] width 88 height 28
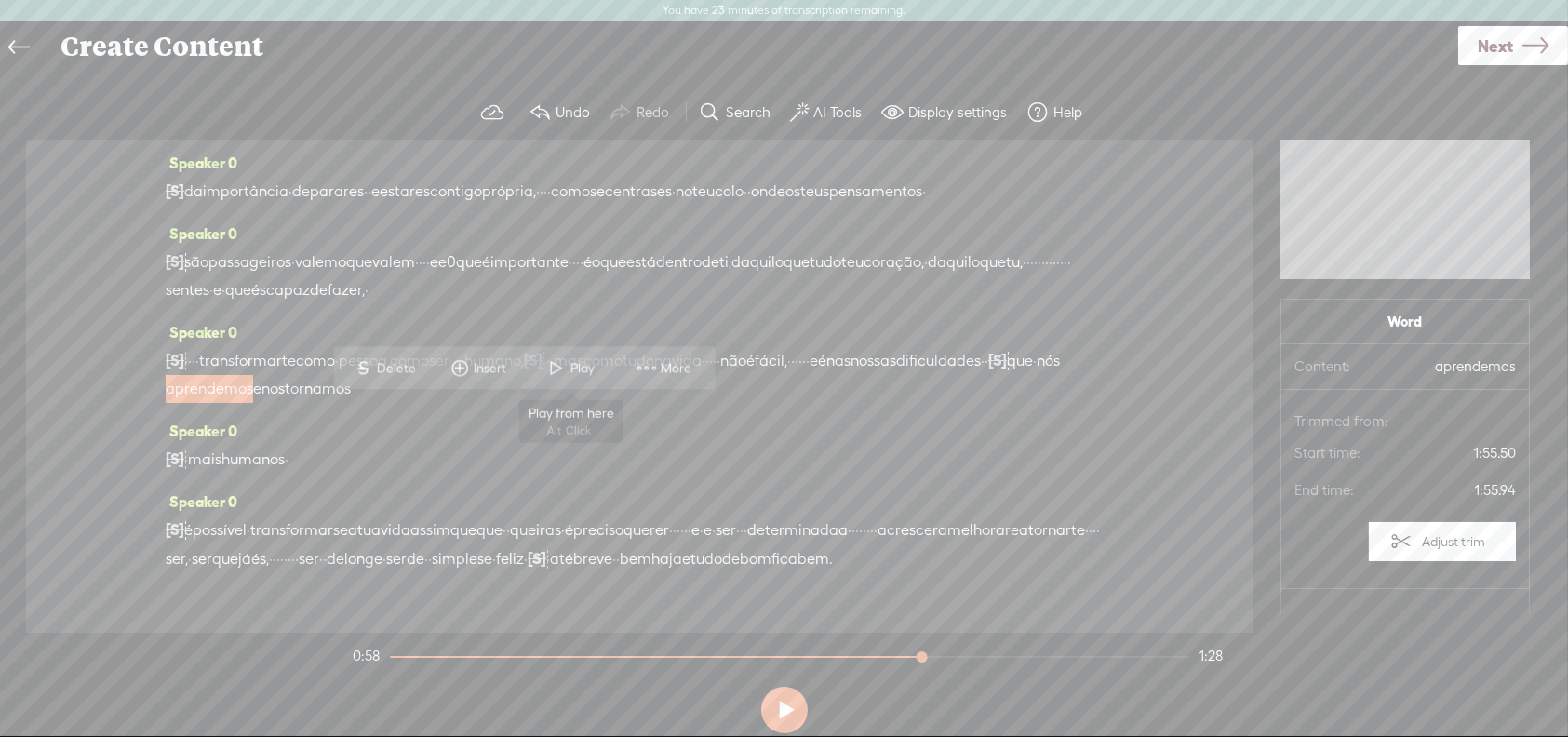
click at [573, 360] on span "Play" at bounding box center [585, 369] width 29 height 19
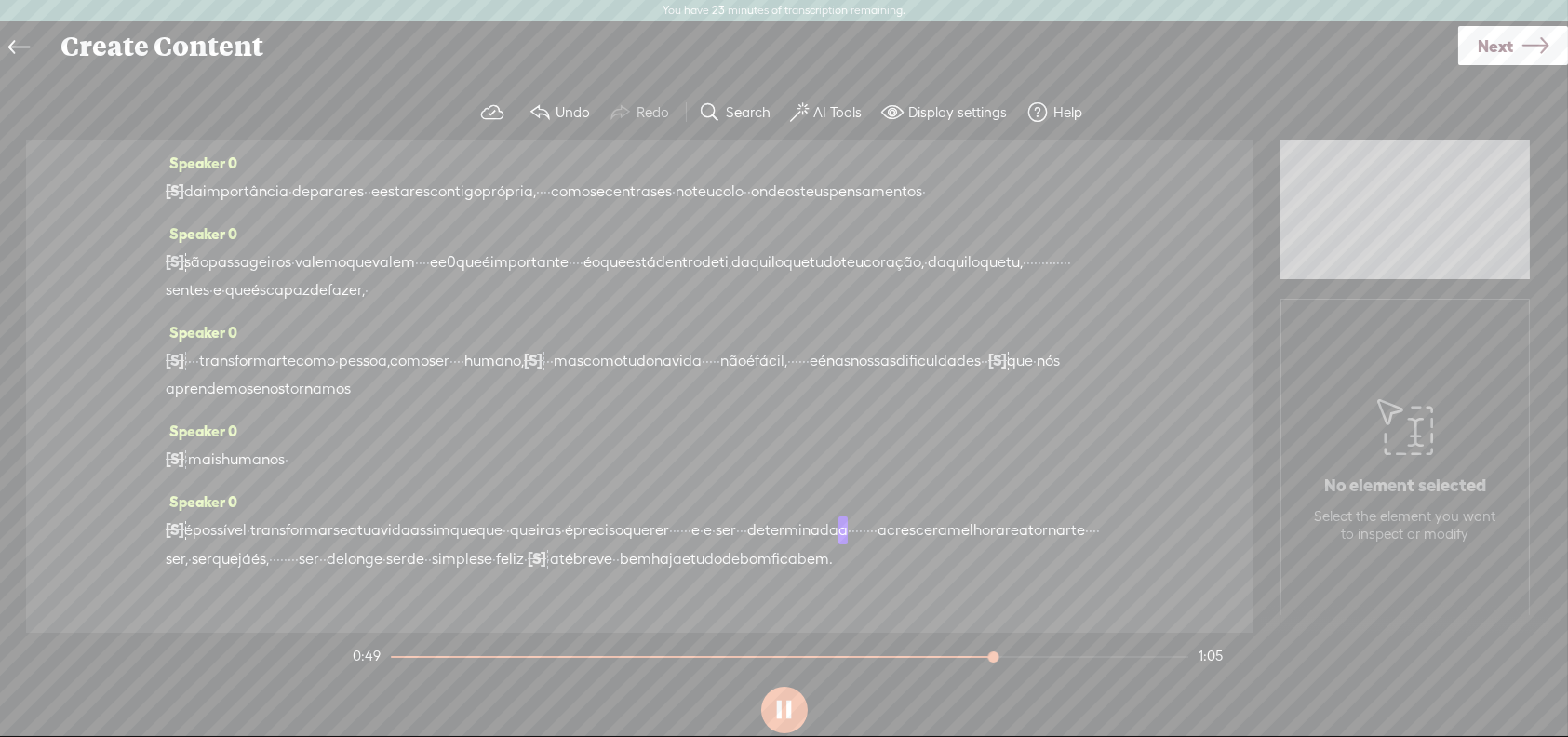
click at [788, 705] on button at bounding box center [784, 709] width 47 height 47
drag, startPoint x: 824, startPoint y: 549, endPoint x: 870, endPoint y: 549, distance: 46.0
click at [870, 549] on div "[S] então · eu gostava de te proporcionar · · este · · · ou de te · · · · · ens…" at bounding box center [639, 544] width 949 height 58
click at [623, 544] on span "preciso" at bounding box center [598, 530] width 50 height 28
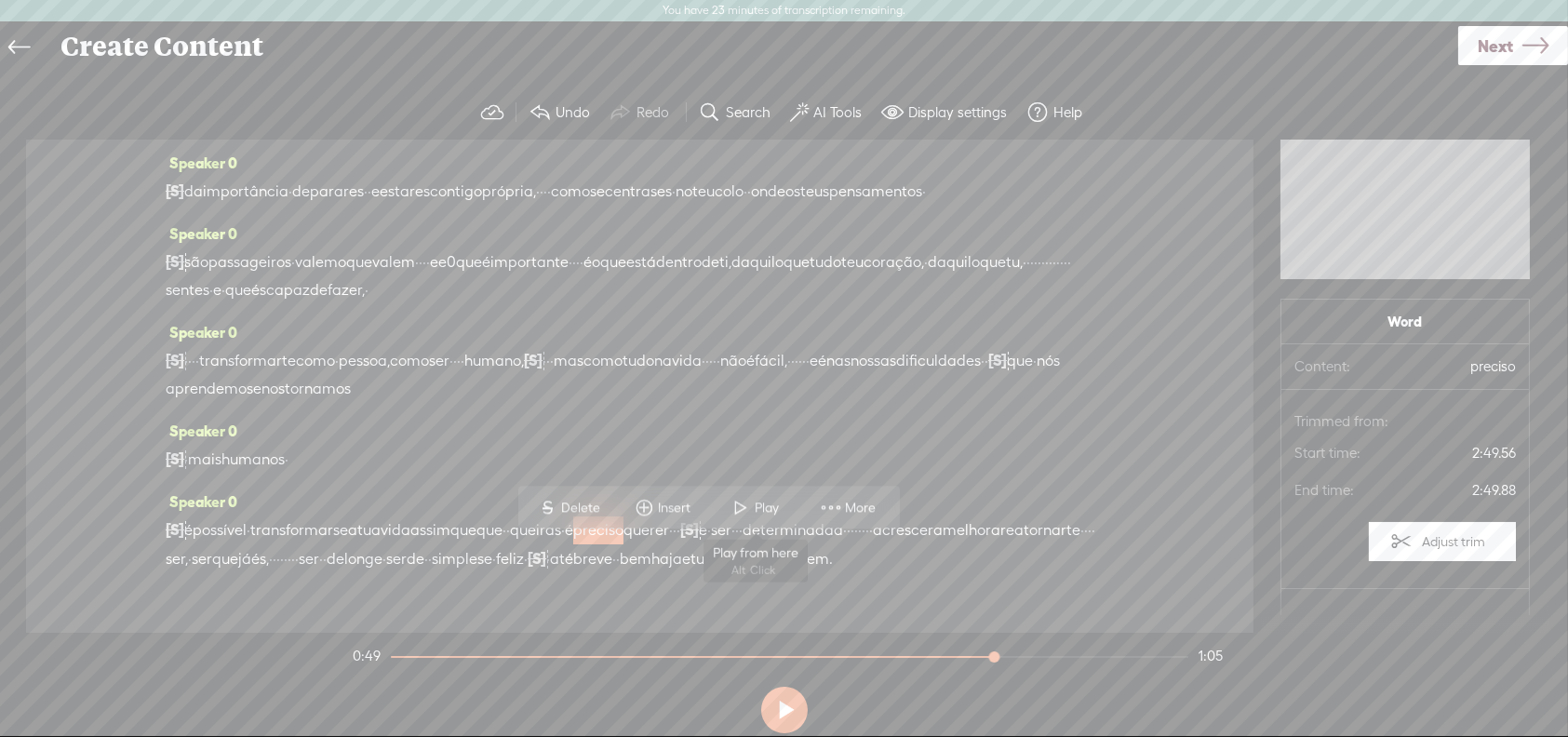
click at [763, 503] on span "Play" at bounding box center [770, 508] width 29 height 19
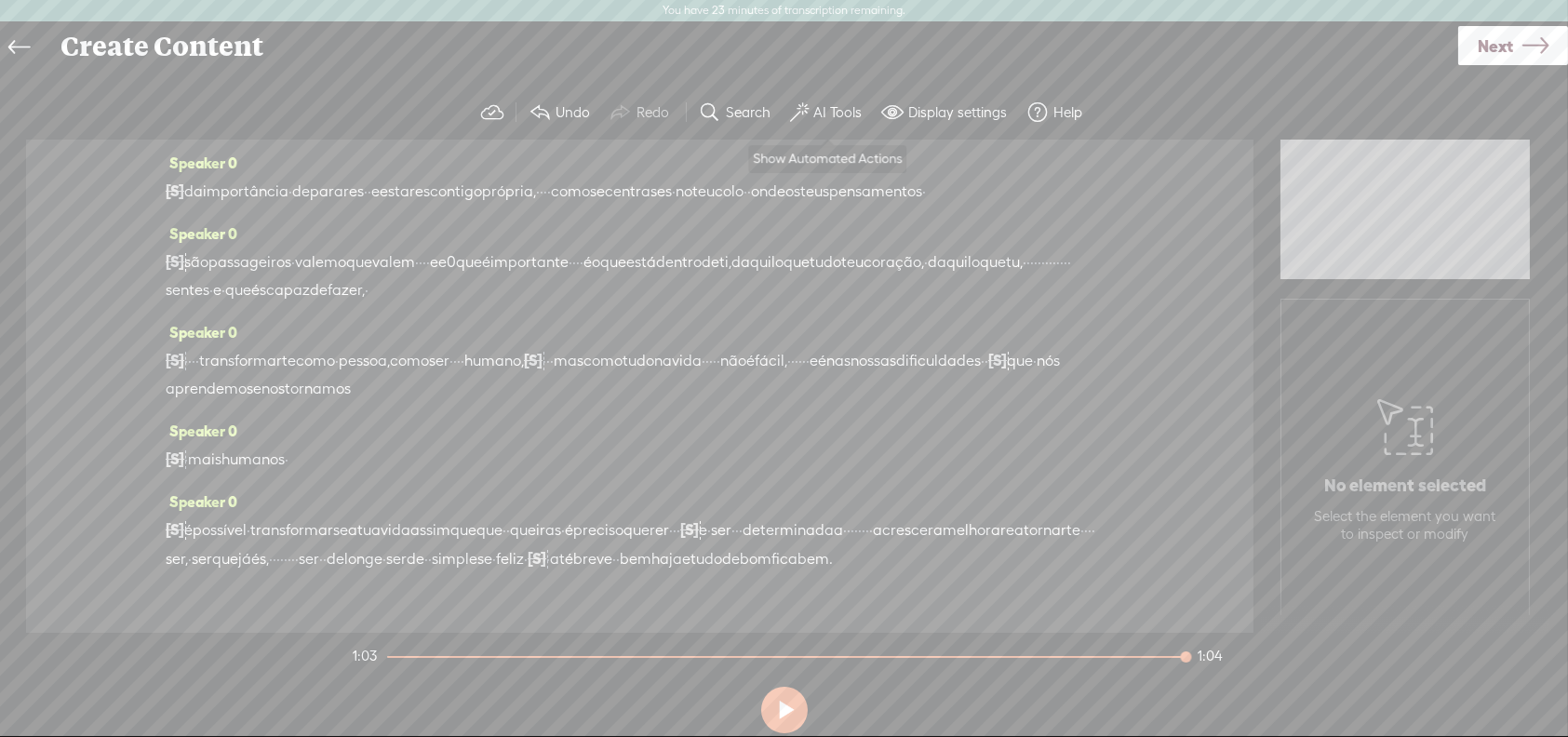
click at [826, 106] on label "AI Tools" at bounding box center [837, 113] width 49 height 19
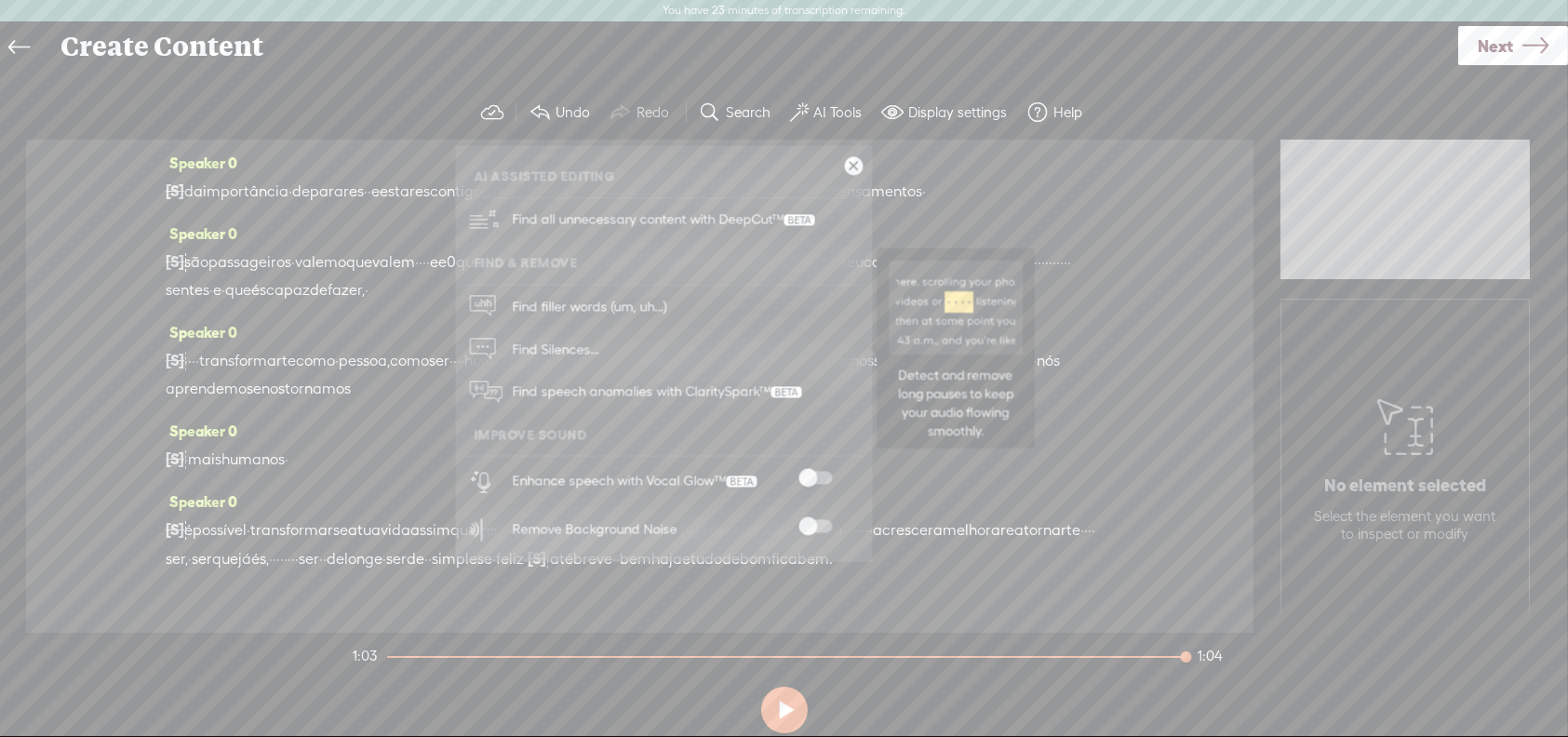
click at [554, 350] on span "Find Silences..." at bounding box center [555, 349] width 100 height 42
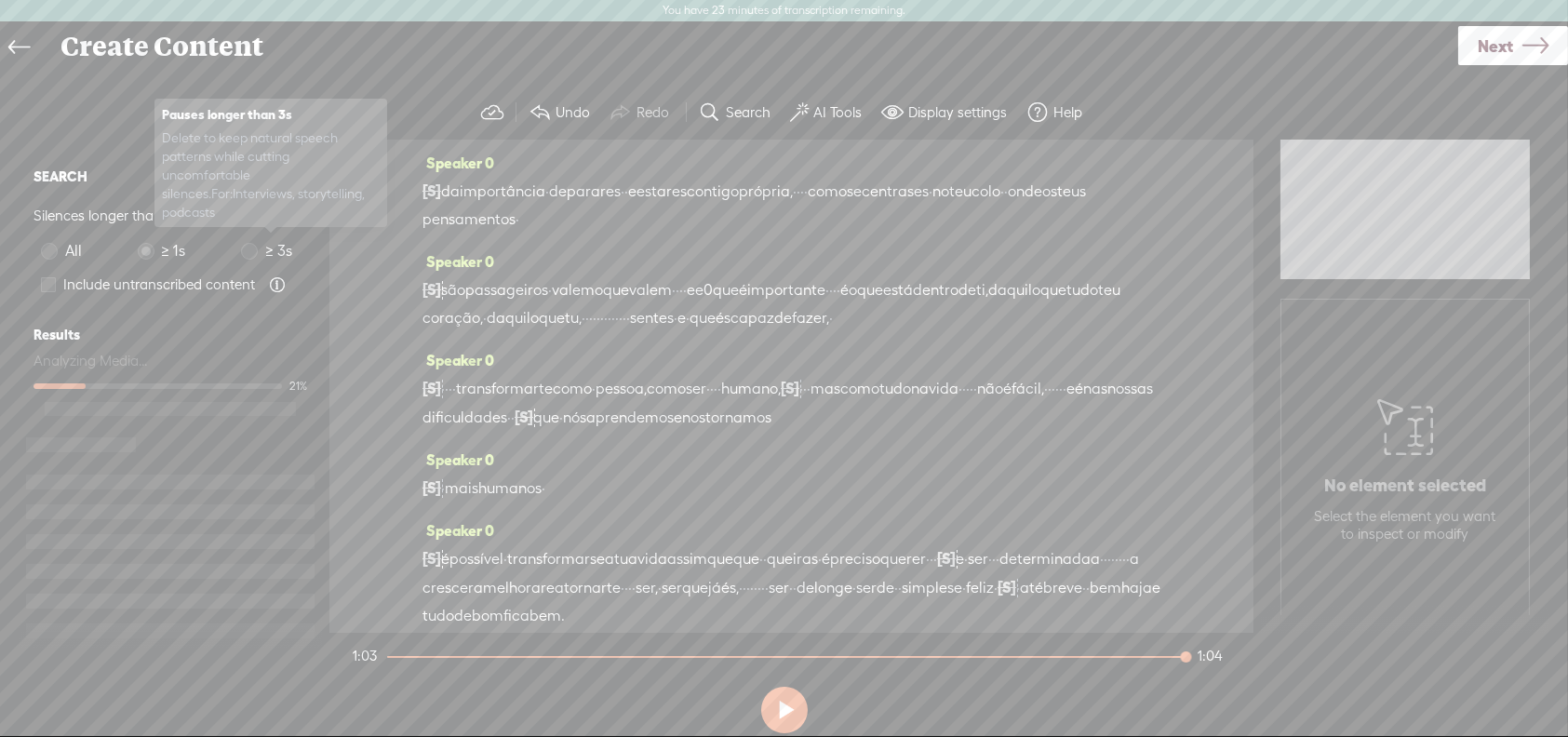
click at [252, 249] on span at bounding box center [249, 251] width 17 height 17
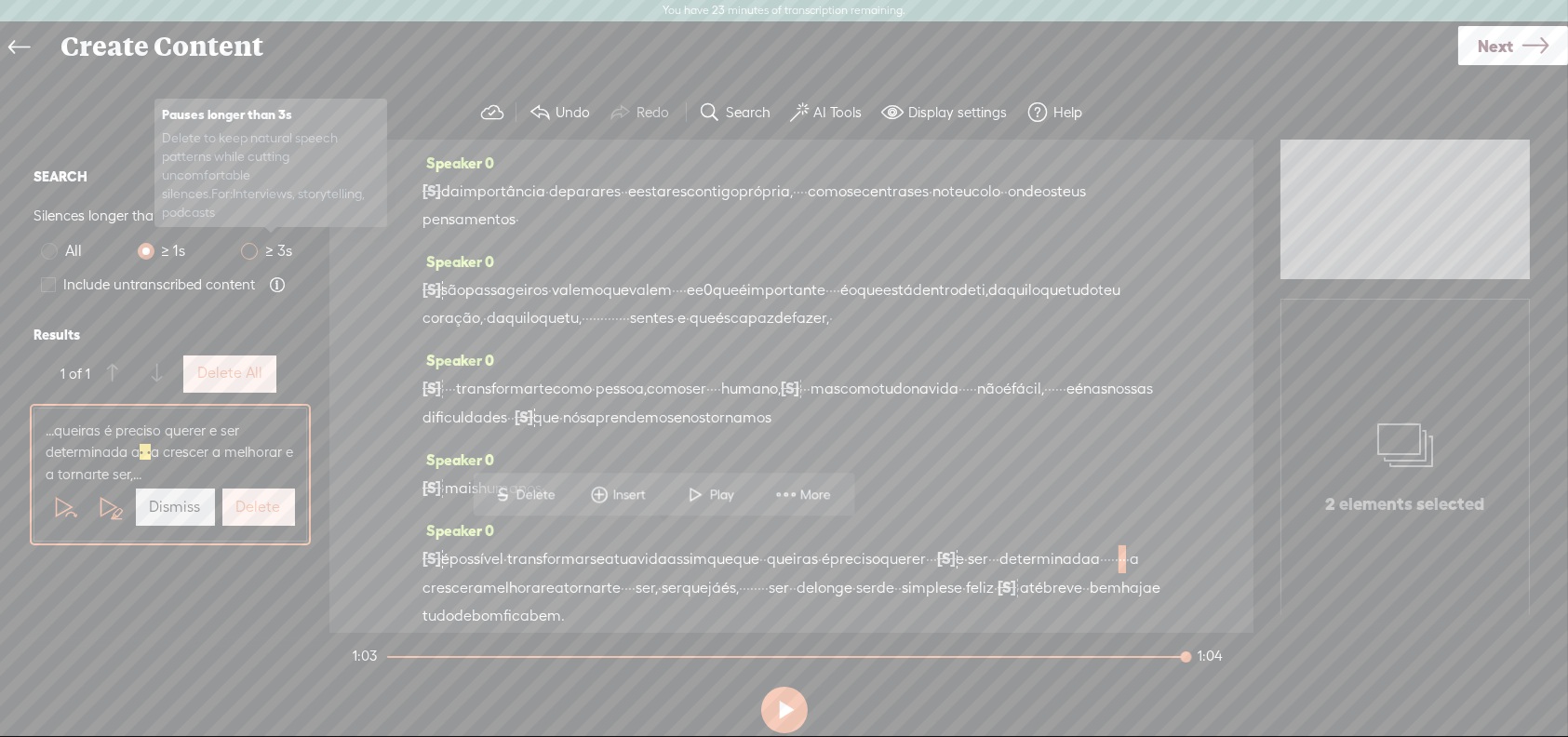
scroll to position [97, 0]
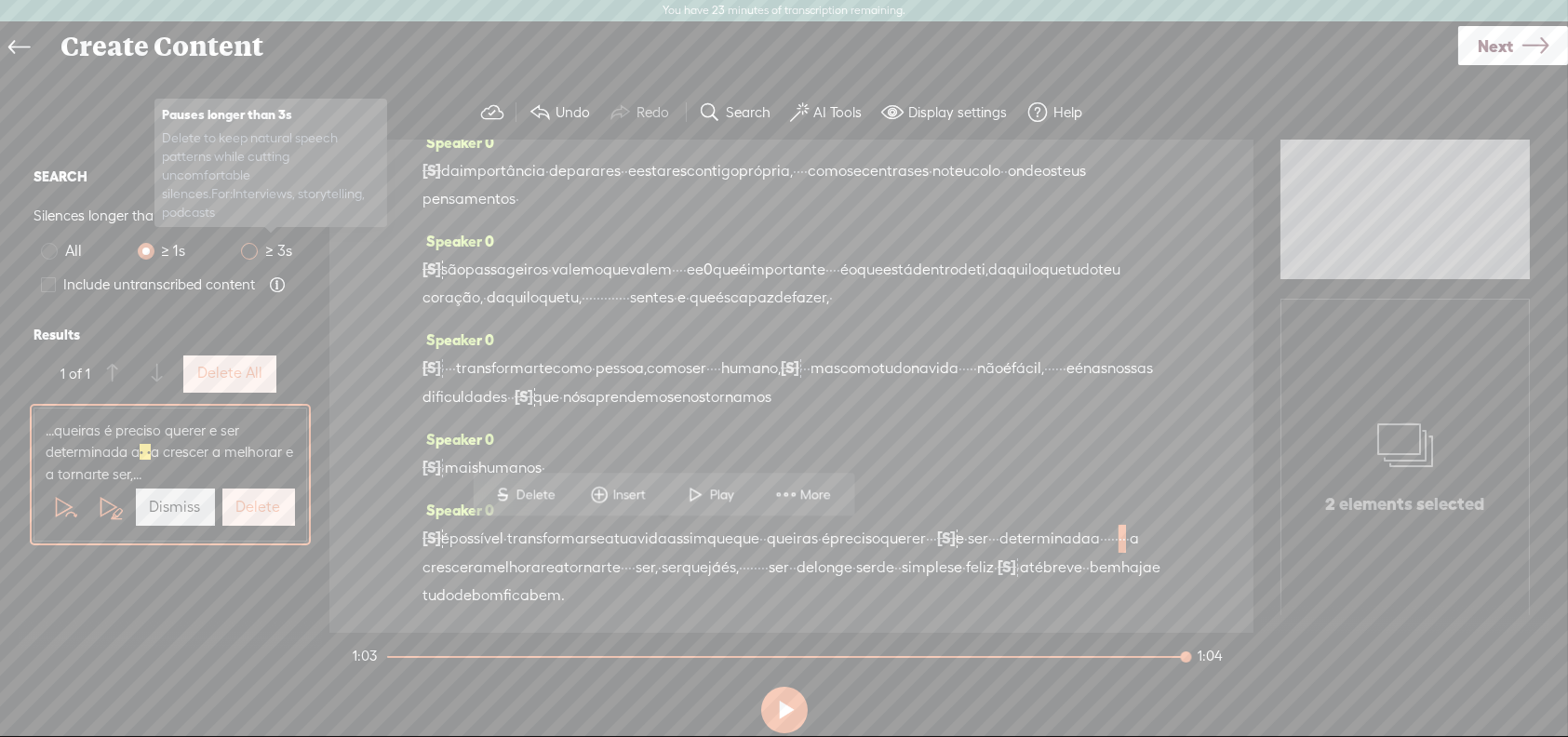
click at [251, 245] on span at bounding box center [249, 251] width 17 height 17
click at [251, 245] on input "≥ 3s" at bounding box center [249, 251] width 17 height 17
radio input "true"
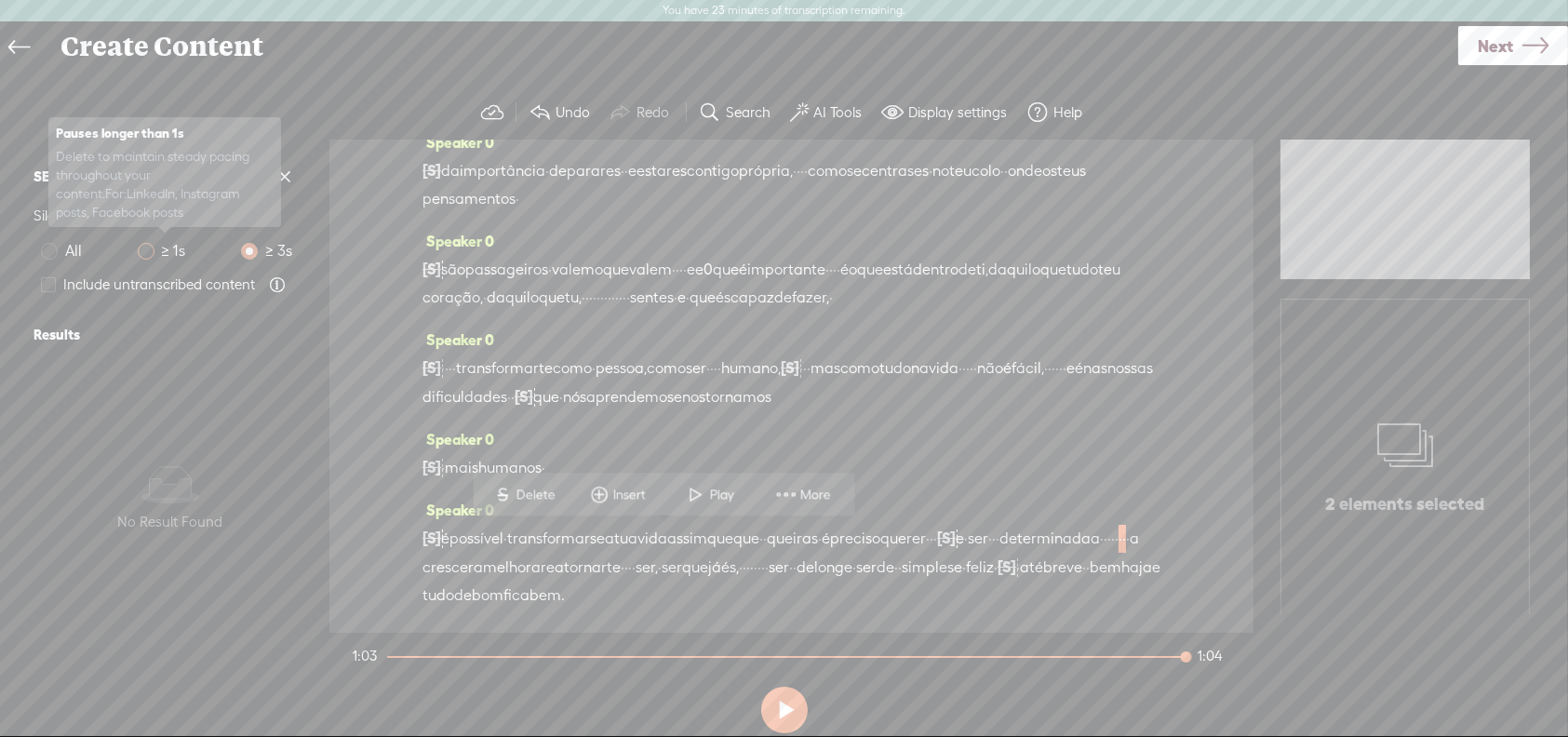
click at [147, 248] on span at bounding box center [147, 251] width 17 height 17
click at [147, 248] on input "≥ 1s" at bounding box center [147, 251] width 17 height 17
radio input "true"
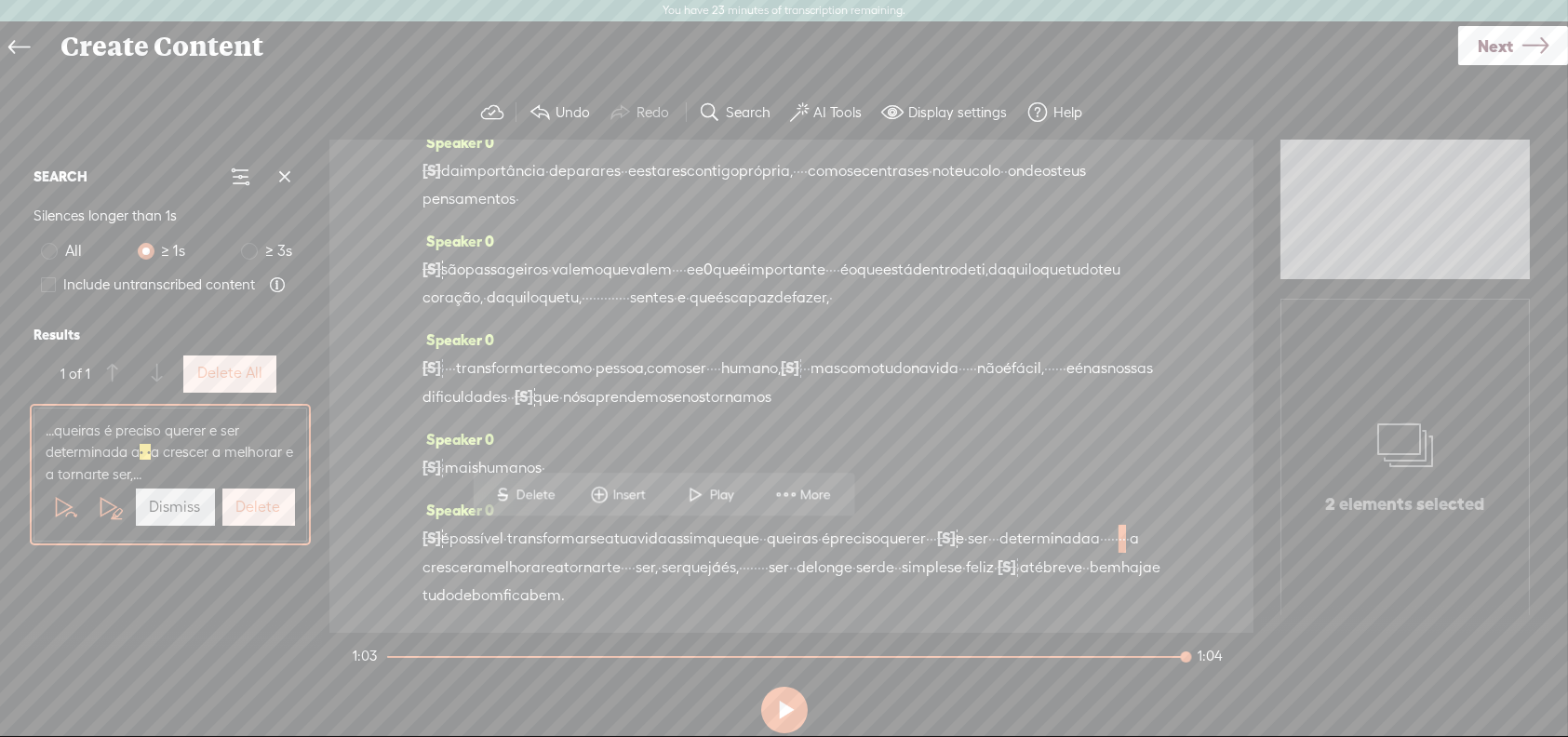
click at [239, 371] on label "Delete All" at bounding box center [229, 373] width 65 height 20
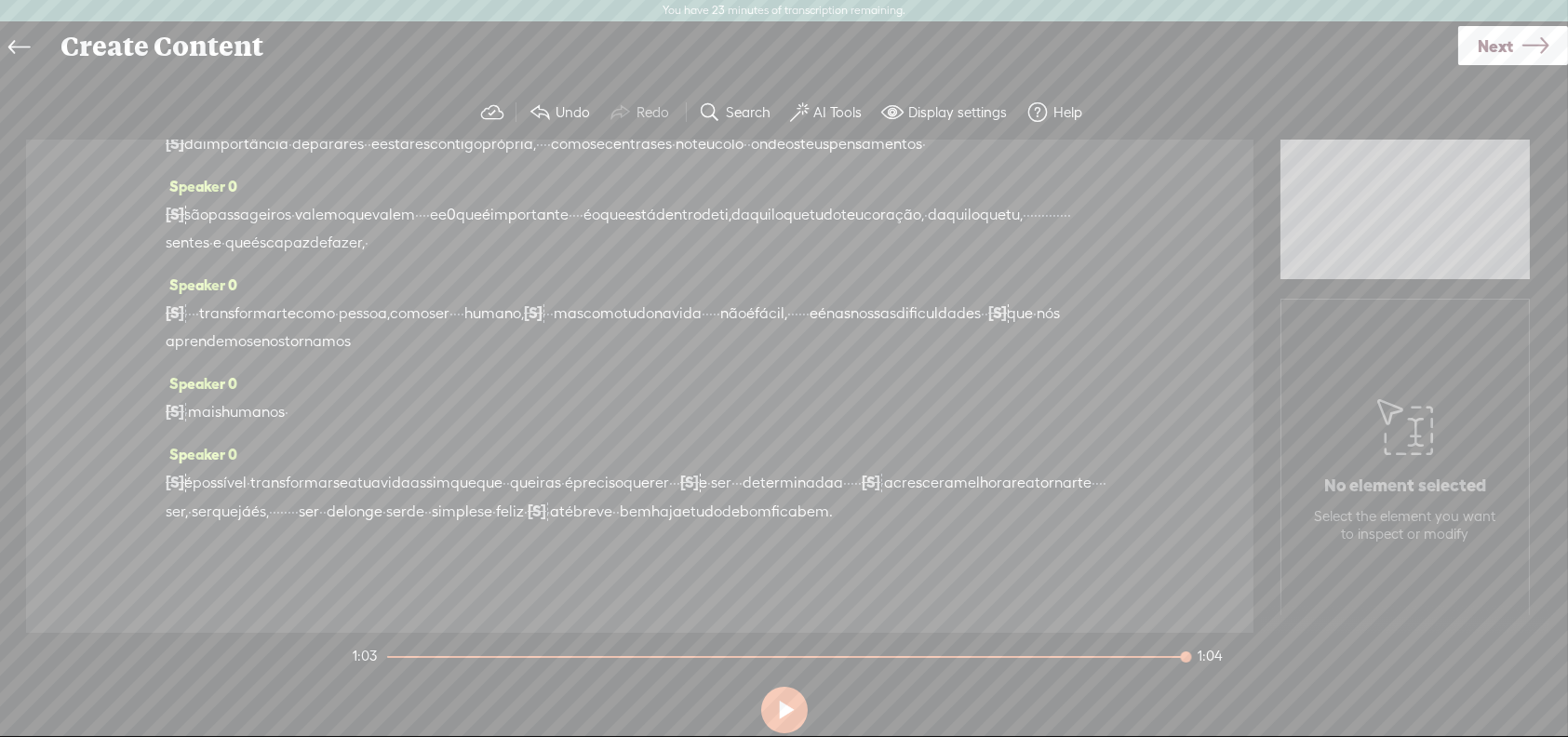
click at [1508, 46] on span "Next" at bounding box center [1495, 46] width 35 height 48
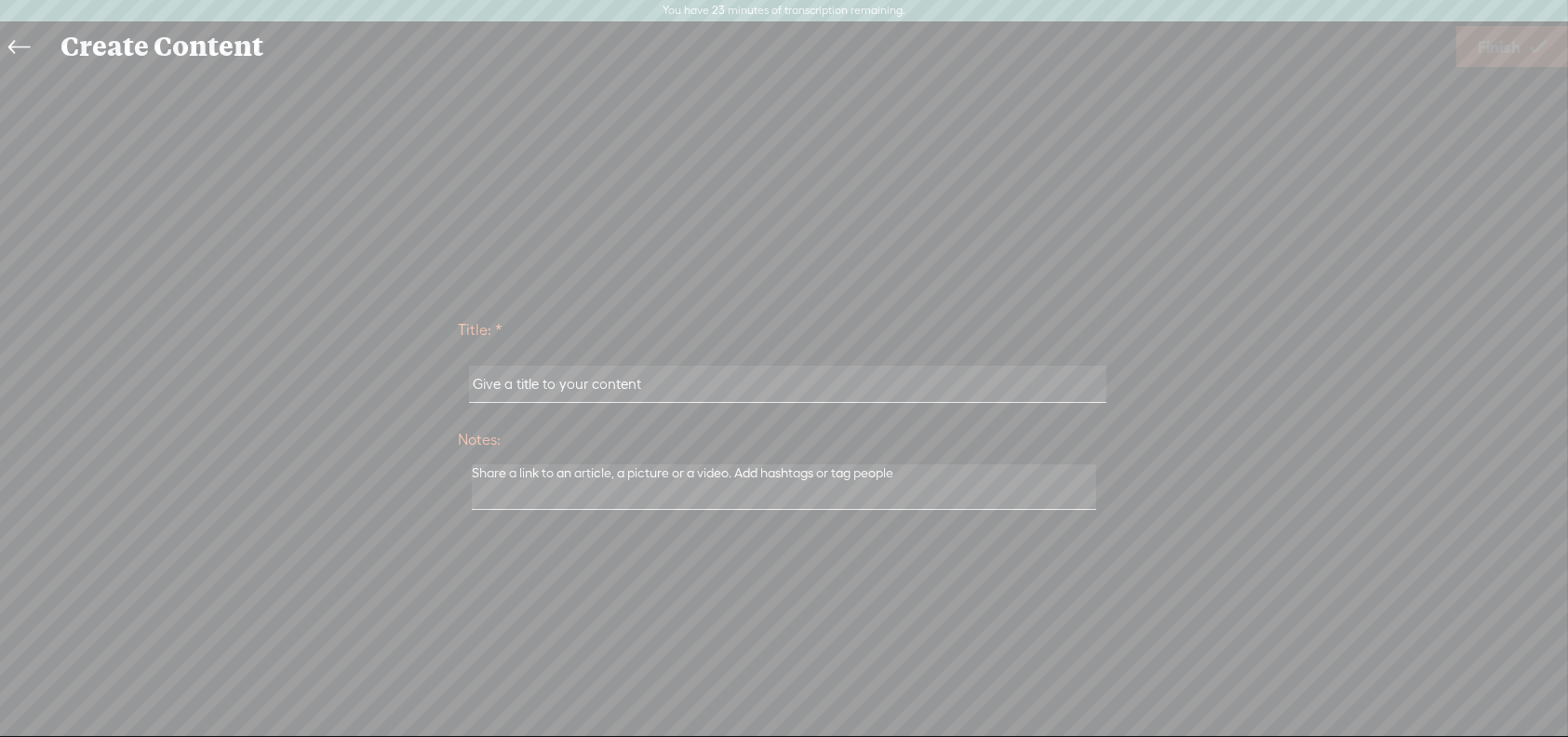
click at [733, 378] on input "text" at bounding box center [788, 383] width 637 height 36
type input "a importância de parar"
click at [1515, 47] on span "Finish" at bounding box center [1499, 47] width 43 height 48
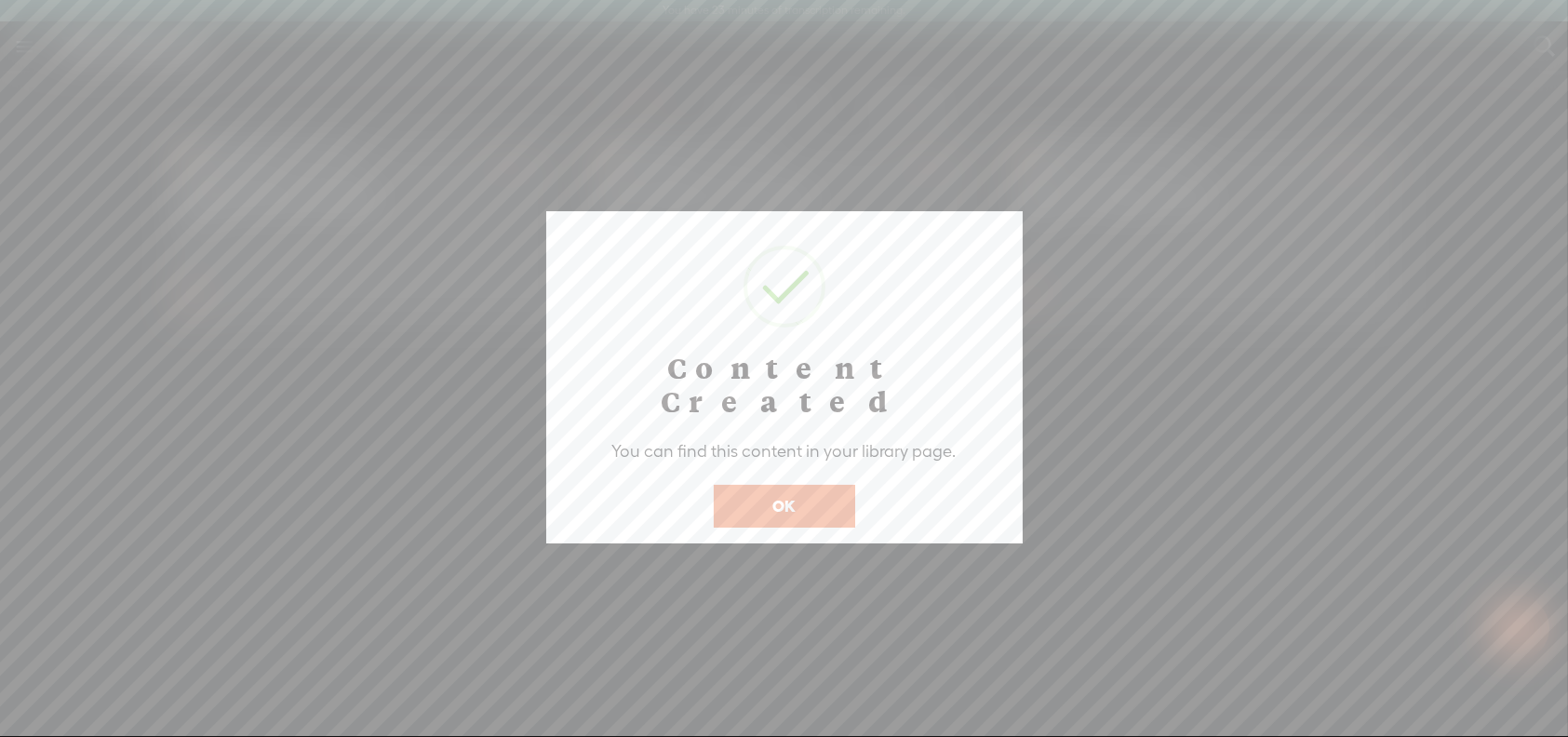
click at [811, 485] on button "OK" at bounding box center [784, 506] width 142 height 43
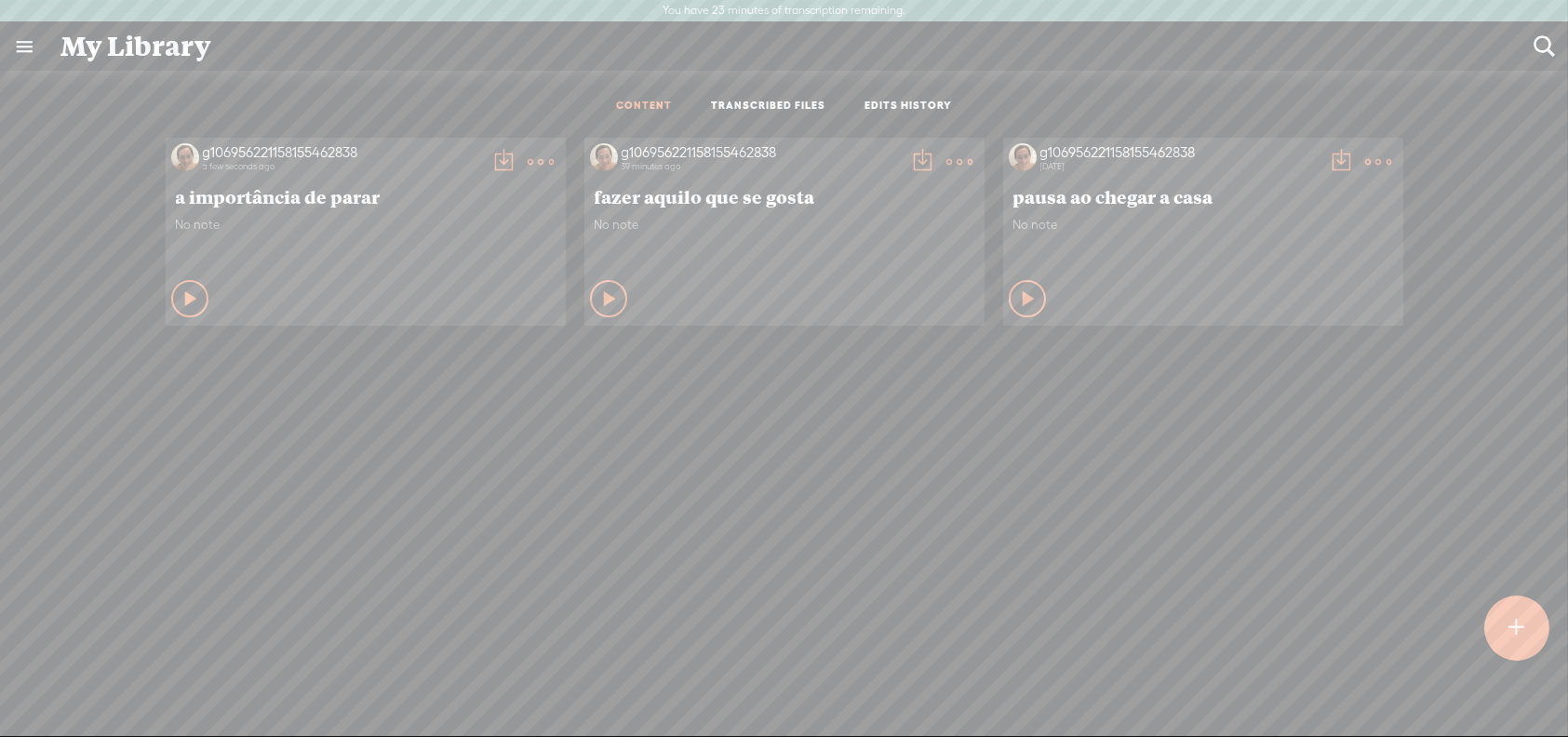
click at [529, 157] on t at bounding box center [541, 161] width 26 height 26
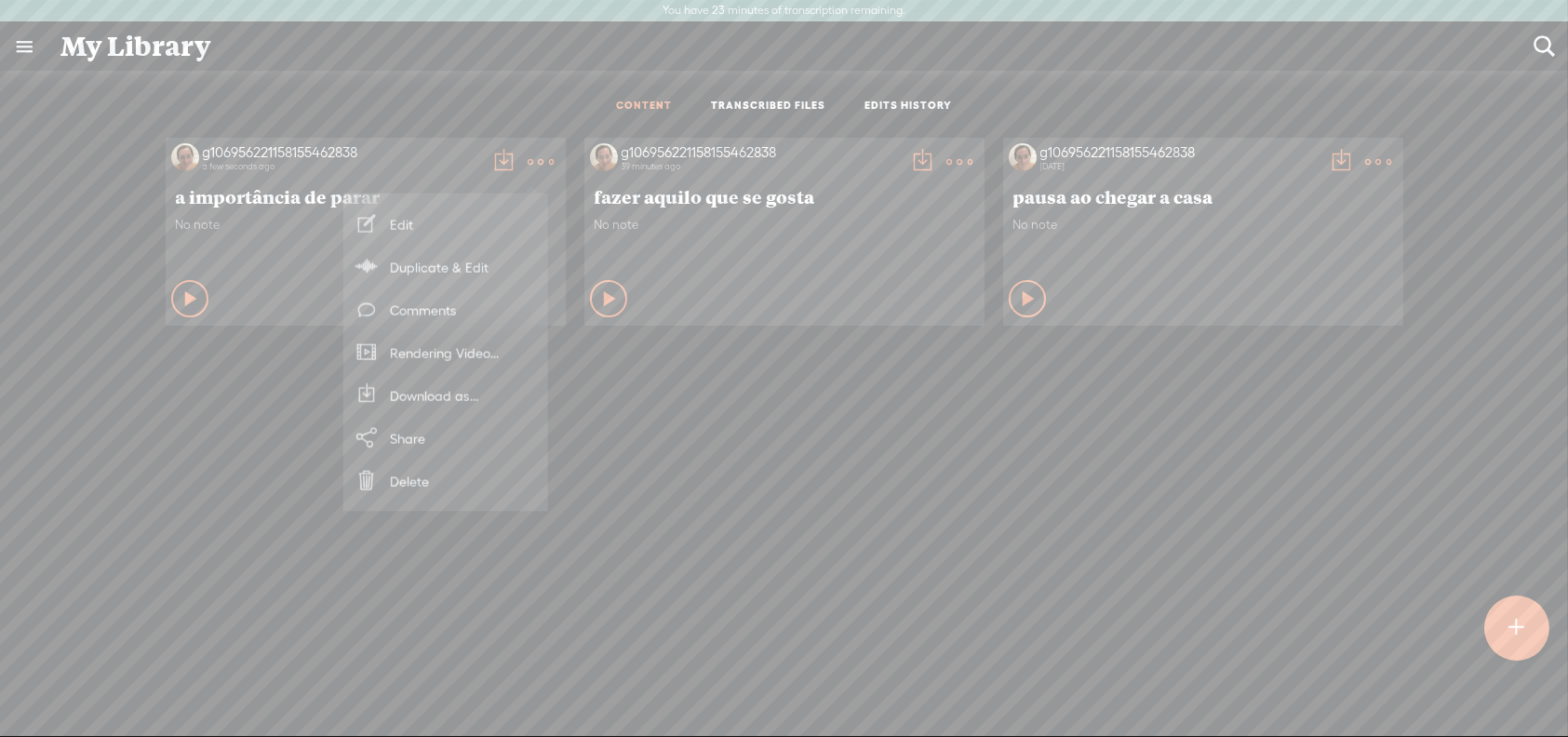
click at [800, 602] on div "g106956221158155462838 a few seconds ago a importância de parar No note Play Co…" at bounding box center [784, 464] width 1540 height 671
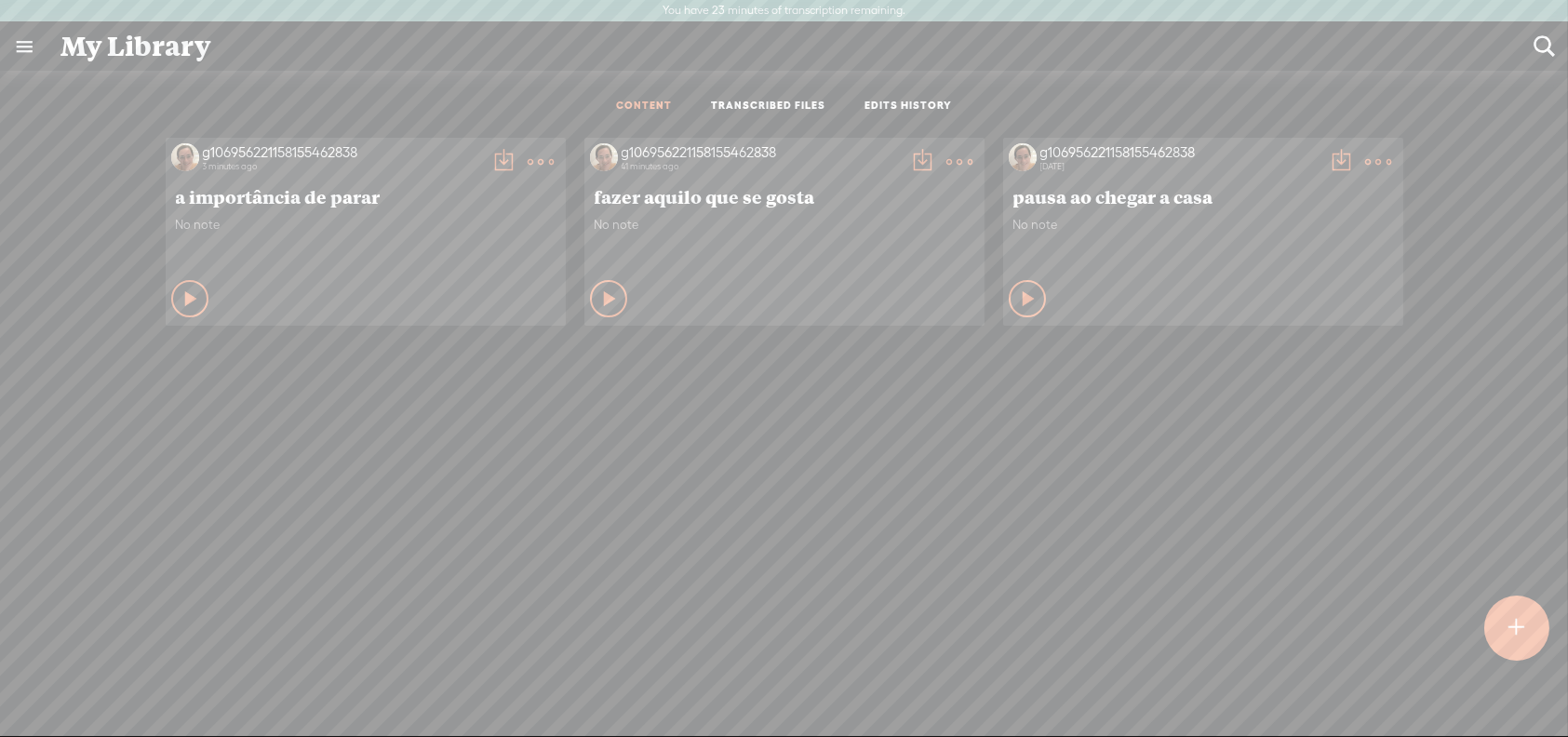
click at [537, 158] on t at bounding box center [541, 161] width 26 height 26
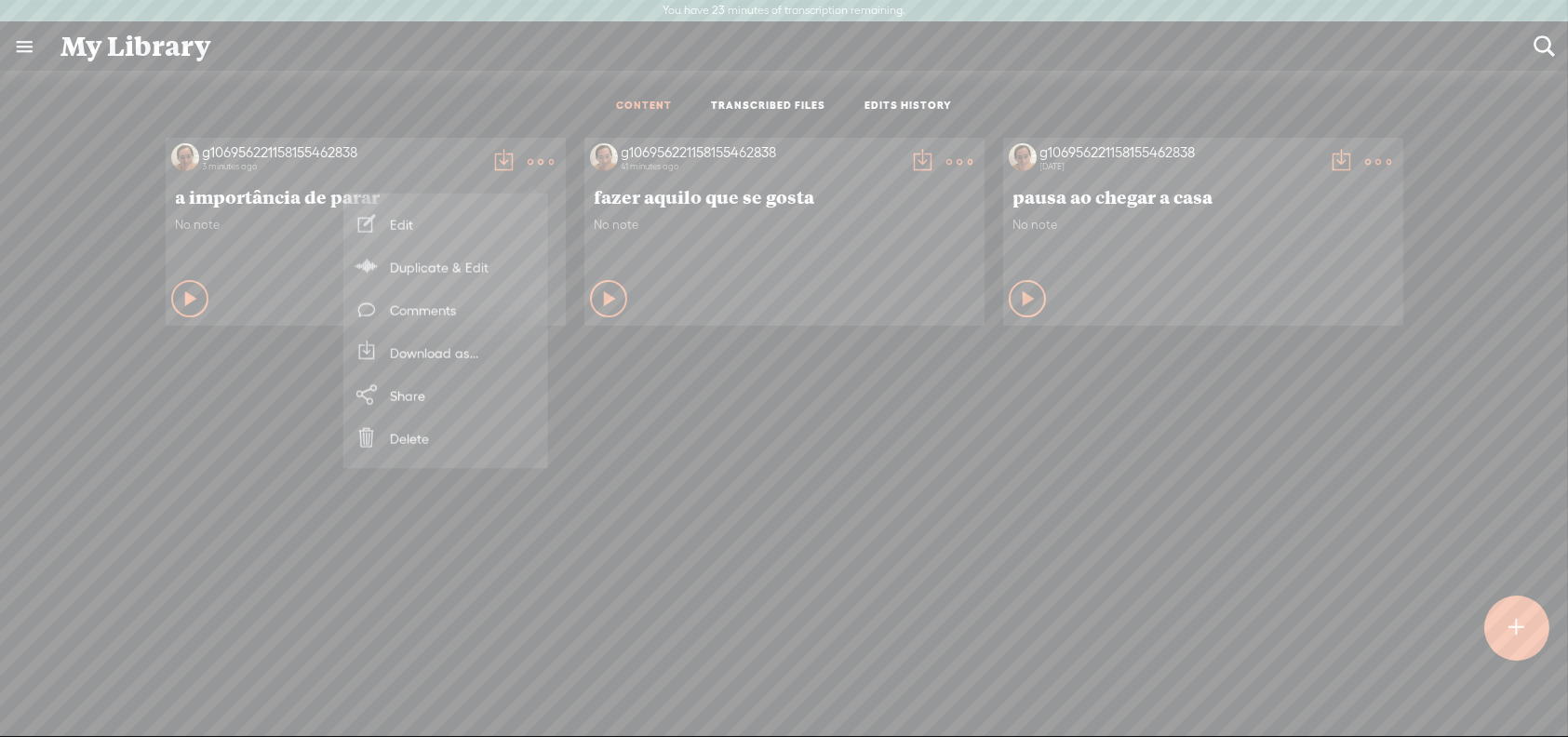
click at [421, 345] on link "Download as..." at bounding box center [446, 352] width 186 height 43
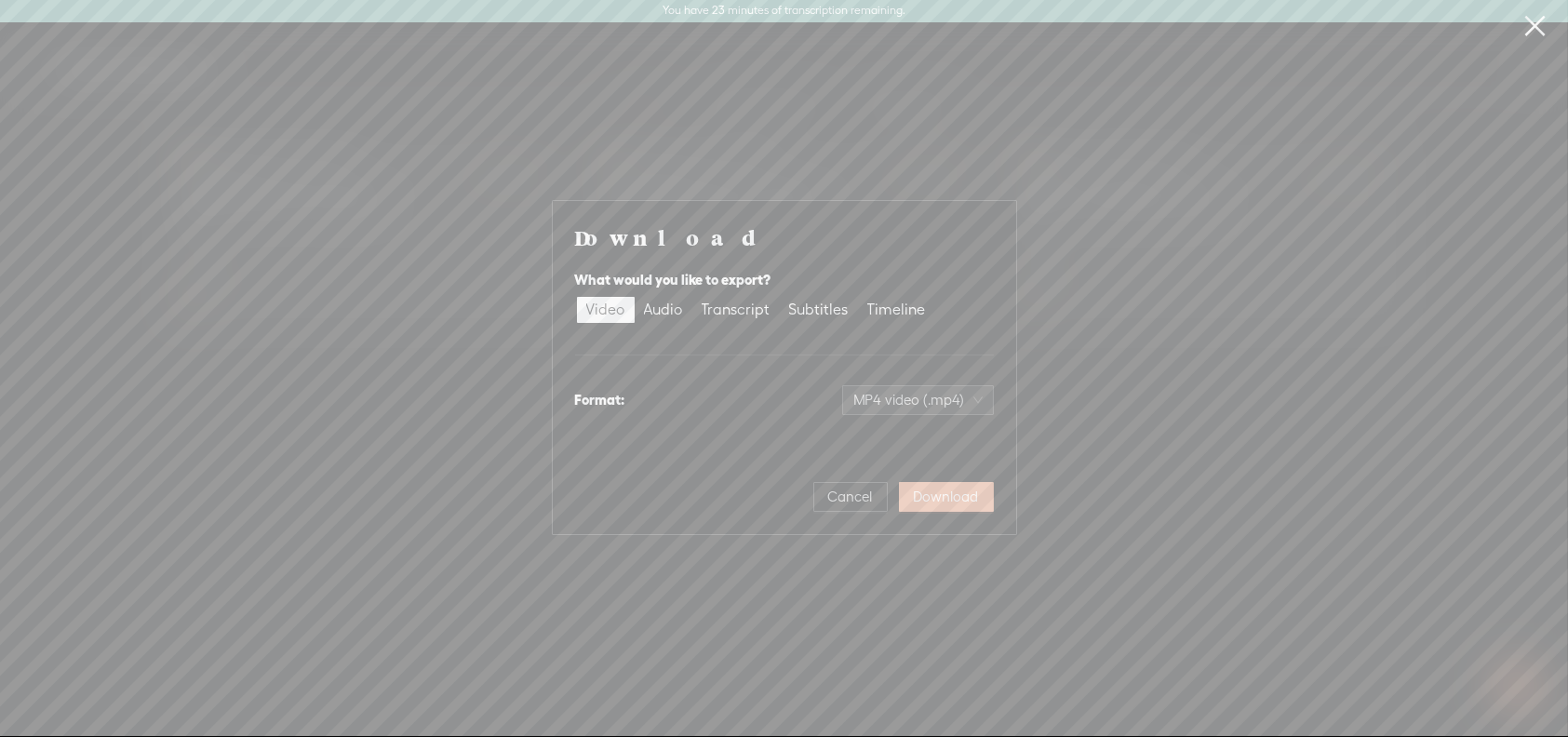
click at [944, 494] on span "Download" at bounding box center [946, 496] width 65 height 19
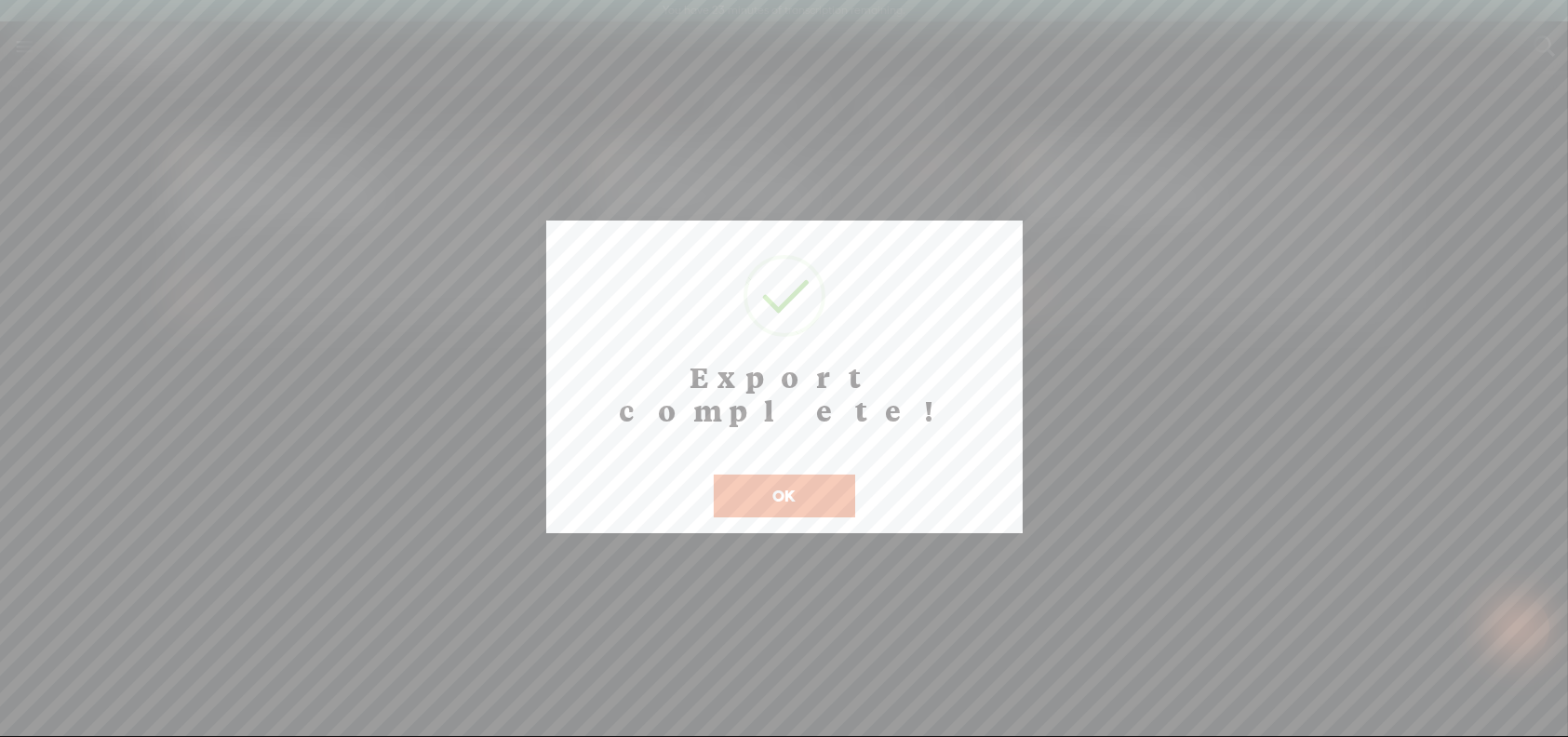
click at [774, 475] on button "OK" at bounding box center [784, 495] width 142 height 43
